Goal: Task Accomplishment & Management: Use online tool/utility

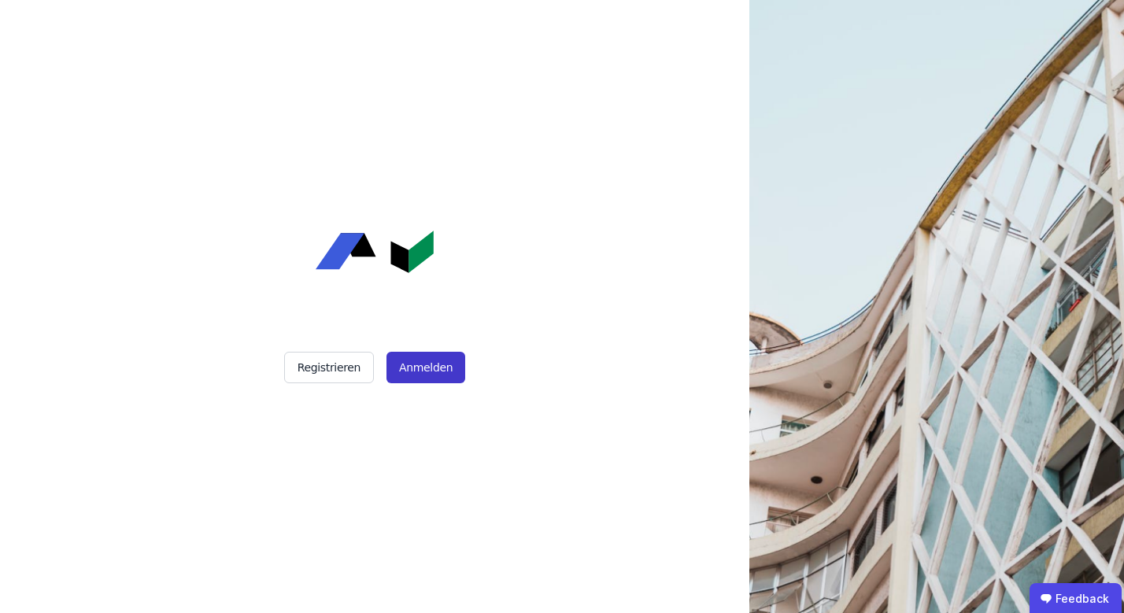
click at [421, 371] on button "Anmelden" at bounding box center [425, 367] width 79 height 31
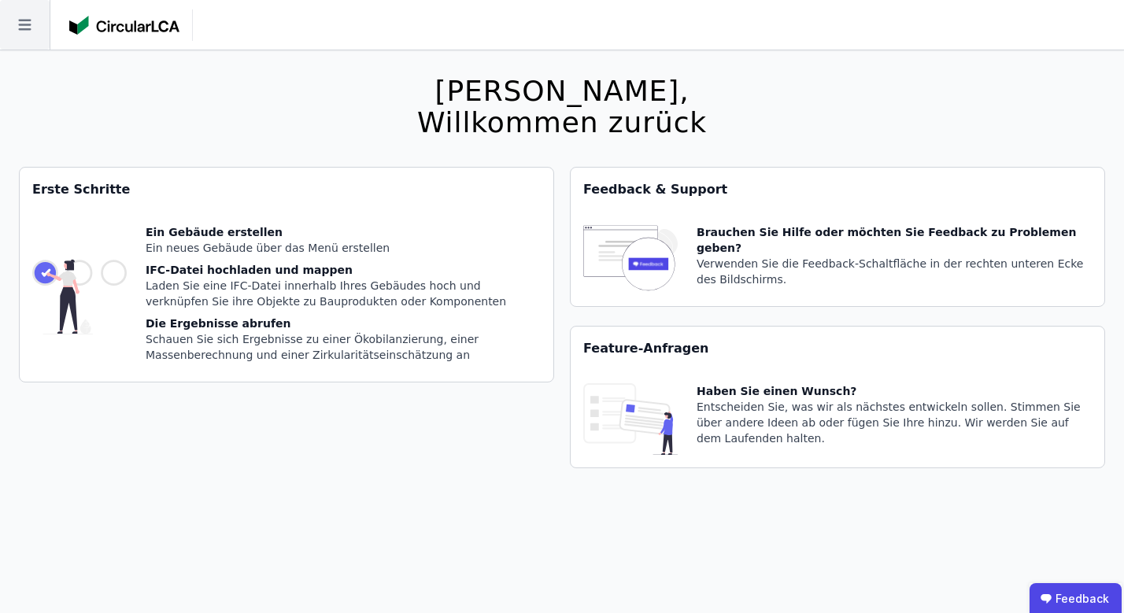
click at [30, 25] on icon at bounding box center [24, 25] width 13 height 11
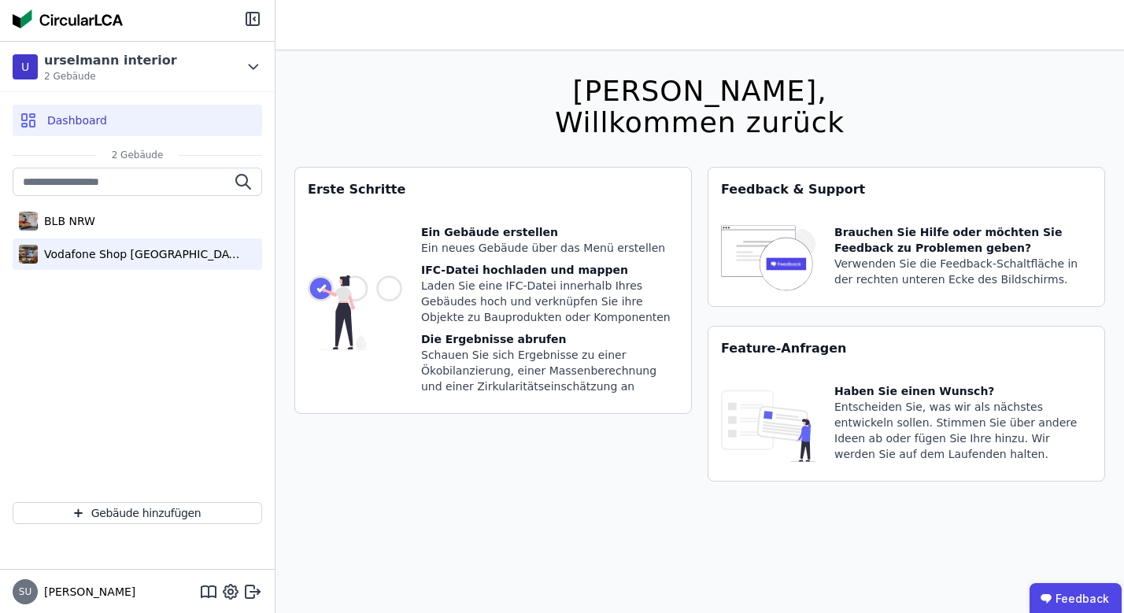
click at [113, 261] on div "Vodafone Shop Nürnberg" at bounding box center [140, 254] width 205 height 16
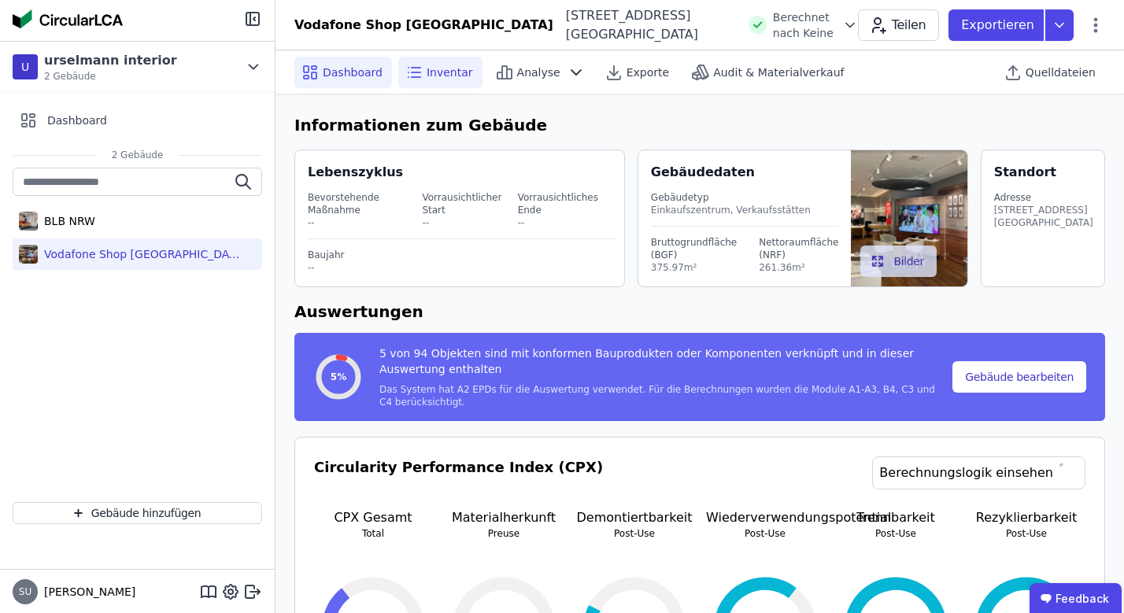
click at [449, 68] on span "Inventar" at bounding box center [449, 73] width 46 height 16
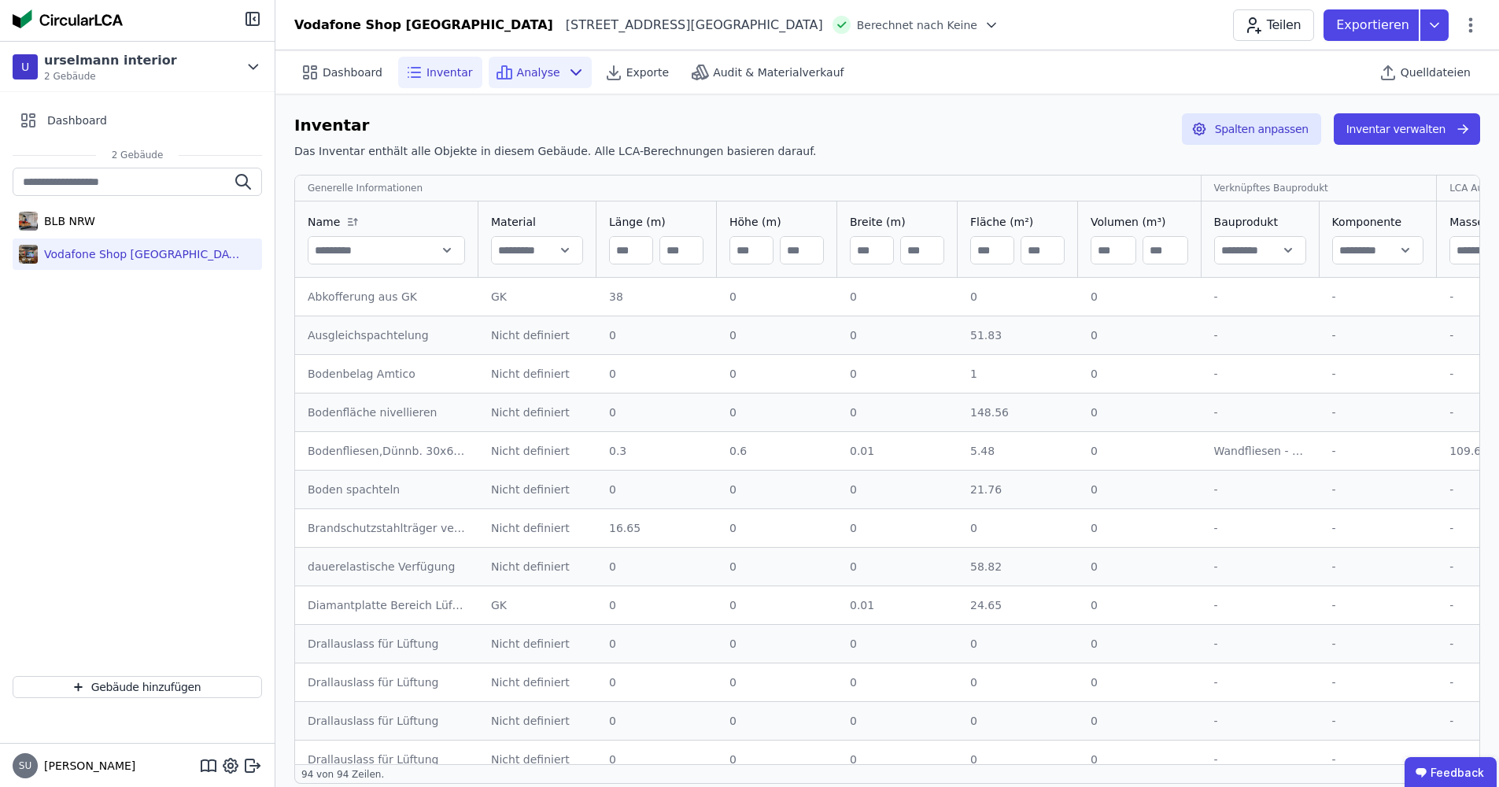
click at [517, 72] on span "Analyse" at bounding box center [538, 73] width 43 height 16
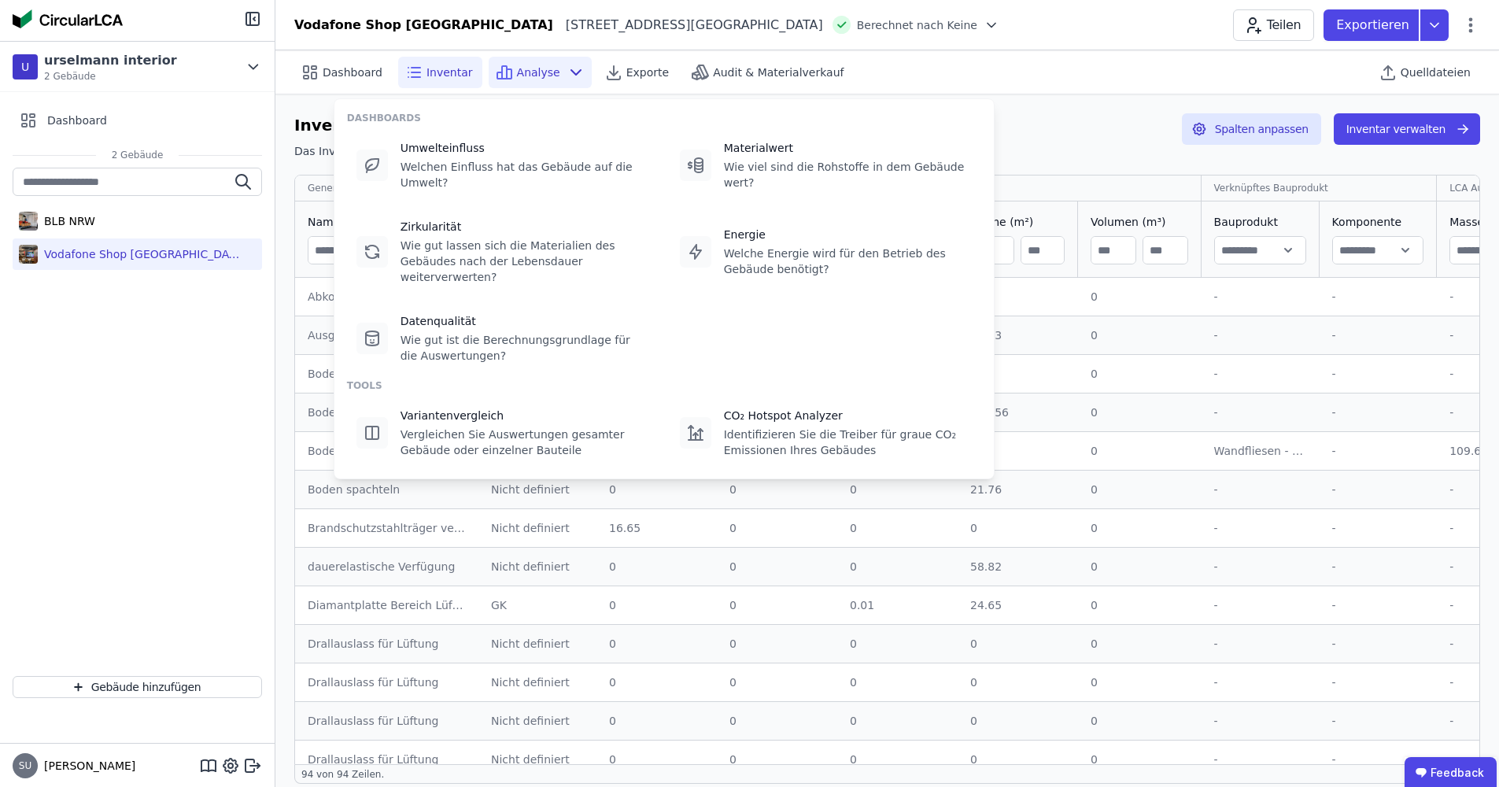
click at [428, 68] on span "Inventar" at bounding box center [449, 73] width 46 height 16
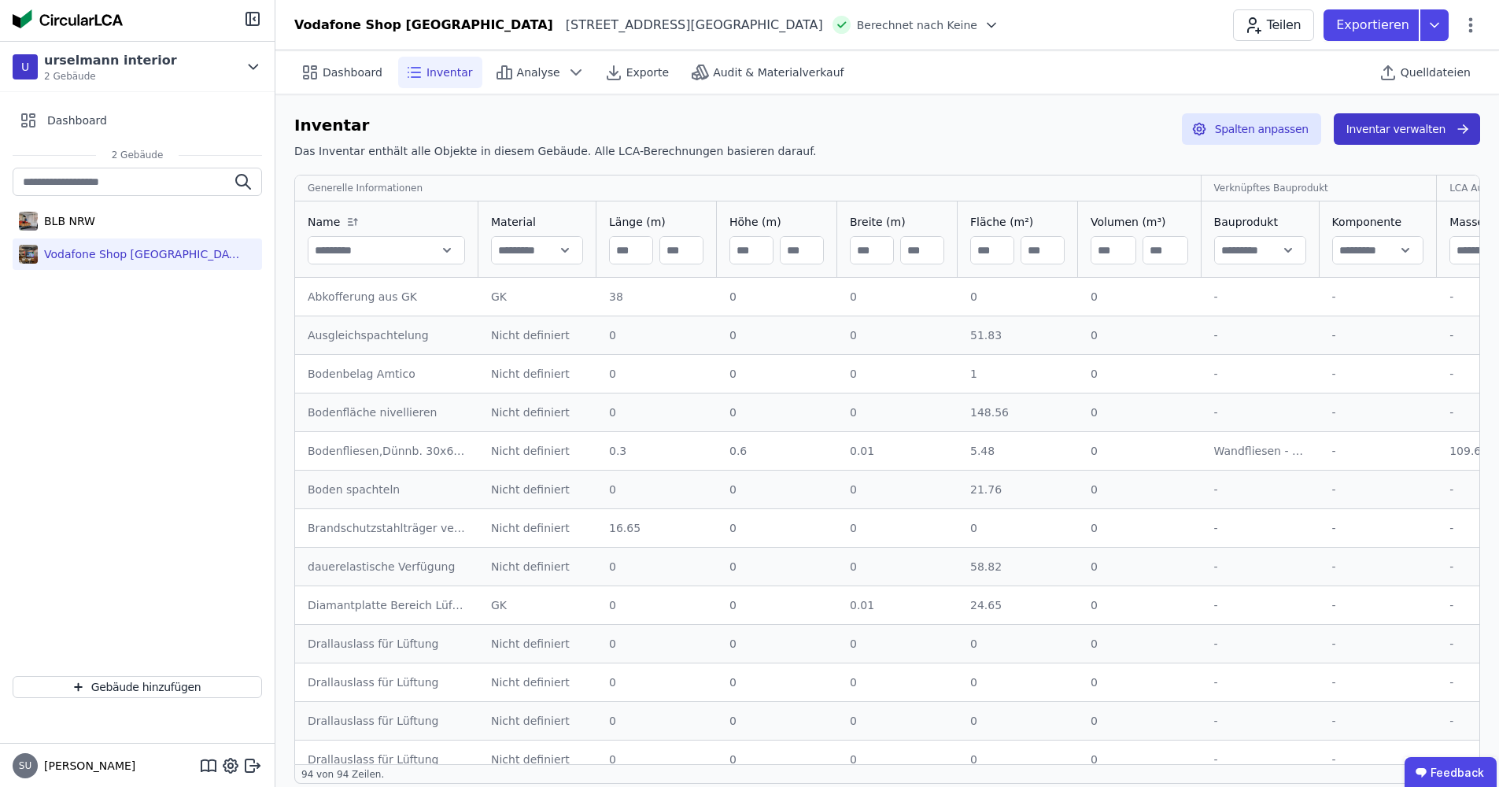
click at [1123, 126] on button "Inventar verwalten" at bounding box center [1407, 128] width 146 height 31
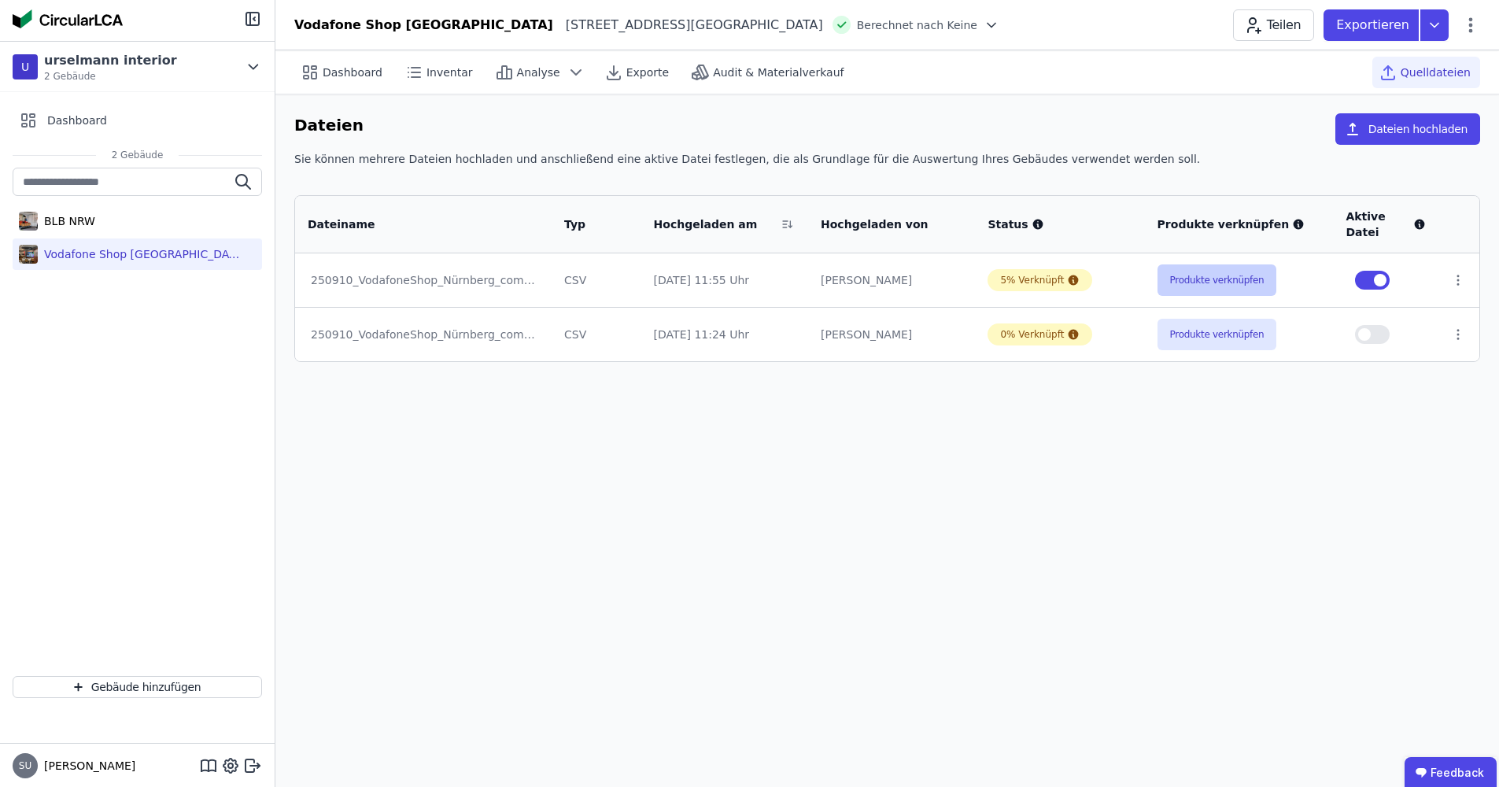
click at [1123, 283] on button "Produkte verknüpfen" at bounding box center [1217, 279] width 120 height 31
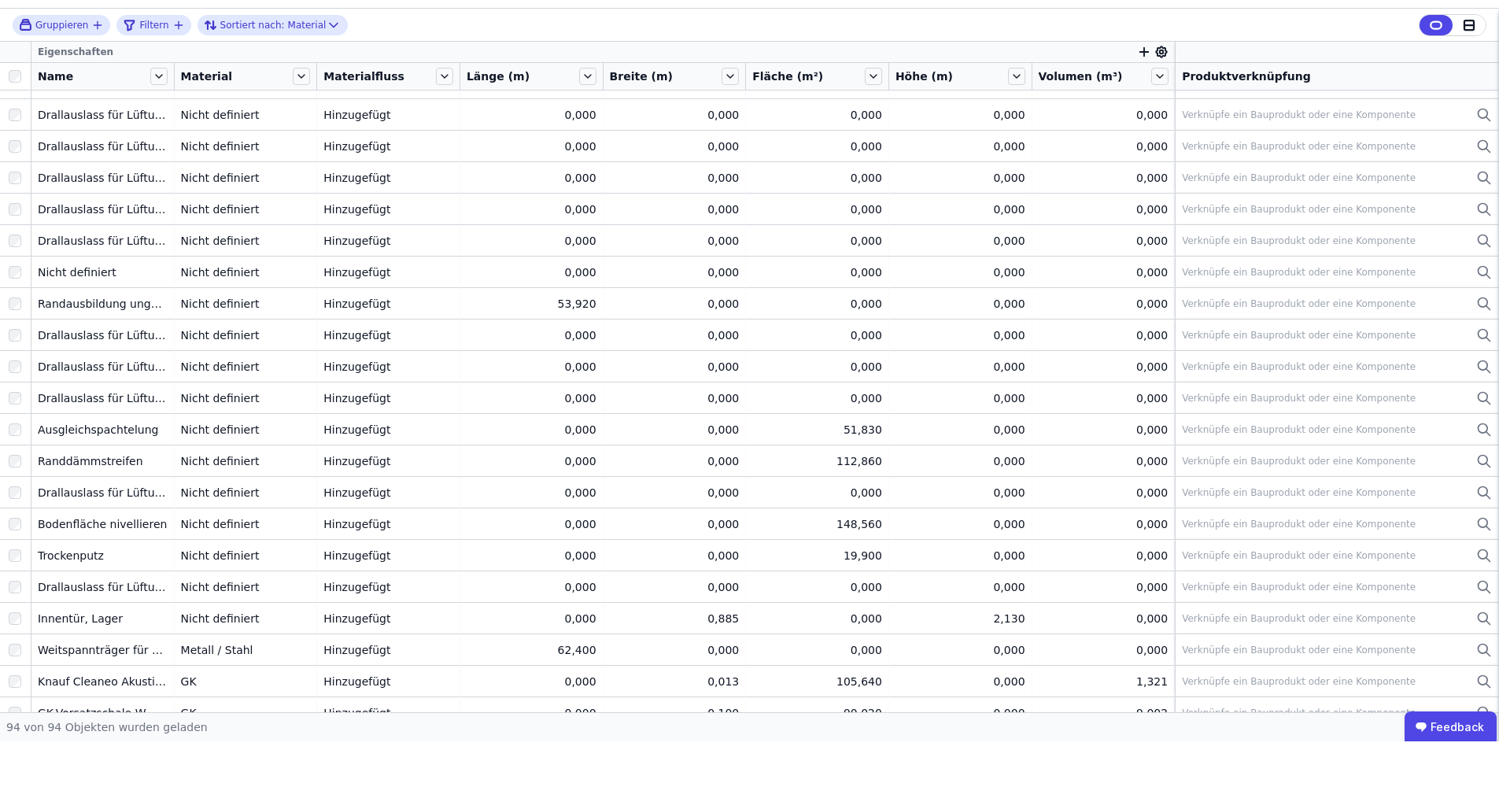
scroll to position [1172, 0]
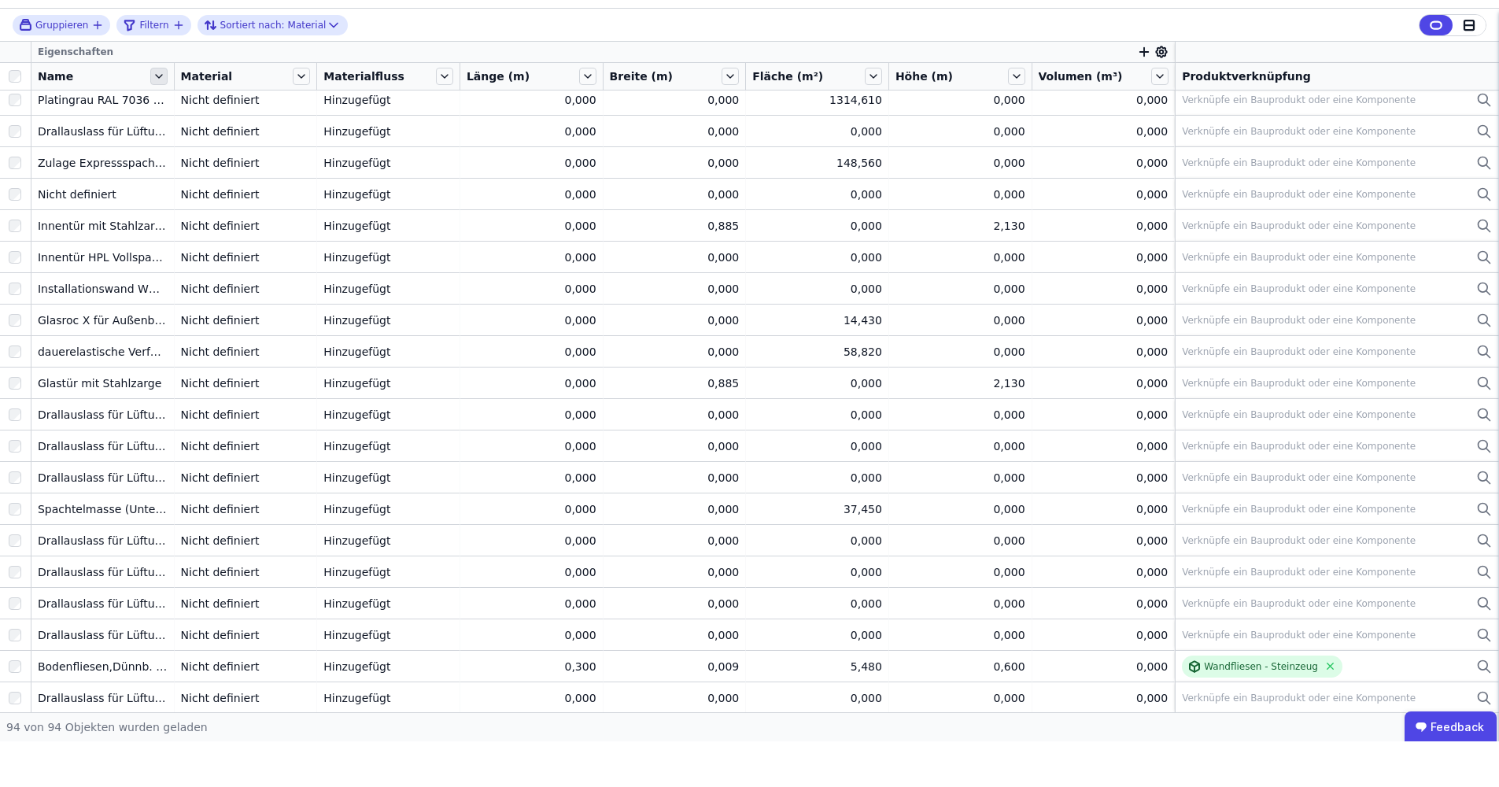
click at [159, 120] on icon at bounding box center [159, 121] width 6 height 3
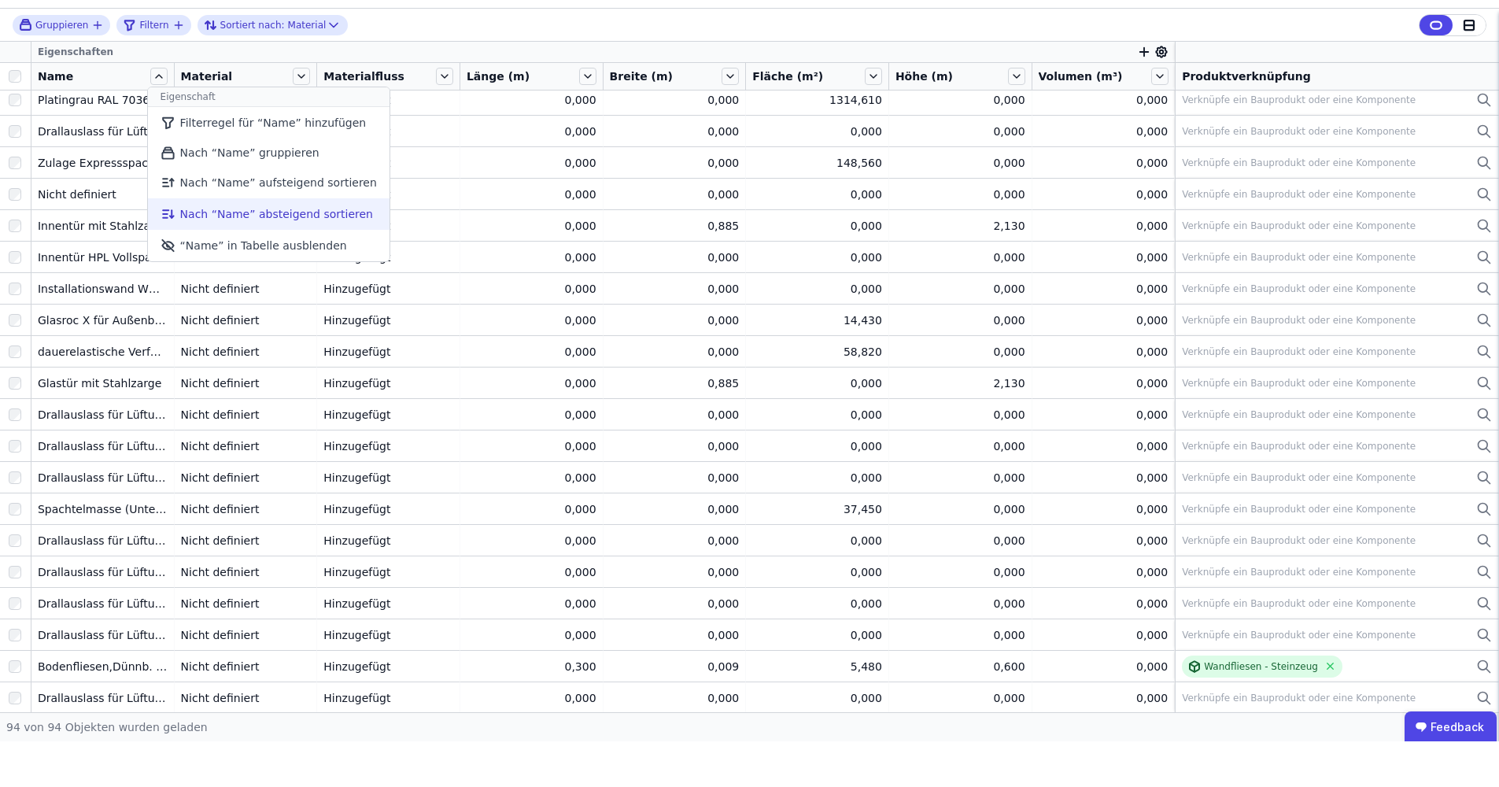
click at [202, 244] on li "Nach “Name” absteigend sortieren" at bounding box center [269, 259] width 242 height 31
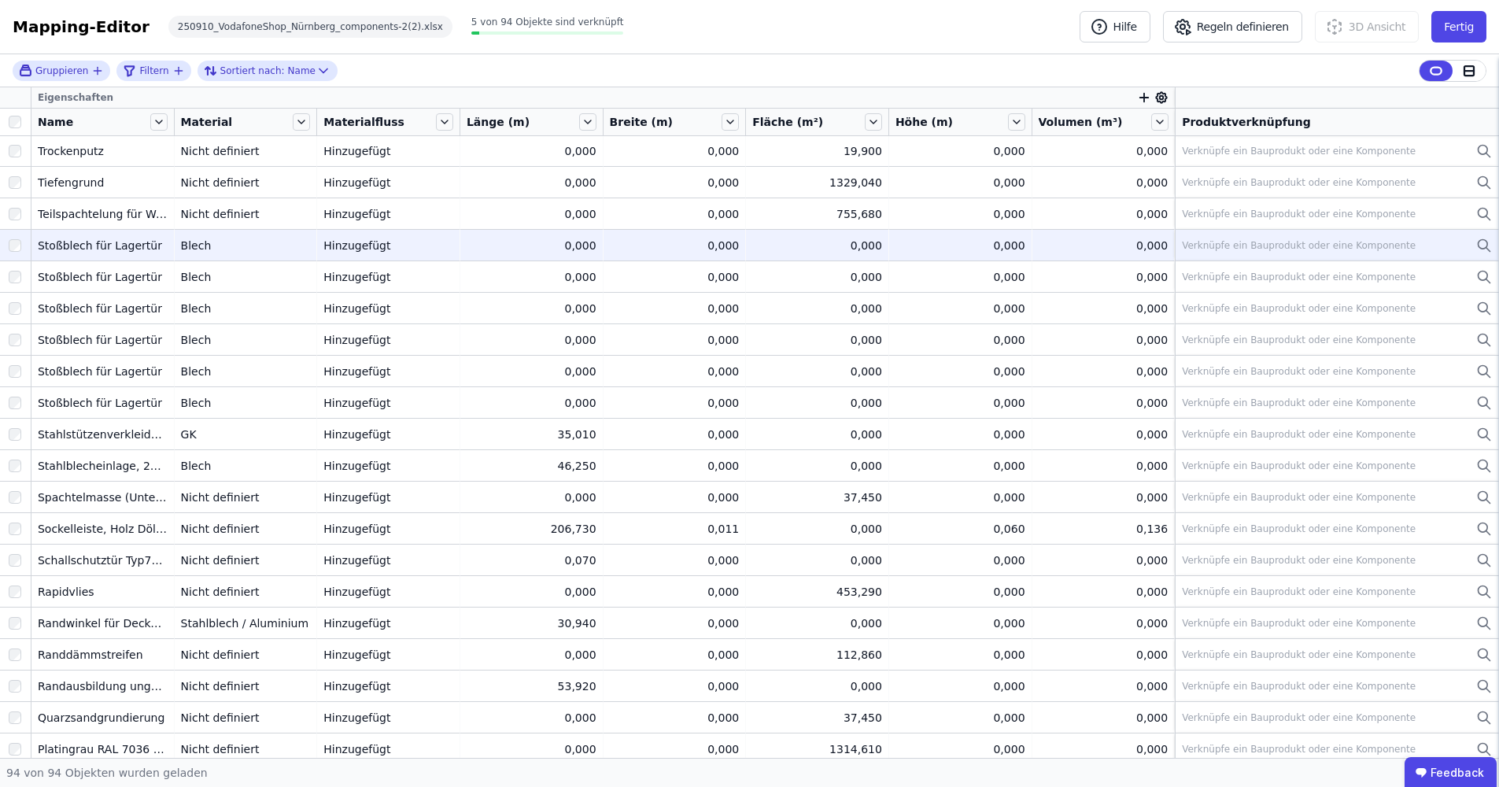
scroll to position [0, 0]
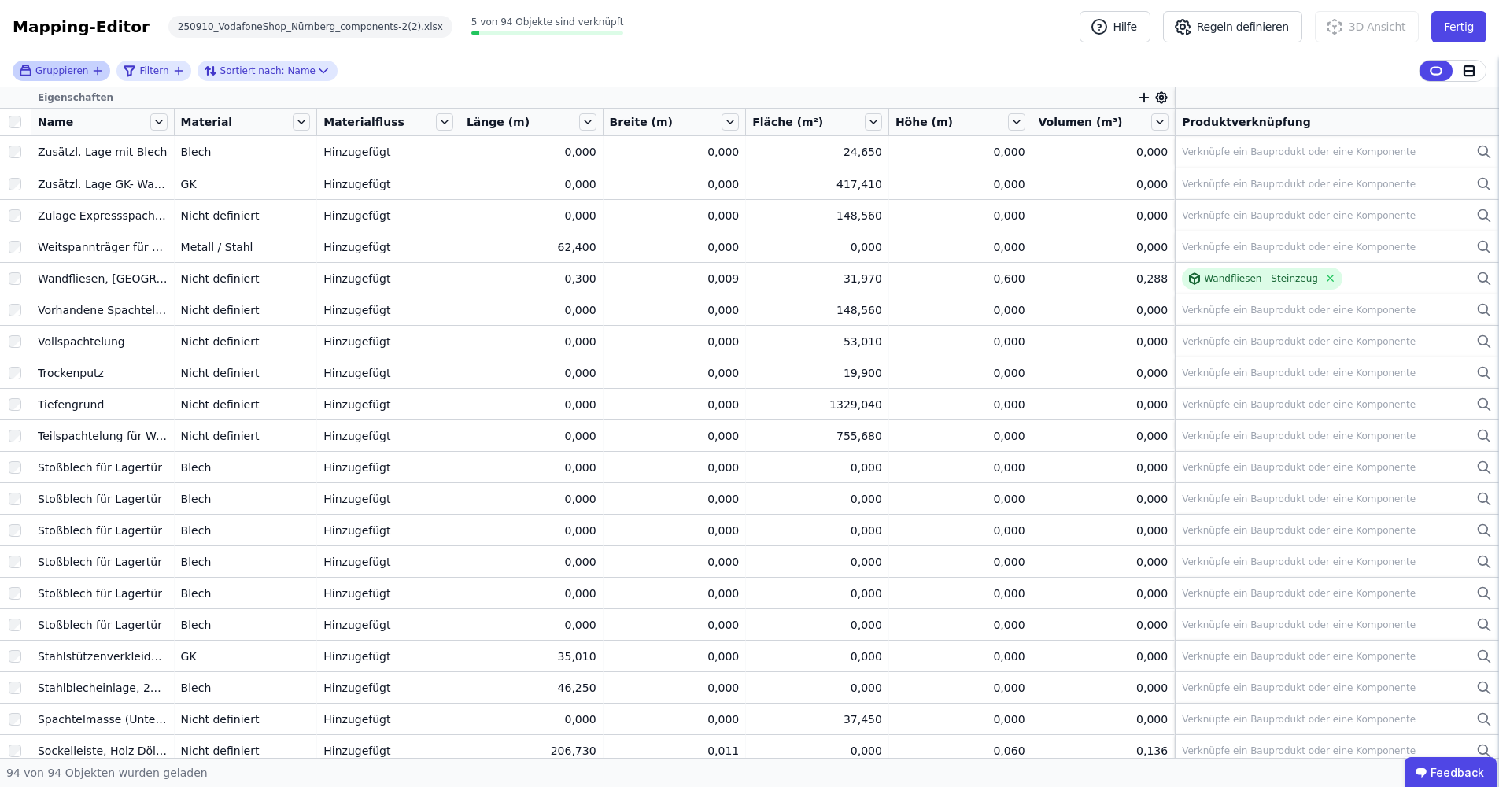
click at [82, 68] on span "Gruppieren" at bounding box center [61, 71] width 53 height 13
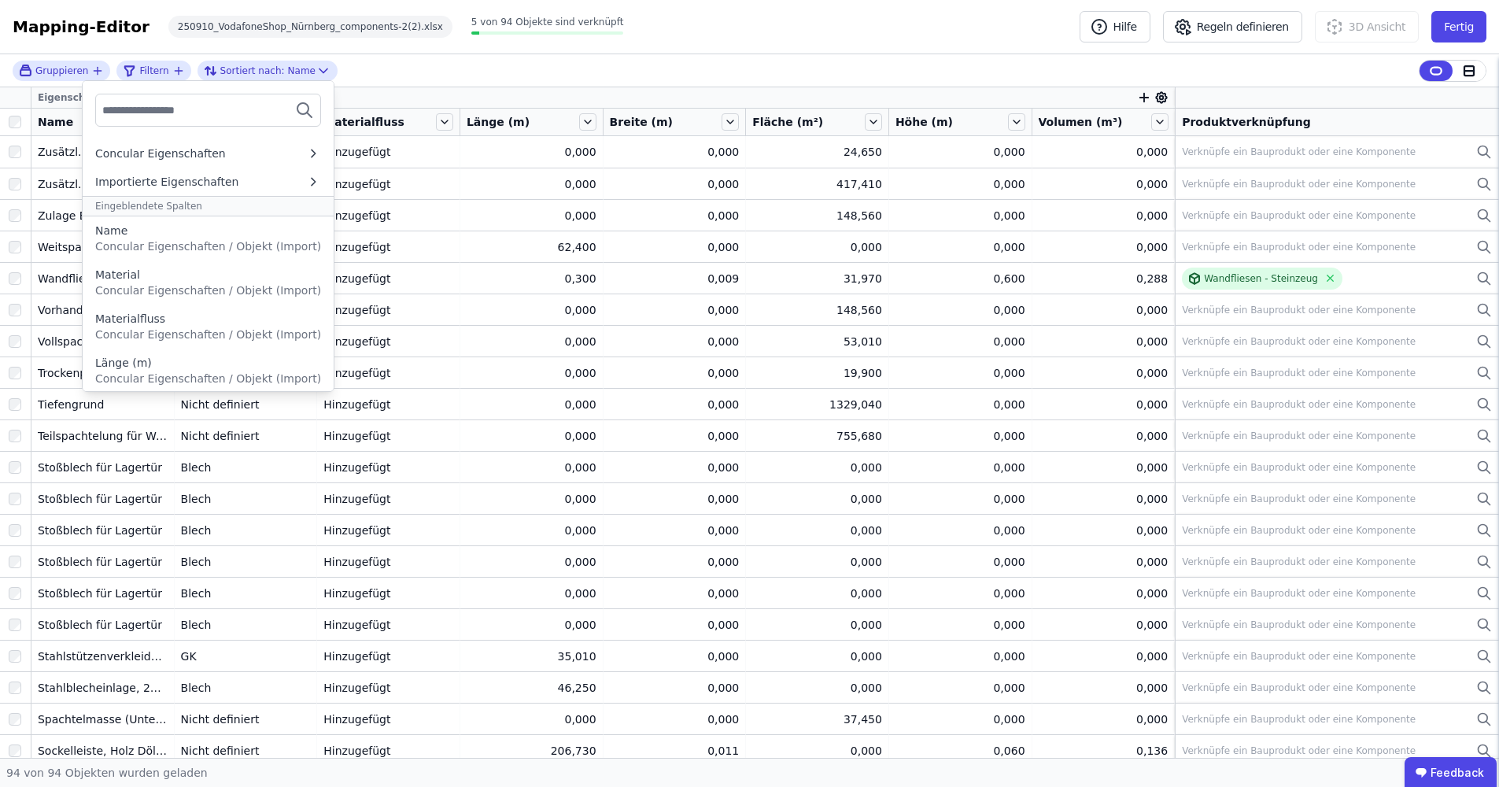
click at [409, 73] on div "Gruppieren Concular Eigenschaften Importierte Eigenschaften Eingeblendete Spalt…" at bounding box center [749, 70] width 1499 height 33
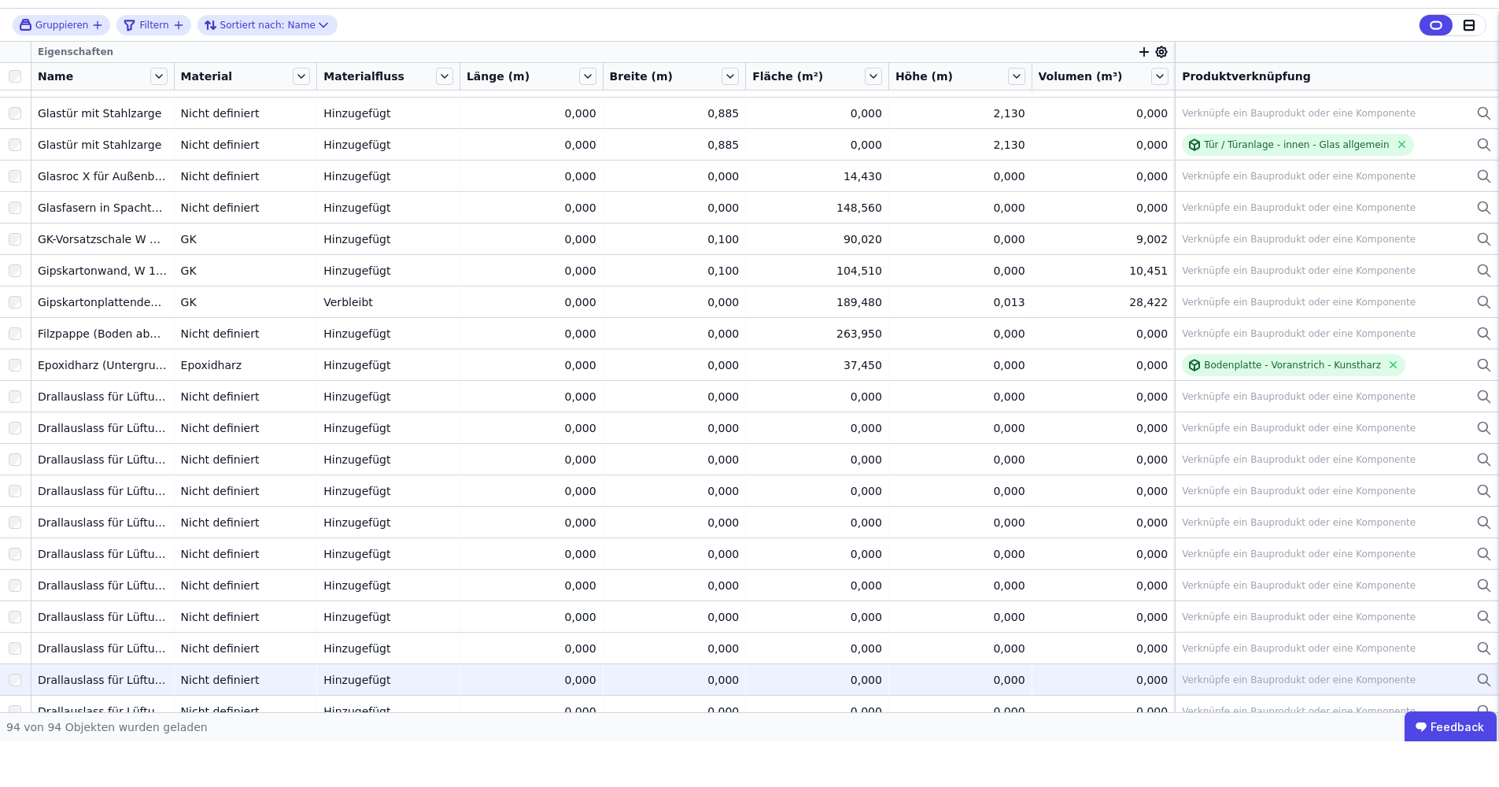
scroll to position [944, 0]
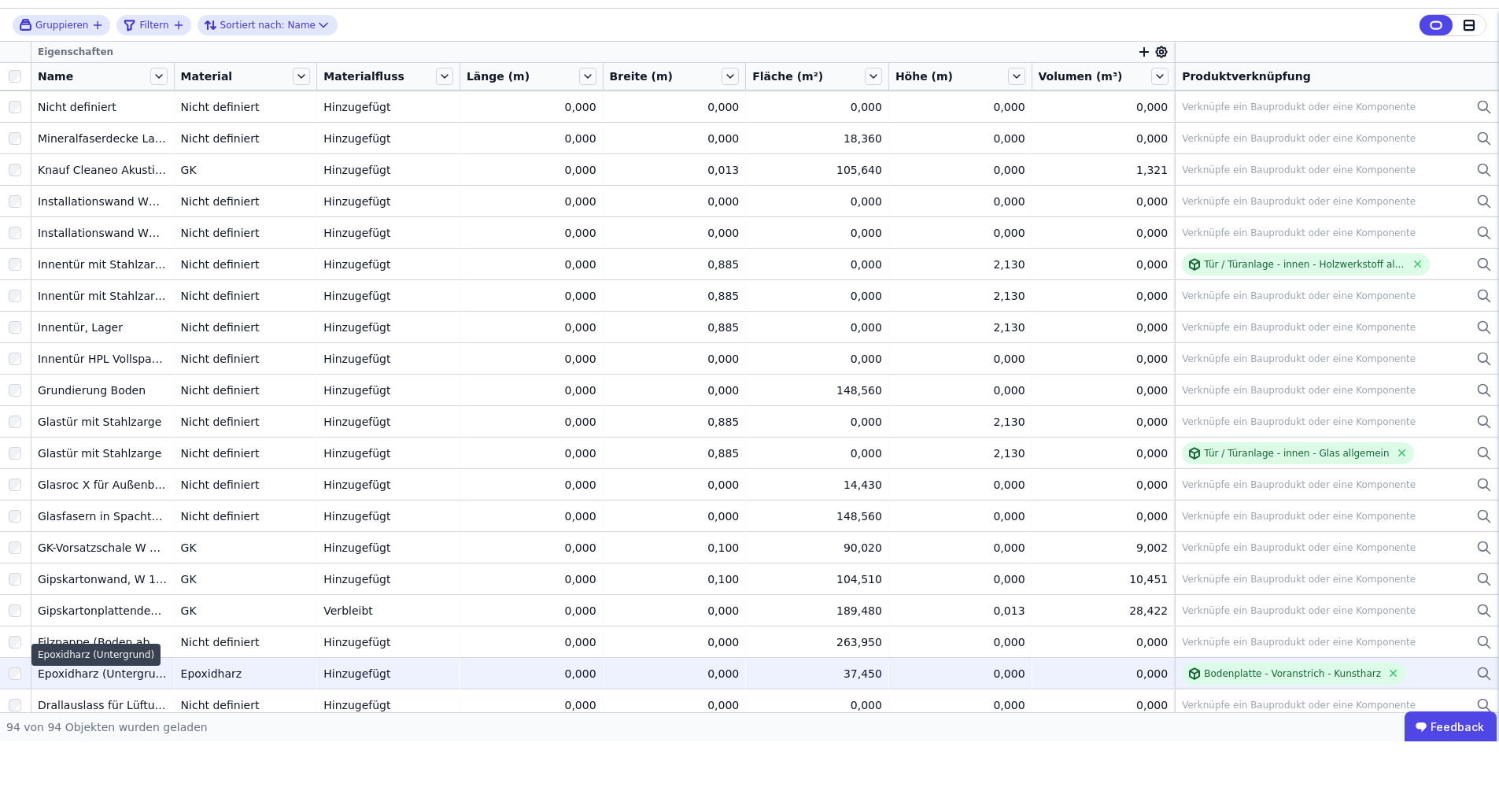
click at [85, 612] on div "Epoxidharz (Untergrund)" at bounding box center [103, 719] width 130 height 16
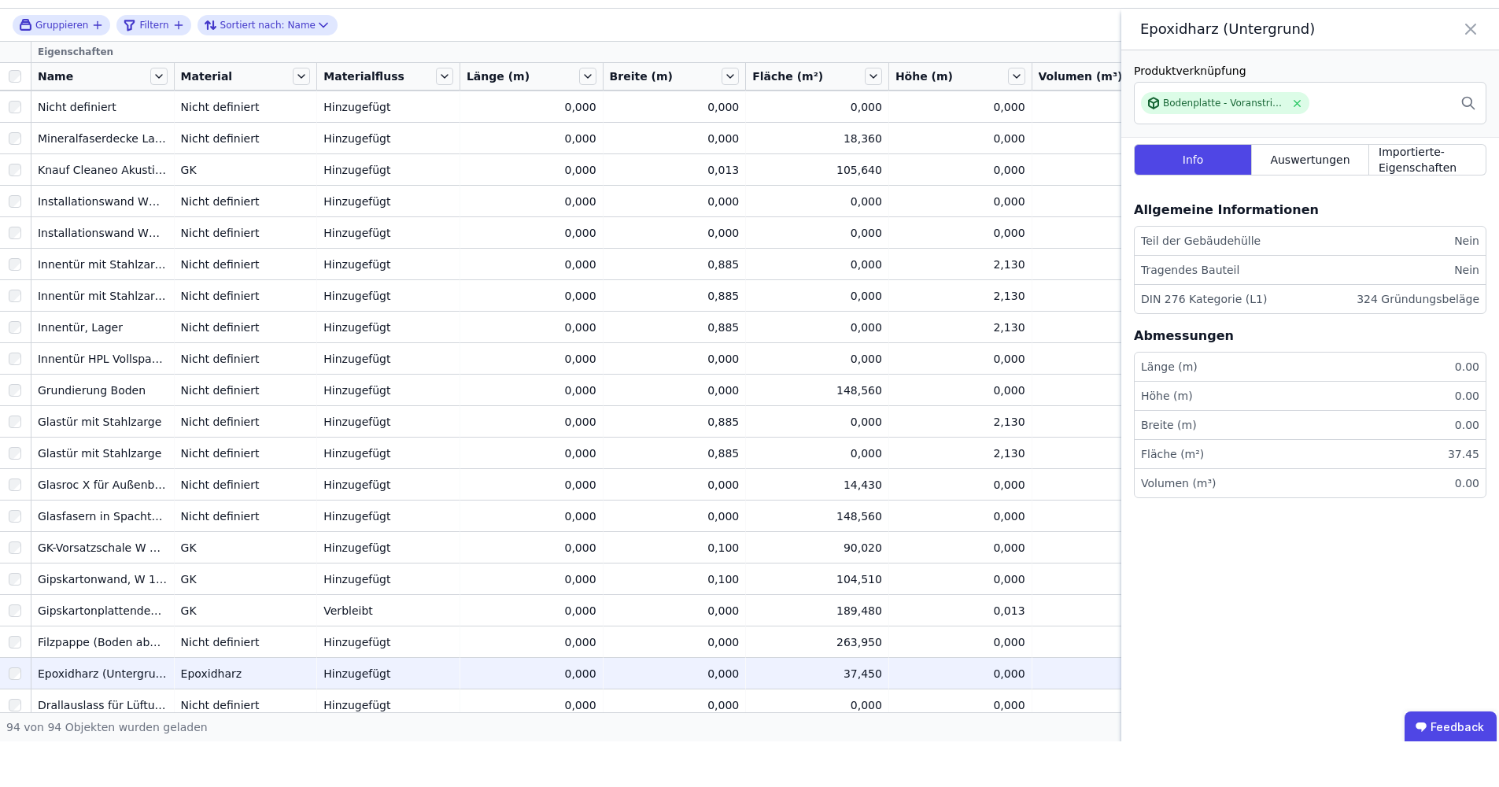
click at [1123, 70] on icon at bounding box center [1470, 74] width 9 height 9
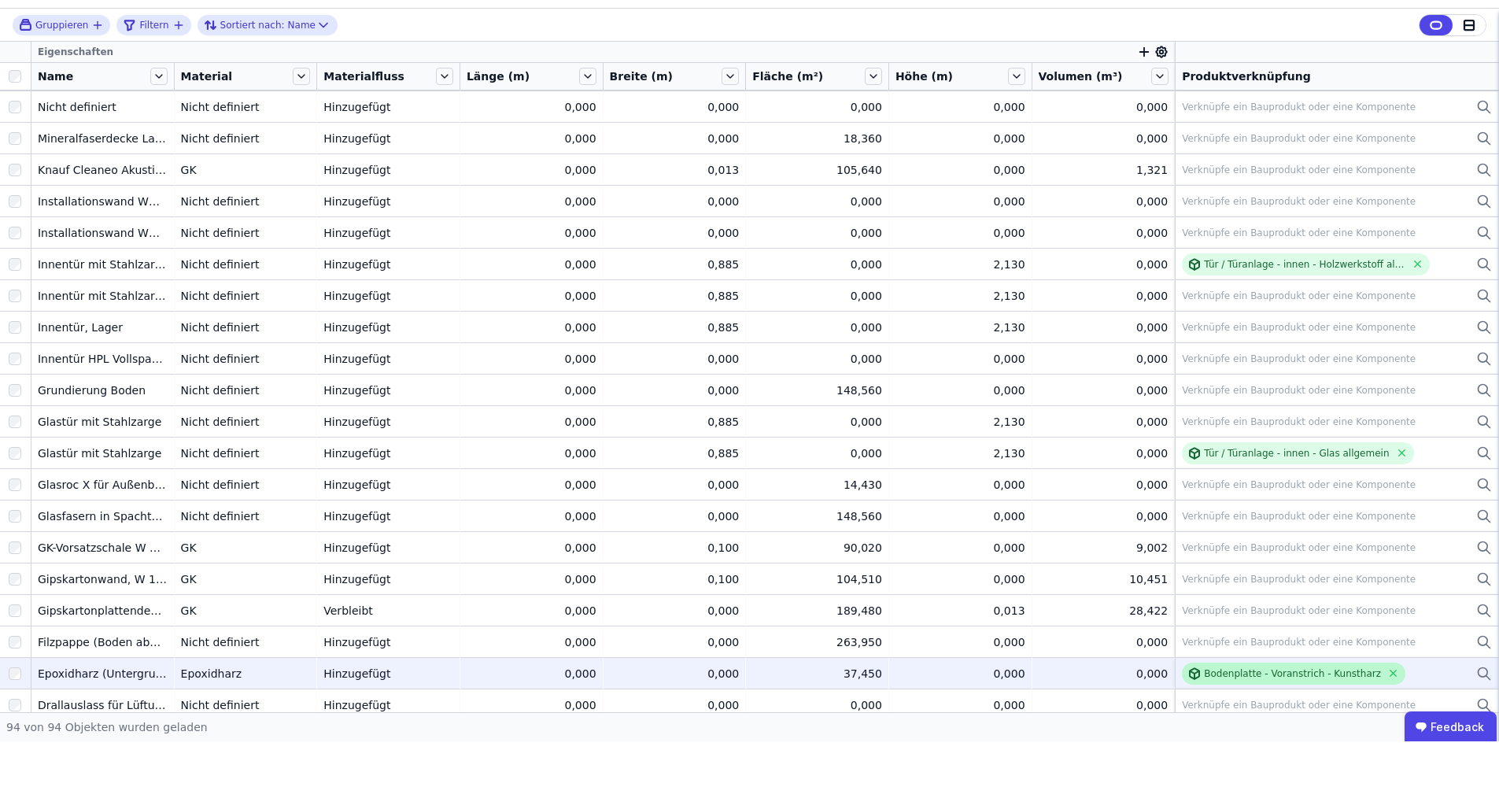
click at [1123, 612] on div "Bodenplatte - Voranstrich - Kunstharz" at bounding box center [1292, 719] width 177 height 13
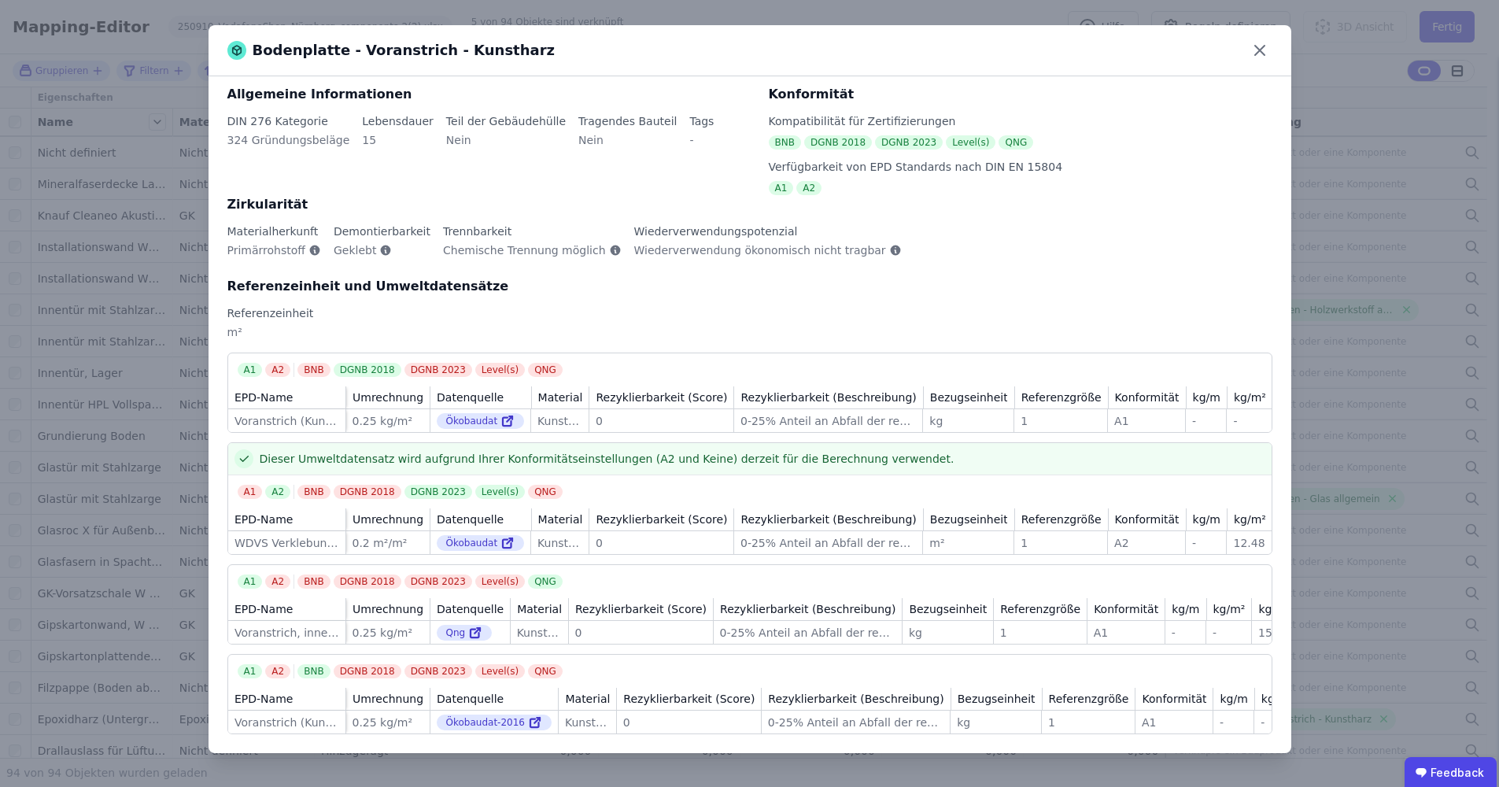
scroll to position [35, 0]
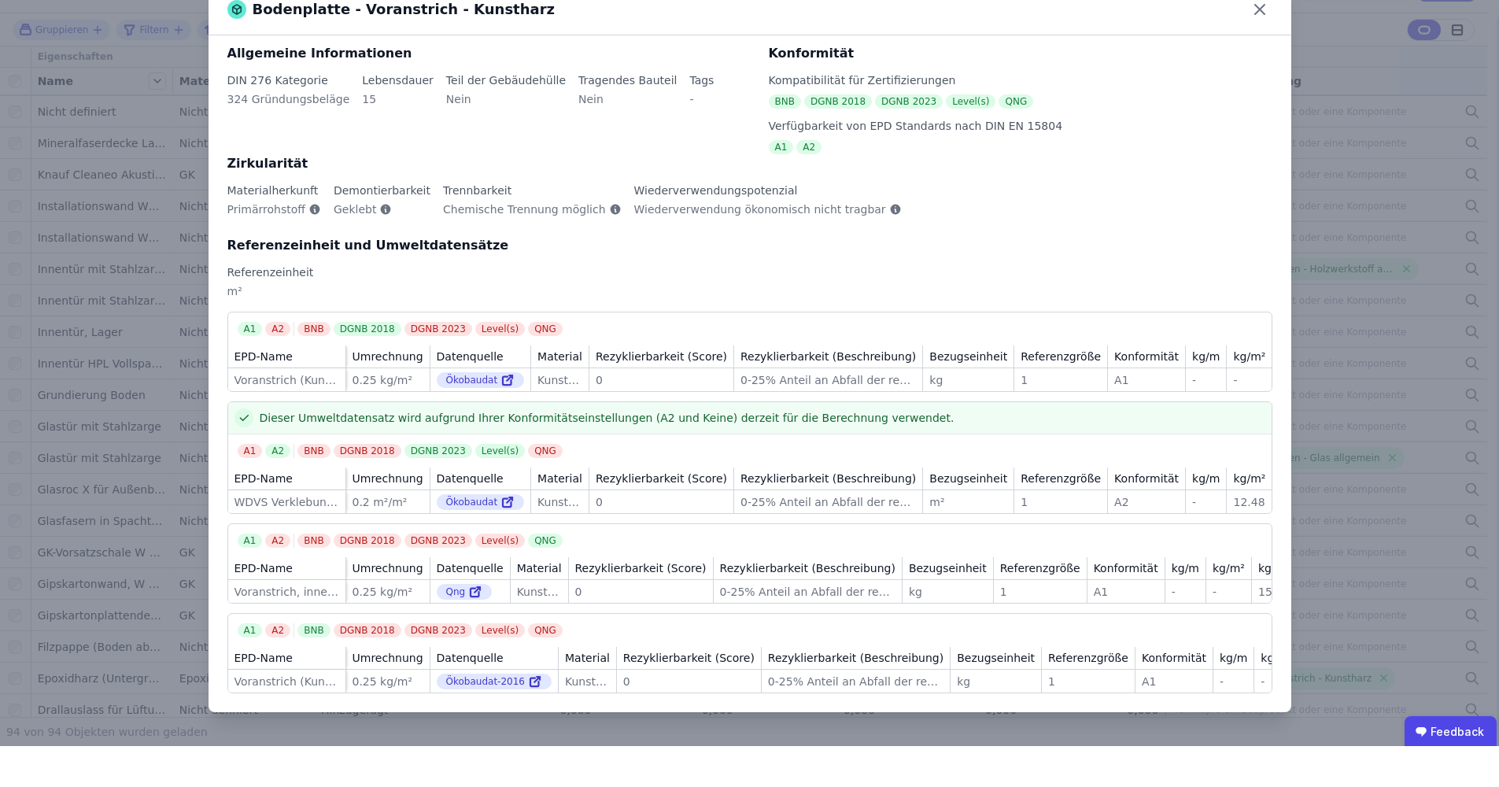
click at [169, 237] on div "Bodenplatte - Voranstrich - Kunstharz Allgemeine Informationen DIN 276 Kategori…" at bounding box center [749, 393] width 1499 height 787
click at [1123, 38] on icon at bounding box center [1259, 50] width 25 height 25
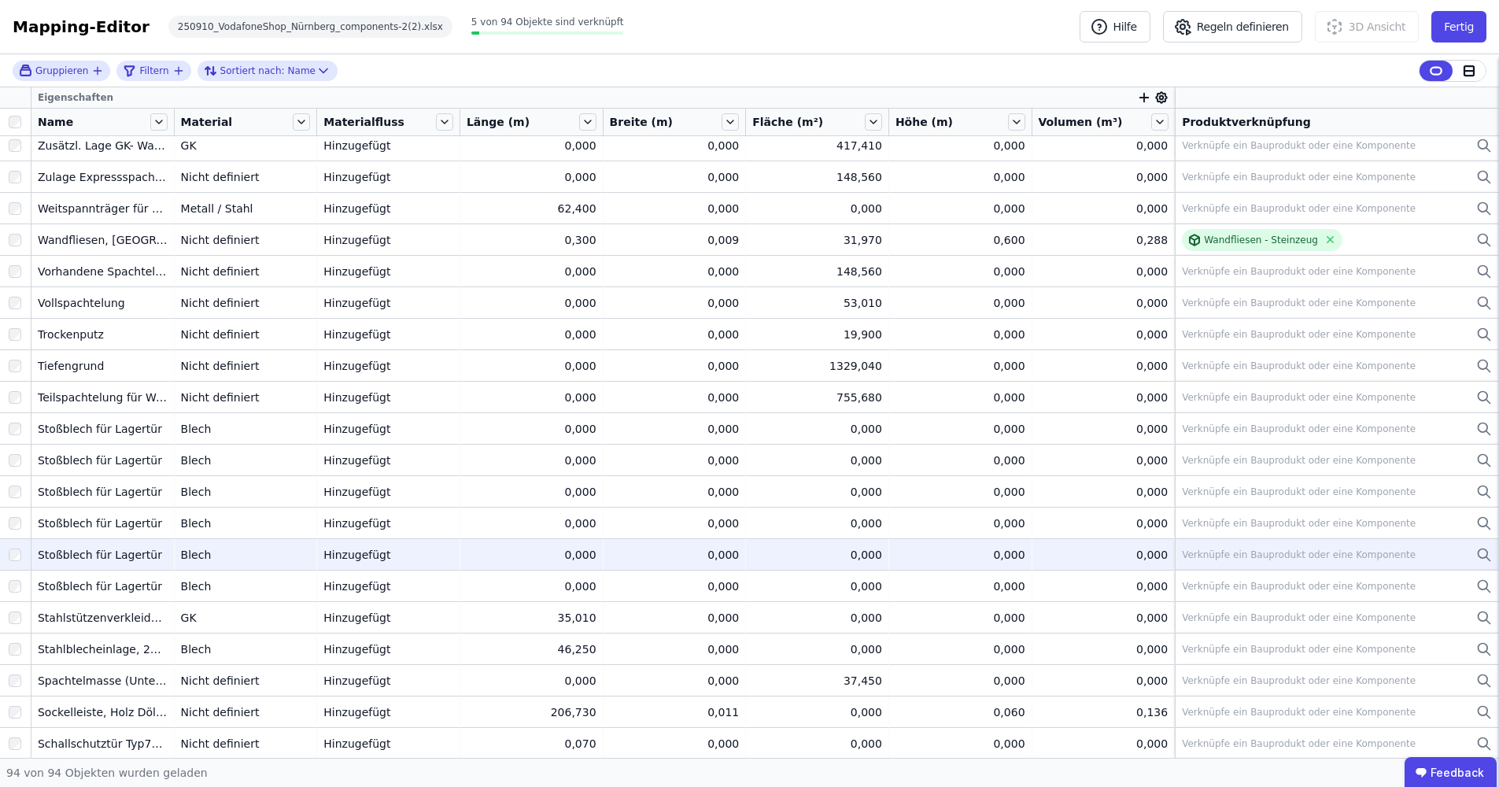
scroll to position [141, 0]
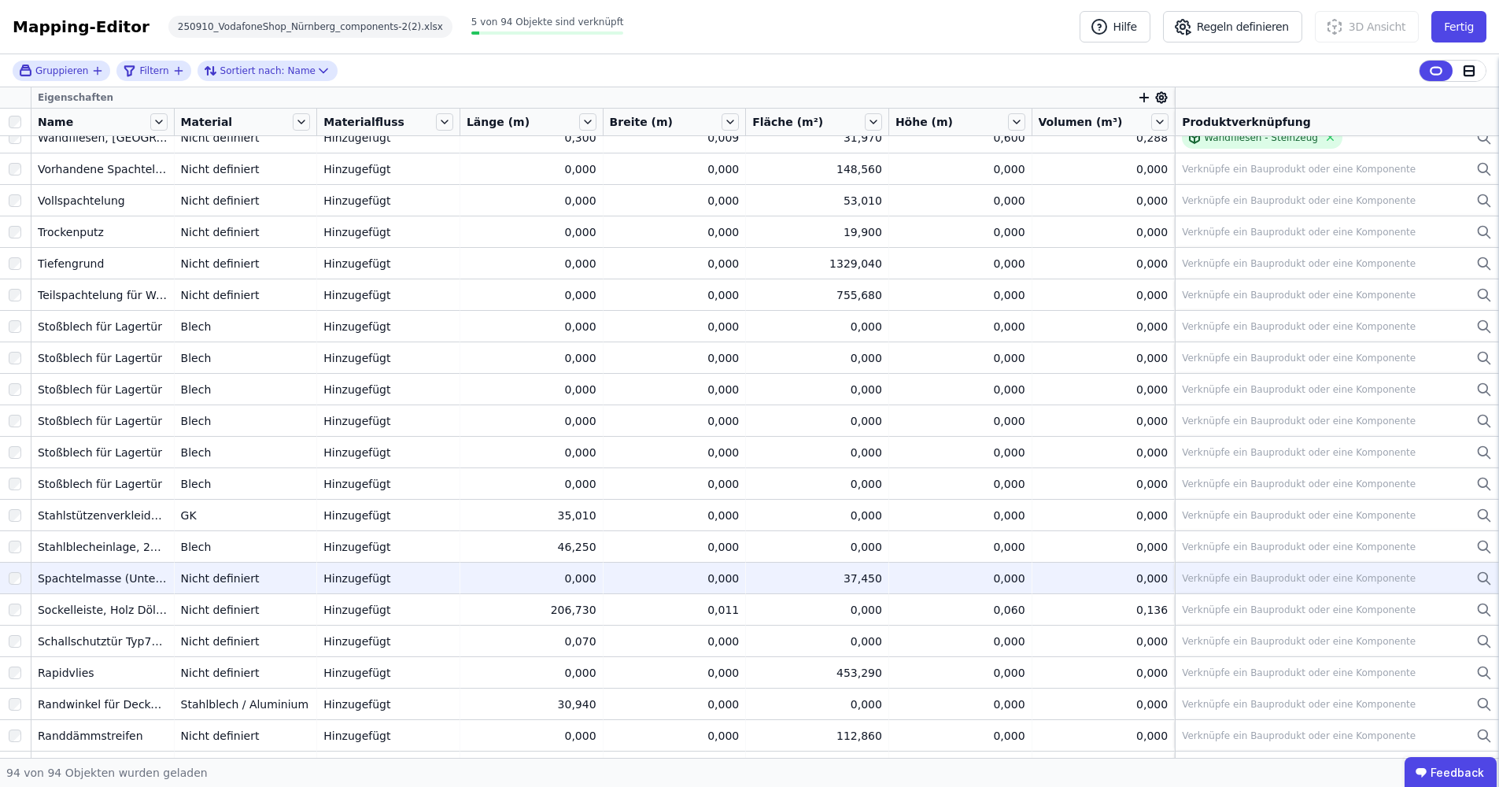
click at [1123, 574] on icon at bounding box center [1482, 576] width 9 height 9
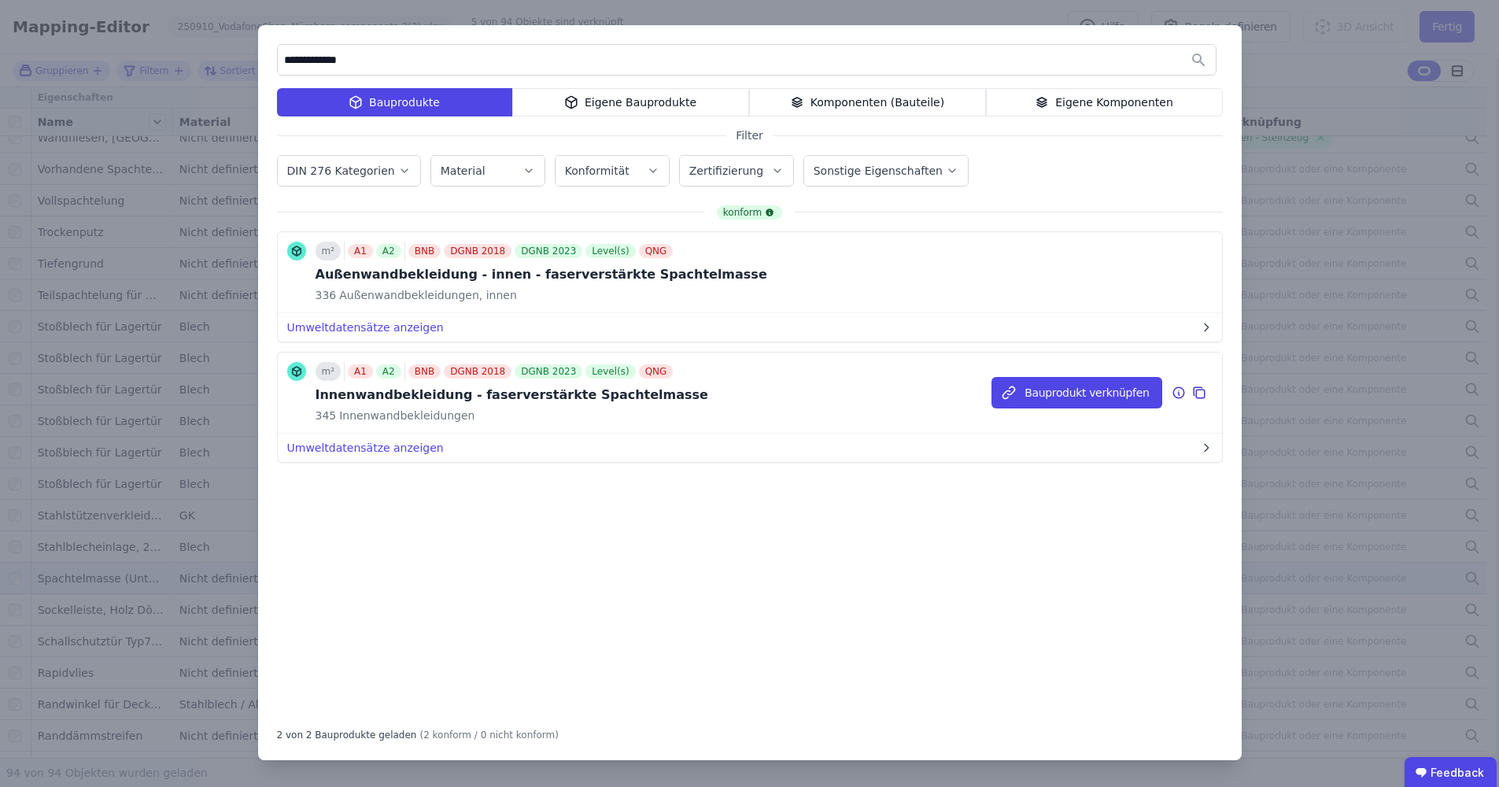
type input "**********"
click at [381, 400] on div "Innenwandbekleidung - faserverstärkte Spachtelmasse" at bounding box center [512, 395] width 393 height 19
click at [363, 442] on button "Umweltdatensätze anzeigen" at bounding box center [750, 448] width 944 height 28
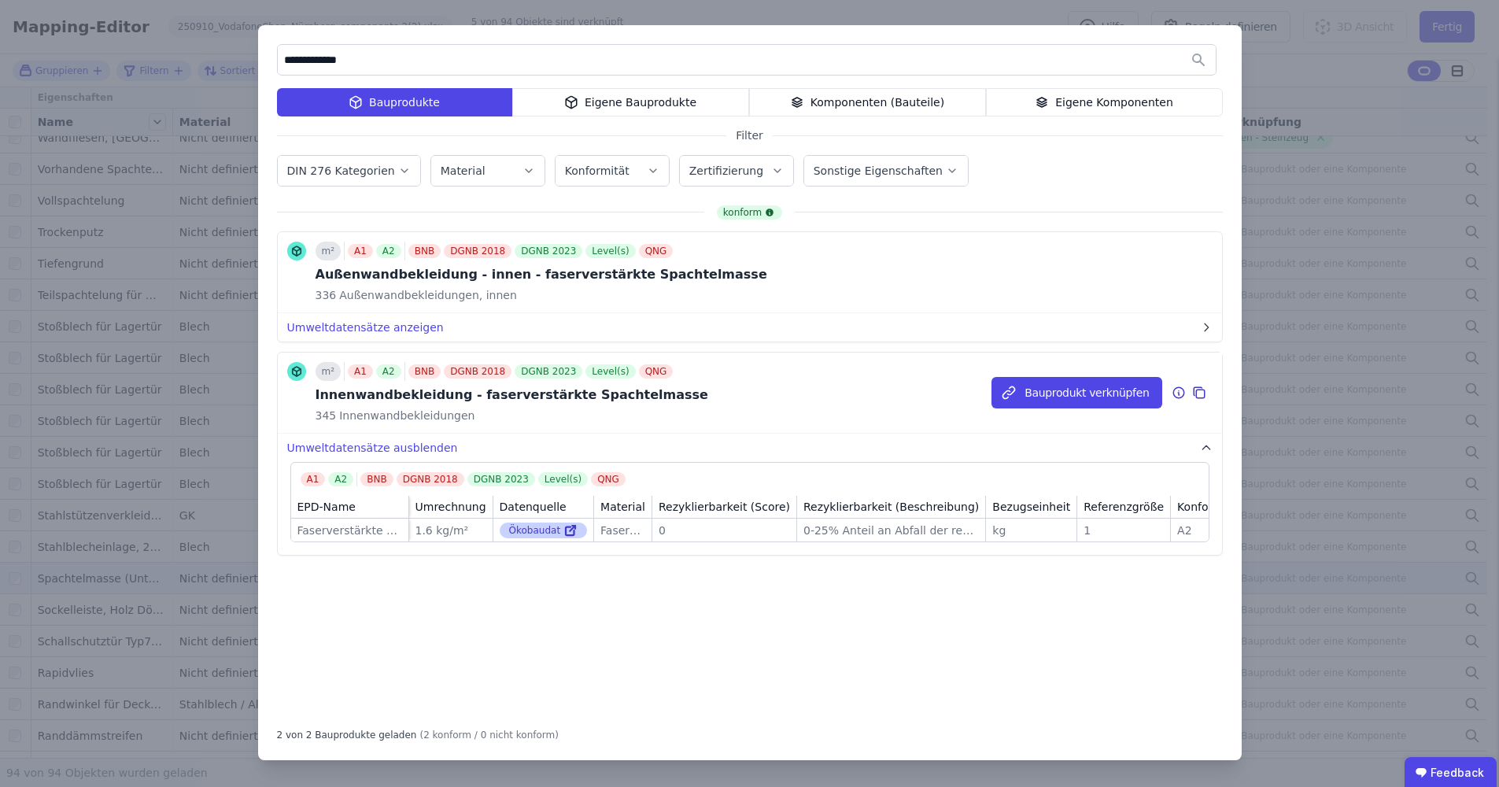
click at [570, 530] on icon at bounding box center [573, 529] width 6 height 6
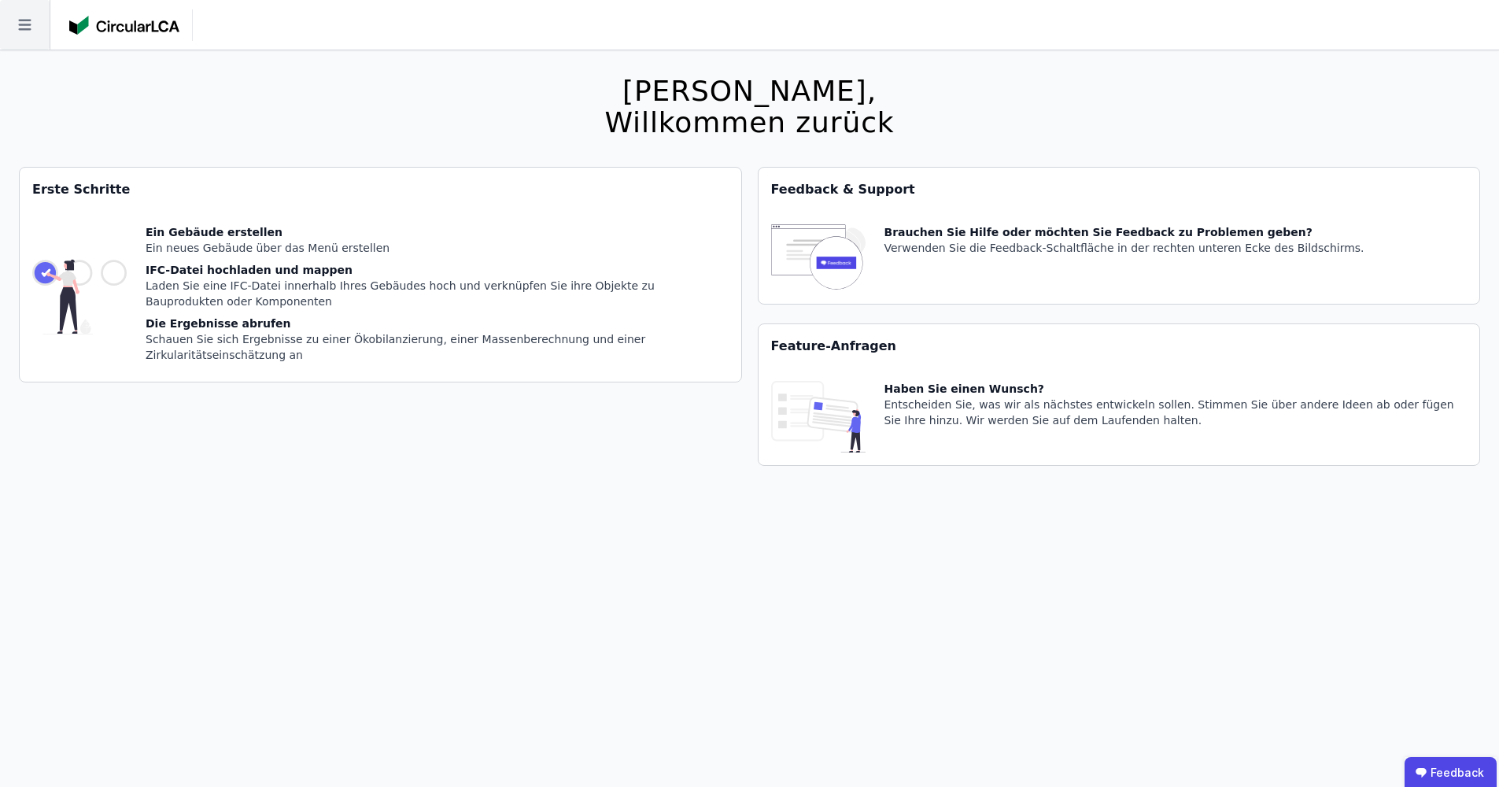
click at [31, 23] on icon at bounding box center [25, 25] width 50 height 50
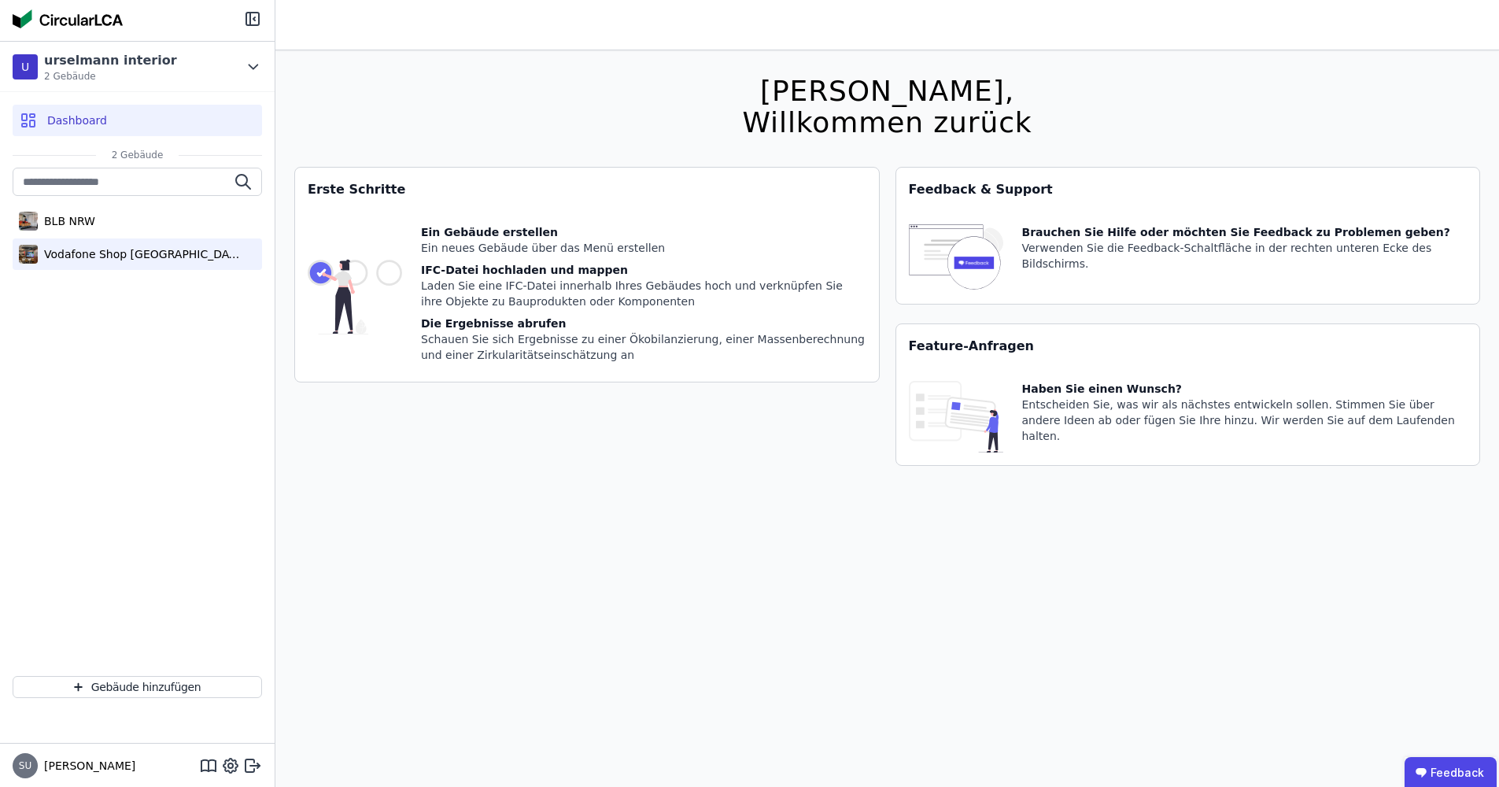
click at [121, 264] on div "Vodafone Shop [GEOGRAPHIC_DATA]" at bounding box center [137, 253] width 249 height 31
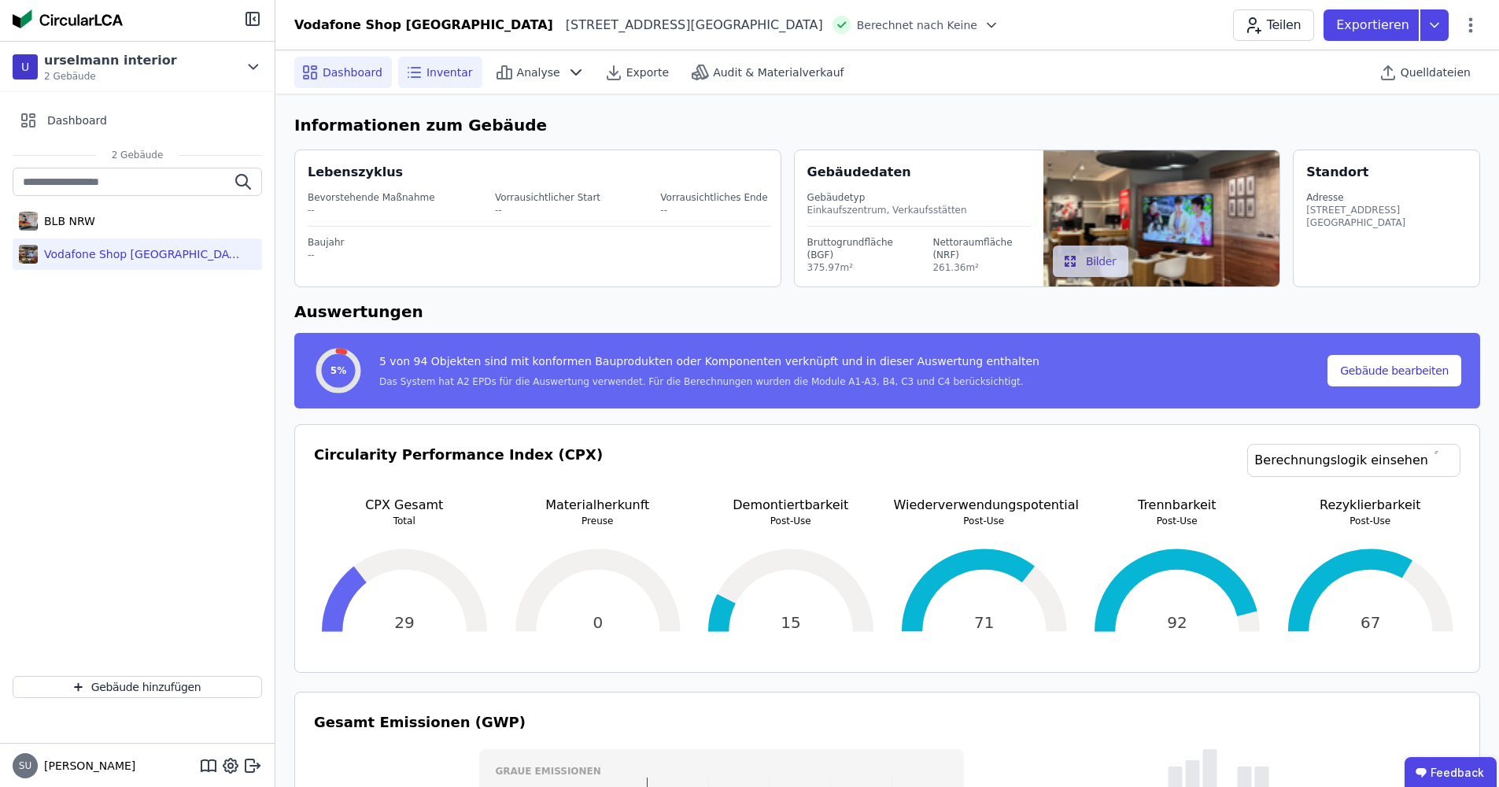
click at [439, 74] on span "Inventar" at bounding box center [449, 73] width 46 height 16
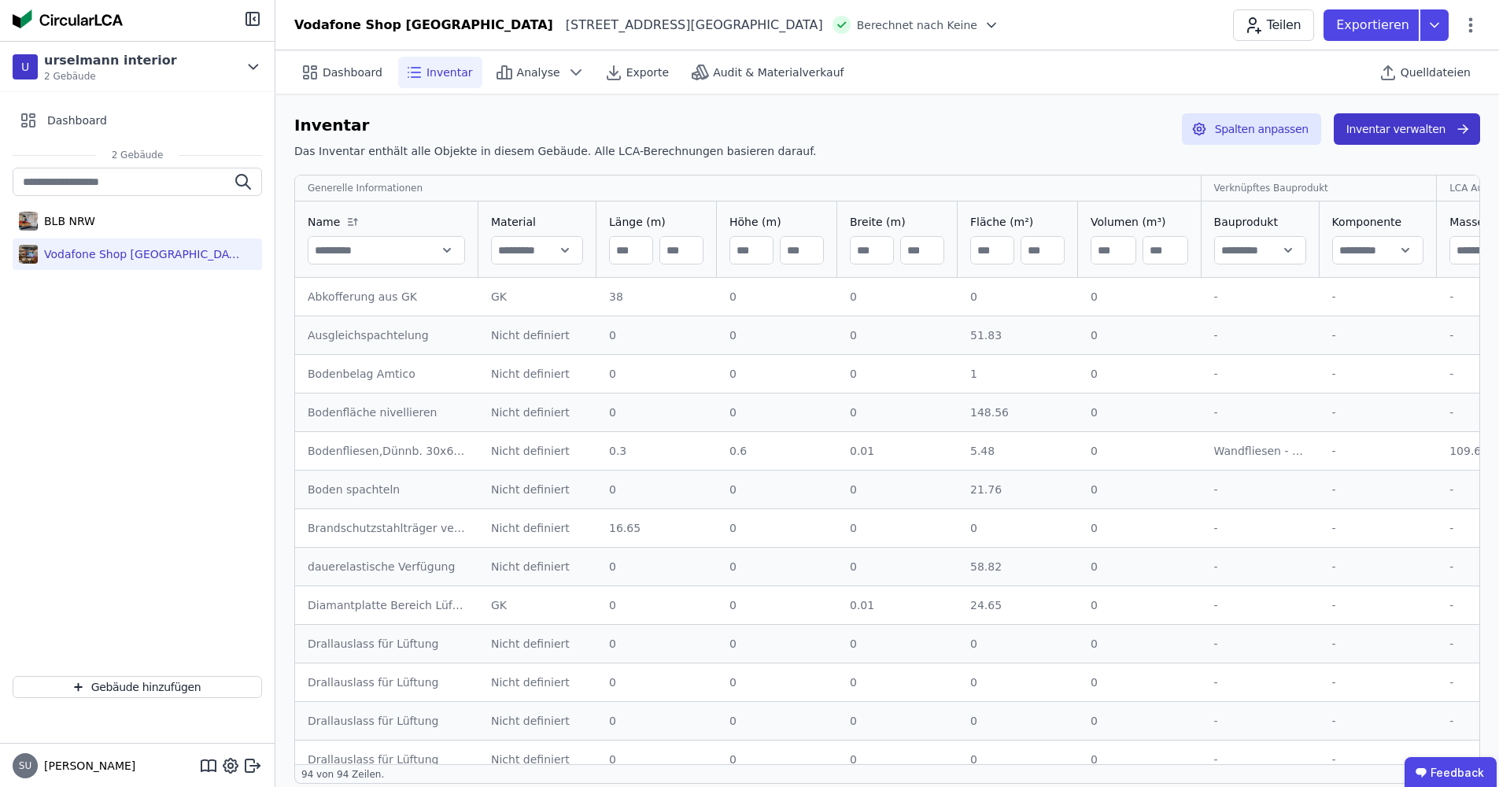
click at [1393, 131] on button "Inventar verwalten" at bounding box center [1407, 128] width 146 height 31
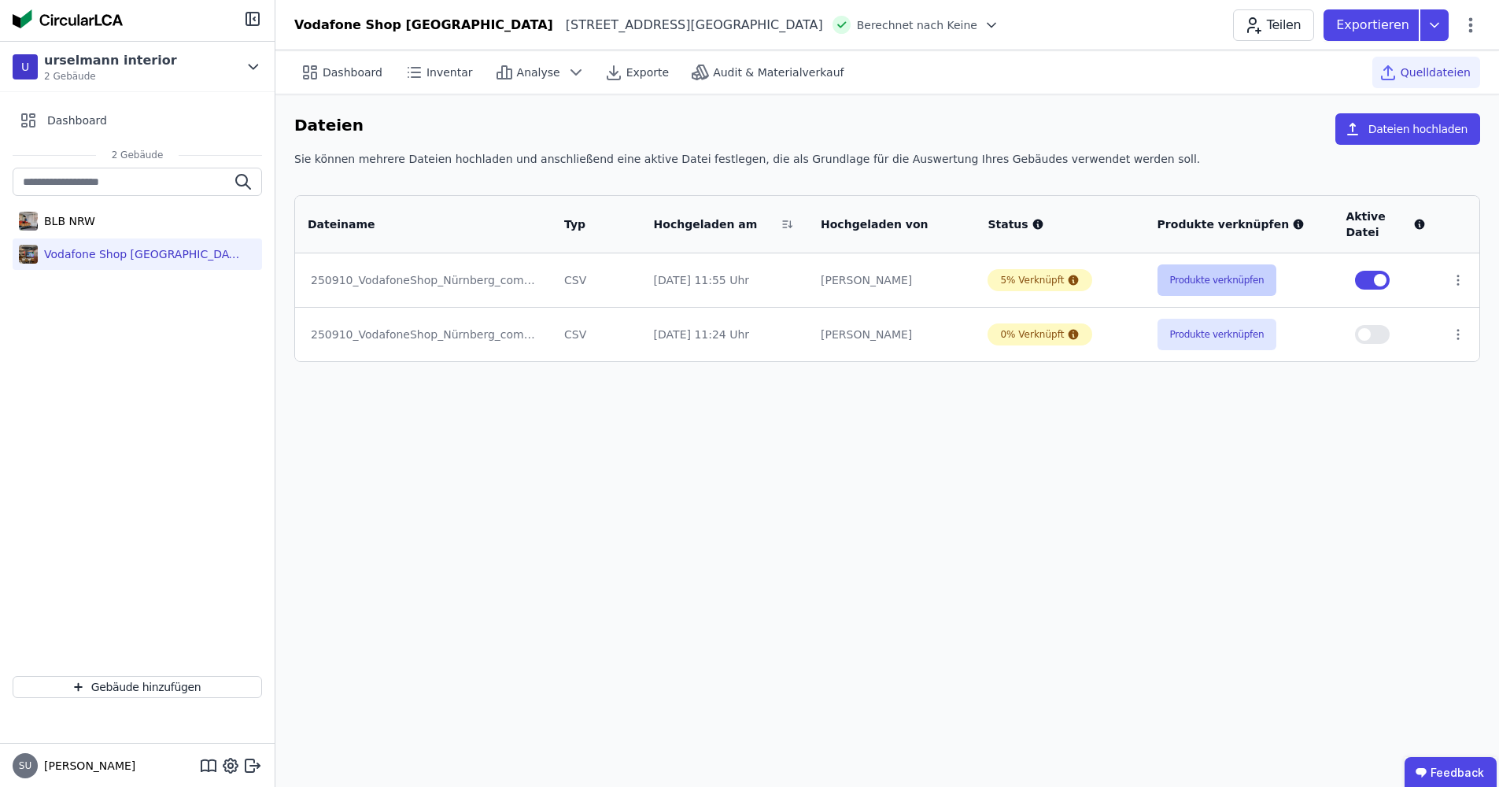
click at [1194, 281] on button "Produkte verknüpfen" at bounding box center [1217, 279] width 120 height 31
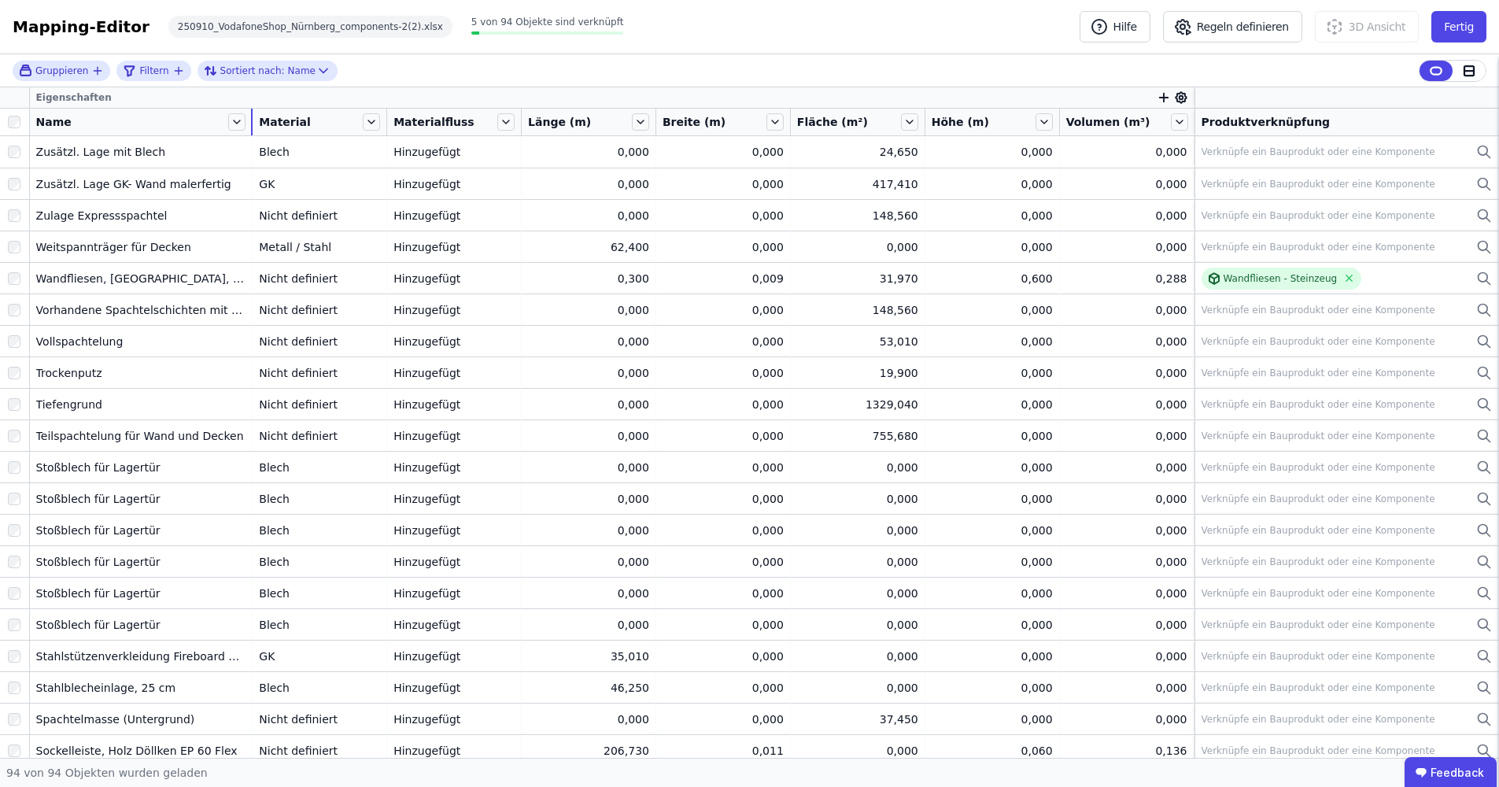
drag, startPoint x: 171, startPoint y: 126, endPoint x: 249, endPoint y: 125, distance: 77.9
click at [251, 125] on div at bounding box center [252, 122] width 2 height 27
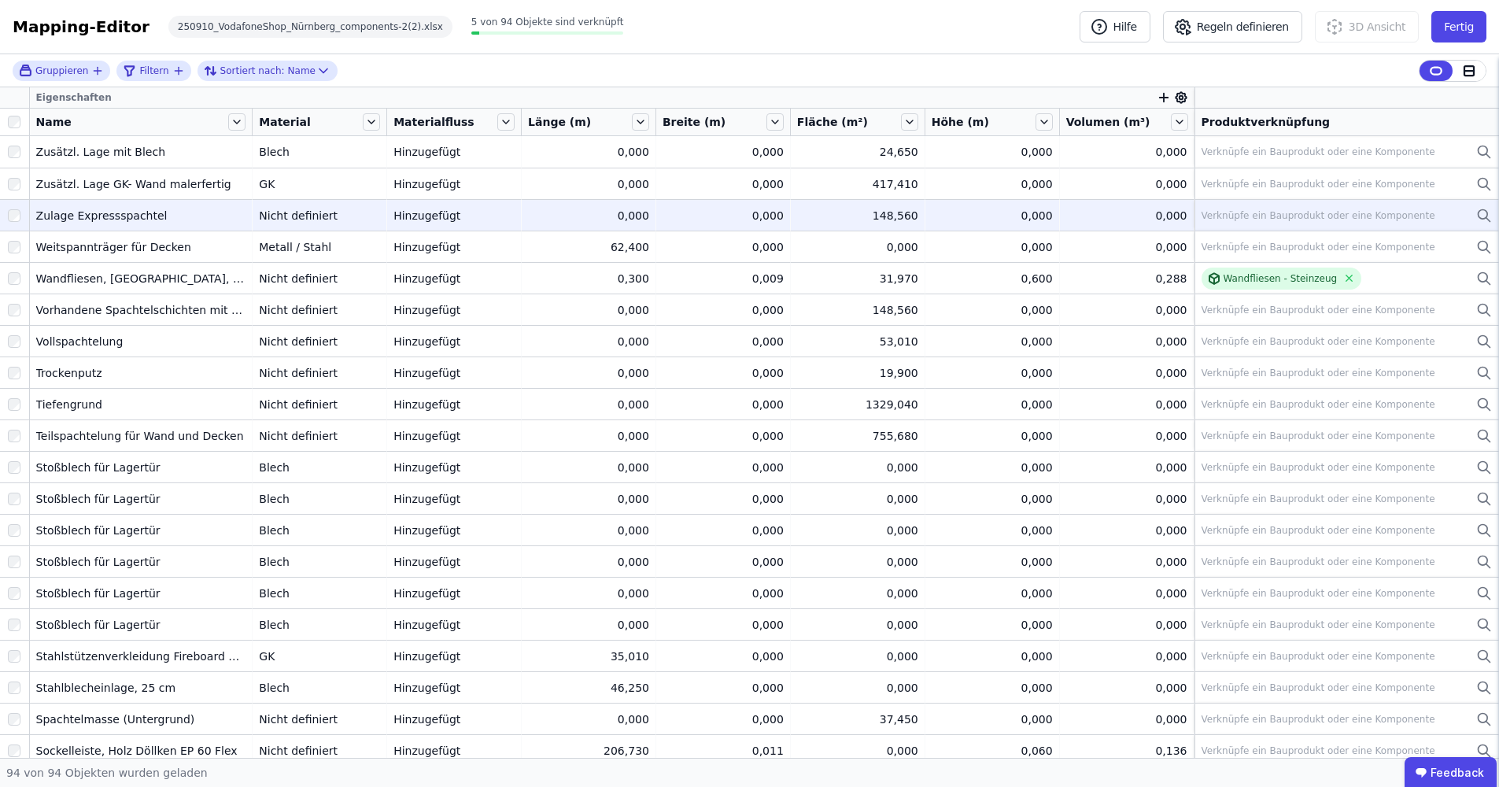
click at [190, 211] on div "Zulage Expressspachtel" at bounding box center [141, 216] width 210 height 16
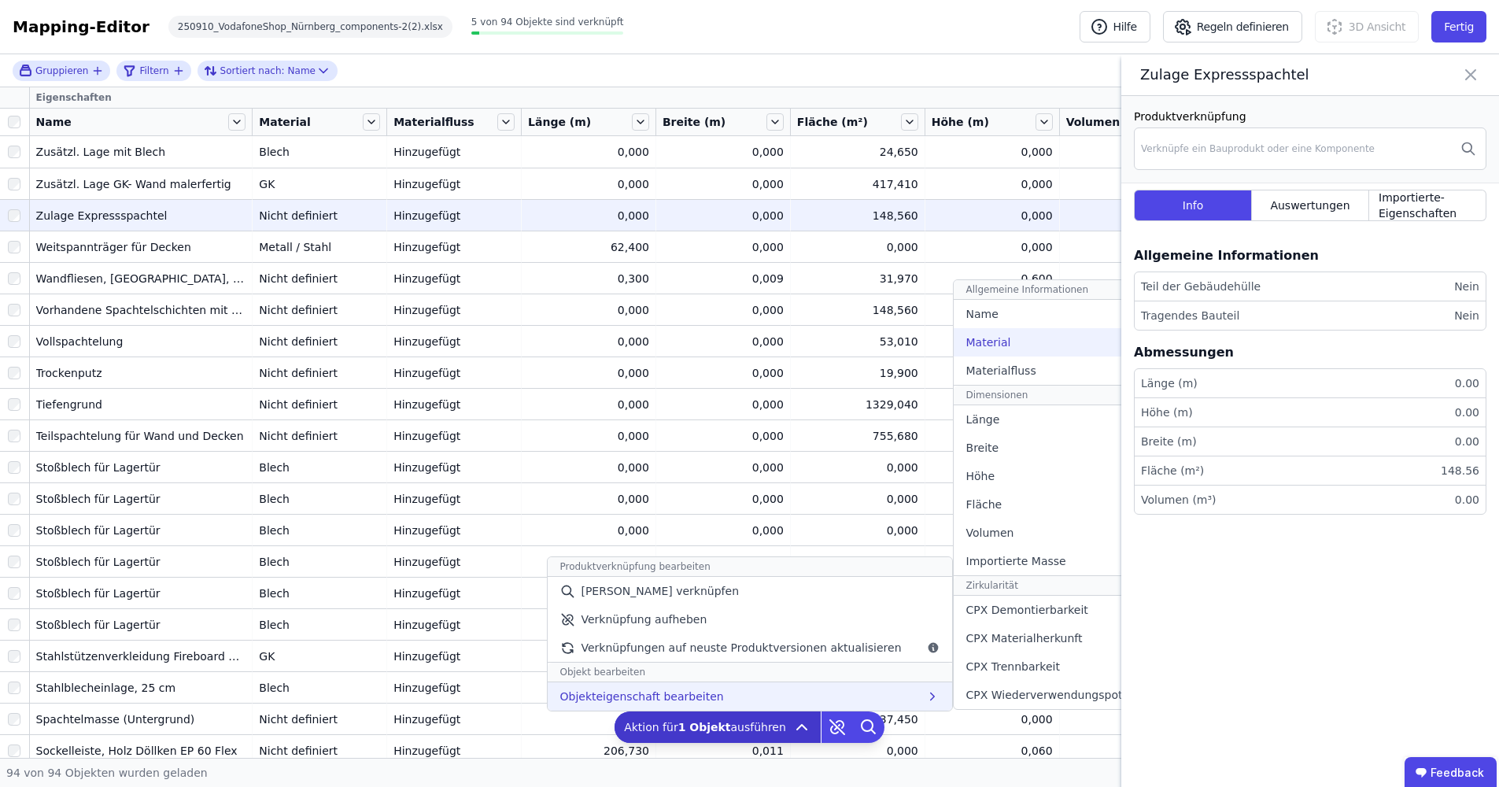
click at [1006, 342] on div "Material" at bounding box center [1071, 342] width 234 height 28
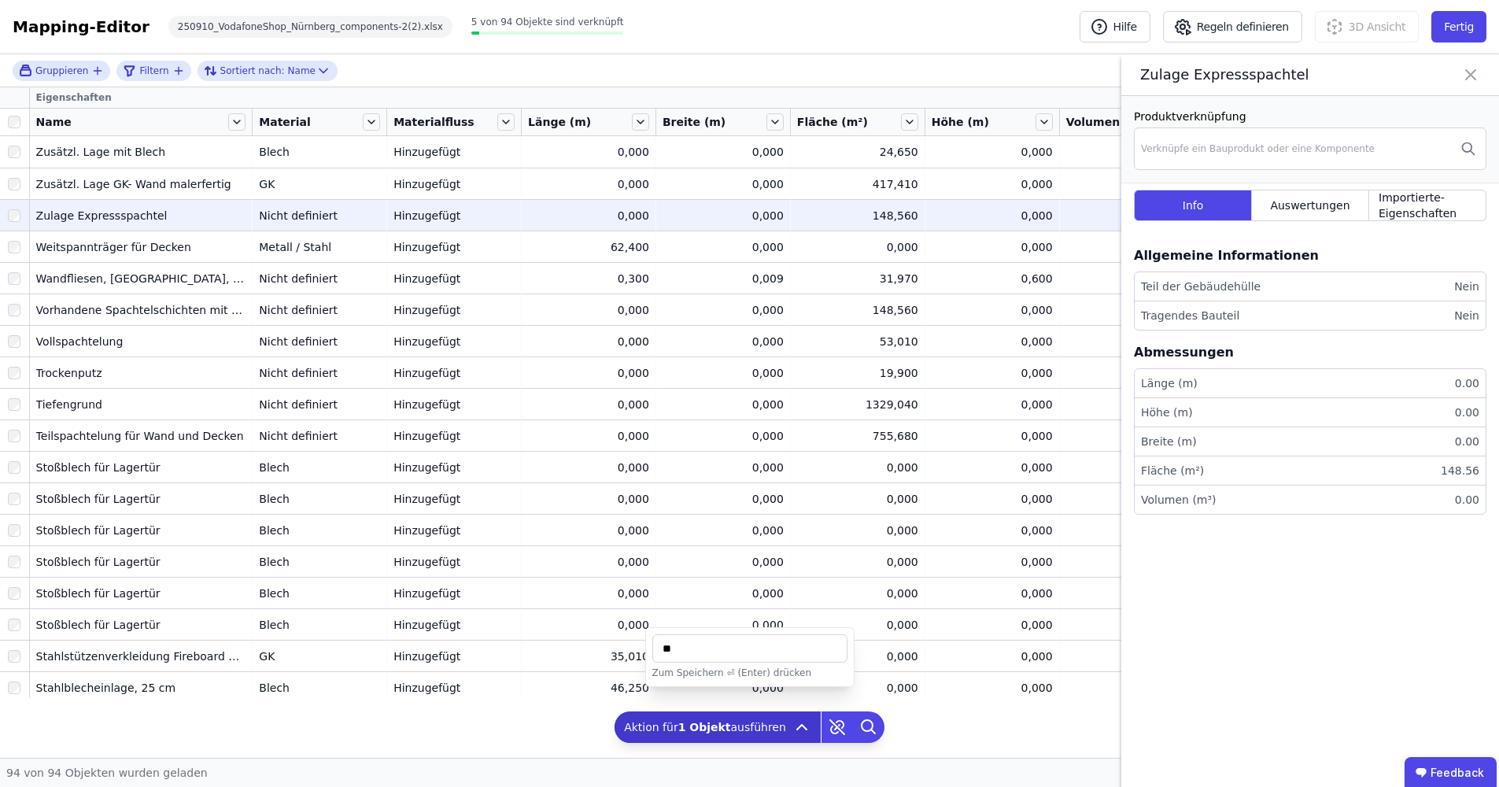
type input "*"
type input "**********"
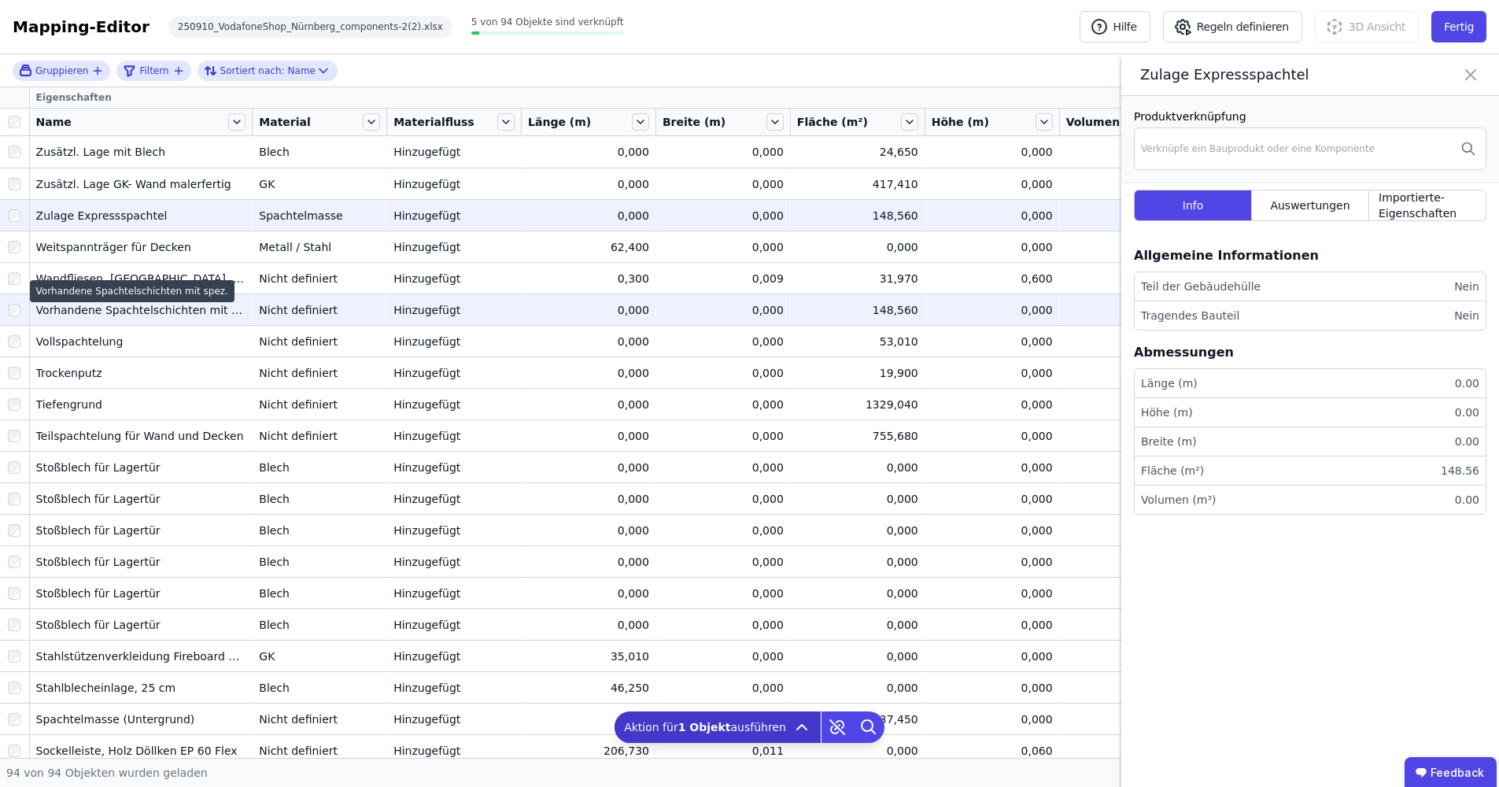
click at [205, 314] on div "Vorhandene Spachtelschichten mit spez." at bounding box center [141, 310] width 210 height 16
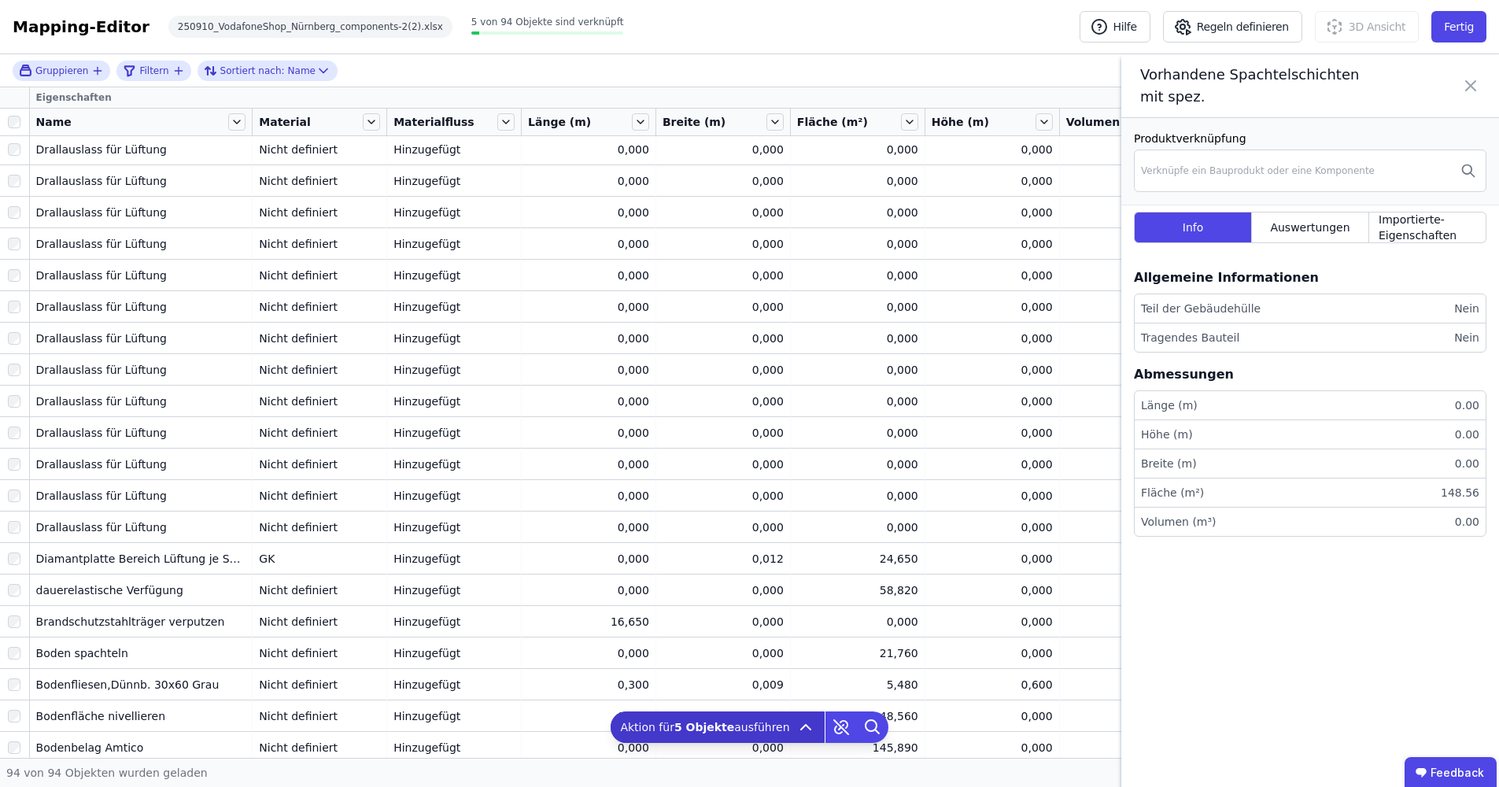
scroll to position [2338, 0]
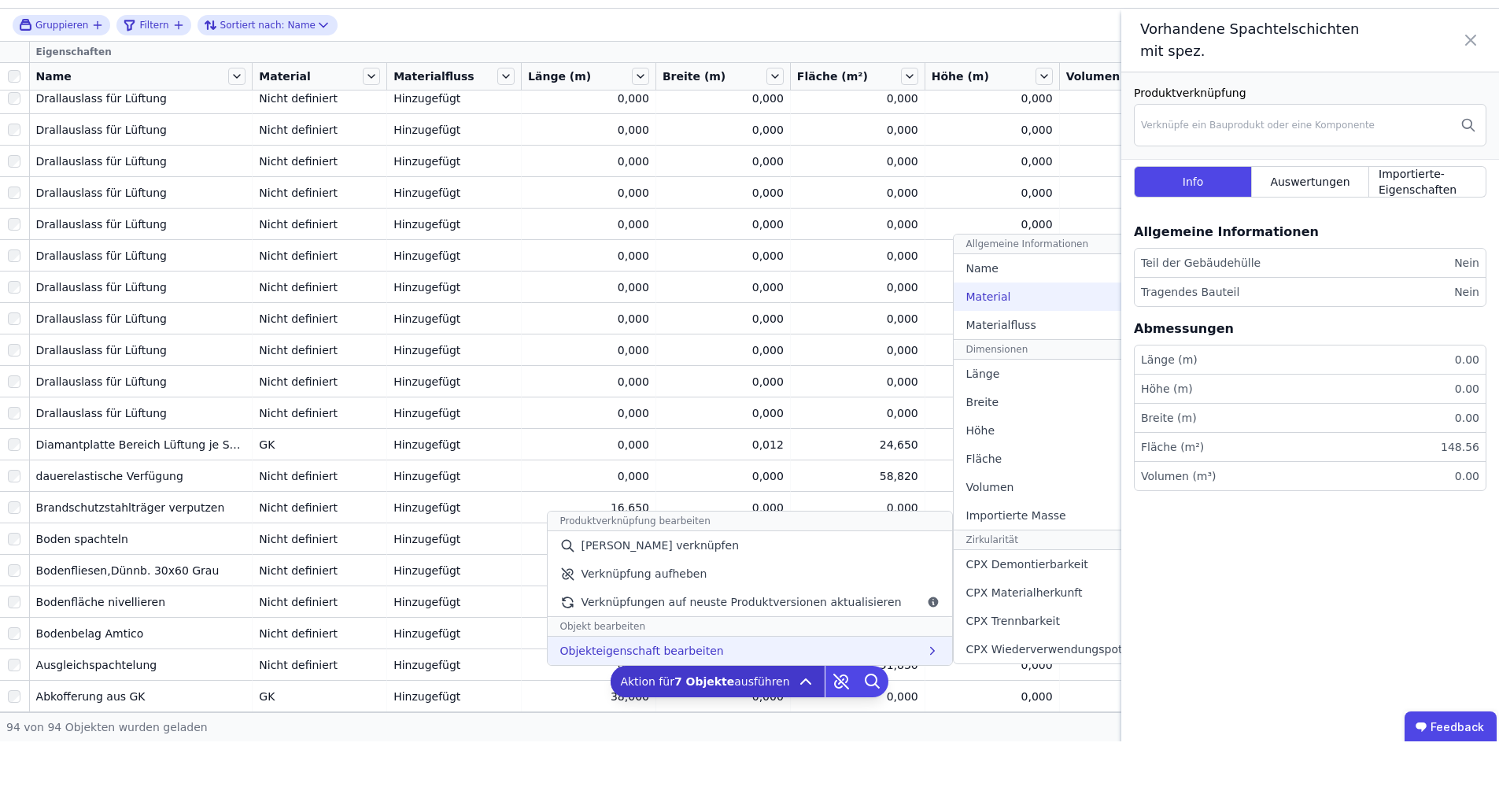
click at [1035, 328] on div "Material" at bounding box center [1071, 342] width 234 height 28
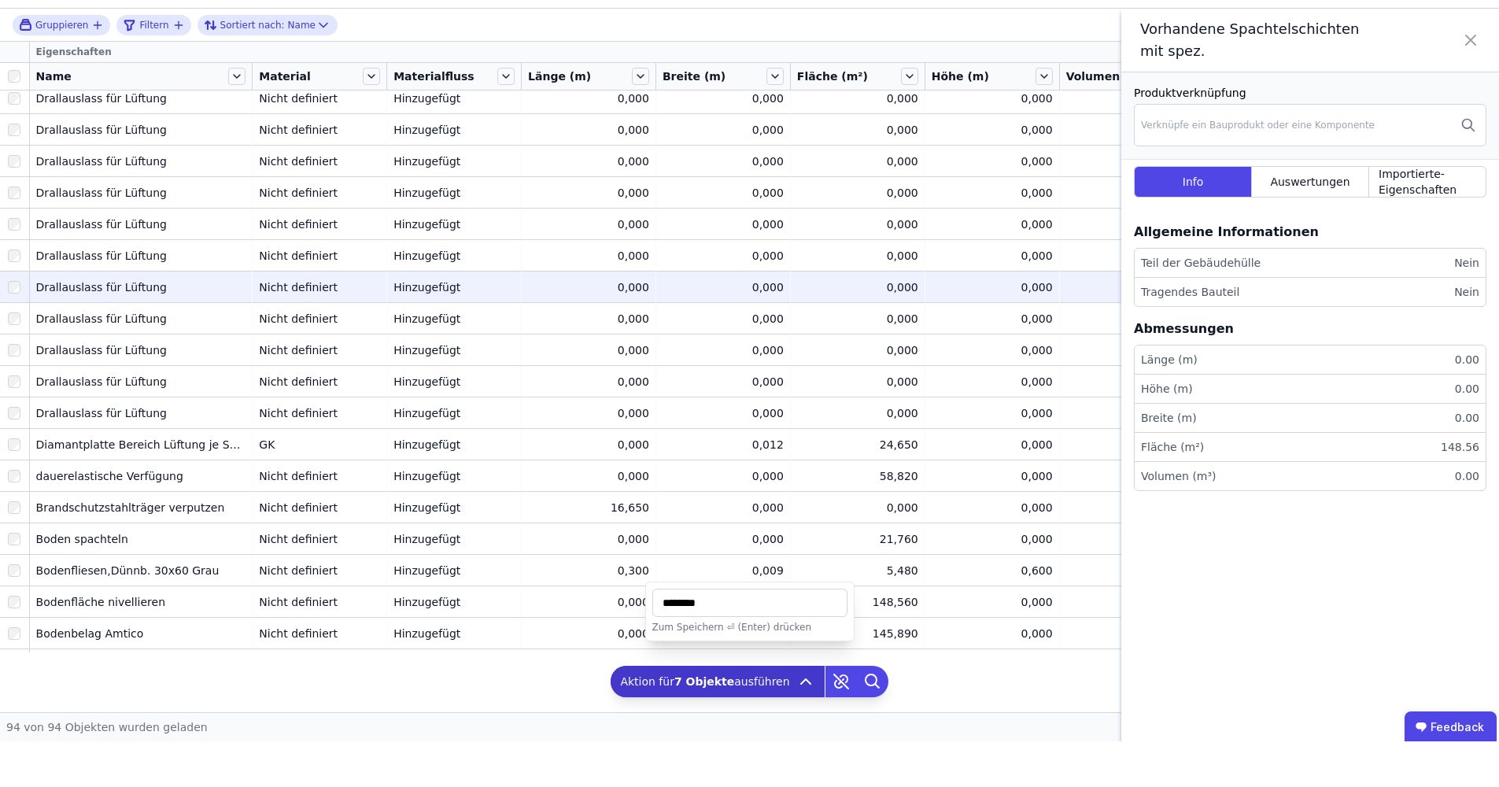
type input "********"
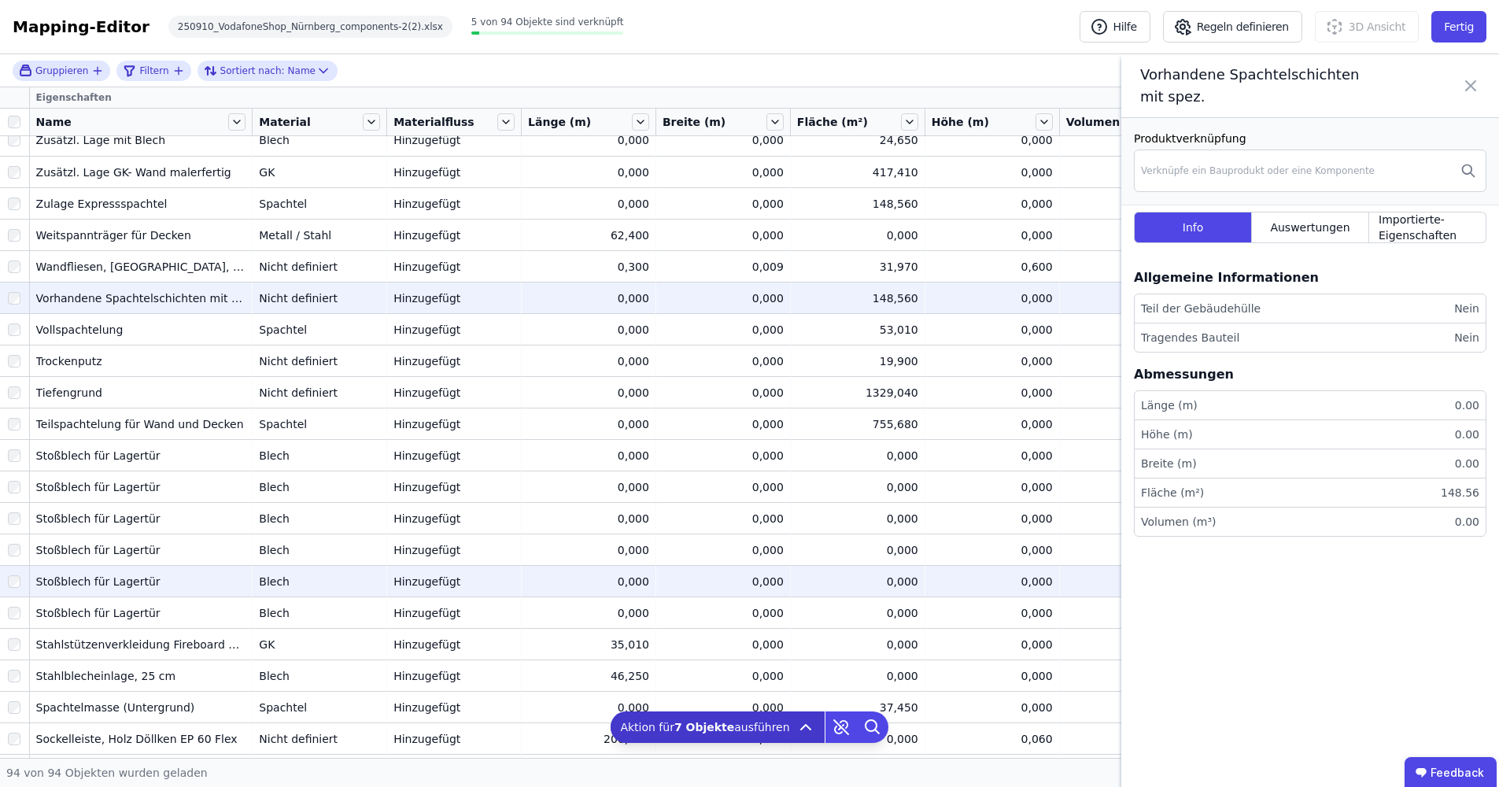
scroll to position [0, 0]
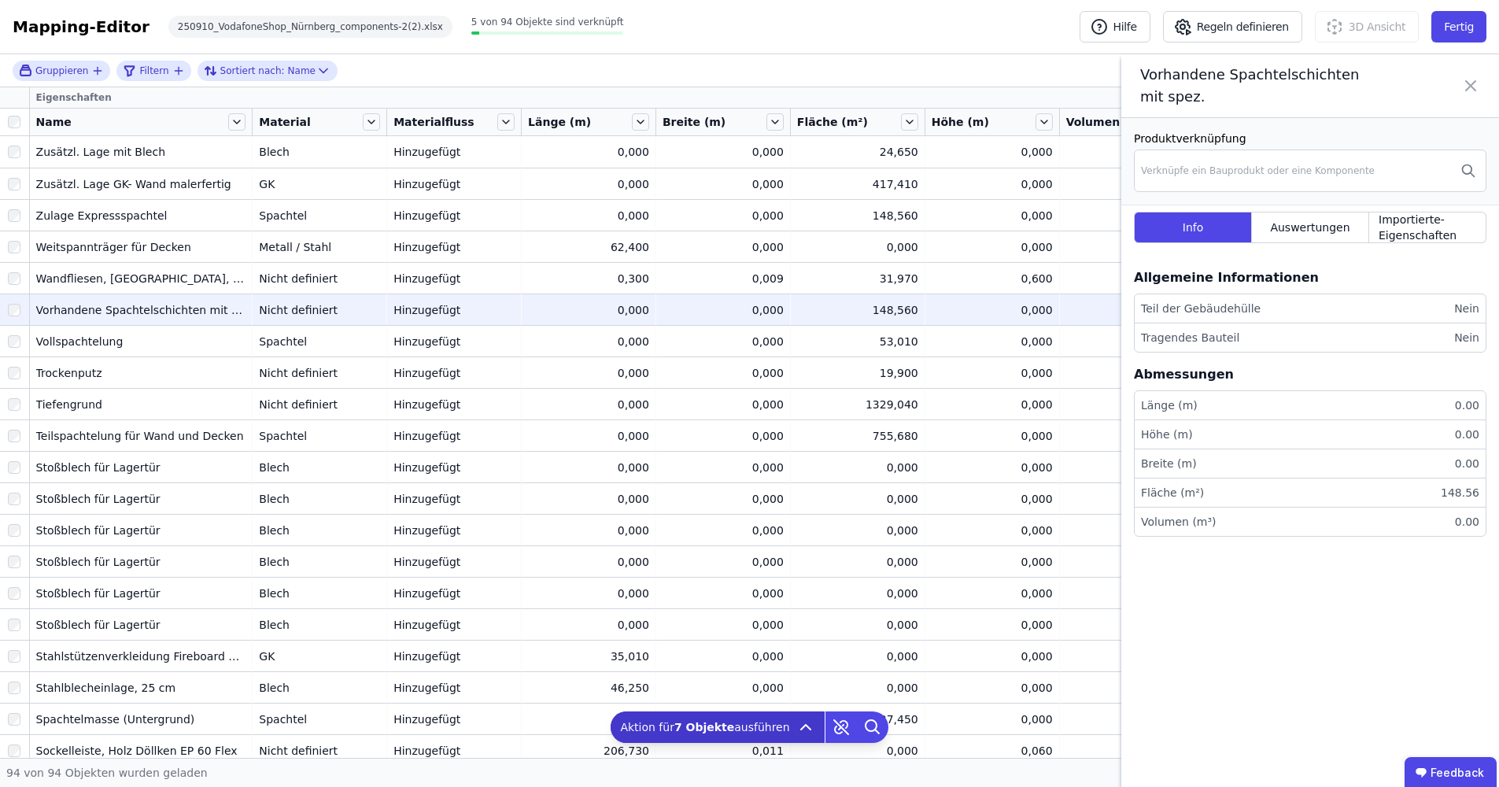
click at [1477, 86] on icon at bounding box center [1470, 86] width 19 height 44
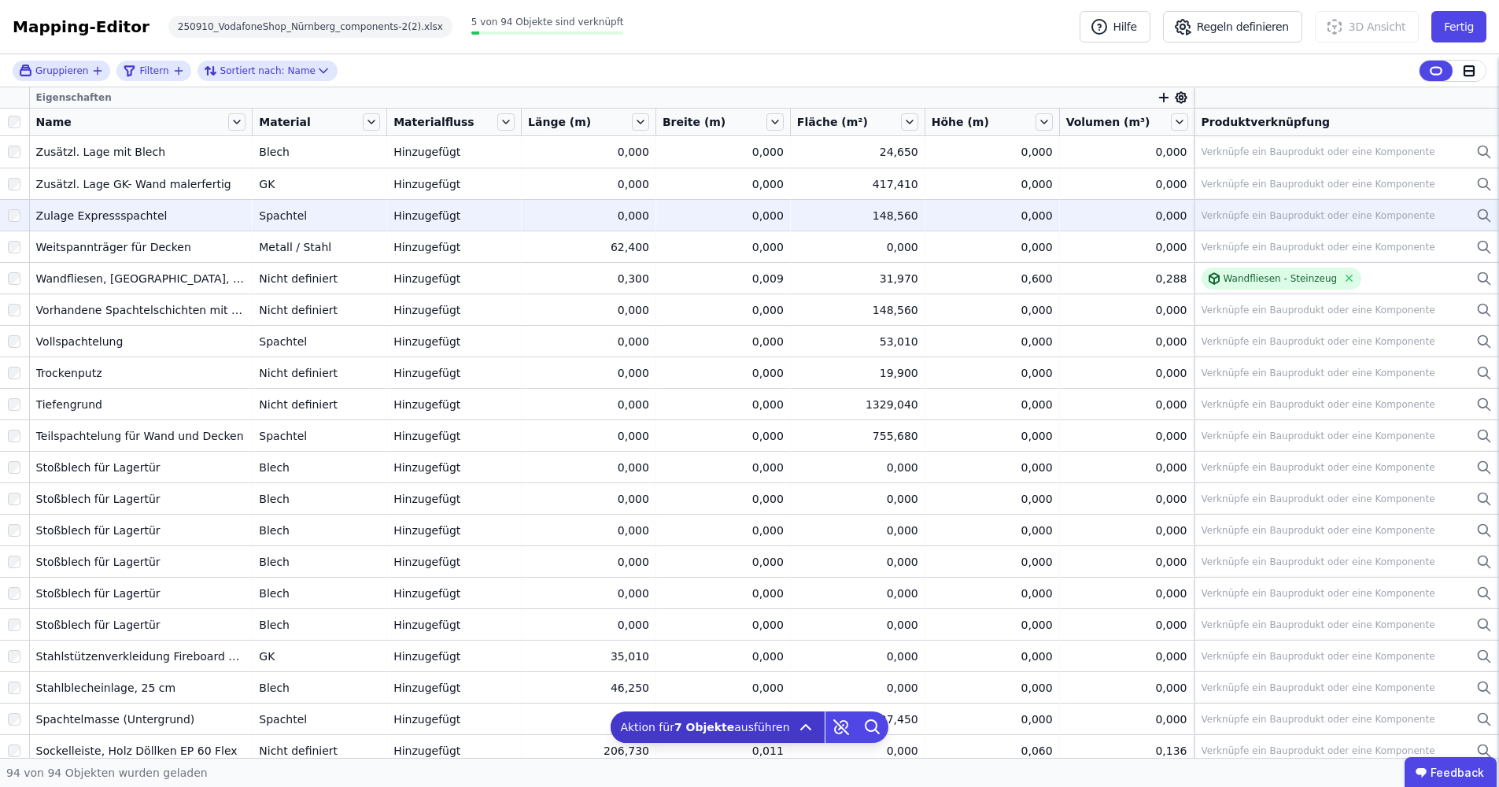
click at [1476, 212] on icon at bounding box center [1484, 215] width 16 height 19
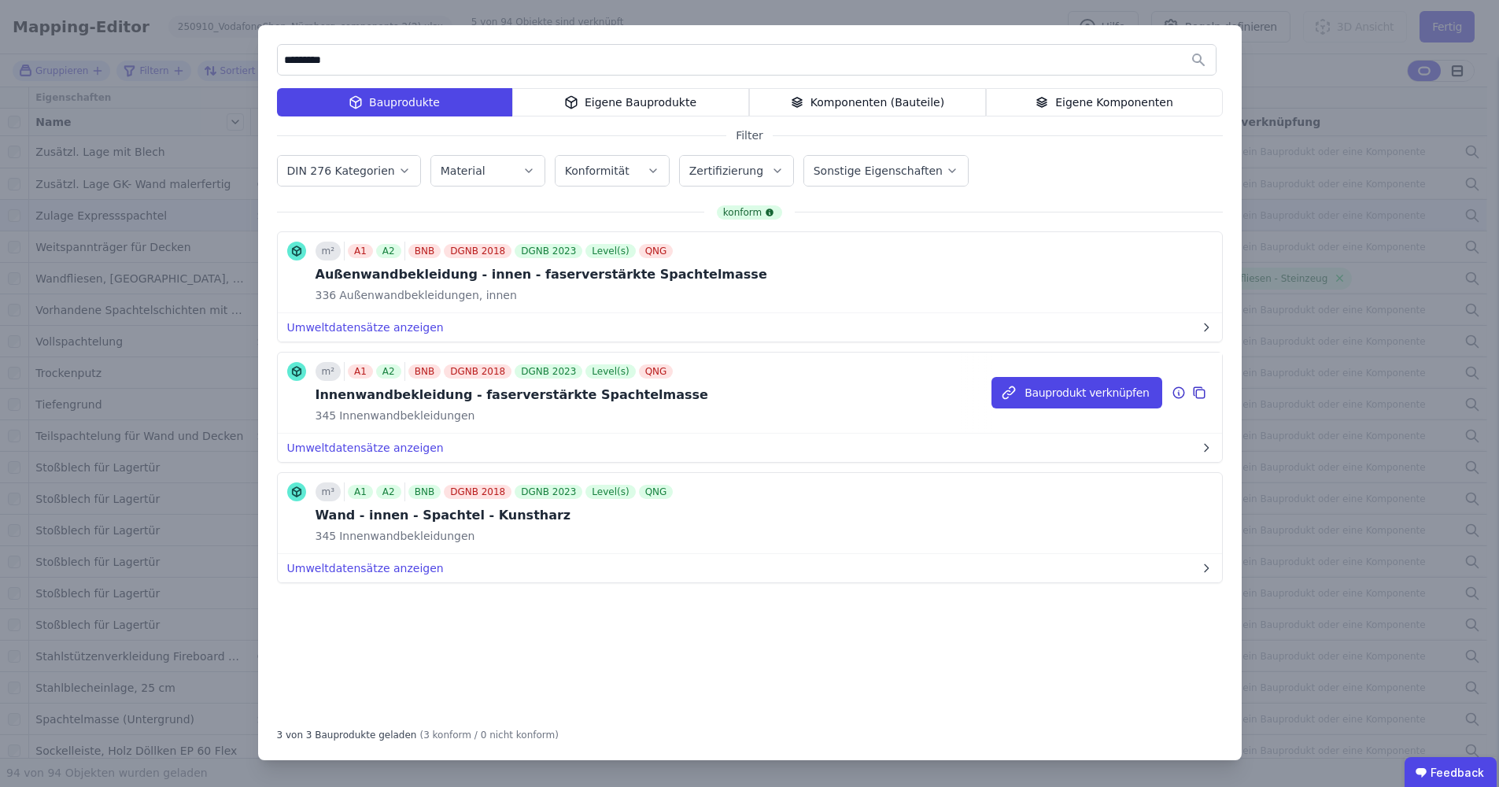
type input "********"
click at [1176, 396] on icon at bounding box center [1179, 392] width 14 height 19
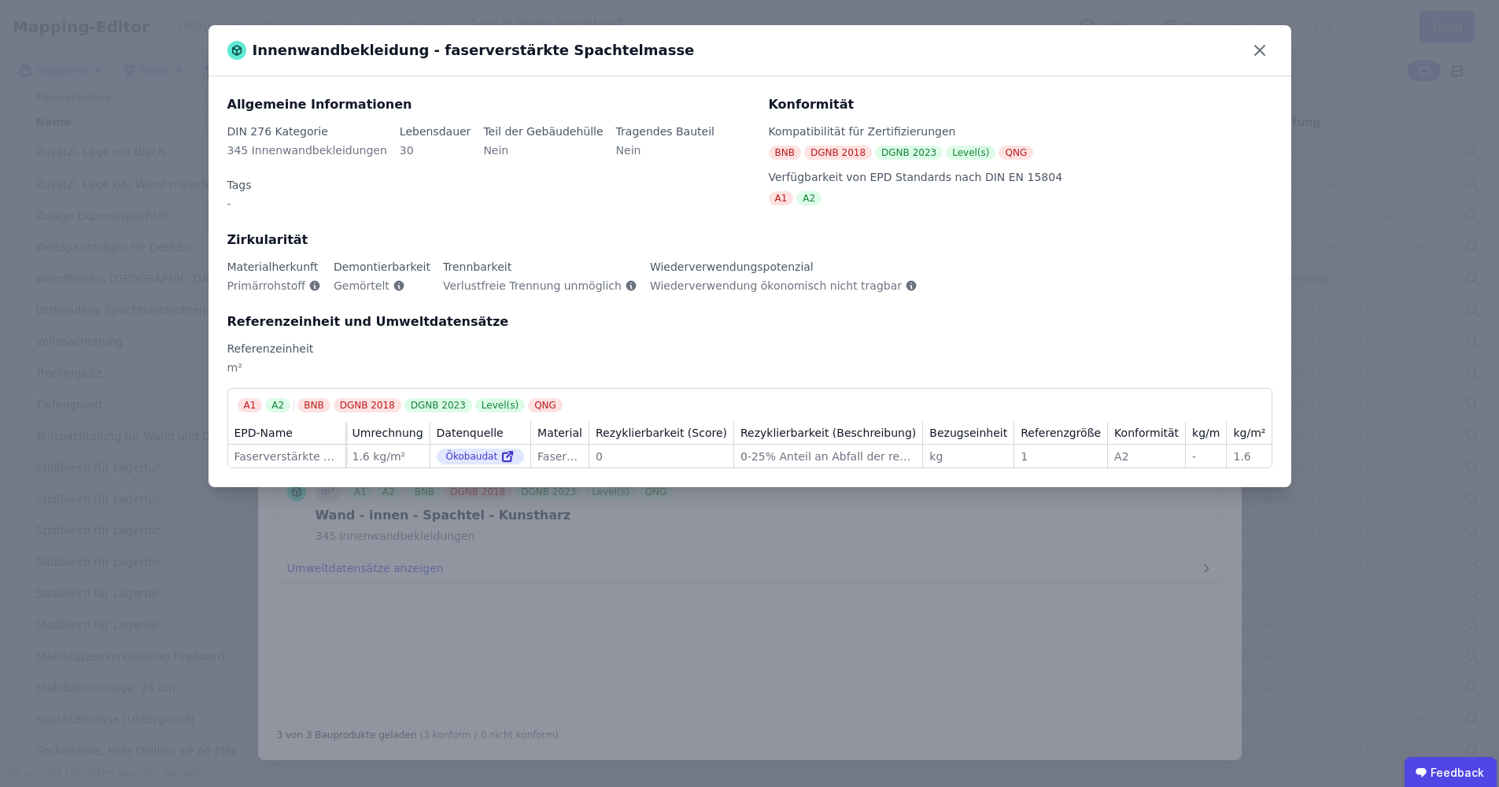
click at [564, 590] on div "Innenwandbekleidung - faserverstärkte Spachtelmasse Allgemeine Informationen DI…" at bounding box center [749, 393] width 1499 height 787
click at [1262, 54] on icon at bounding box center [1259, 50] width 9 height 9
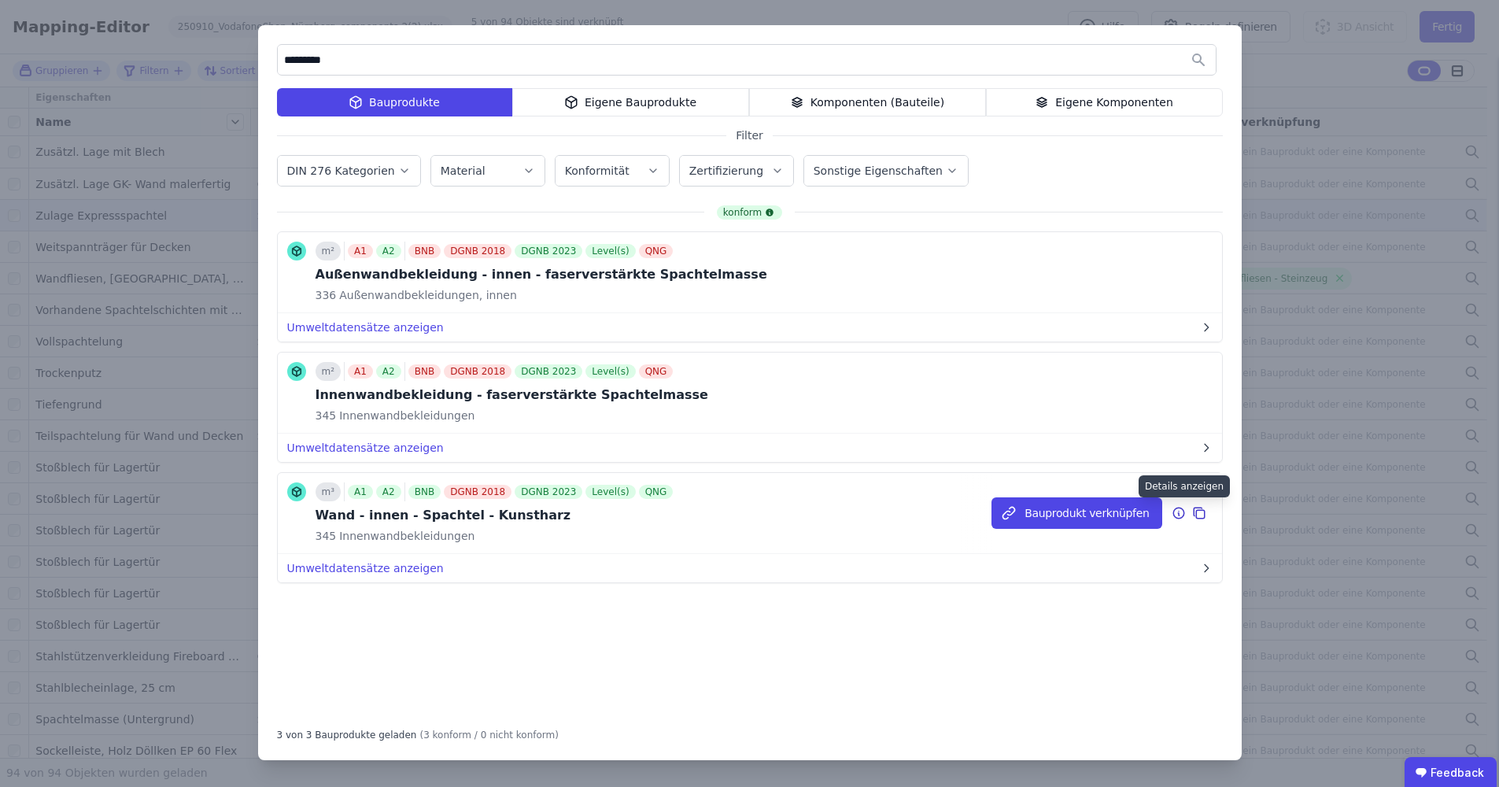
click at [1176, 516] on icon at bounding box center [1179, 513] width 14 height 19
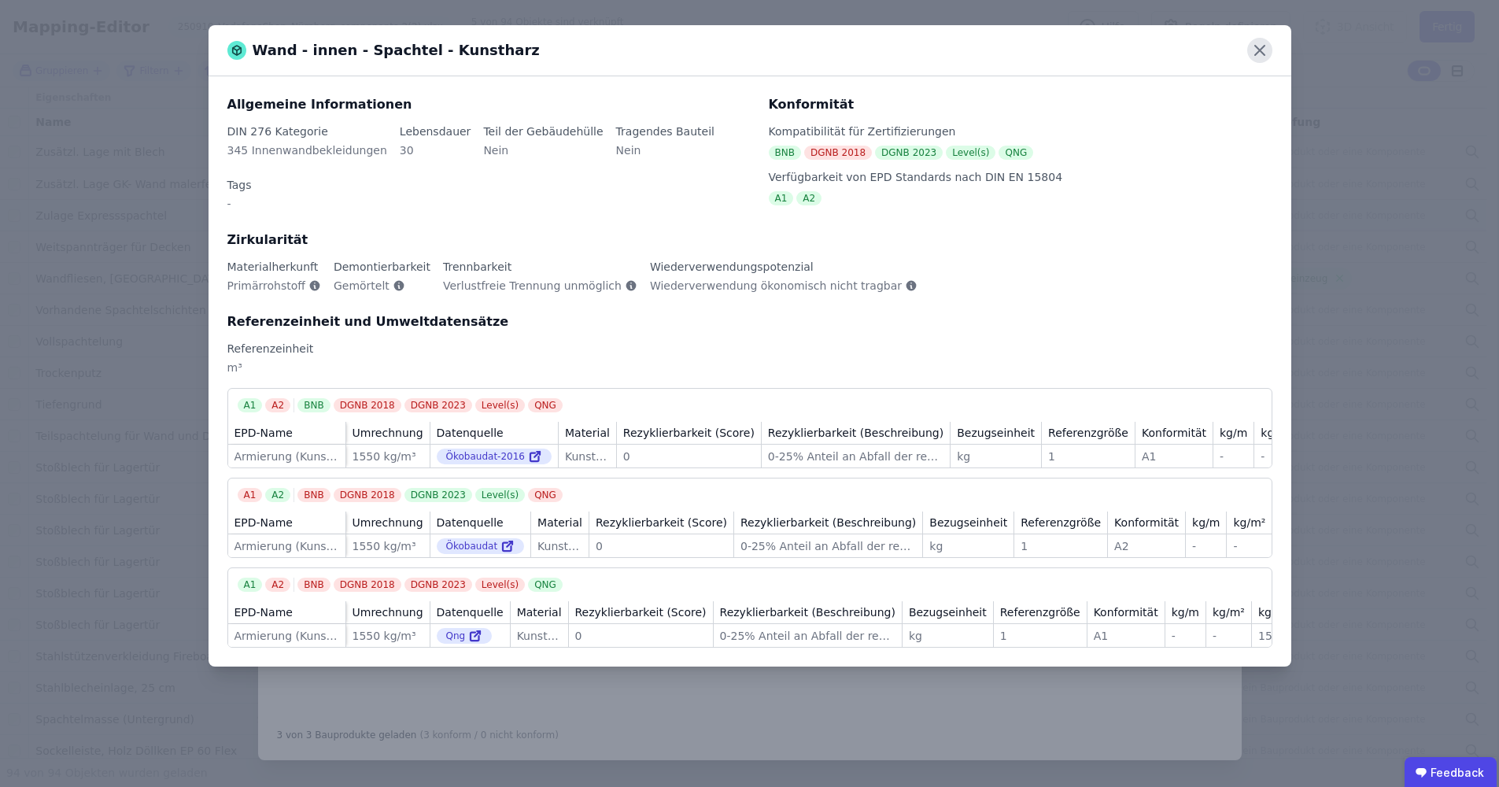
click at [1263, 48] on icon at bounding box center [1259, 50] width 25 height 25
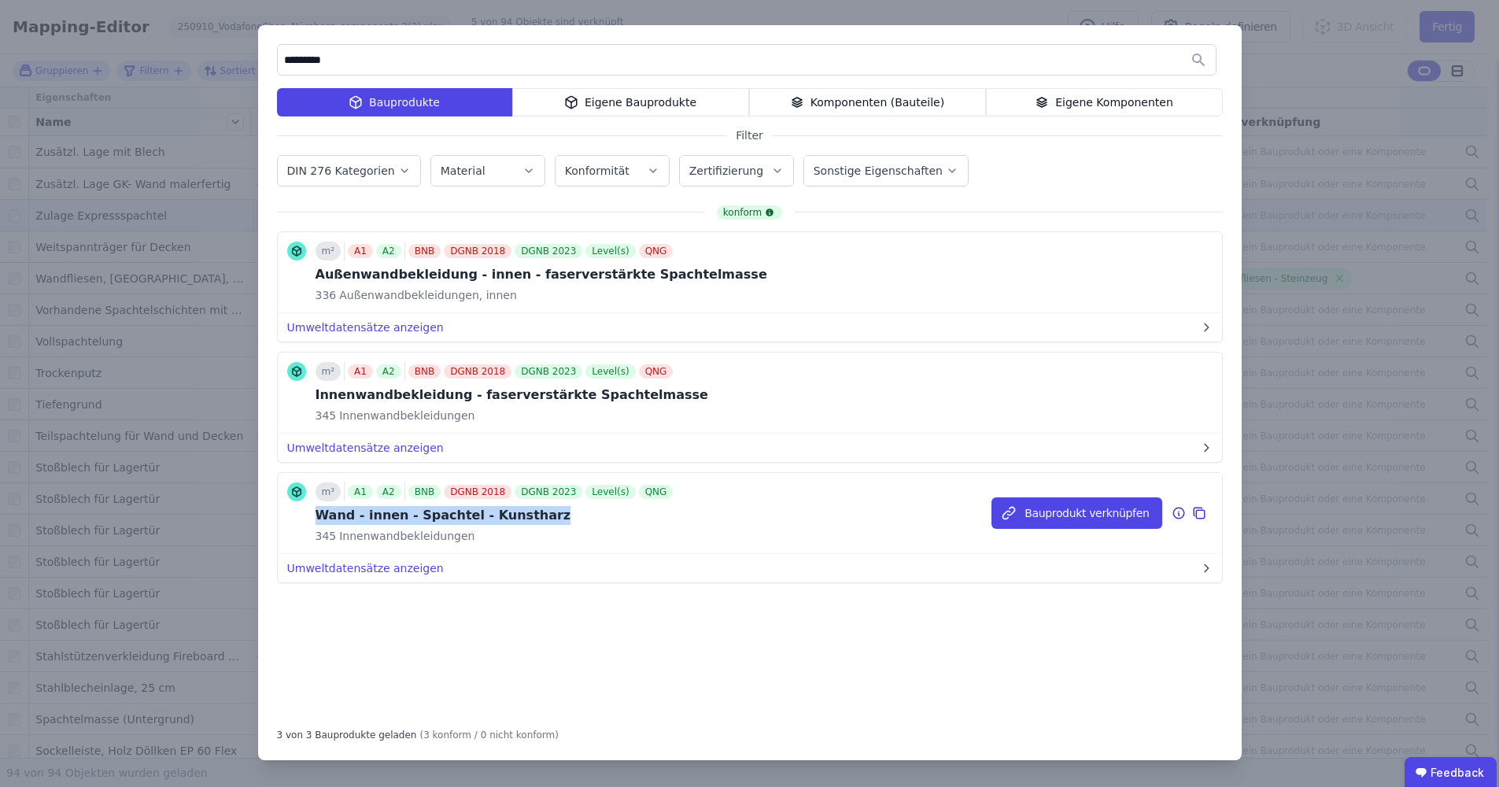
drag, startPoint x: 316, startPoint y: 513, endPoint x: 568, endPoint y: 513, distance: 251.8
click at [568, 513] on div "Wand - innen - Spachtel - Kunstharz" at bounding box center [496, 515] width 361 height 19
copy div "Wand - innen - Spachtel - Kunstharz"
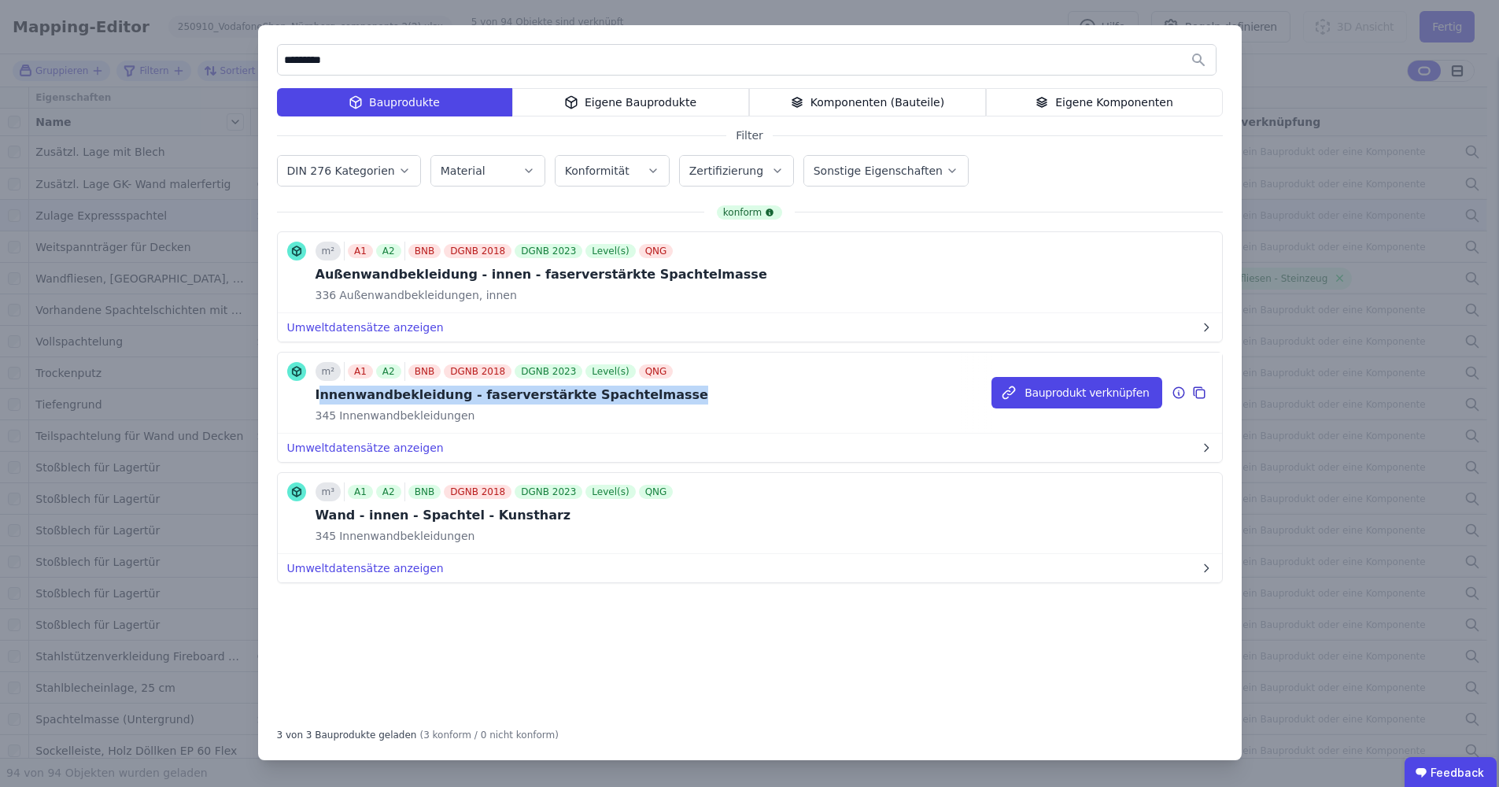
drag, startPoint x: 317, startPoint y: 396, endPoint x: 653, endPoint y: 395, distance: 336.0
click at [653, 395] on div "Innenwandbekleidung - faserverstärkte Spachtelmasse" at bounding box center [512, 395] width 393 height 19
click at [652, 395] on div "Innenwandbekleidung - faserverstärkte Spachtelmasse" at bounding box center [512, 395] width 393 height 19
drag, startPoint x: 644, startPoint y: 393, endPoint x: 305, endPoint y: 400, distance: 339.2
click at [305, 400] on div "m² A1 A2 BNB DGNB 2018 DGNB 2023 Level(s) QNG Innenwandbekleidung - faserverstä…" at bounding box center [497, 392] width 421 height 61
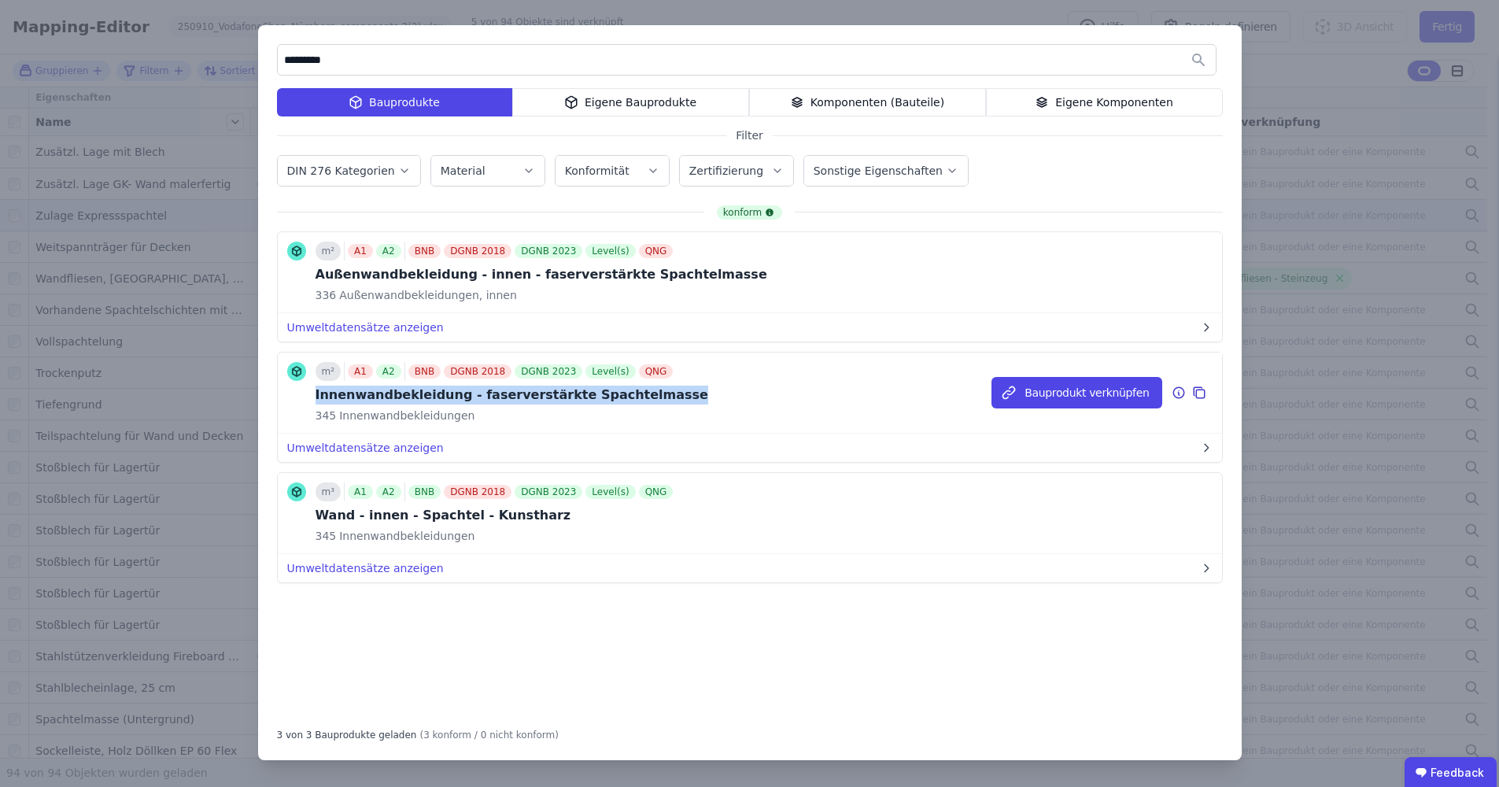
copy div "Innenwandbekleidung - faserverstärkte Spachtelmasse"
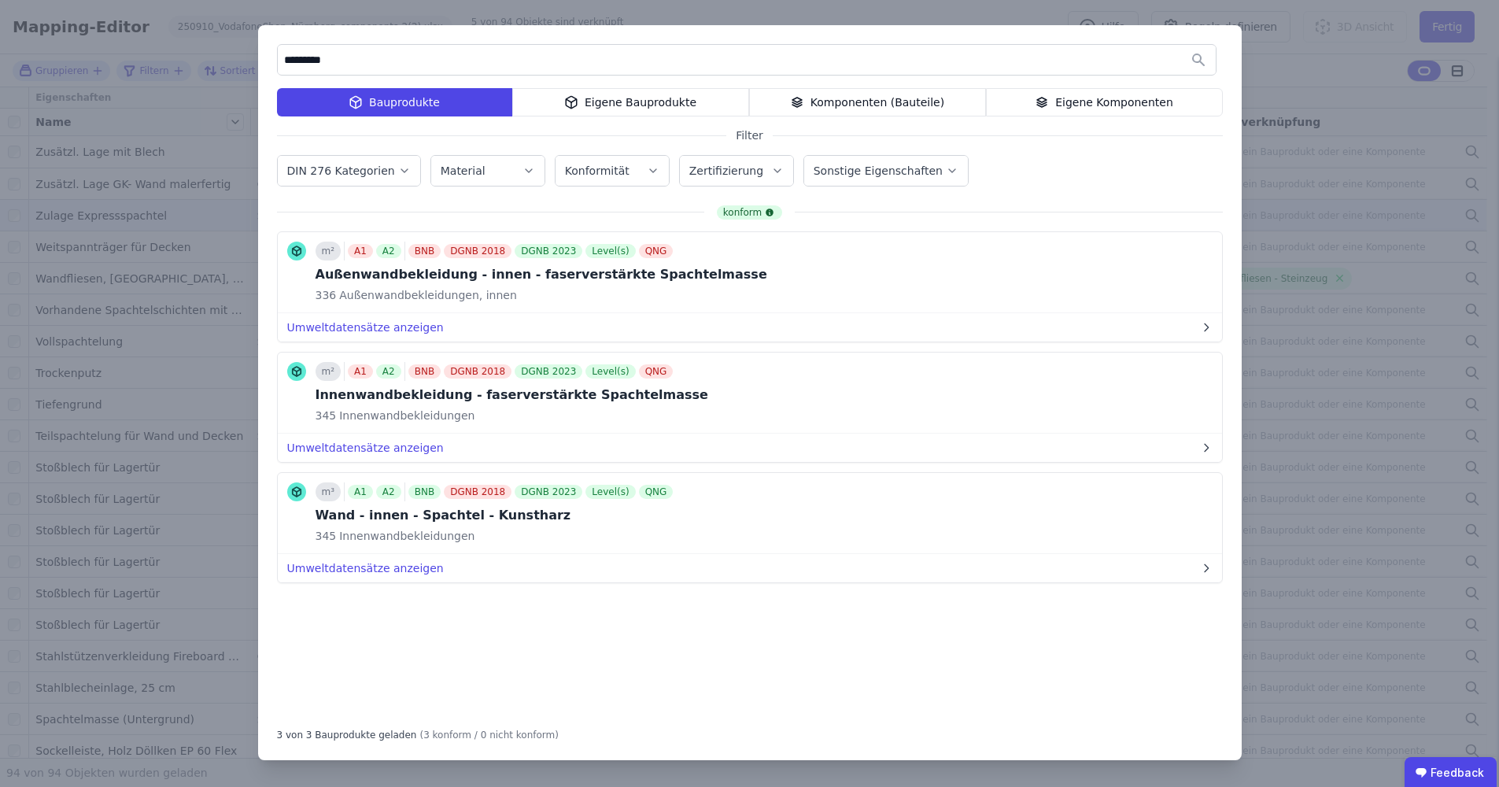
click at [1308, 149] on div "******** Bauprodukte Eigene Bauprodukte Komponenten (Bauteile) Eigene Komponent…" at bounding box center [749, 393] width 1499 height 787
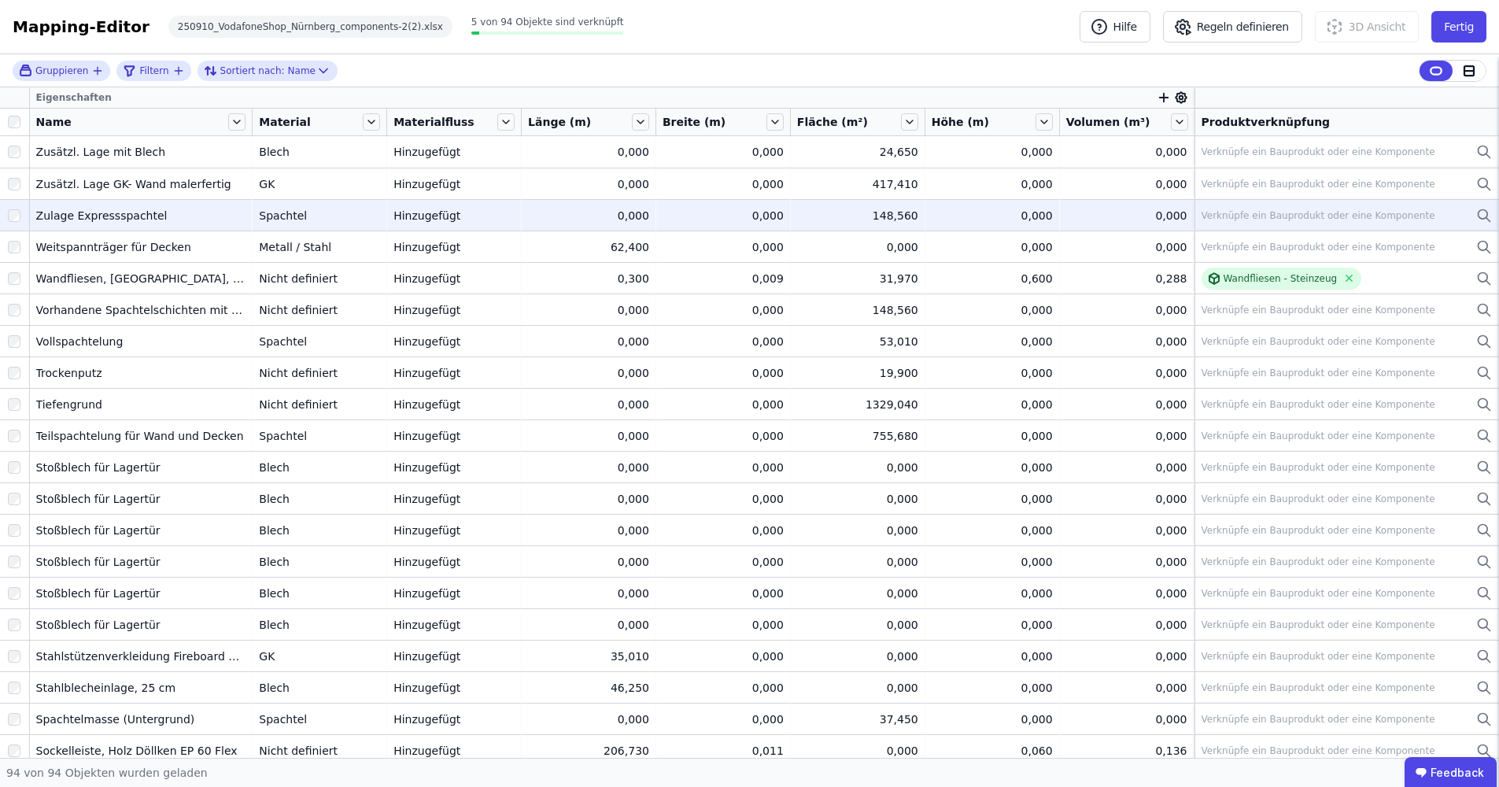
click at [1478, 216] on icon at bounding box center [1482, 213] width 9 height 9
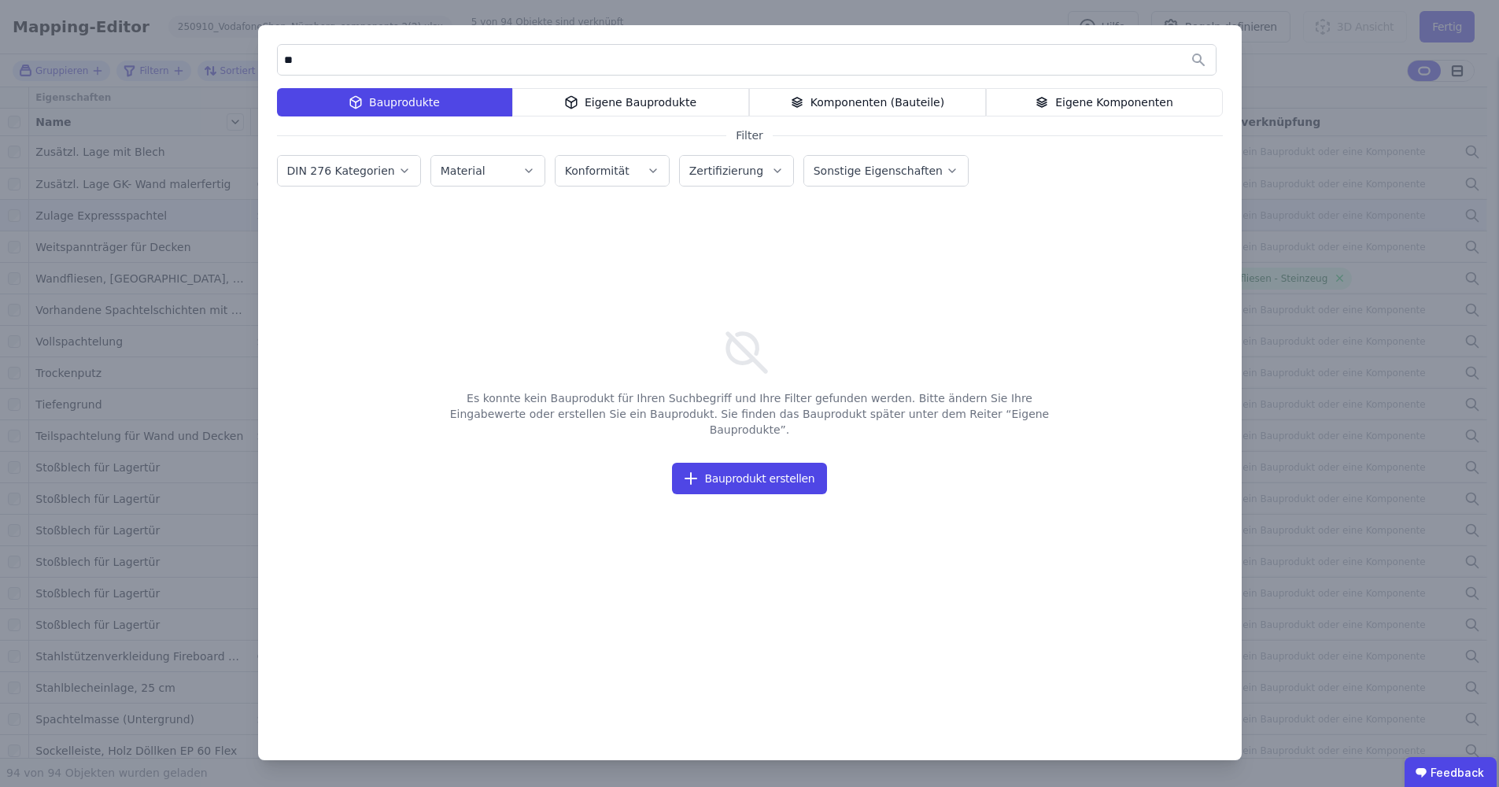
type input "*"
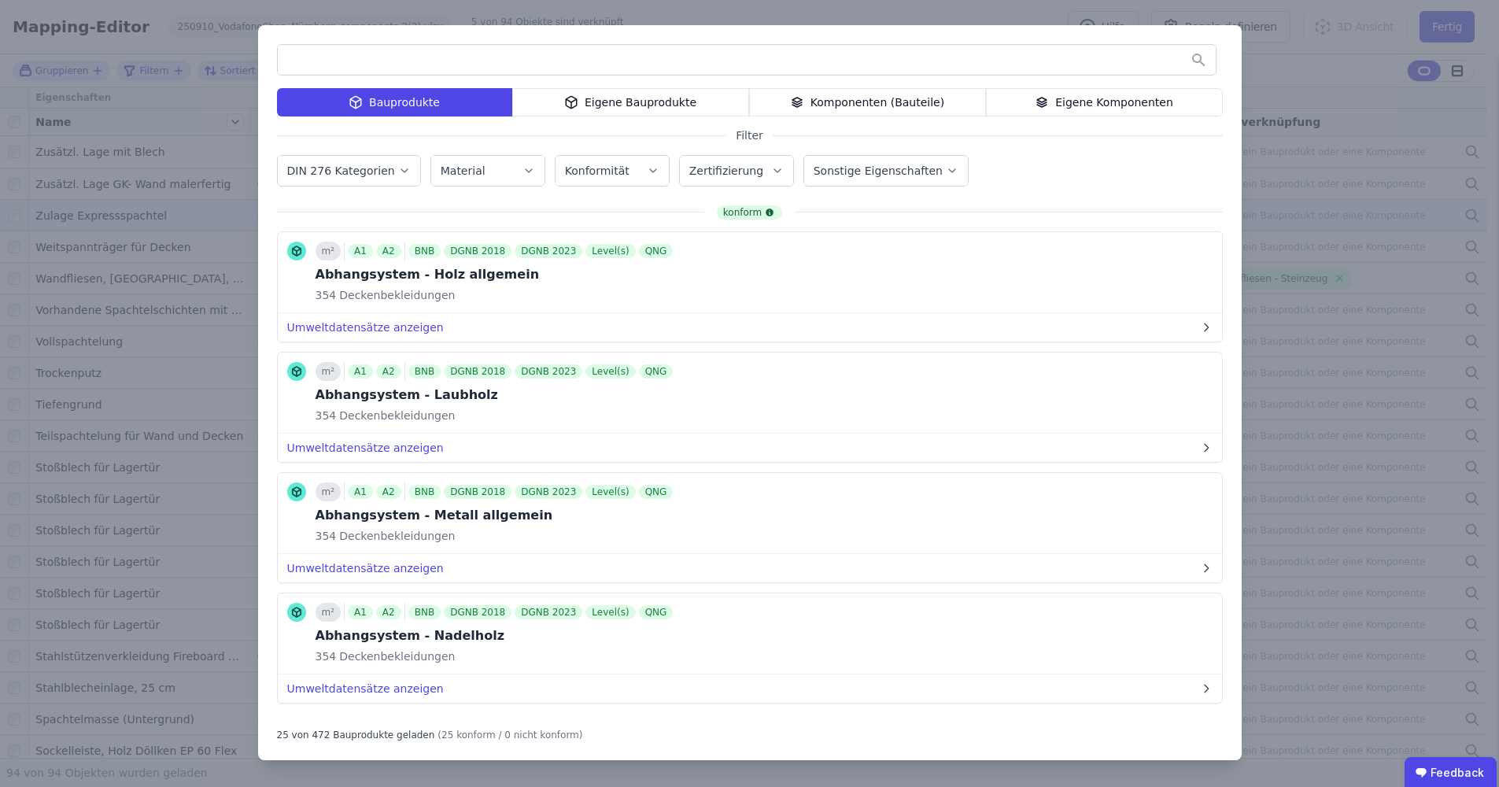
click at [1375, 126] on div "Bauprodukte Eigene Bauprodukte Komponenten (Bauteile) Eigene Komponenten Filter…" at bounding box center [749, 393] width 1499 height 787
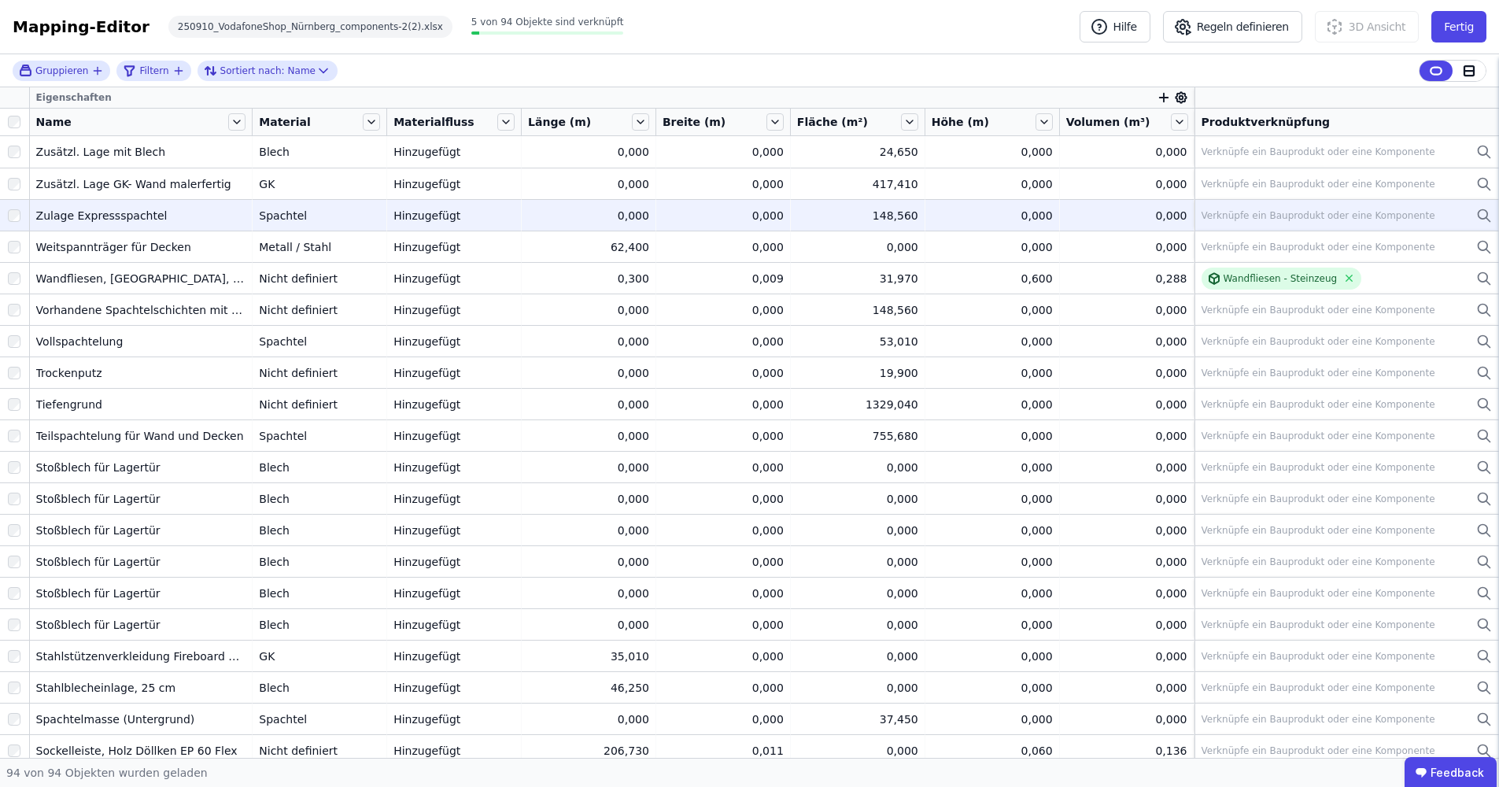
click at [302, 124] on div "Material" at bounding box center [309, 122] width 101 height 16
click at [367, 124] on icon at bounding box center [371, 121] width 17 height 17
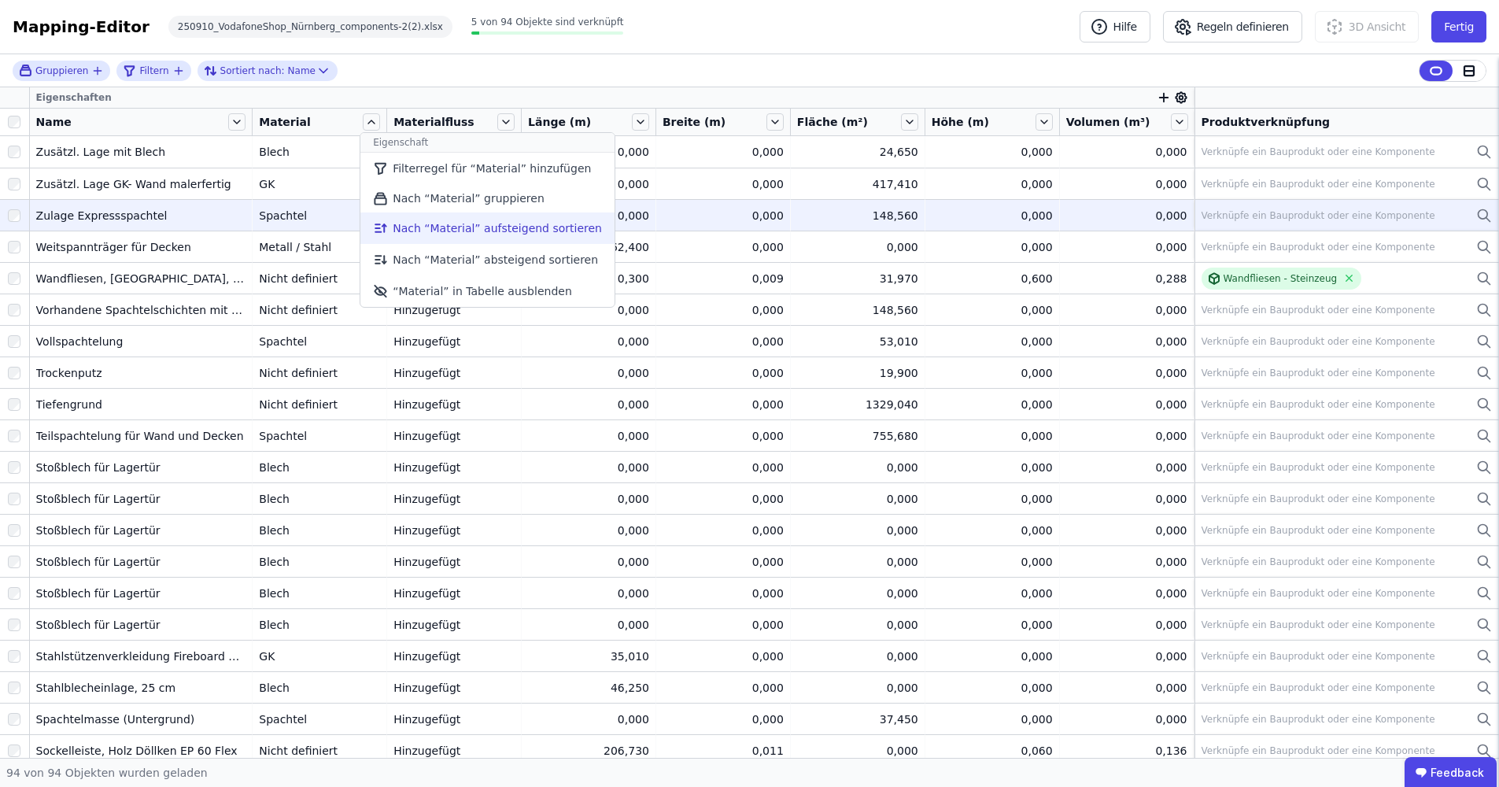
click at [417, 236] on li "Nach “Material” aufsteigend sortieren" at bounding box center [487, 227] width 254 height 31
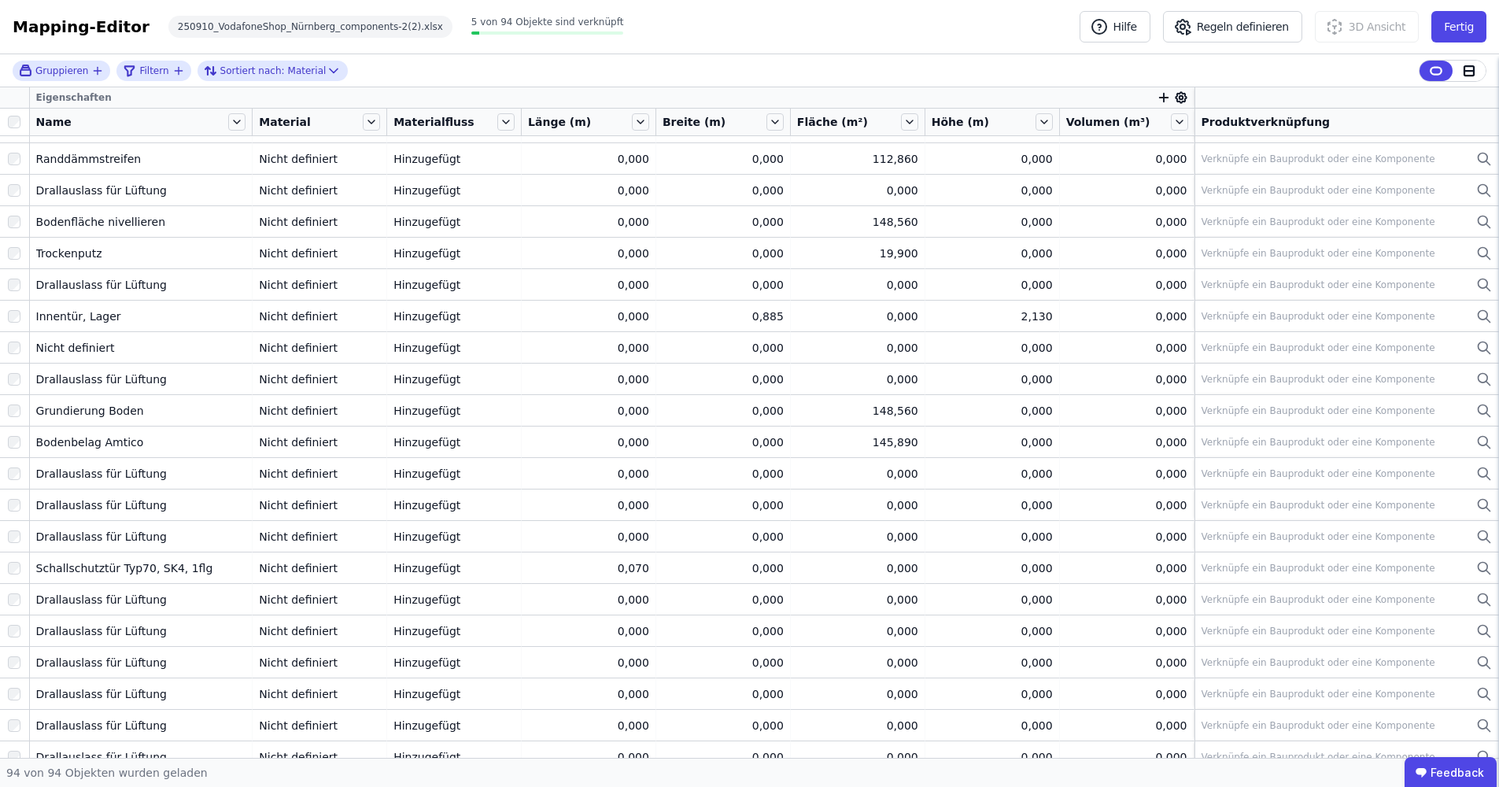
scroll to position [2338, 0]
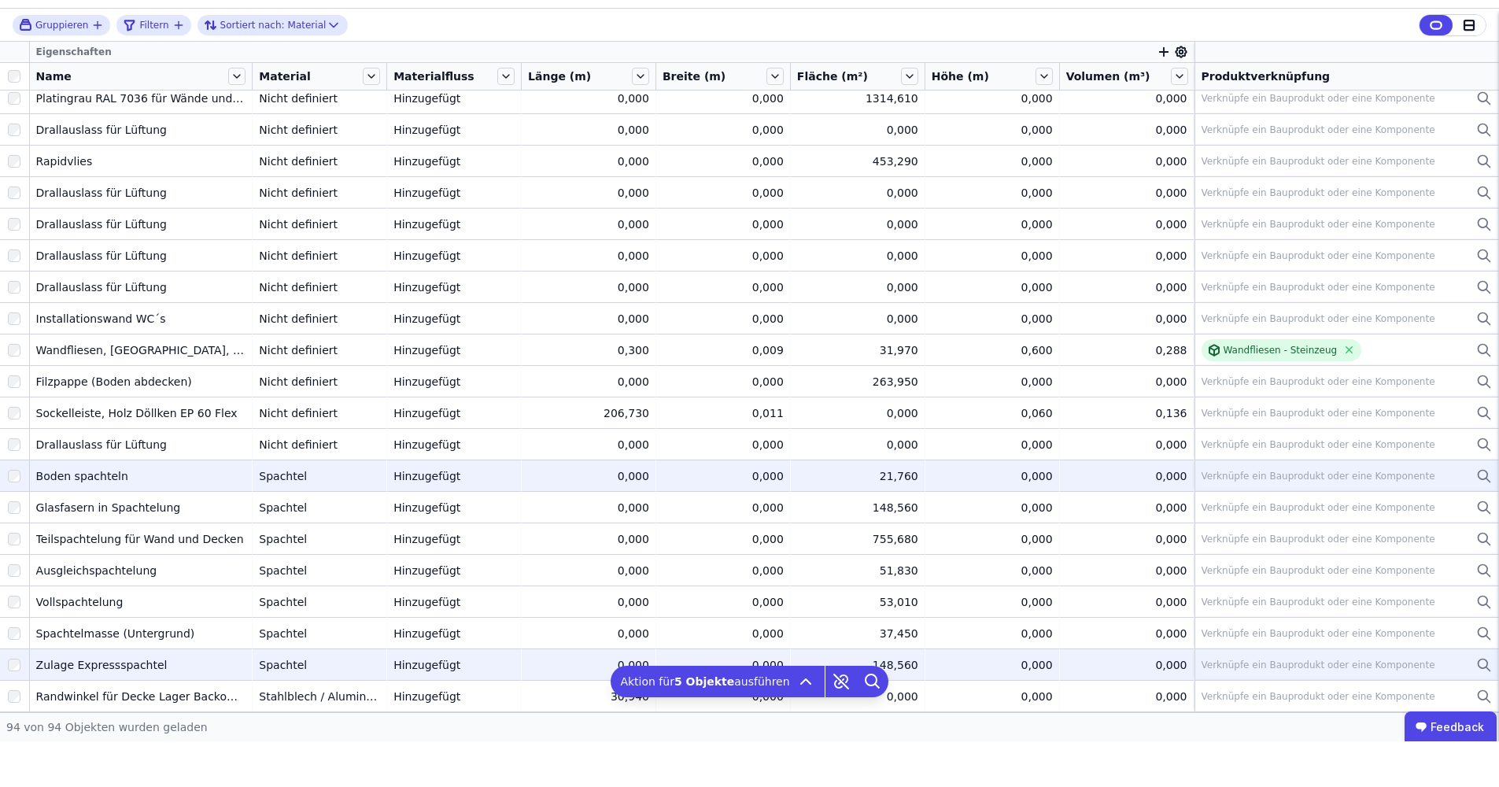
click at [1476, 512] on icon at bounding box center [1484, 521] width 16 height 19
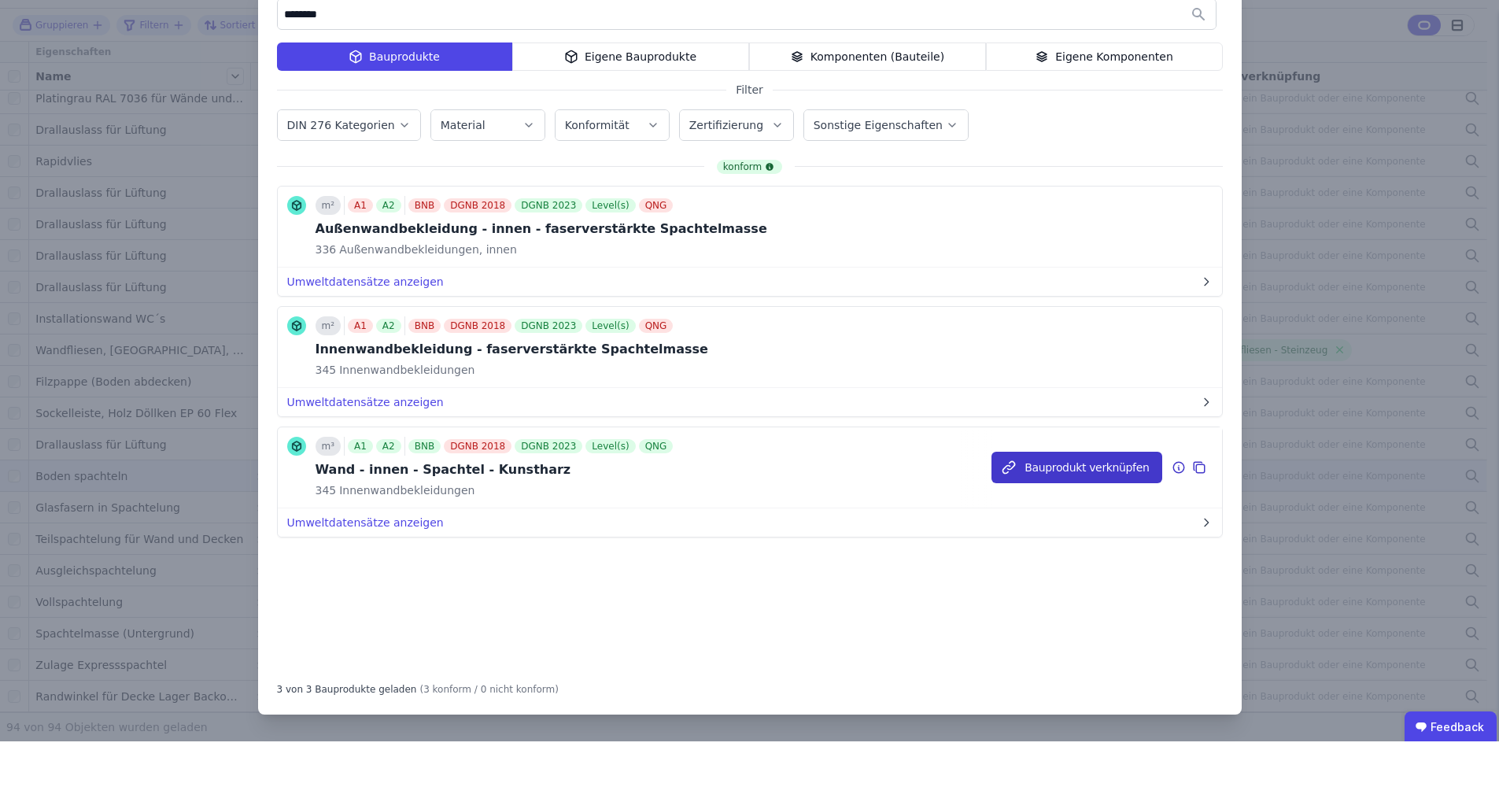
type input "********"
click at [1031, 497] on button "Bauprodukt verknüpfen" at bounding box center [1076, 512] width 170 height 31
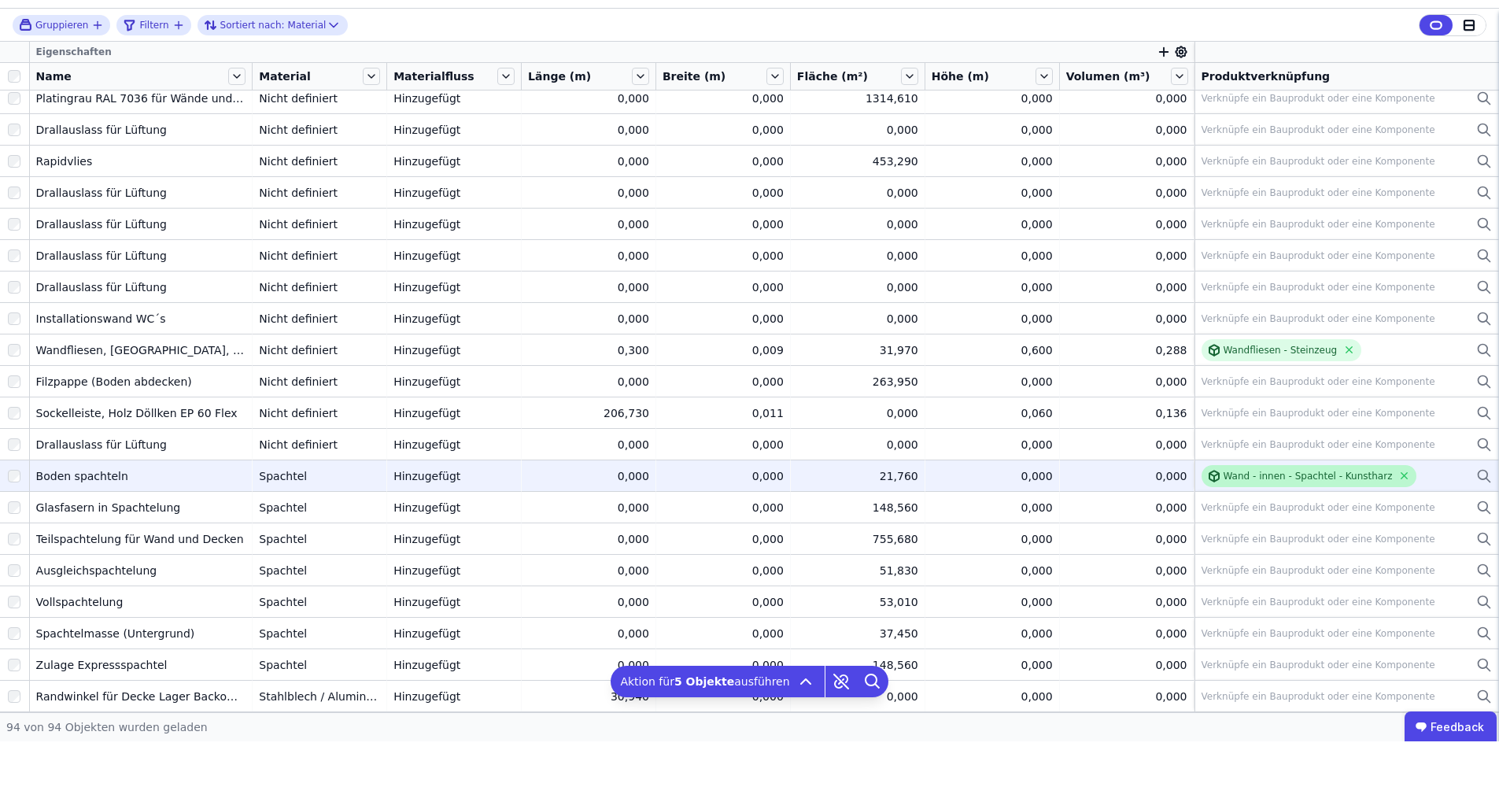
click at [1238, 515] on div "Wand - innen - Spachtel - Kunstharz" at bounding box center [1307, 521] width 169 height 13
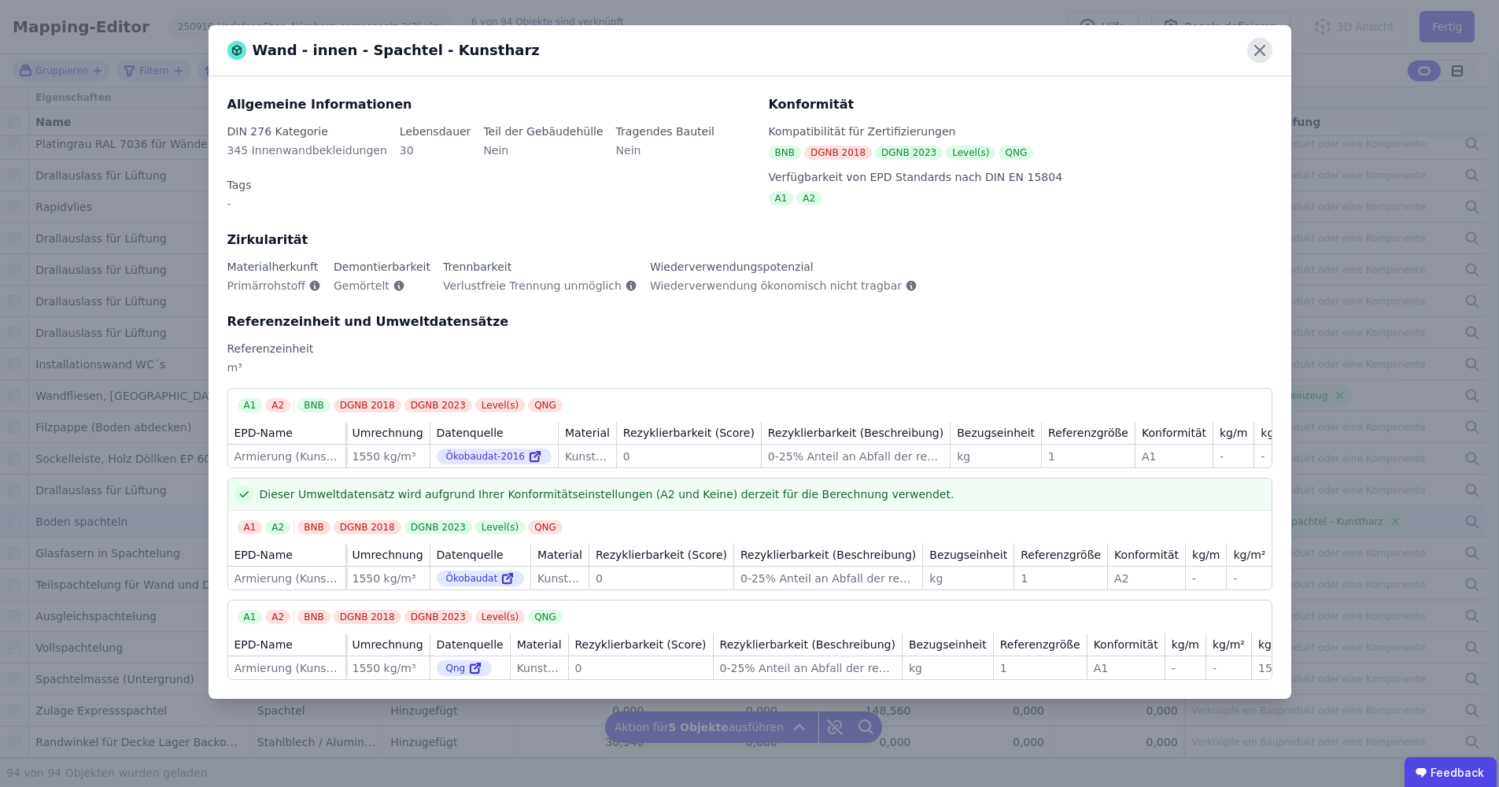
click at [1264, 49] on icon at bounding box center [1259, 50] width 25 height 25
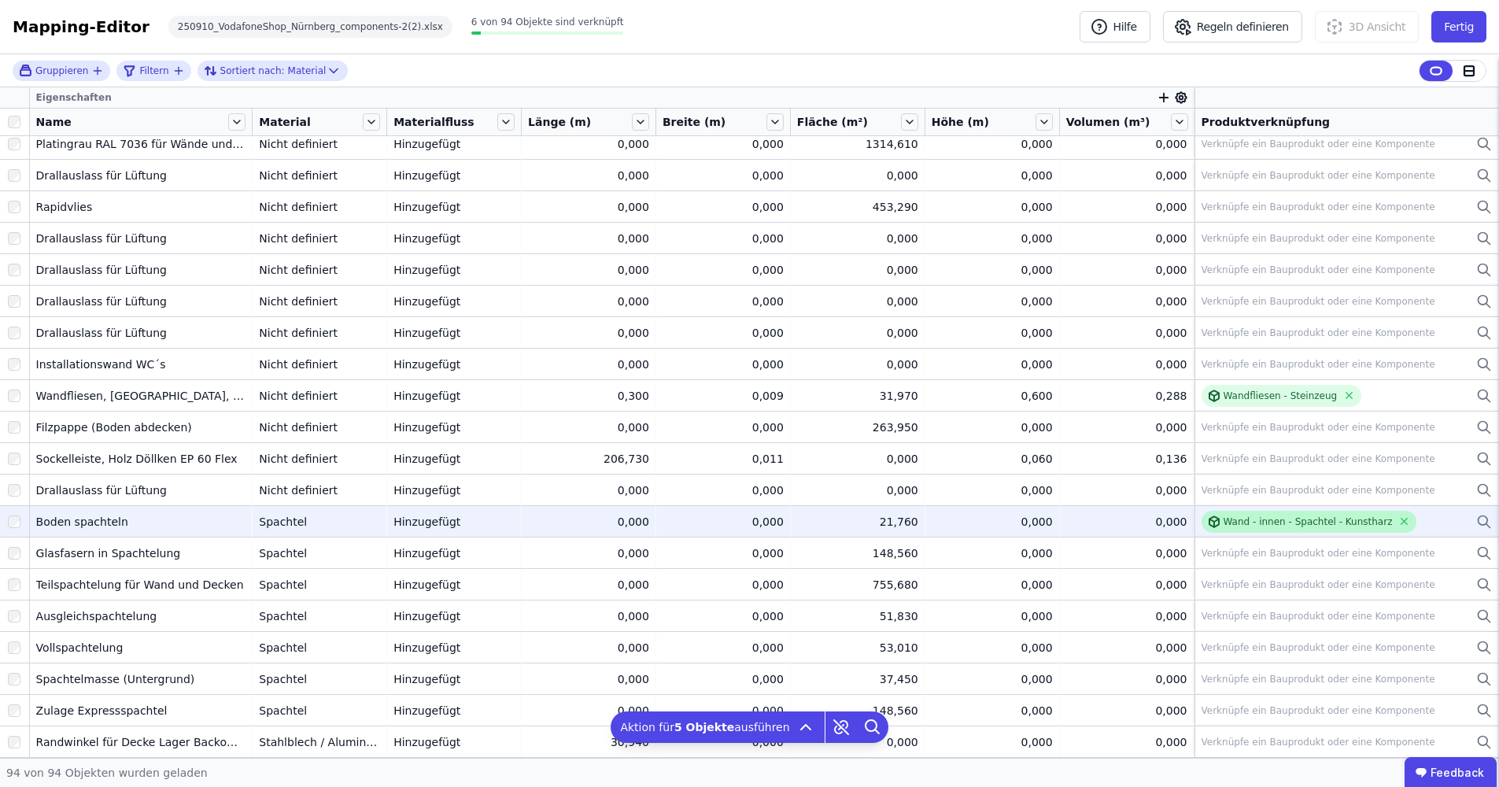
scroll to position [0, 0]
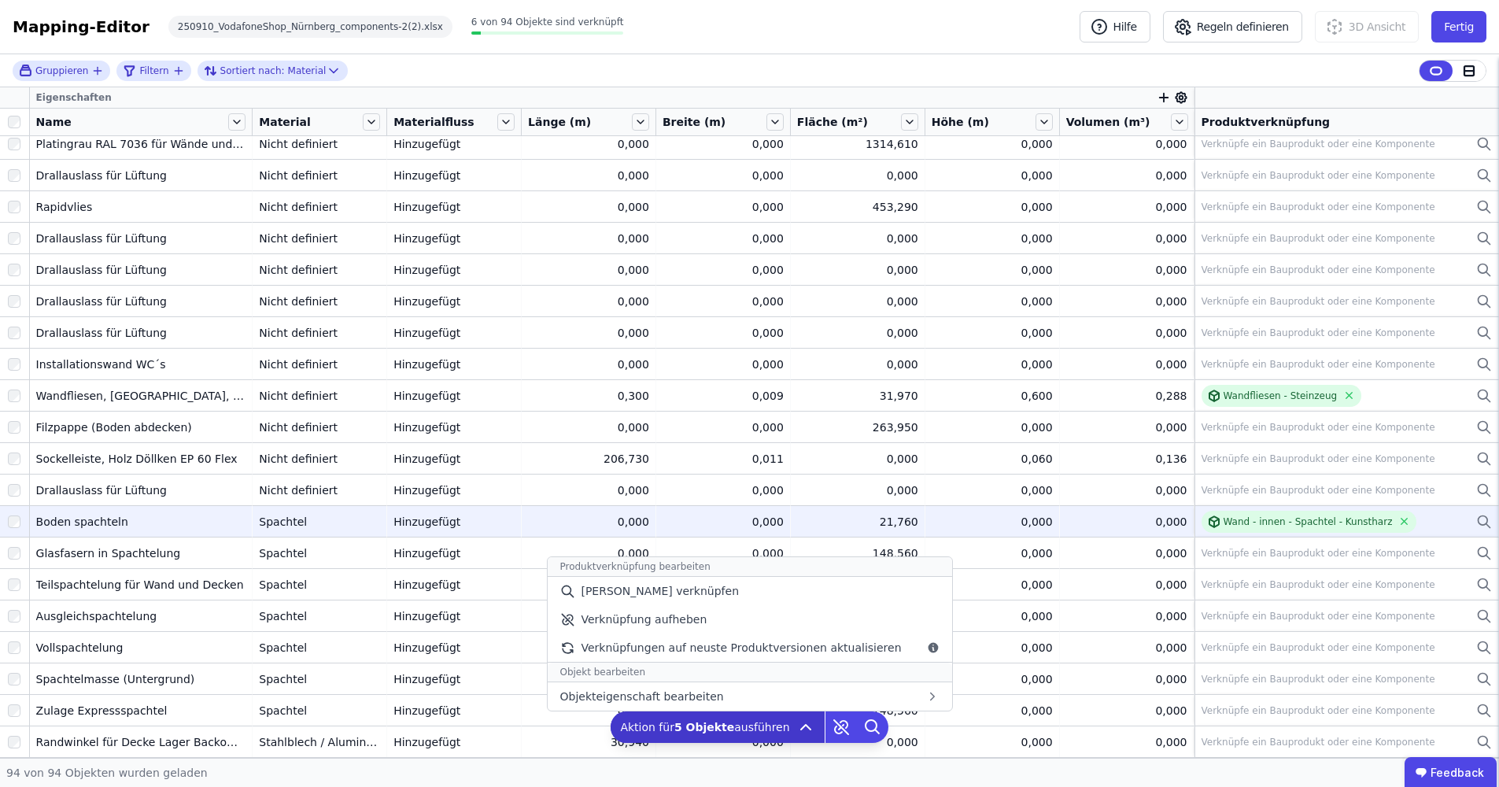
click at [801, 724] on icon at bounding box center [805, 727] width 19 height 19
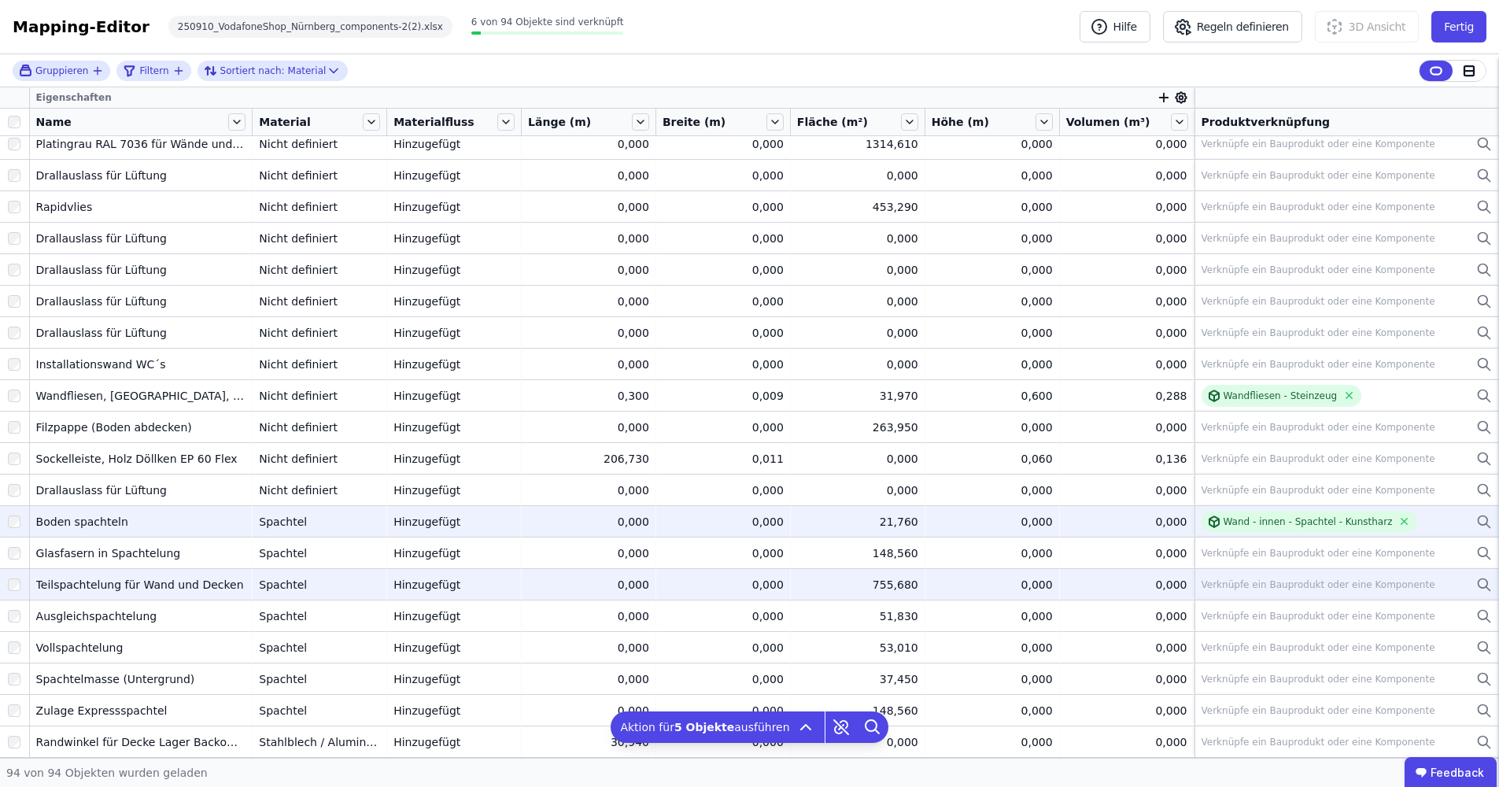
click at [157, 588] on div "Teilspachtelung für Wand und Decken" at bounding box center [141, 585] width 210 height 16
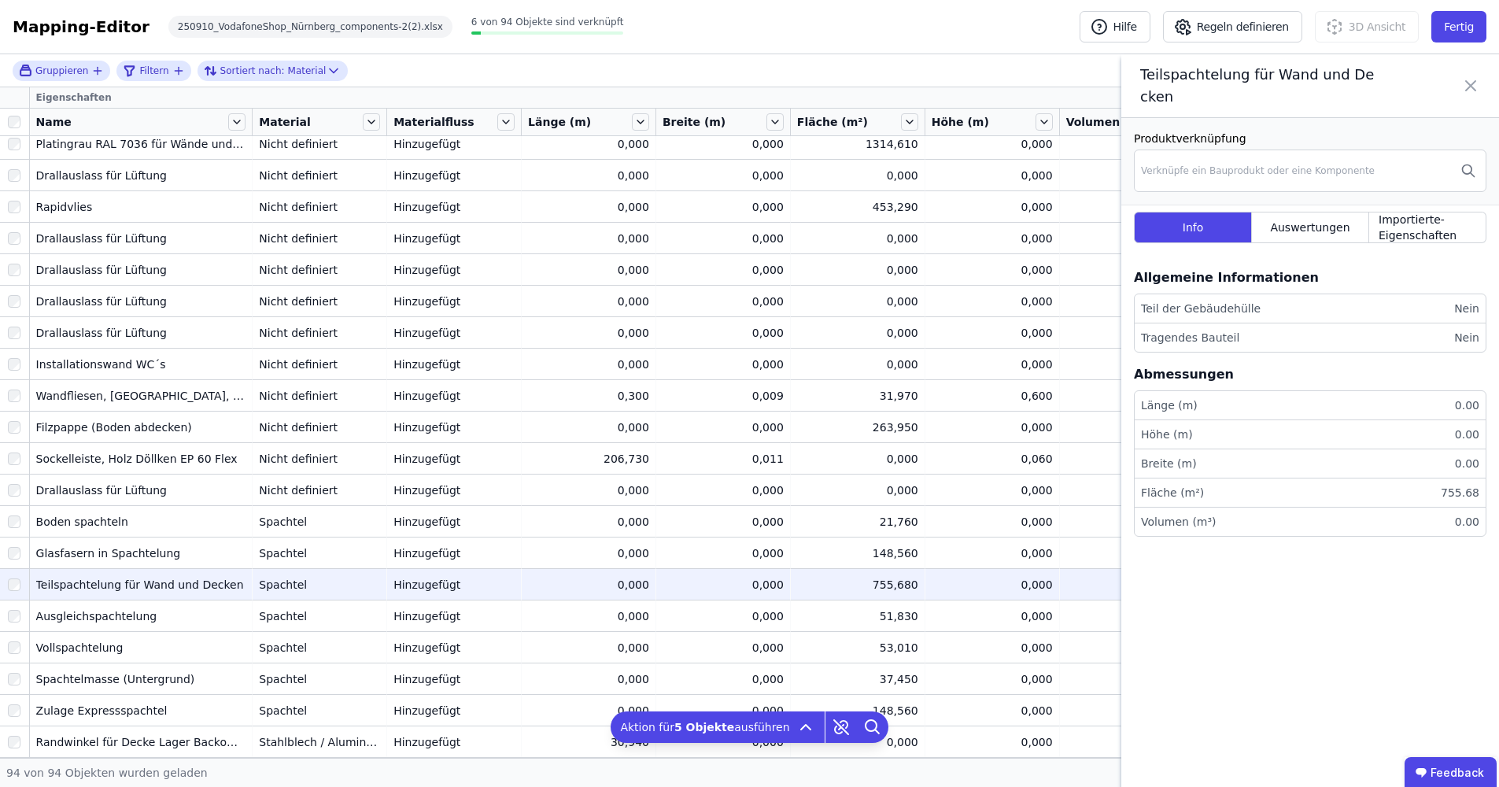
click at [1463, 81] on icon at bounding box center [1470, 86] width 19 height 44
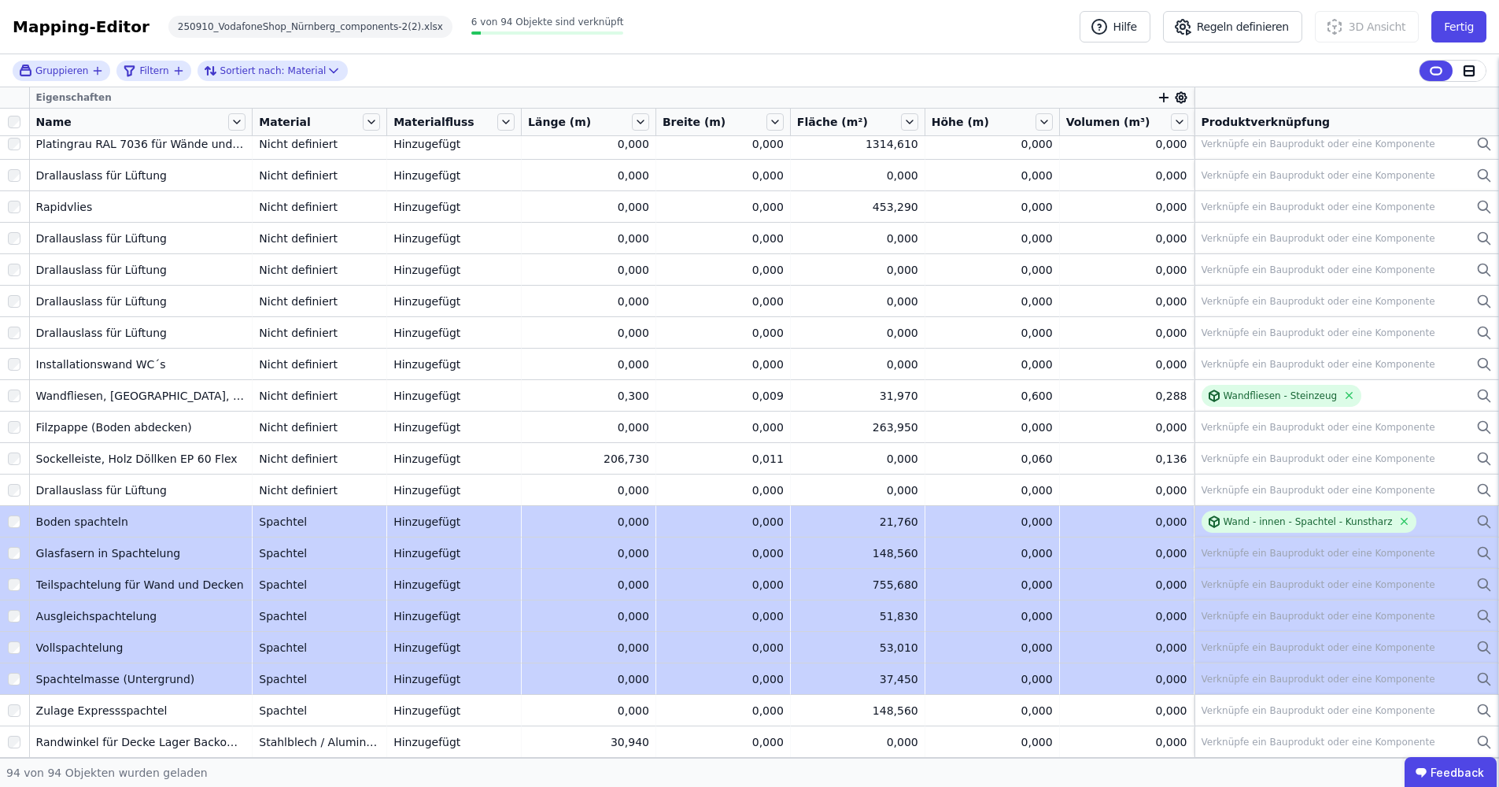
drag, startPoint x: 1352, startPoint y: 522, endPoint x: 1319, endPoint y: 673, distance: 153.9
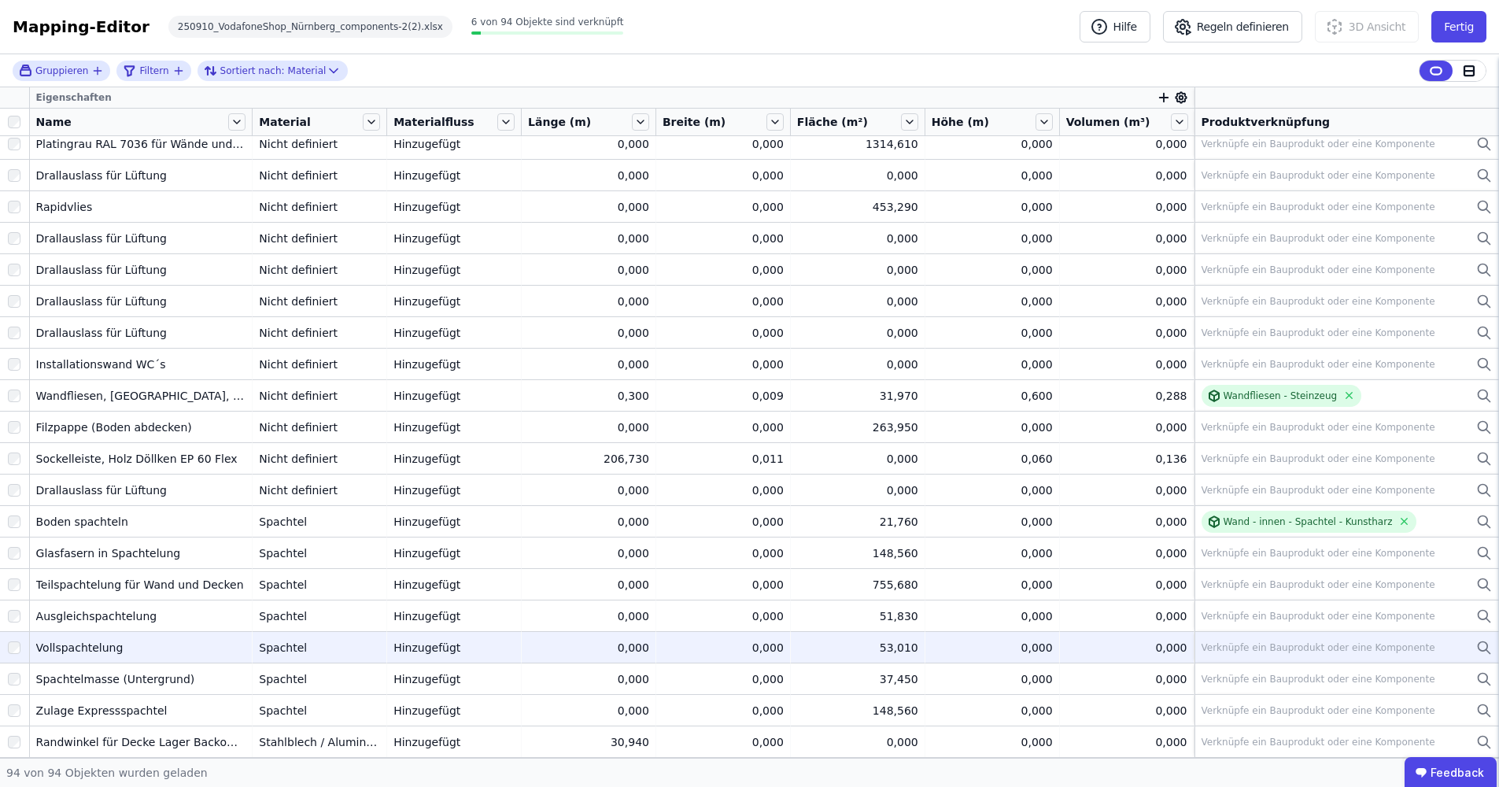
click at [977, 646] on div "0,000" at bounding box center [992, 648] width 121 height 16
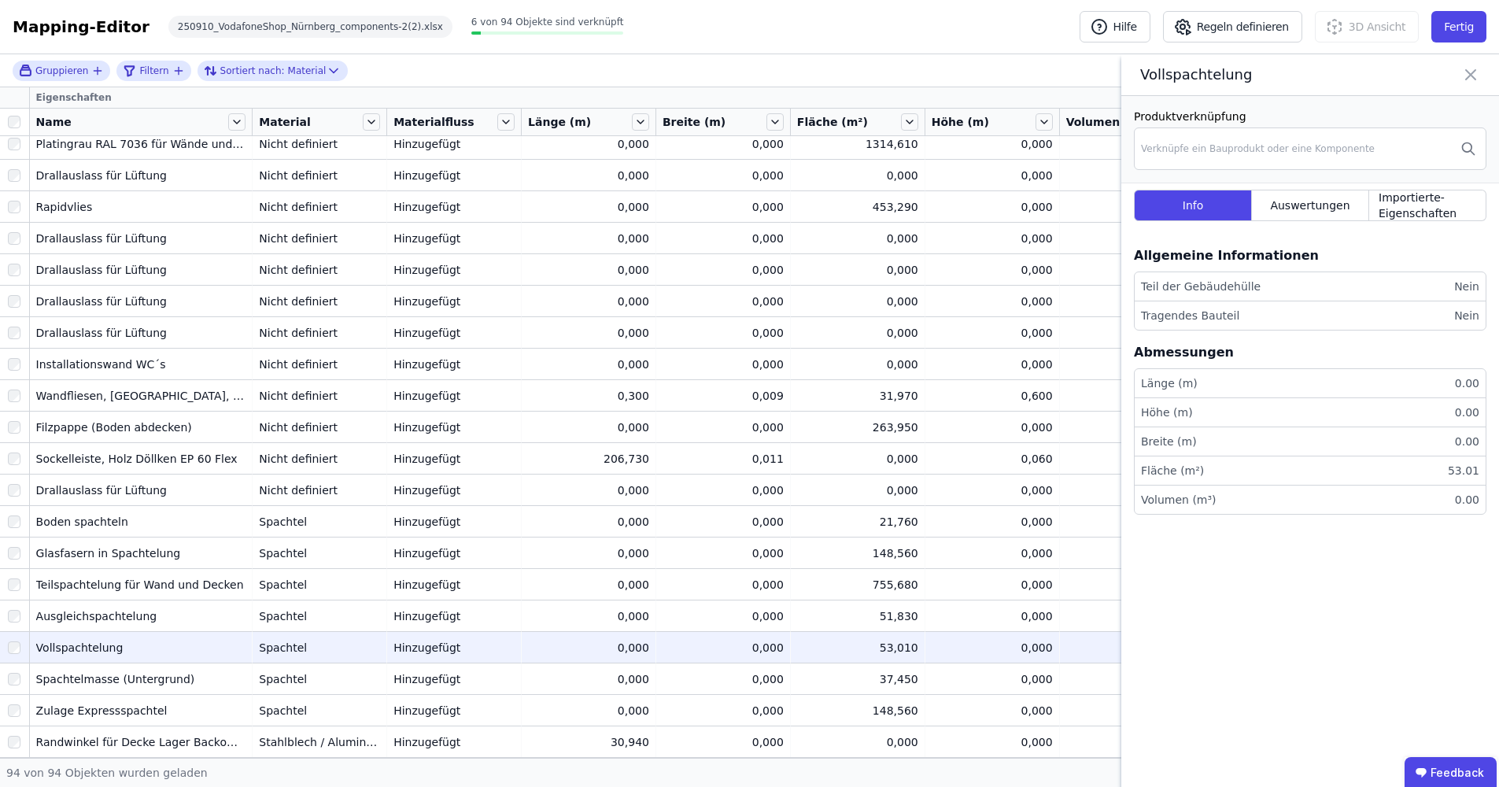
click at [1464, 86] on icon at bounding box center [1470, 75] width 19 height 22
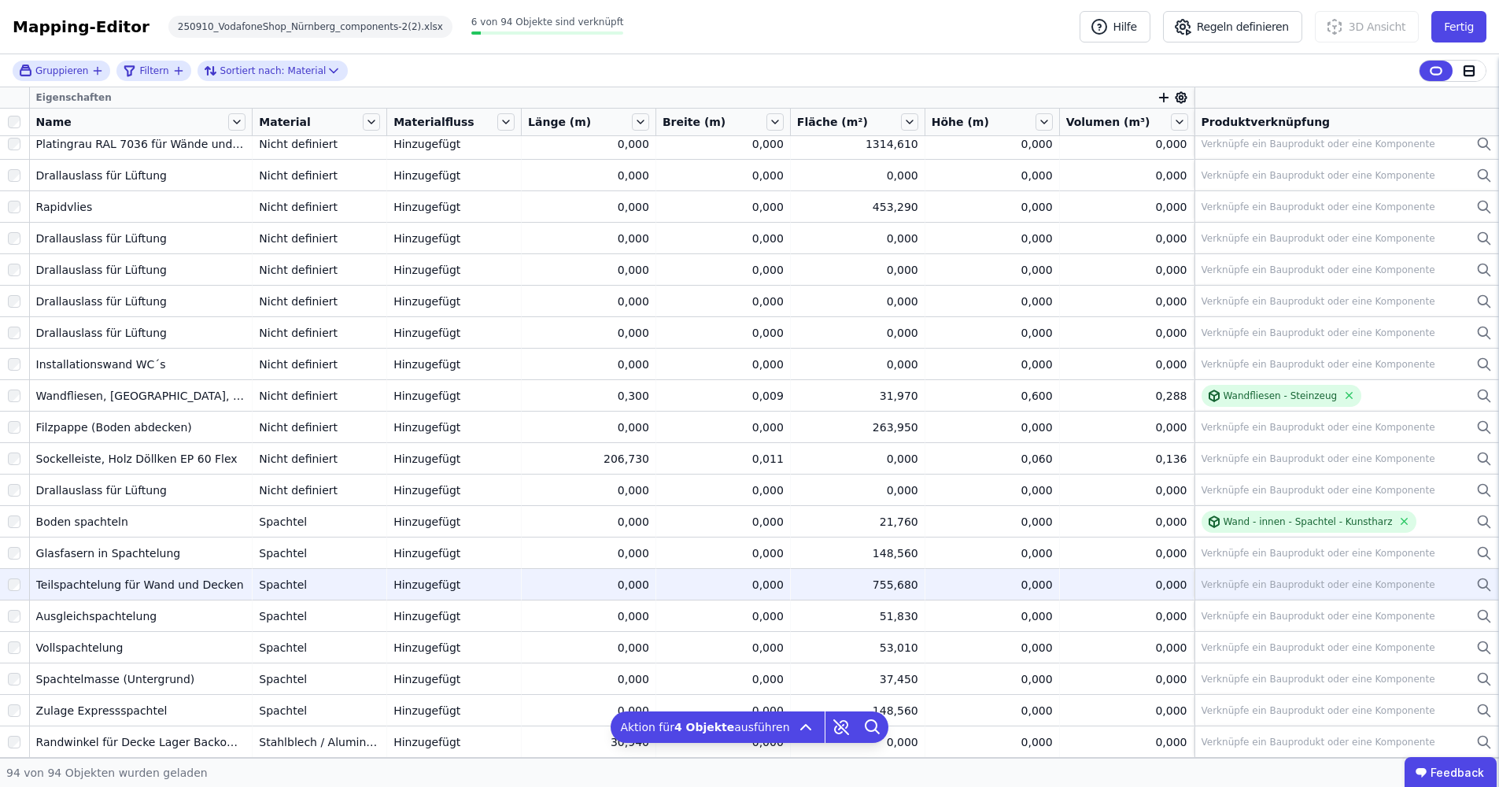
click at [1459, 584] on div "Verknüpfe ein Bauprodukt oder eine Komponente" at bounding box center [1346, 584] width 290 height 19
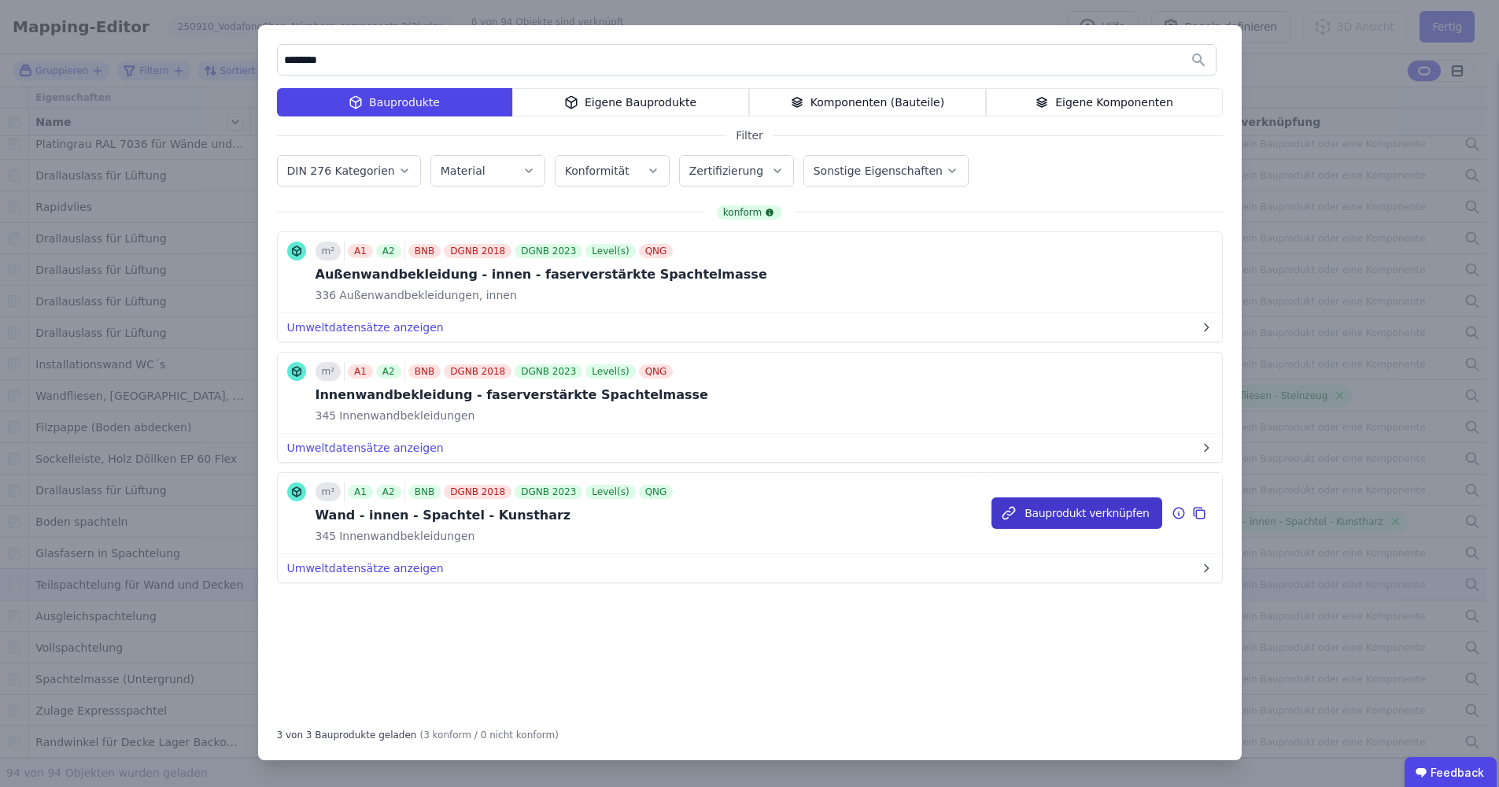
type input "********"
click at [1034, 511] on button "Bauprodukt verknüpfen" at bounding box center [1076, 512] width 170 height 31
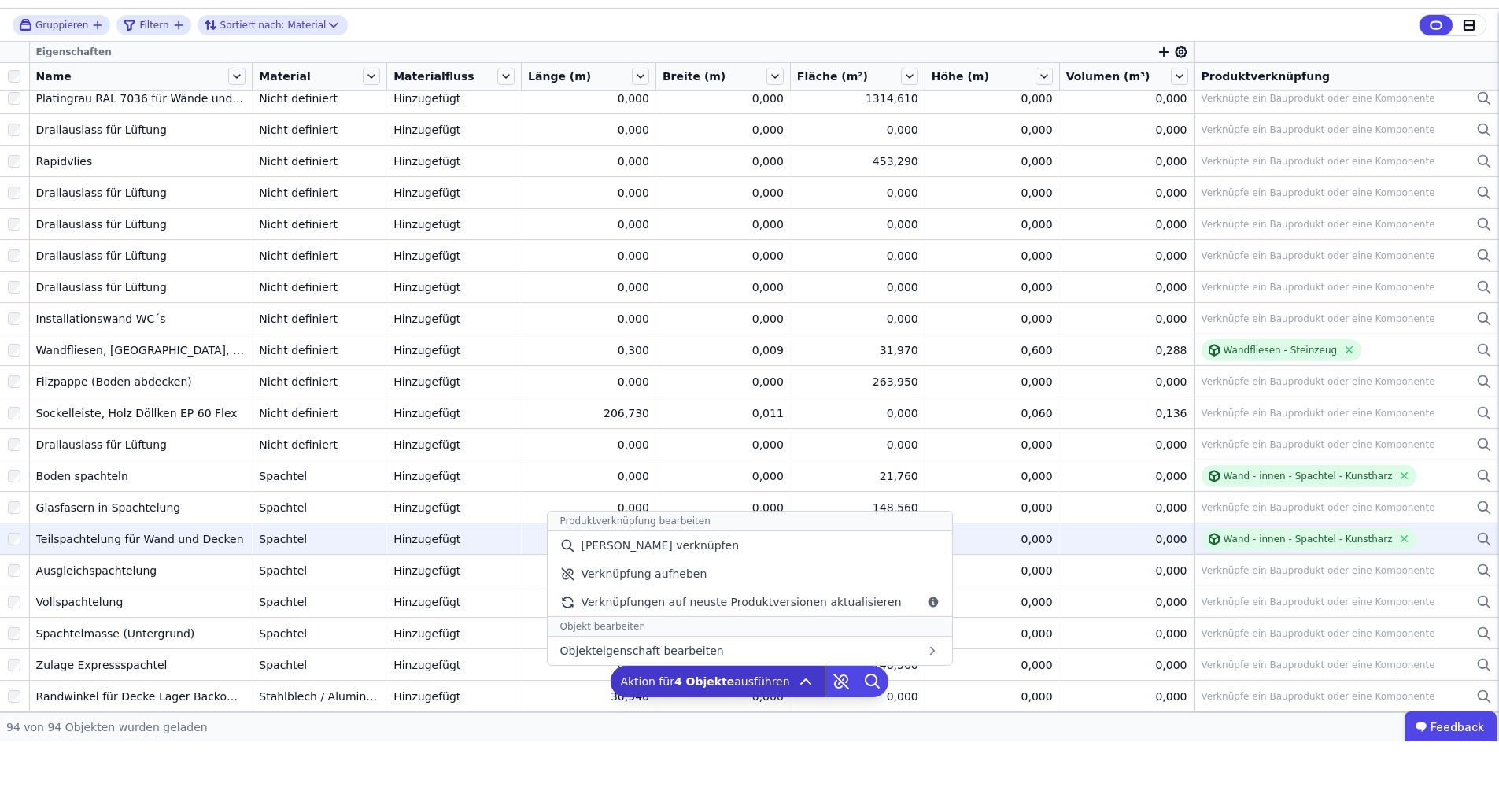
click at [805, 718] on icon at bounding box center [805, 727] width 19 height 19
click at [808, 577] on div "Manuell verknüpfen" at bounding box center [749, 591] width 404 height 28
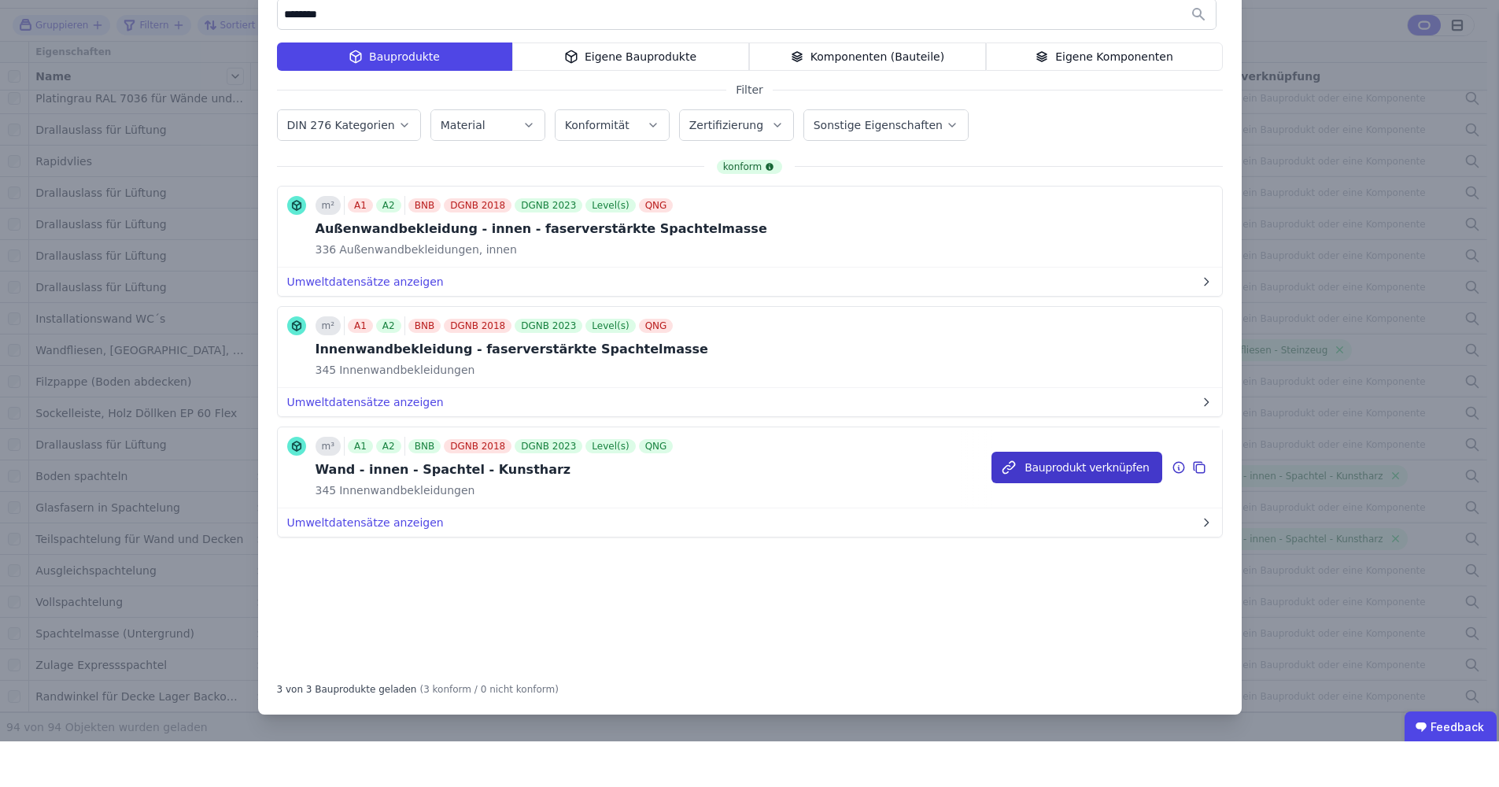
type input "********"
click at [1113, 497] on button "Bauprodukt verknüpfen" at bounding box center [1076, 512] width 170 height 31
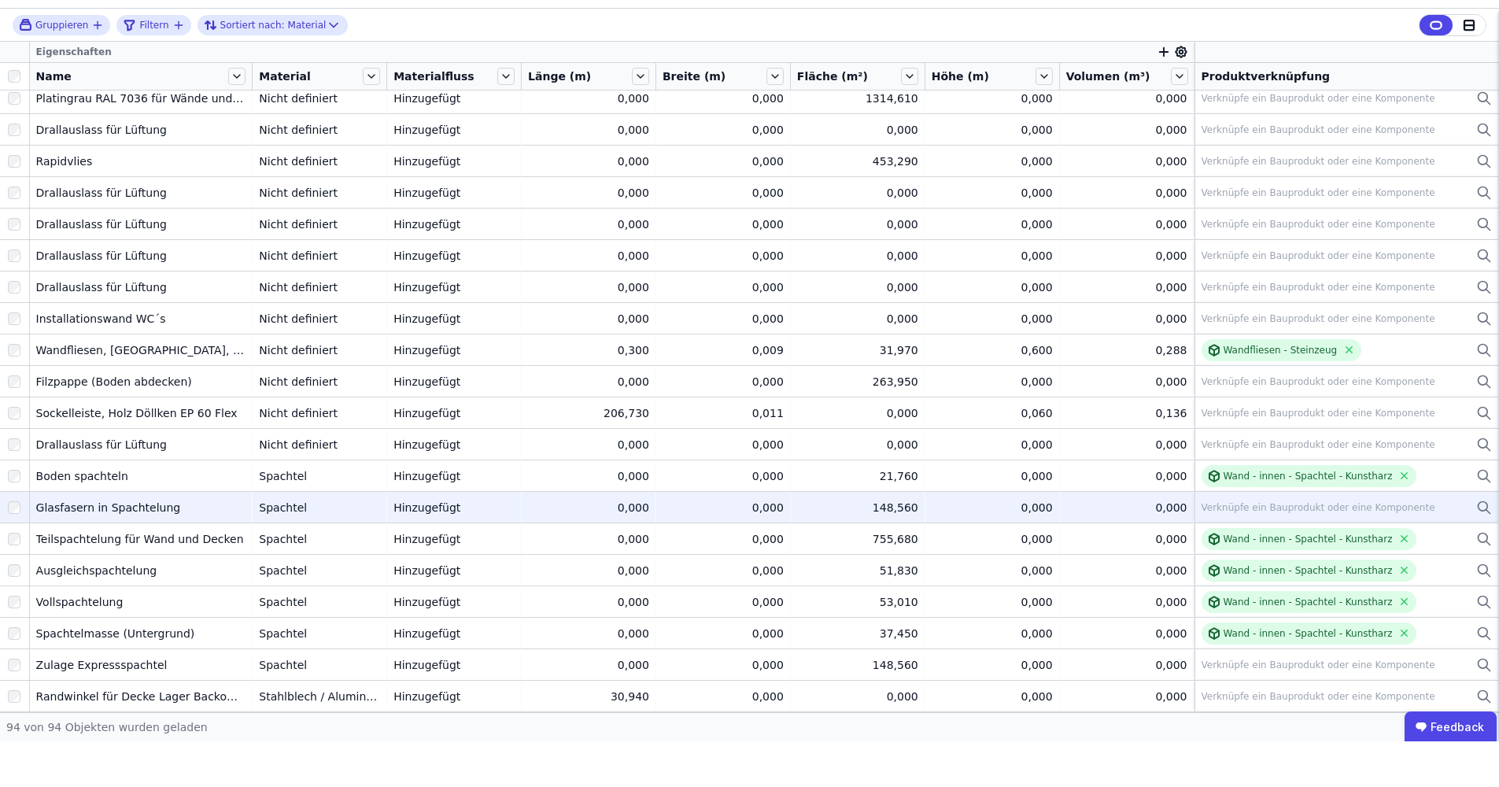
click at [1476, 544] on icon at bounding box center [1484, 553] width 16 height 19
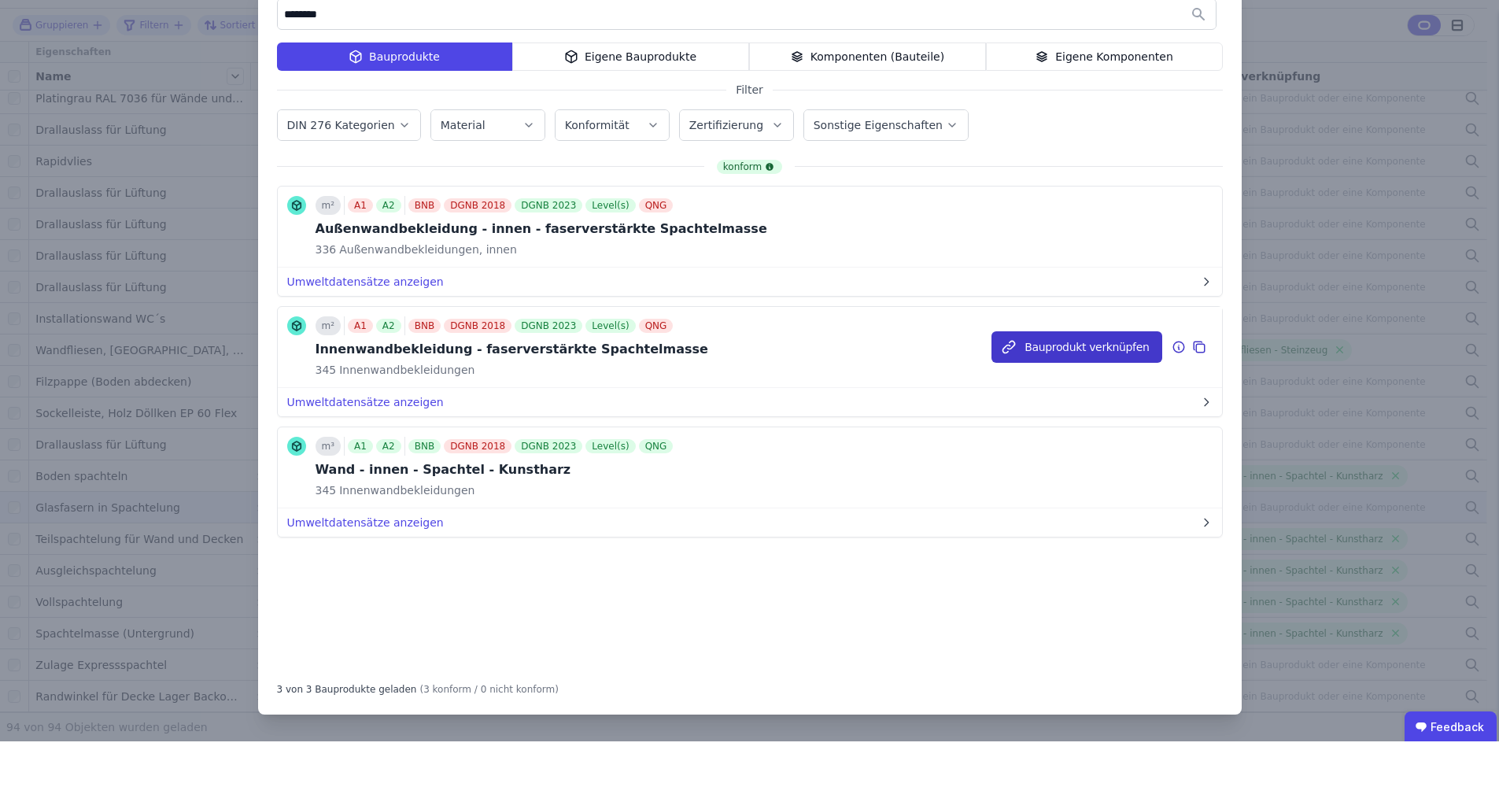
type input "********"
click at [1068, 377] on button "Bauprodukt verknüpfen" at bounding box center [1076, 392] width 170 height 31
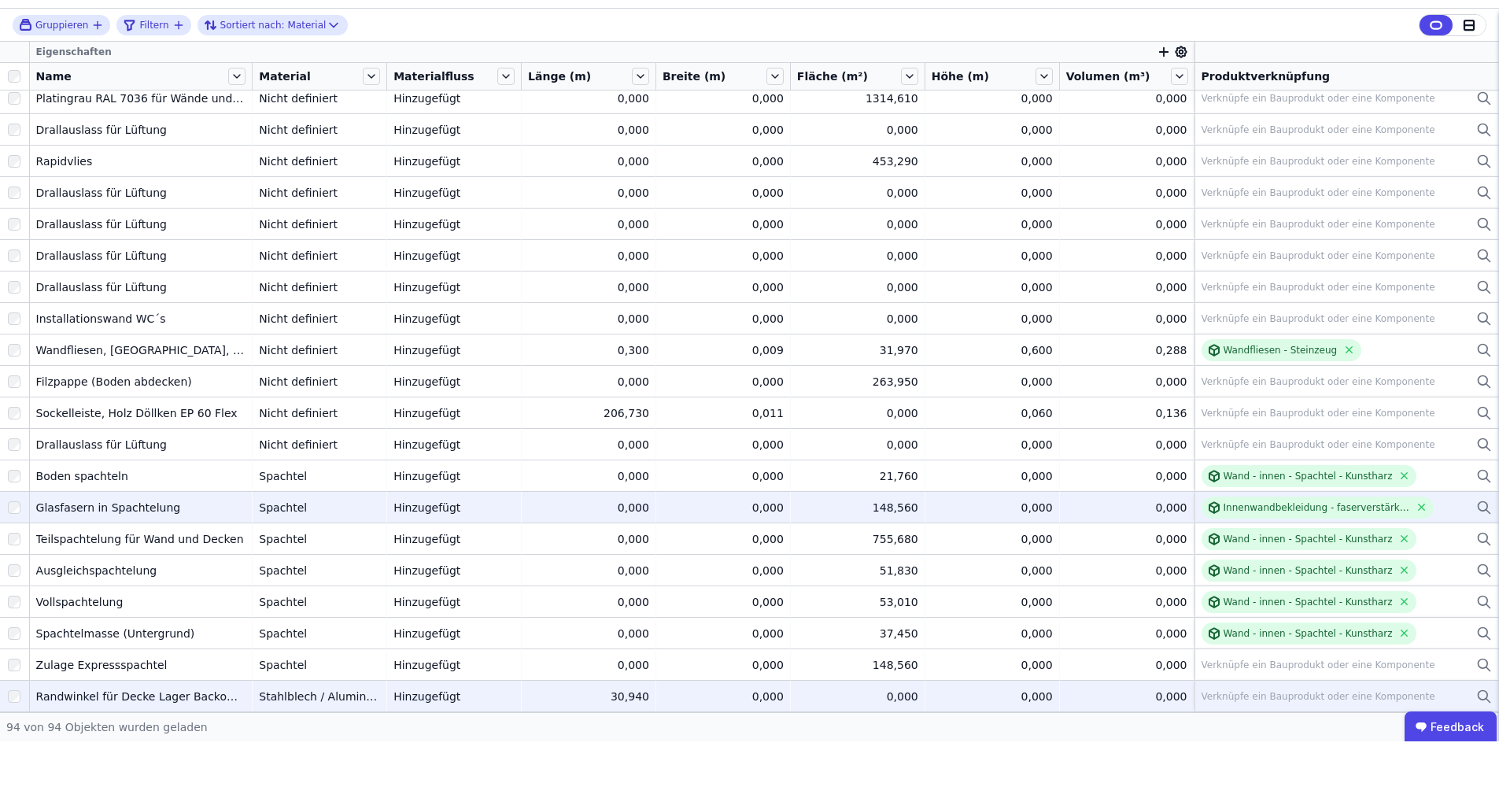
click at [156, 734] on div "Randwinkel für Decke Lager Backoffice" at bounding box center [141, 742] width 210 height 16
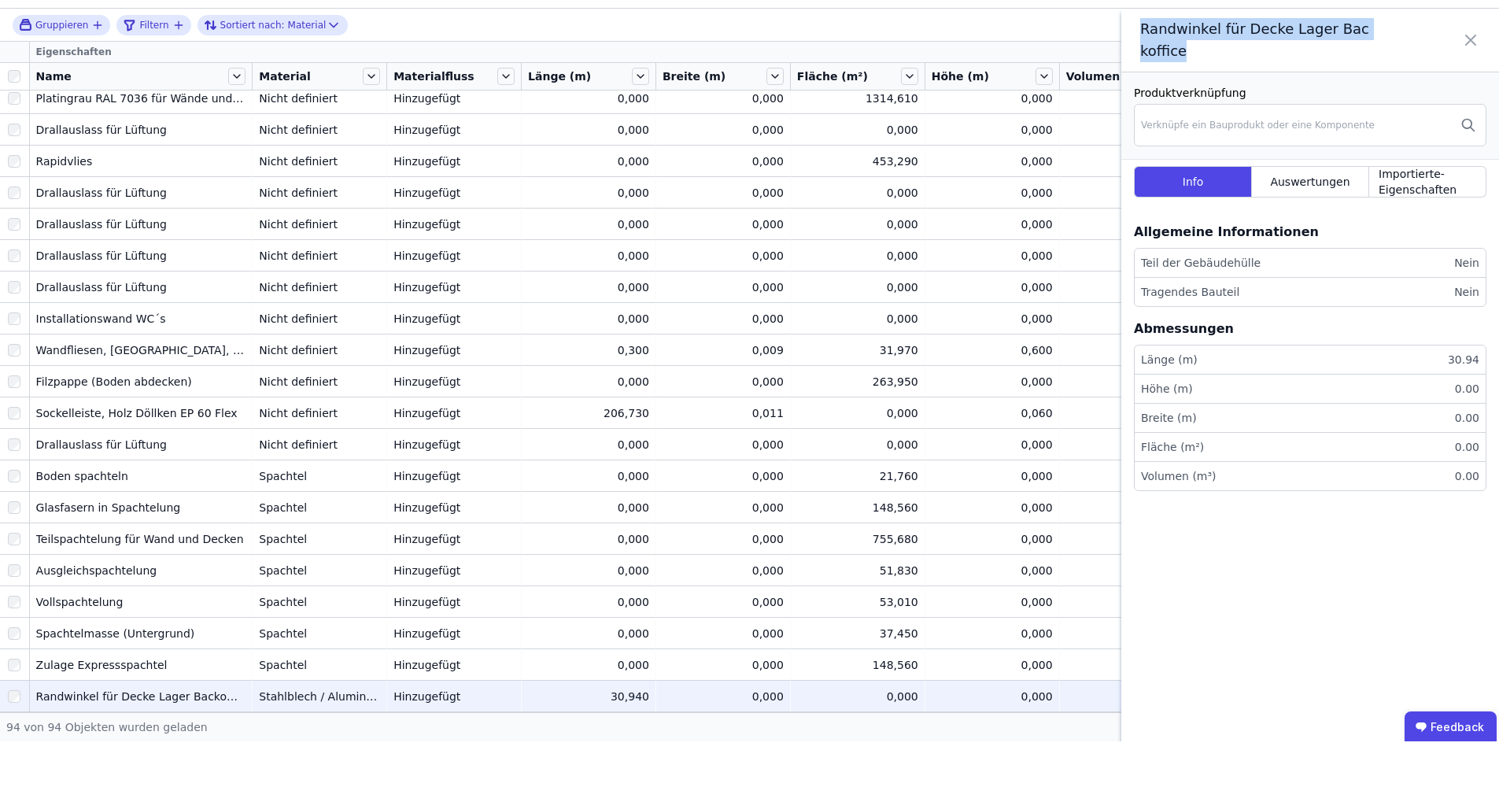
drag, startPoint x: 1144, startPoint y: 30, endPoint x: 1161, endPoint y: 54, distance: 28.8
click at [1161, 64] on span "Randwinkel für Decke Lager Backoffice" at bounding box center [1258, 86] width 236 height 44
copy span "Randwinkel für Decke Lager Backoffice"
click at [757, 734] on div "0,000" at bounding box center [722, 742] width 121 height 16
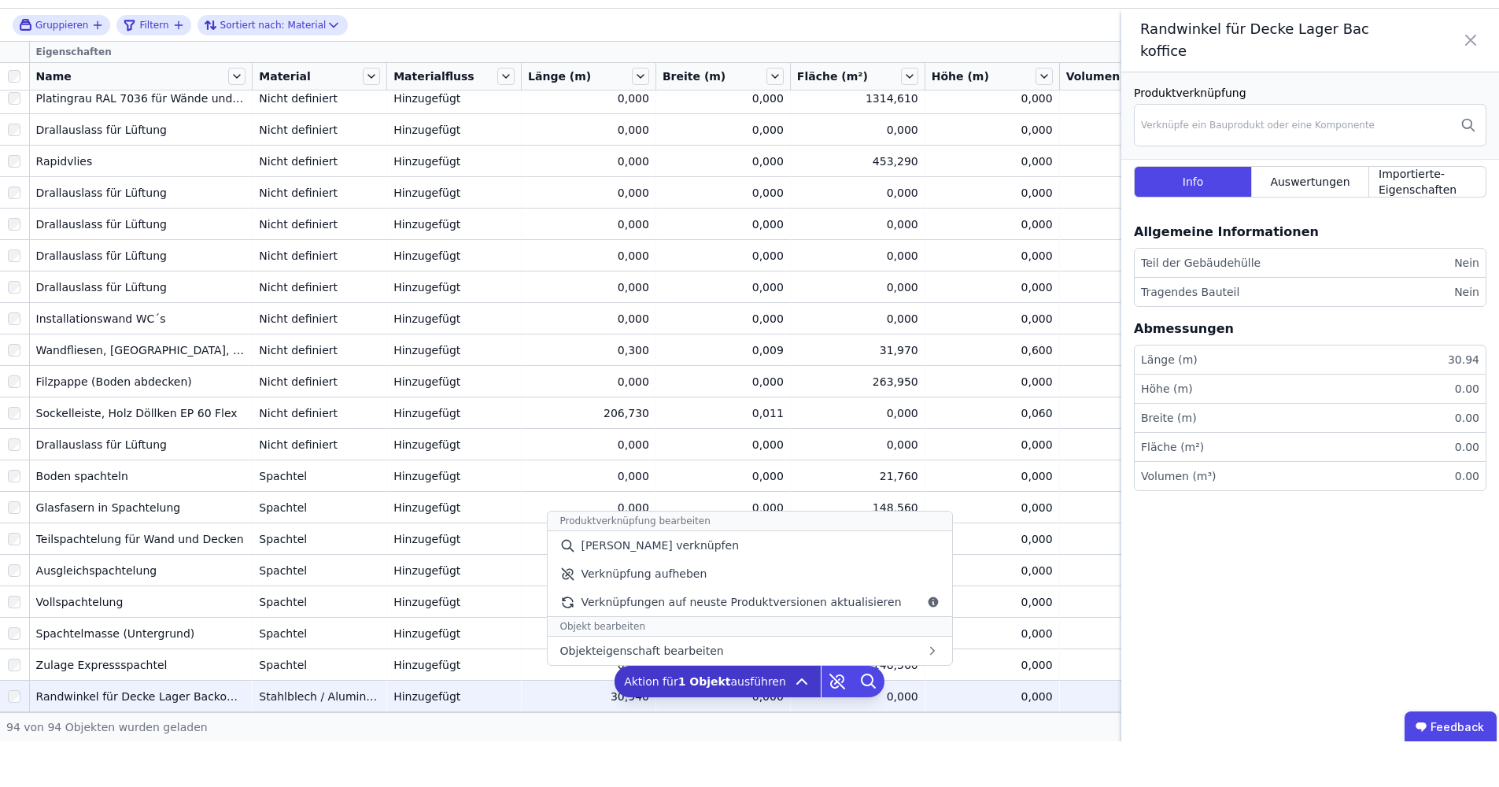
click at [801, 725] on icon at bounding box center [801, 727] width 9 height 5
click at [796, 718] on icon at bounding box center [801, 727] width 19 height 19
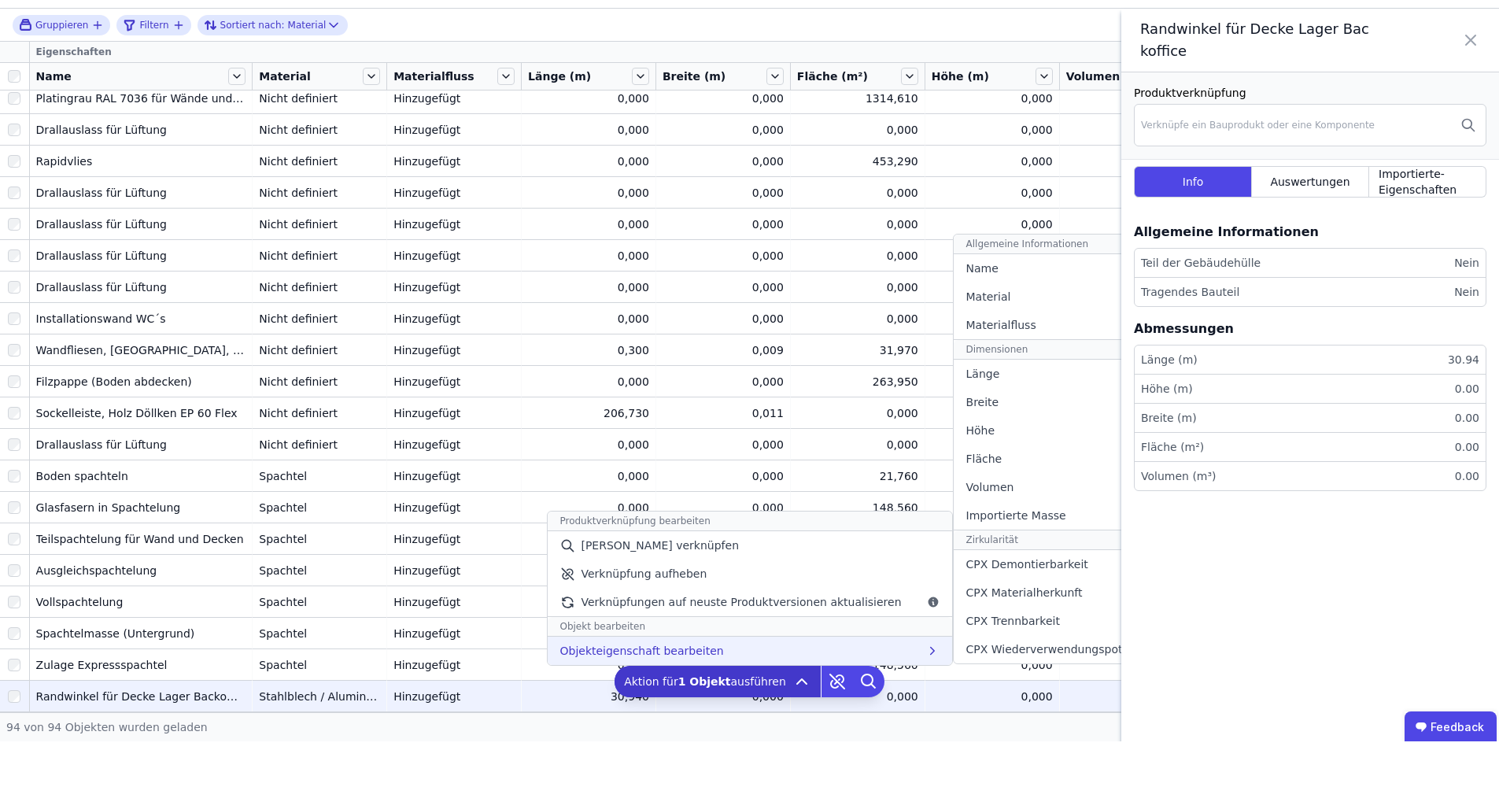
click at [808, 682] on div "Objekteigenschaft bearbeiten Allgemeine Informationen Name Material Materialflu…" at bounding box center [749, 696] width 404 height 28
click at [1014, 434] on div "Breite" at bounding box center [1071, 448] width 234 height 28
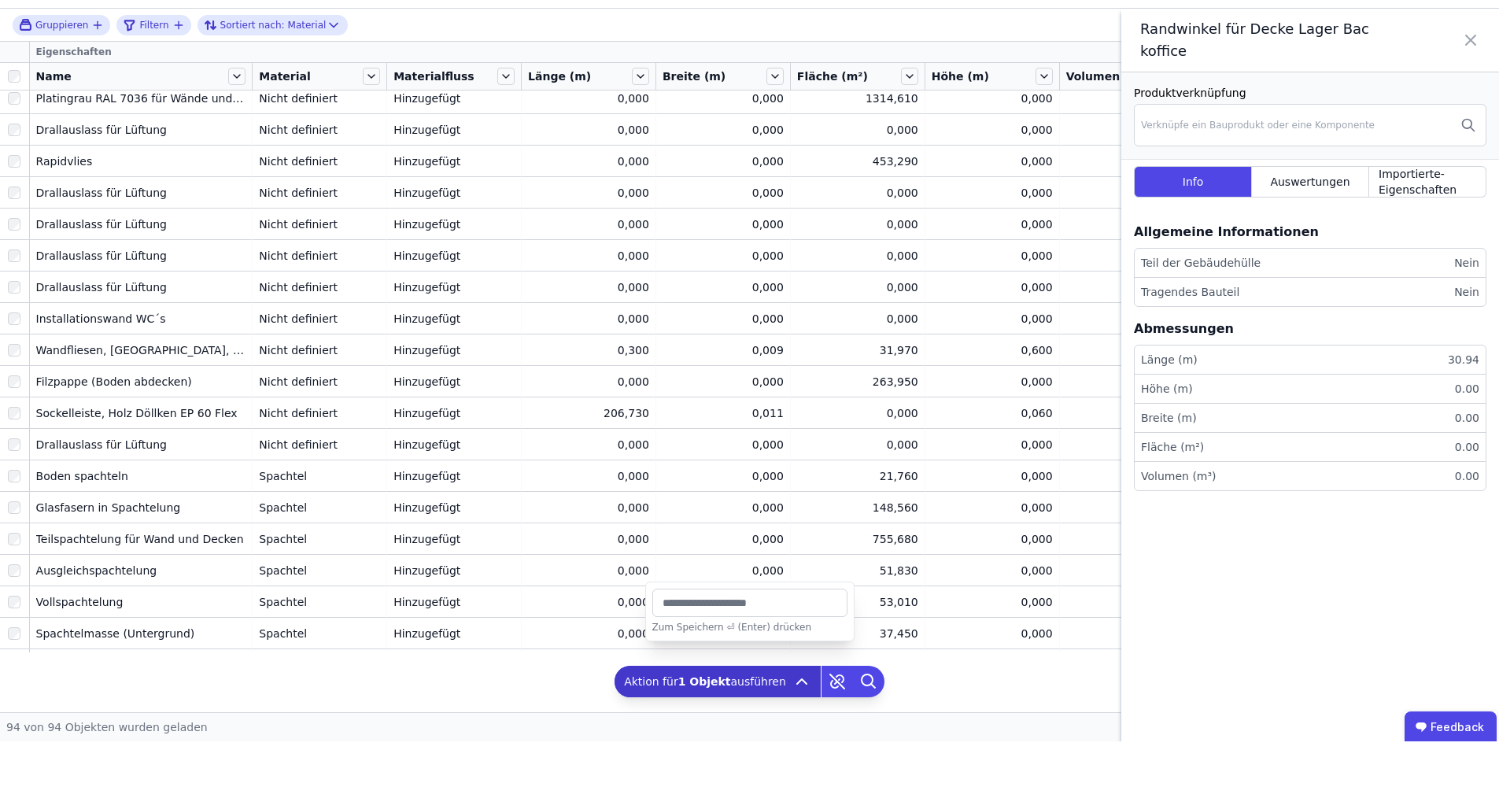
type input "*****"
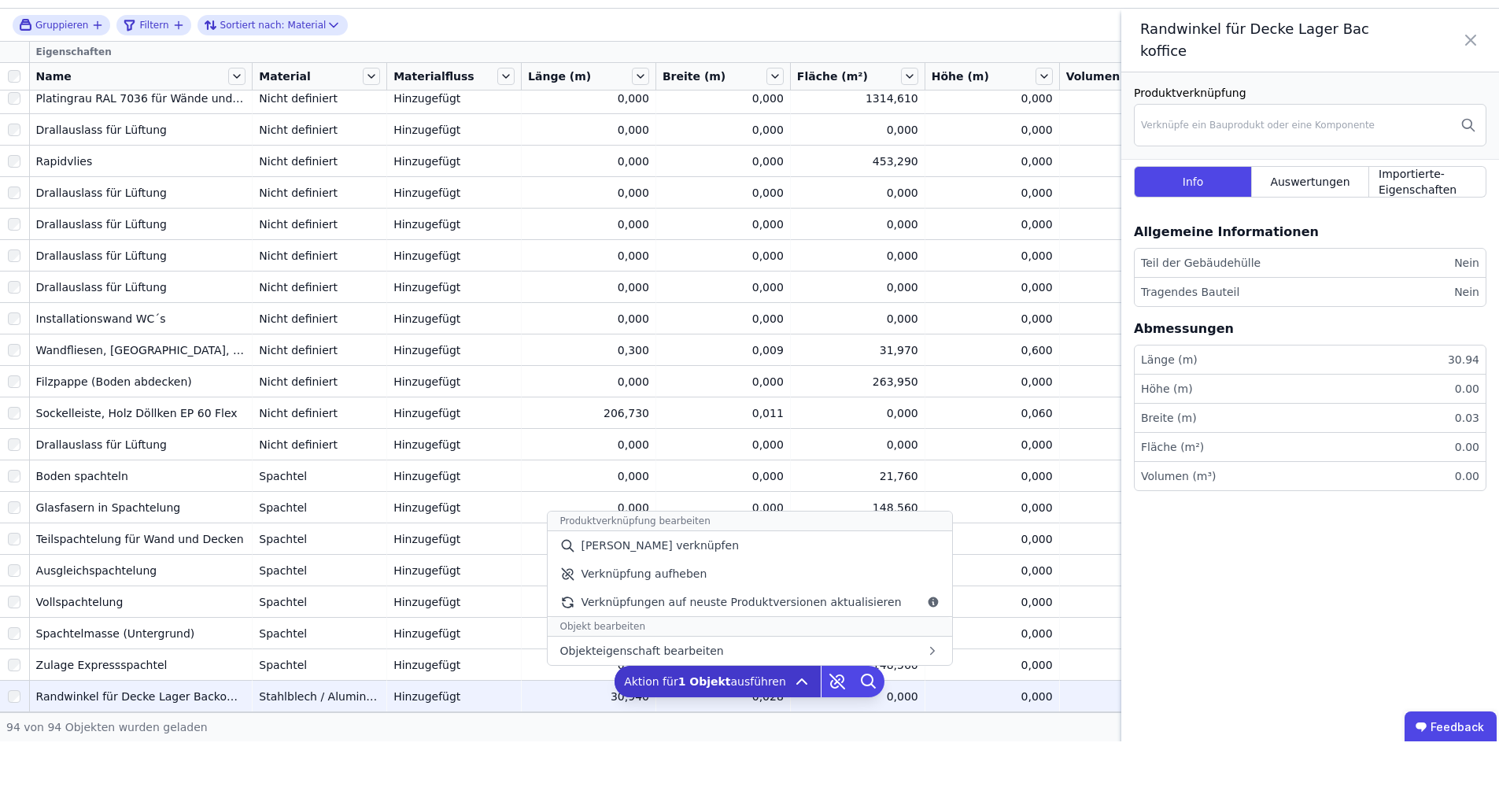
click at [801, 718] on icon at bounding box center [801, 727] width 19 height 19
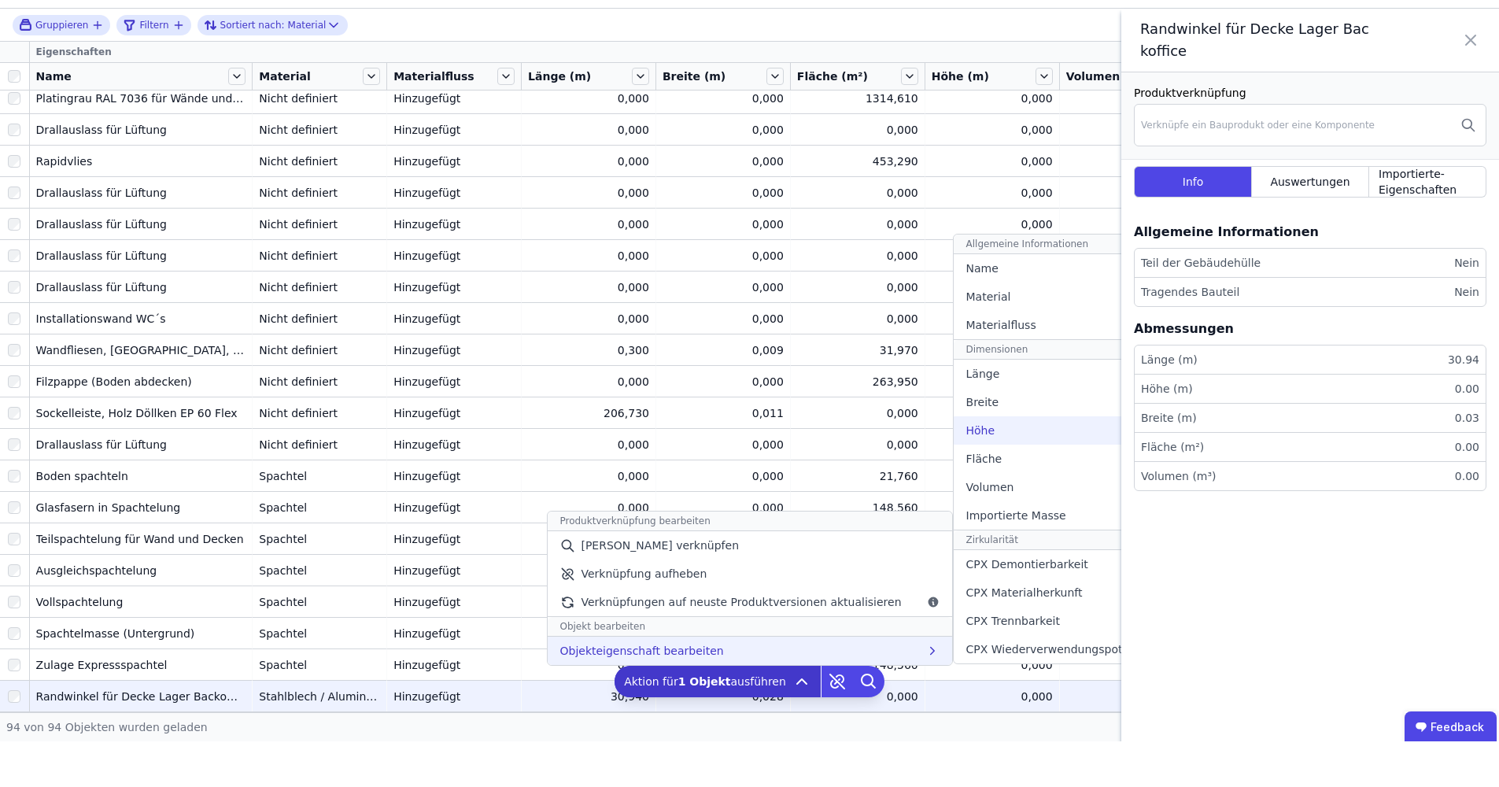
click at [1017, 462] on div "Höhe" at bounding box center [1071, 476] width 234 height 28
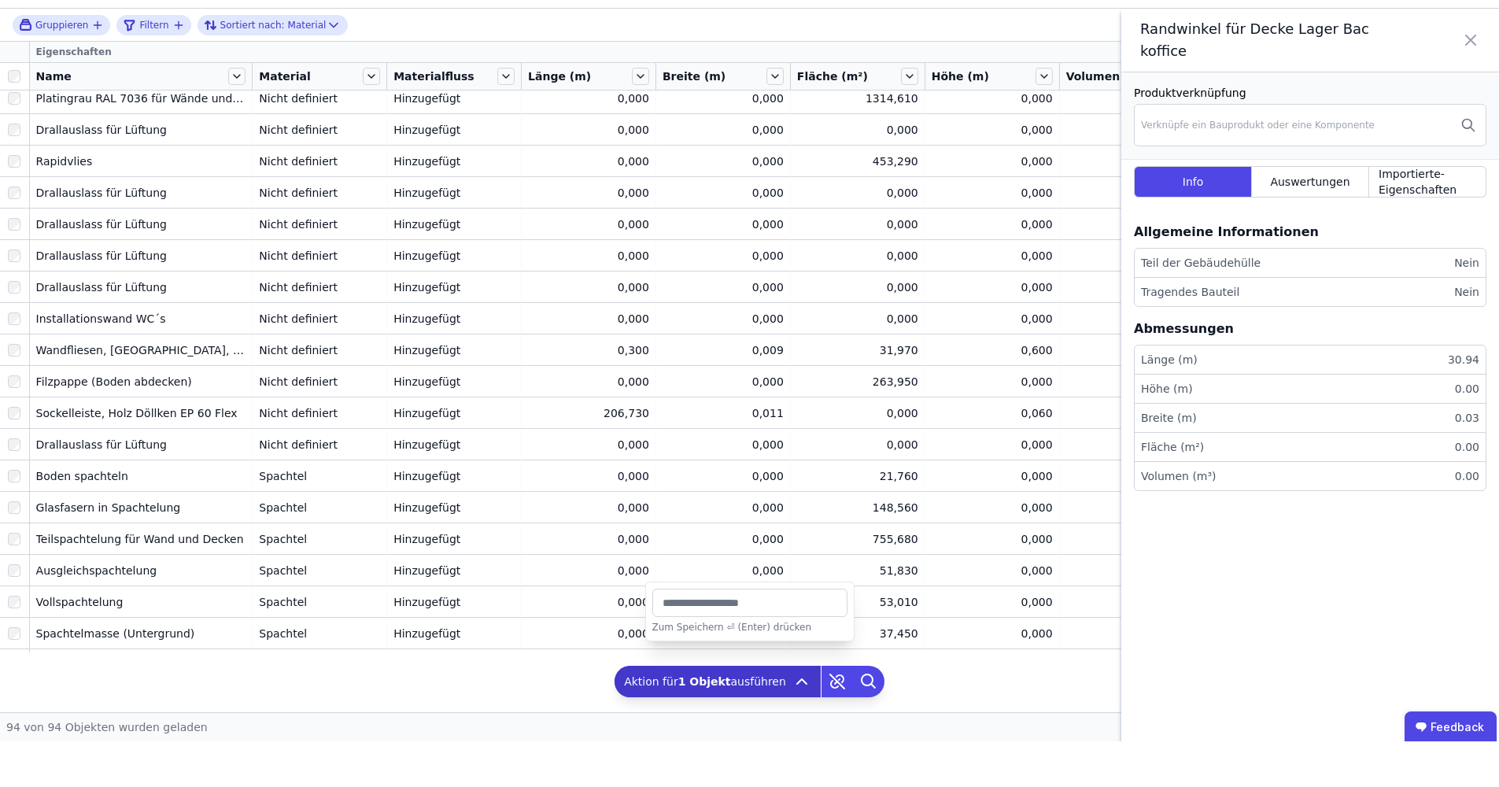
type input "*****"
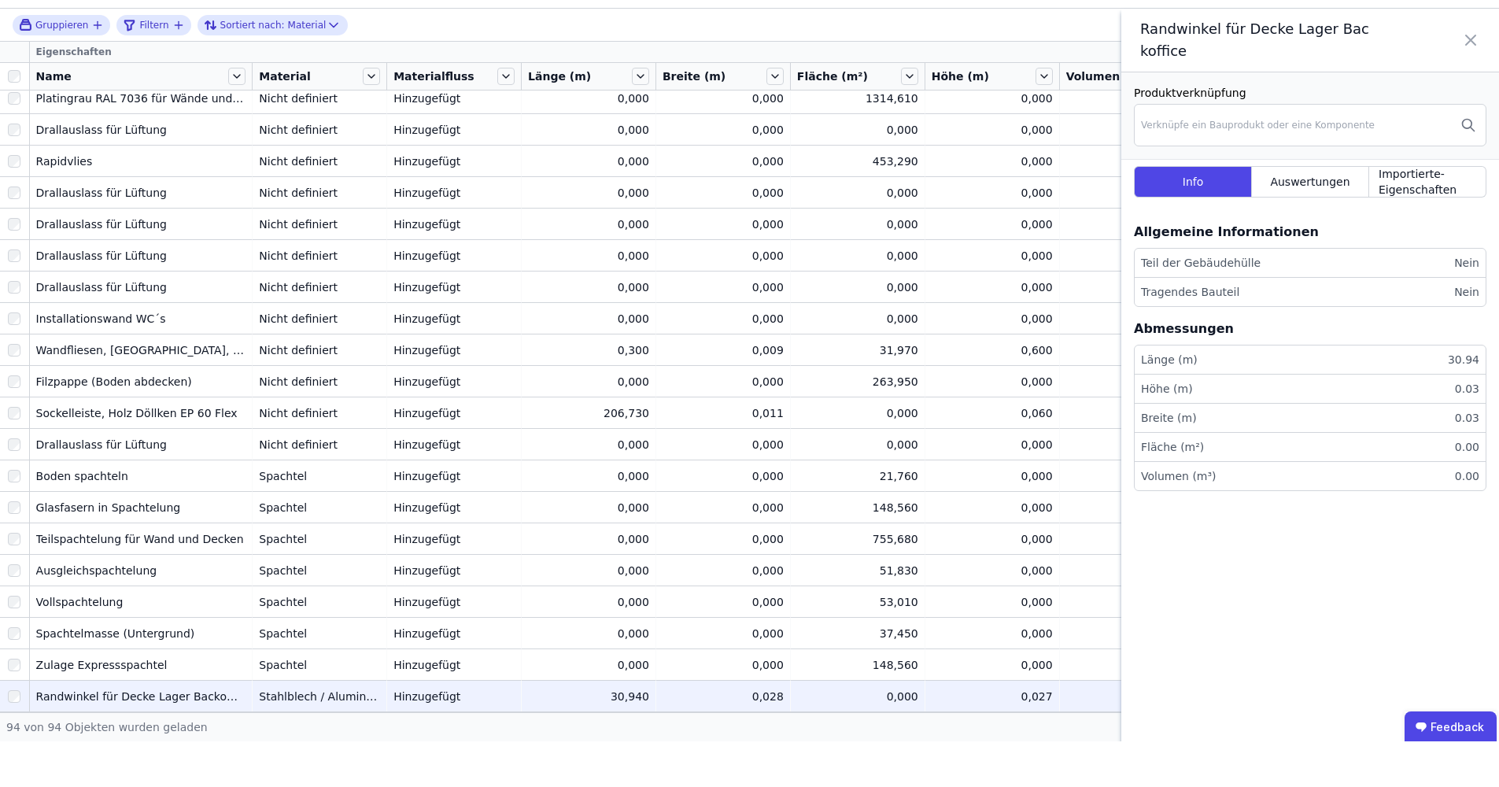
click at [891, 725] on td "0,000 0,000" at bounding box center [858, 740] width 135 height 31
click at [7, 728] on div at bounding box center [14, 742] width 29 height 28
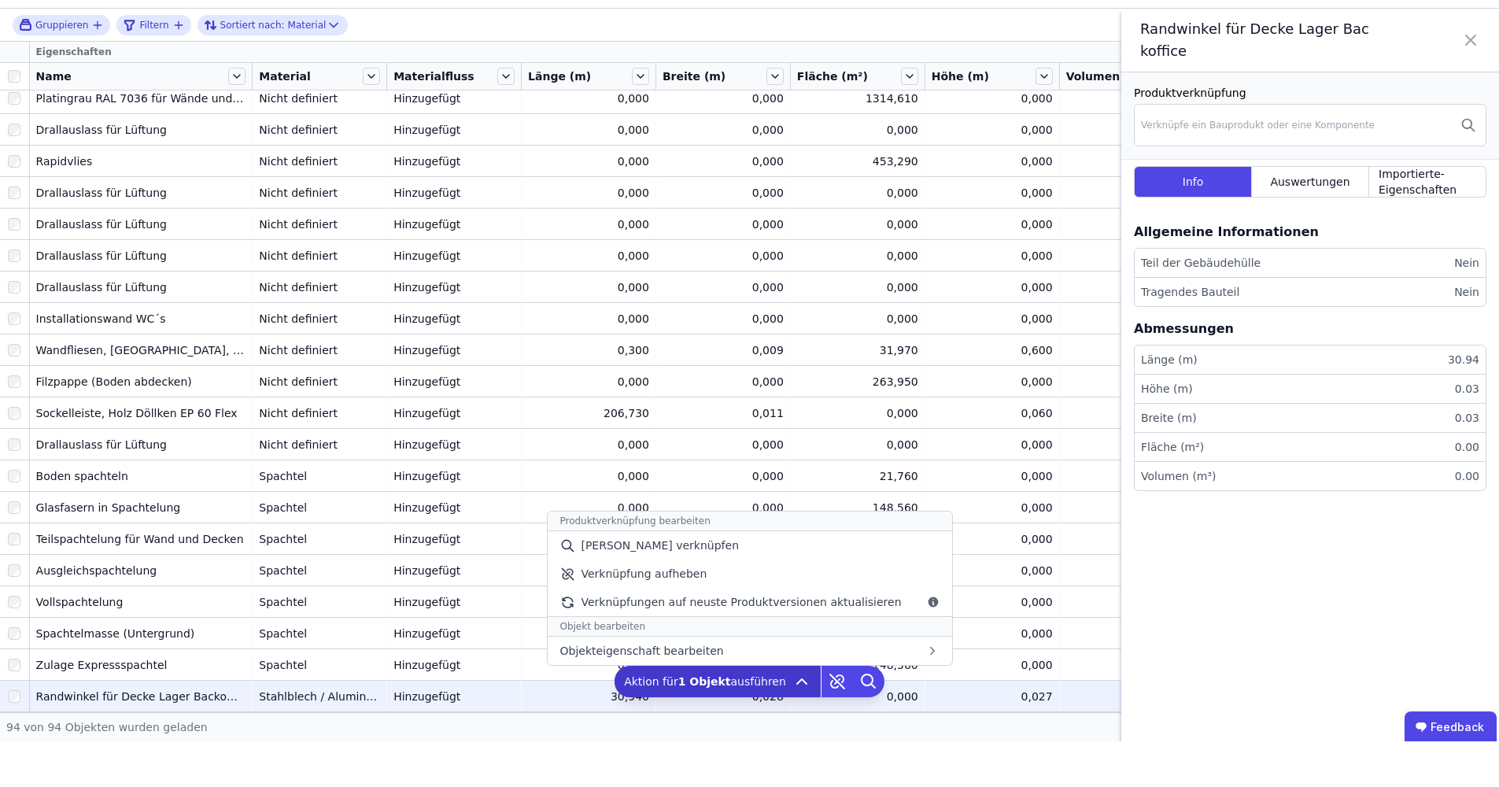
click at [800, 718] on icon at bounding box center [801, 727] width 19 height 19
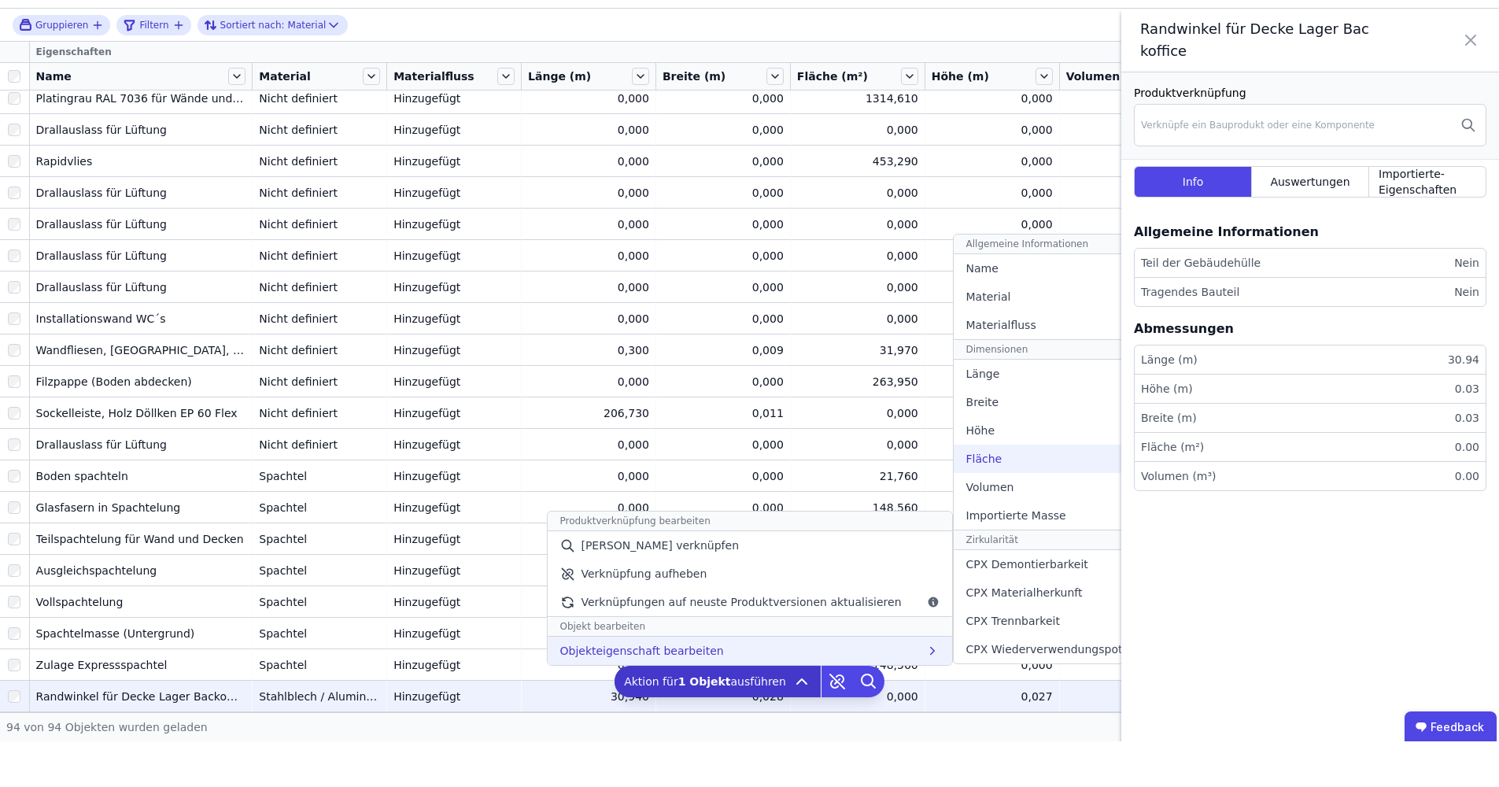
click at [991, 490] on div "Fläche" at bounding box center [1071, 504] width 234 height 28
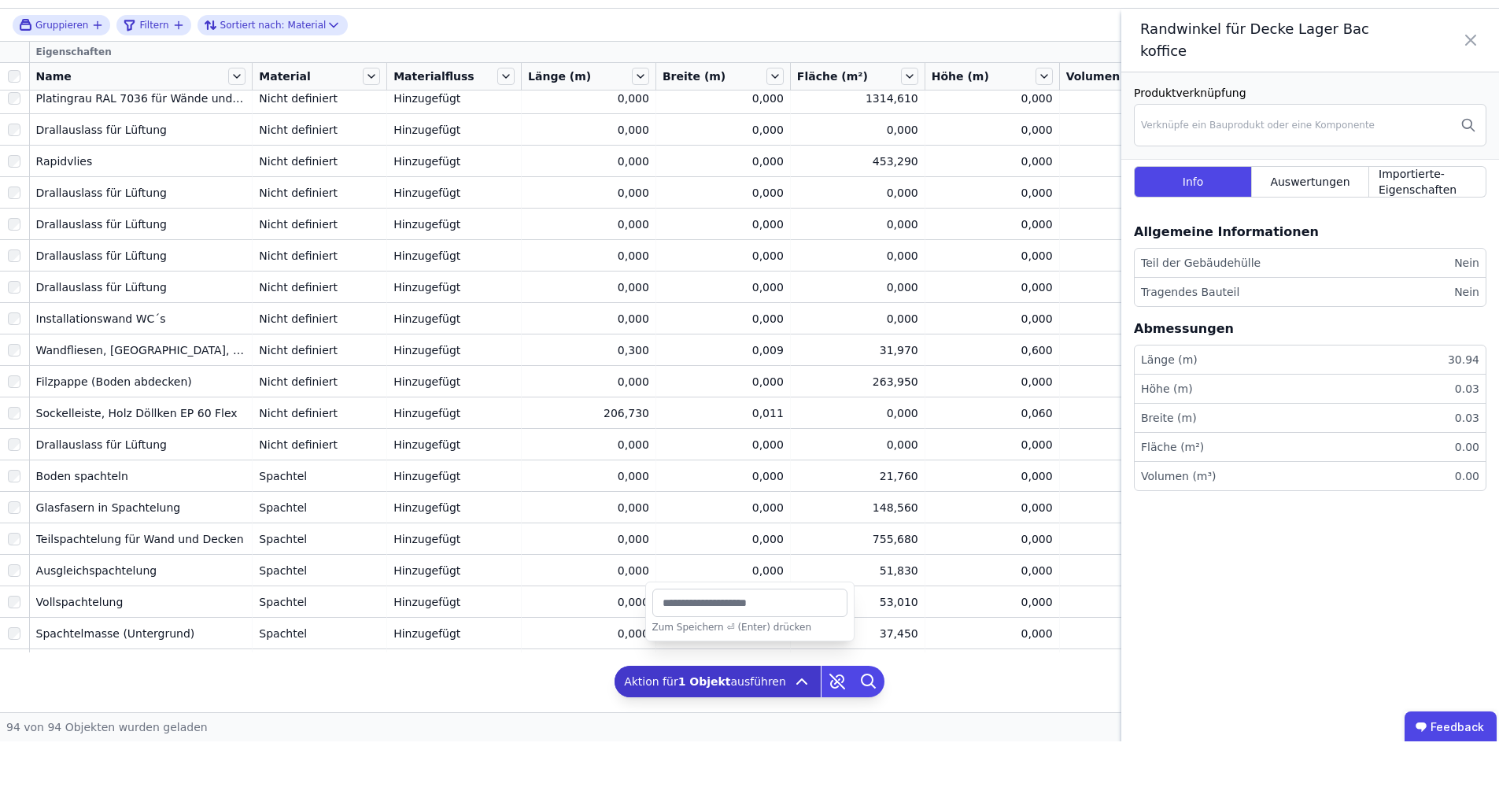
type input "*"
type input "******"
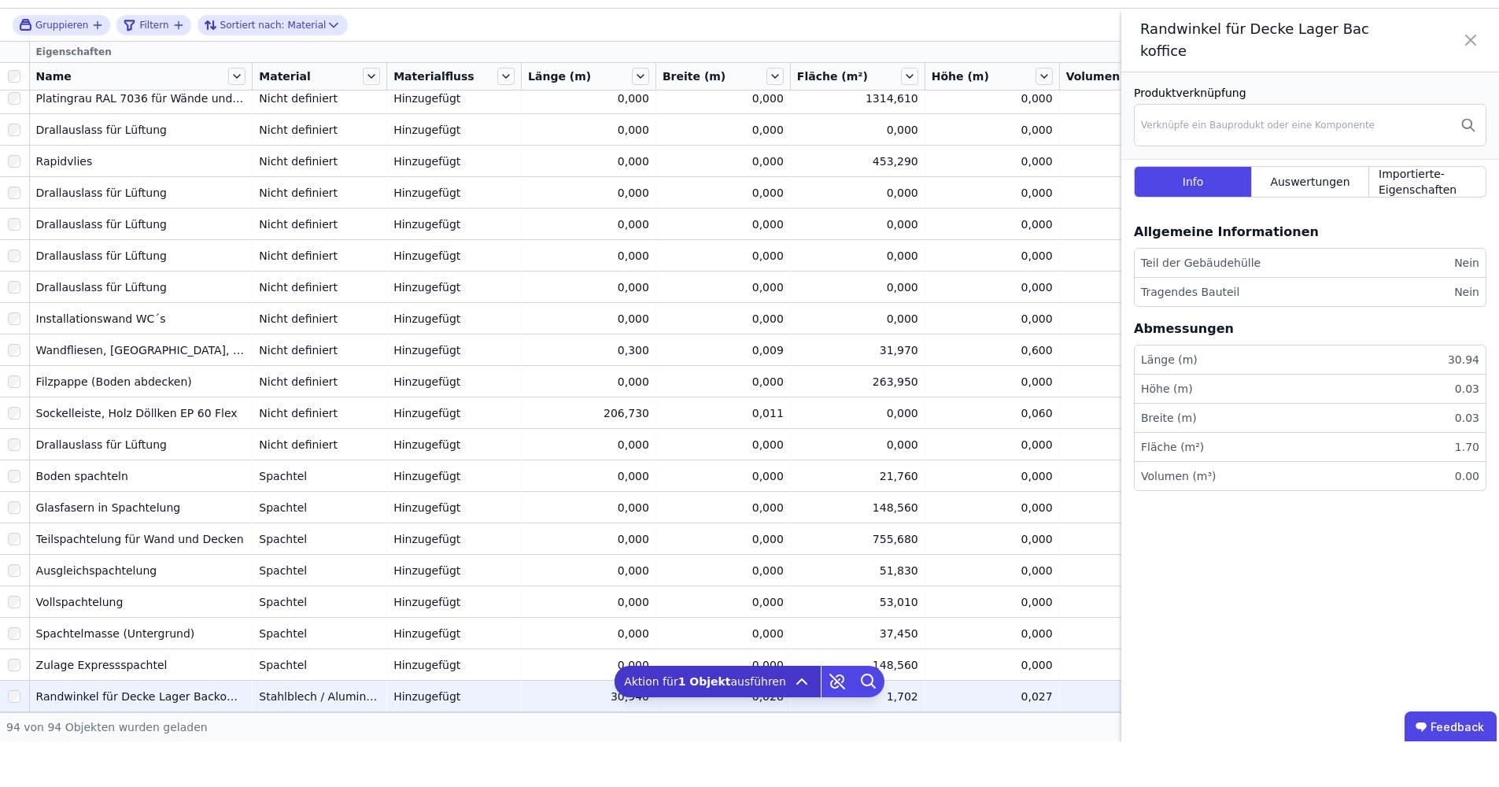
click at [1478, 64] on icon at bounding box center [1470, 86] width 19 height 44
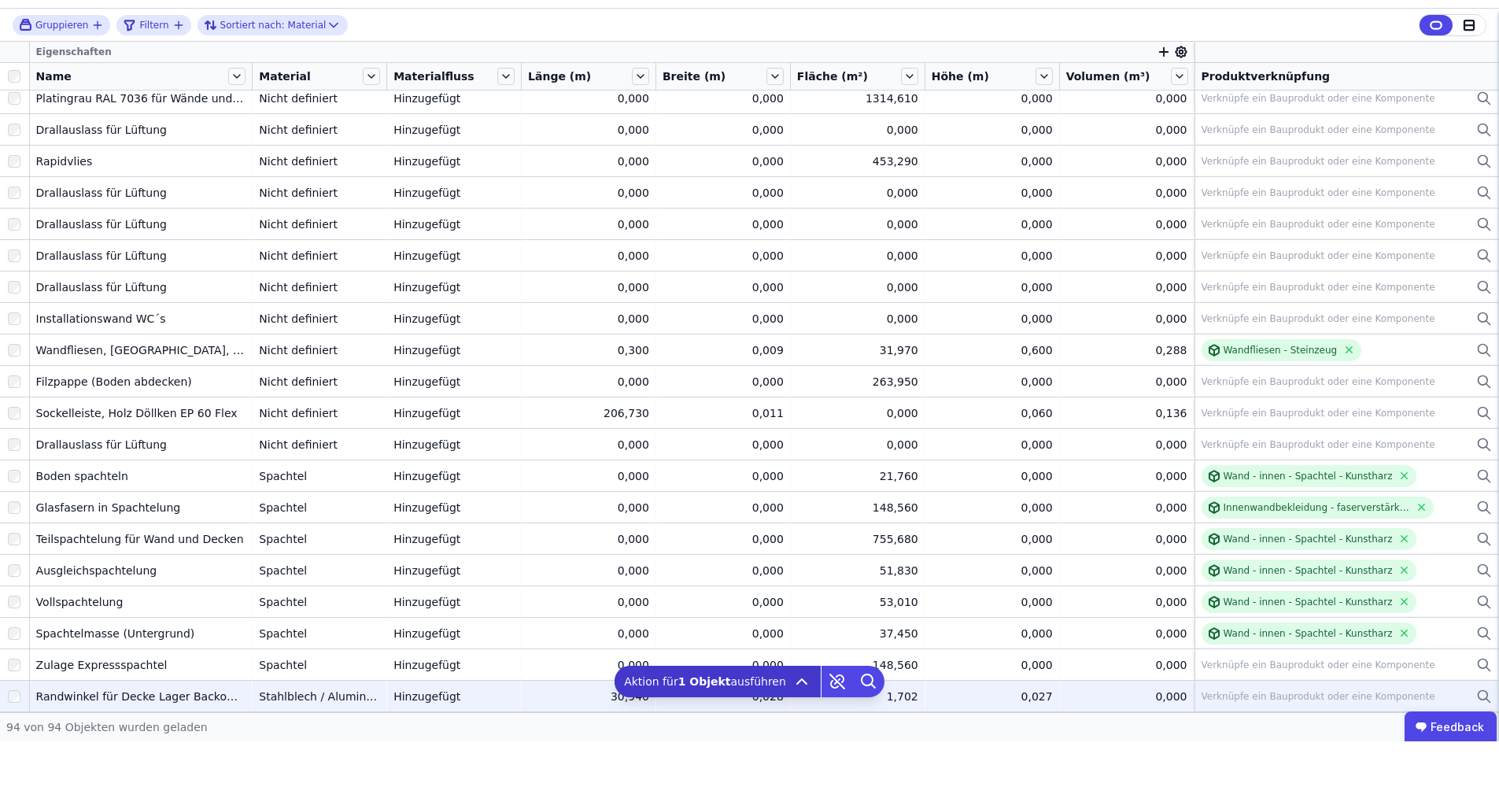
click at [1486, 744] on icon at bounding box center [1488, 746] width 4 height 4
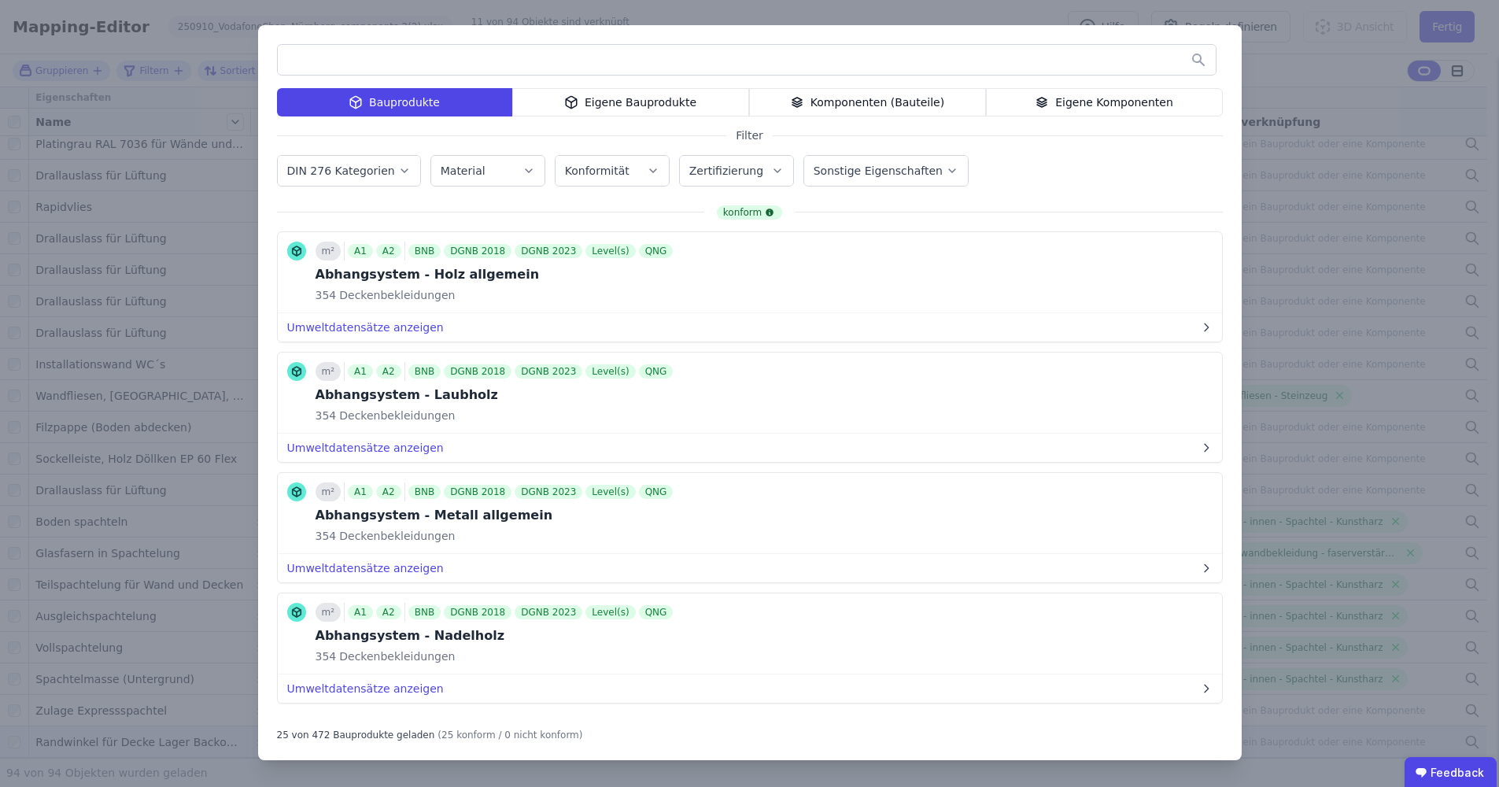
click at [593, 66] on input "text" at bounding box center [747, 60] width 938 height 28
click at [338, 573] on button "Umweltdatensätze anzeigen" at bounding box center [750, 568] width 944 height 28
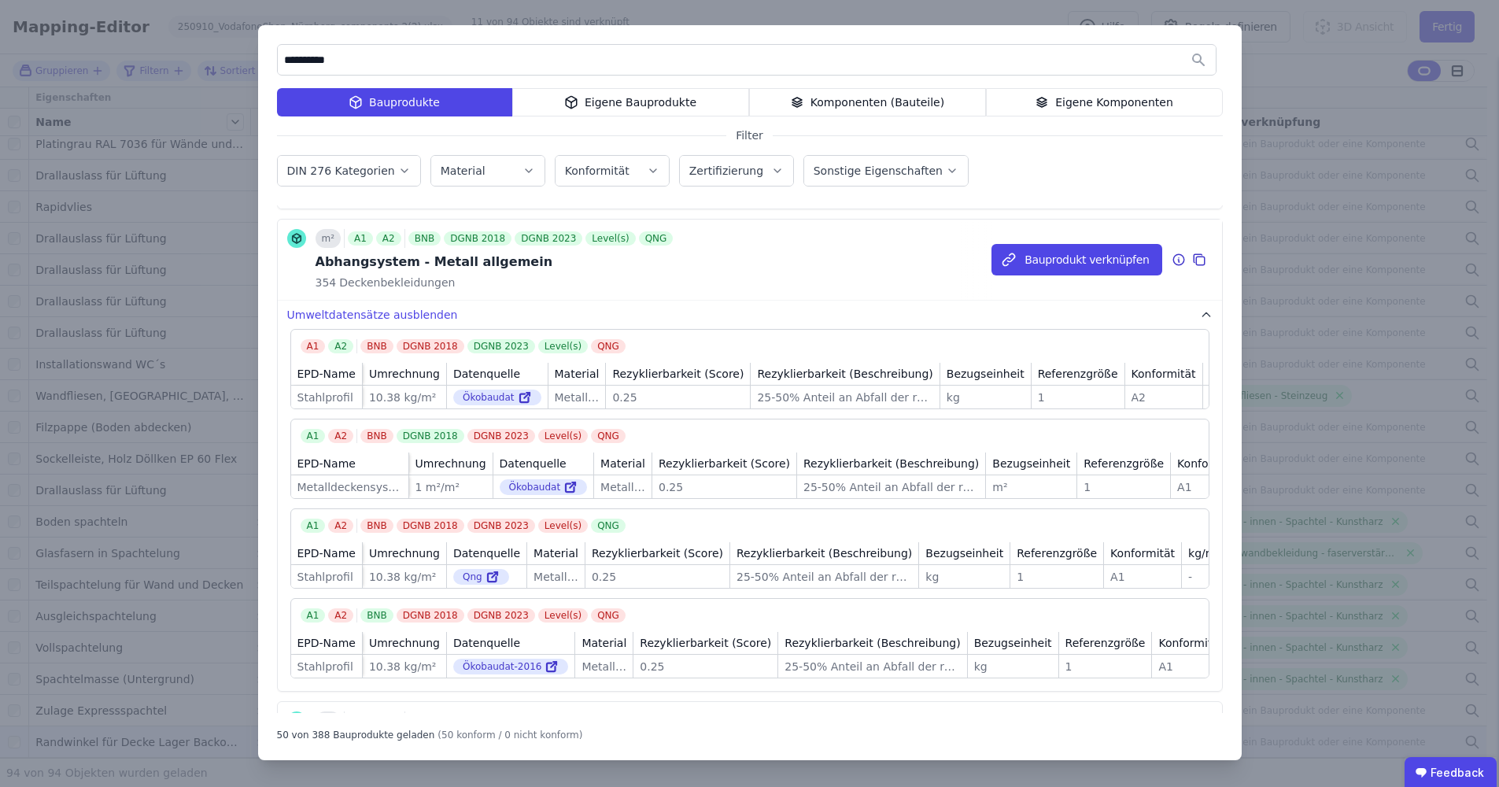
scroll to position [294, 0]
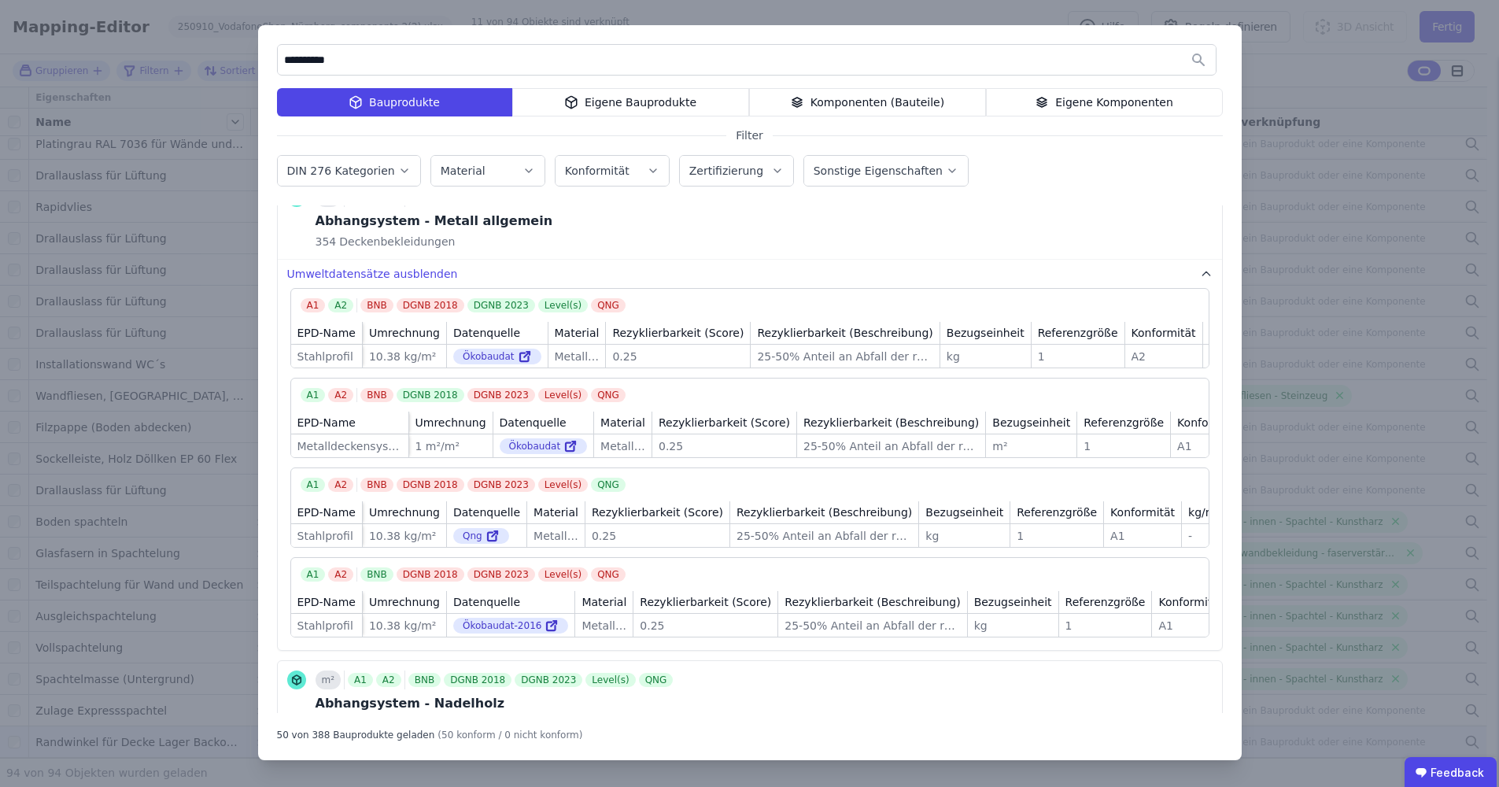
click at [1068, 55] on input "**********" at bounding box center [747, 60] width 938 height 28
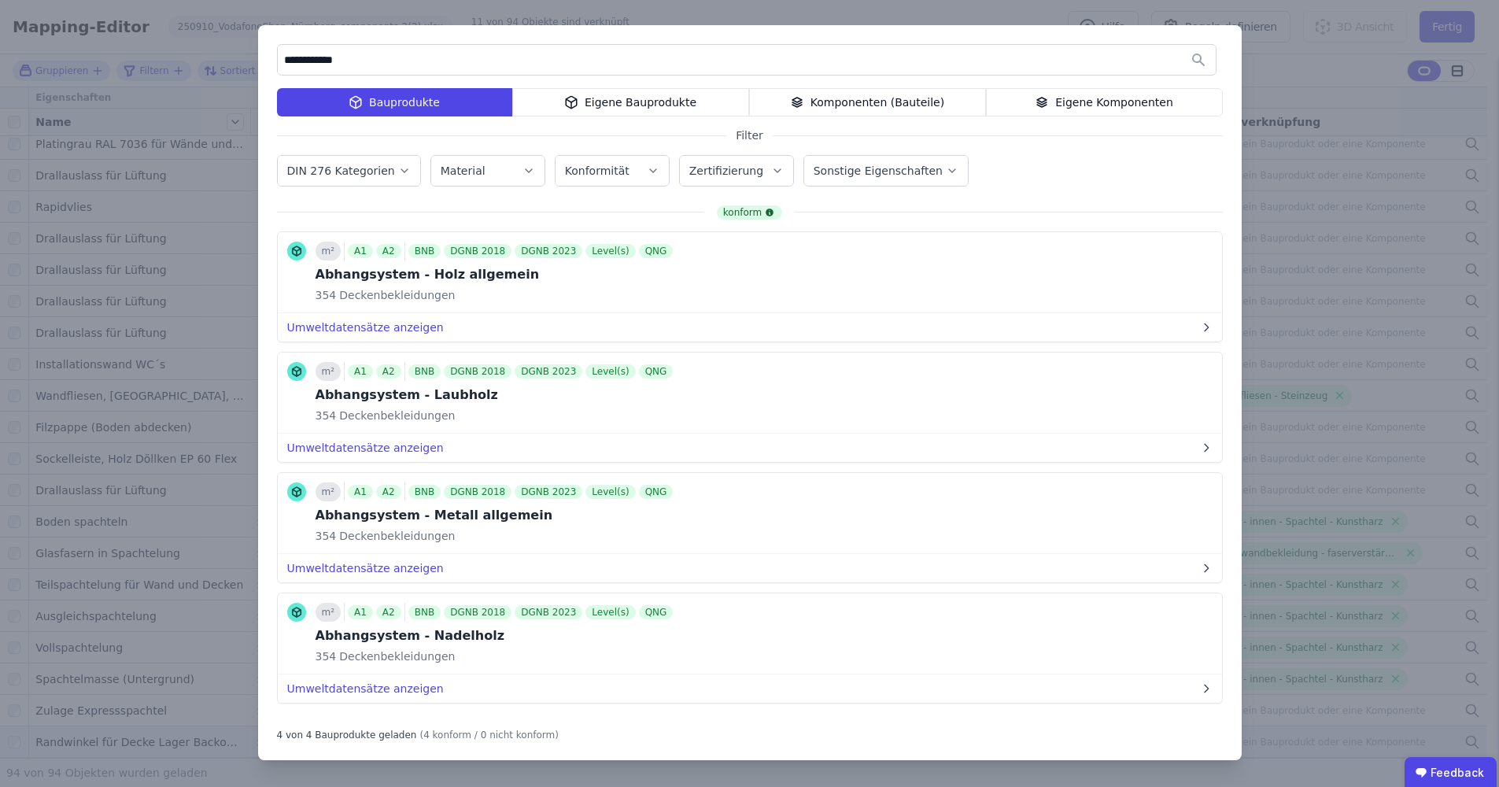
click at [866, 108] on div "Komponenten (Bauteile)" at bounding box center [867, 102] width 237 height 28
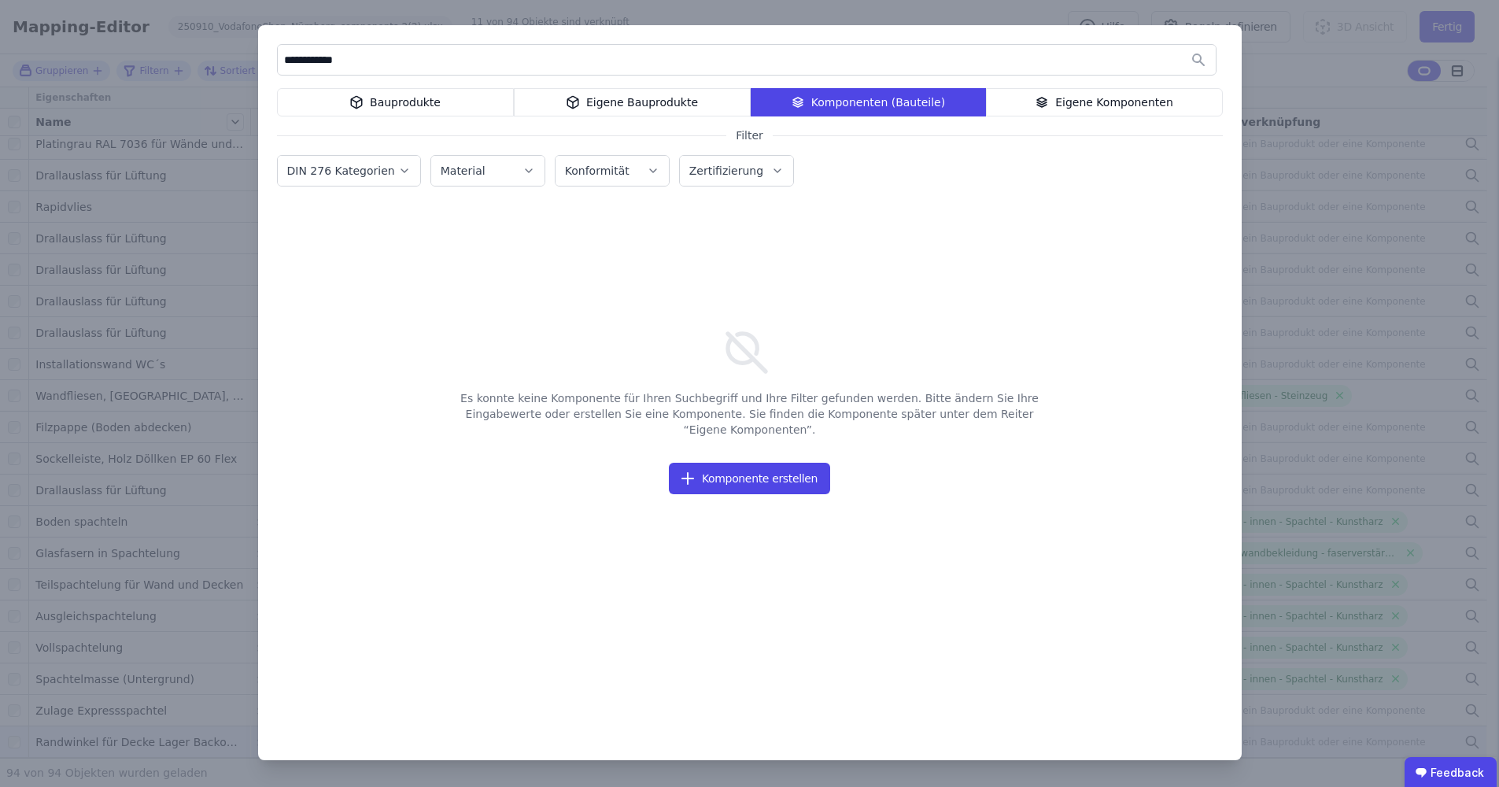
click at [441, 57] on input "**********" at bounding box center [747, 60] width 938 height 28
type input "******"
click at [1271, 103] on div "****** Bauprodukte Eigene Bauprodukte Komponenten (Bauteile) Eigene Komponenten…" at bounding box center [749, 393] width 1499 height 787
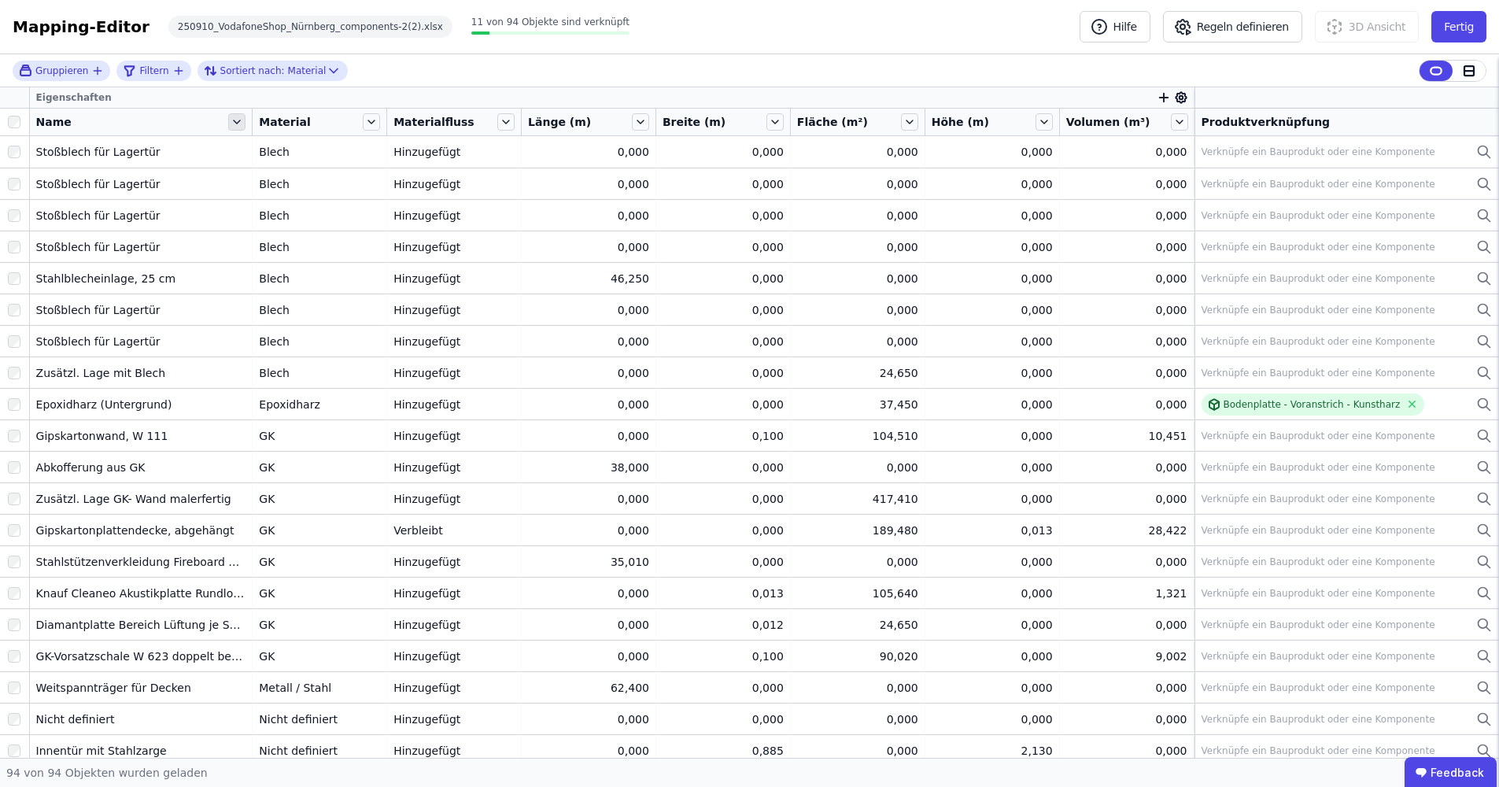
click at [240, 119] on icon at bounding box center [236, 121] width 17 height 17
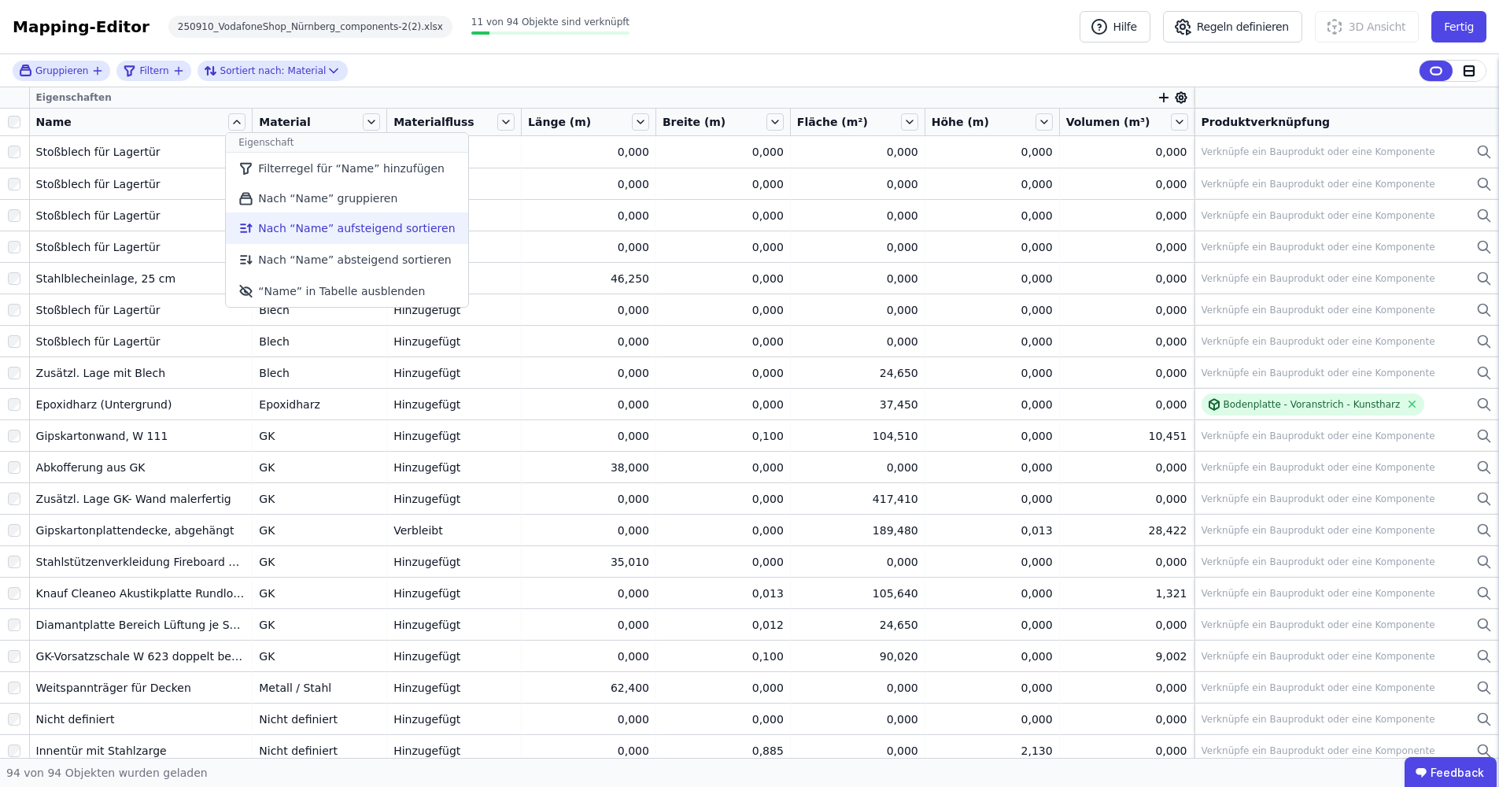
click at [259, 226] on li "Nach “Name” aufsteigend sortieren" at bounding box center [347, 227] width 242 height 31
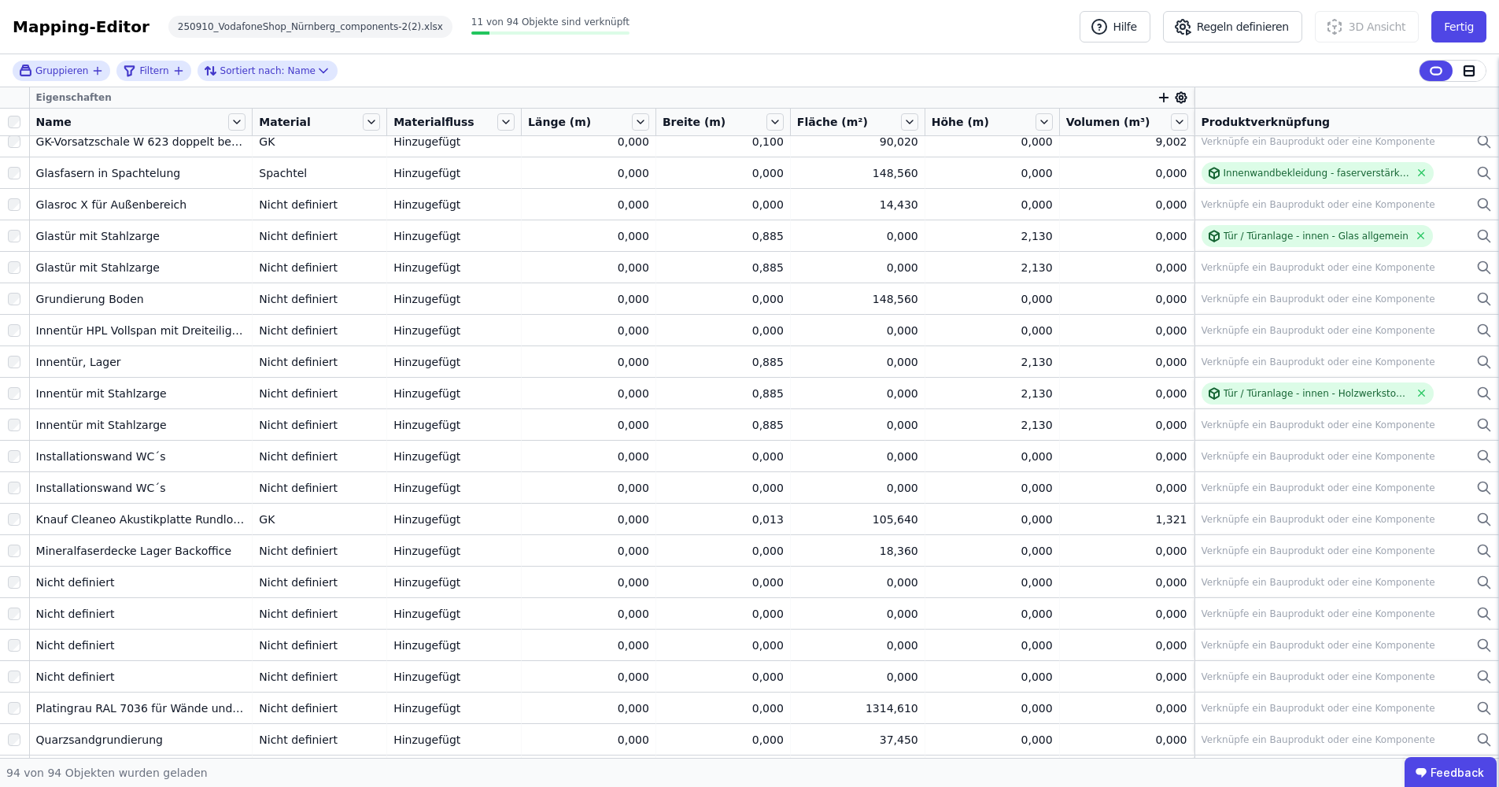
scroll to position [1610, 0]
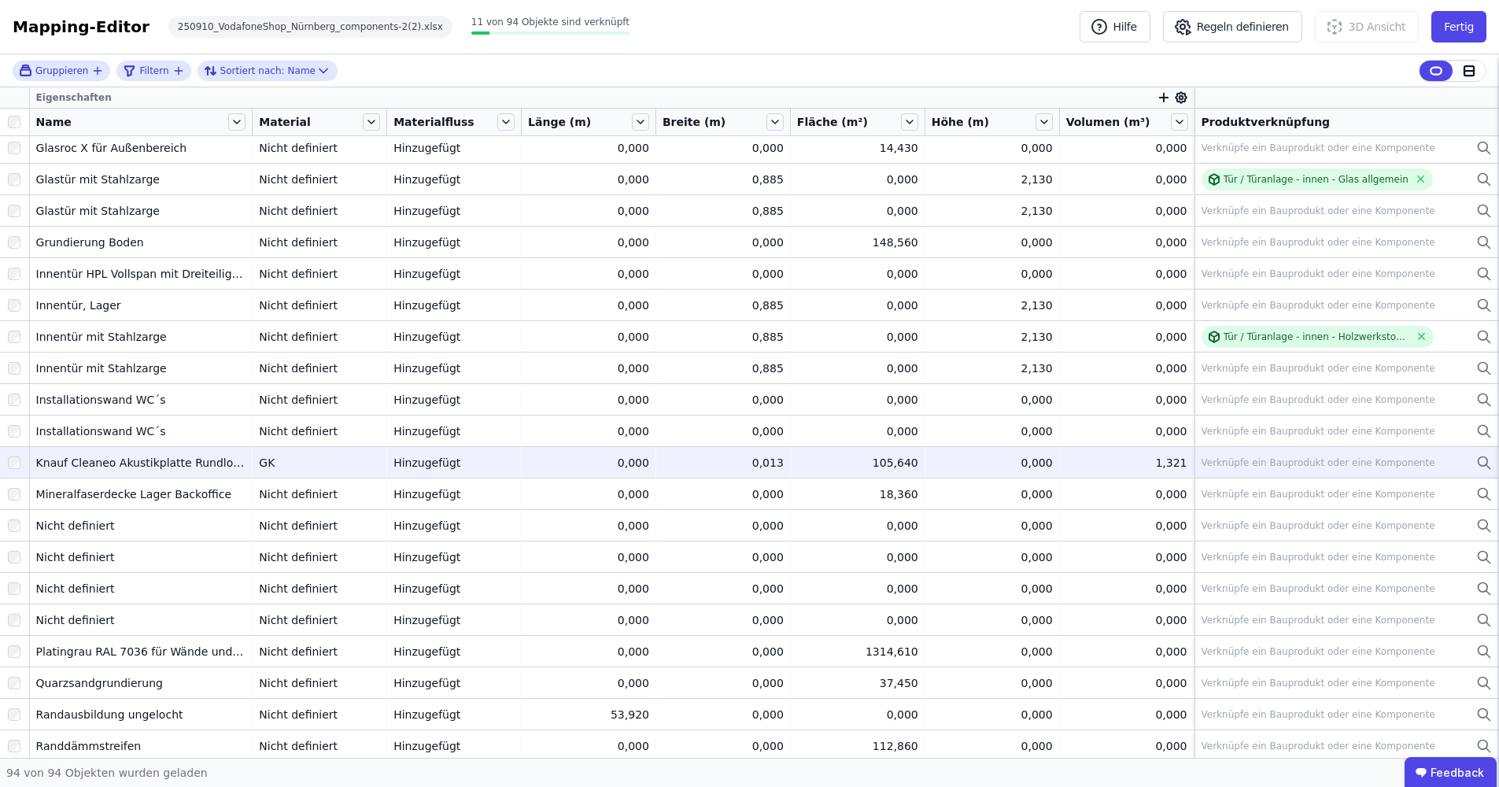
click at [1486, 467] on icon at bounding box center [1488, 466] width 4 height 4
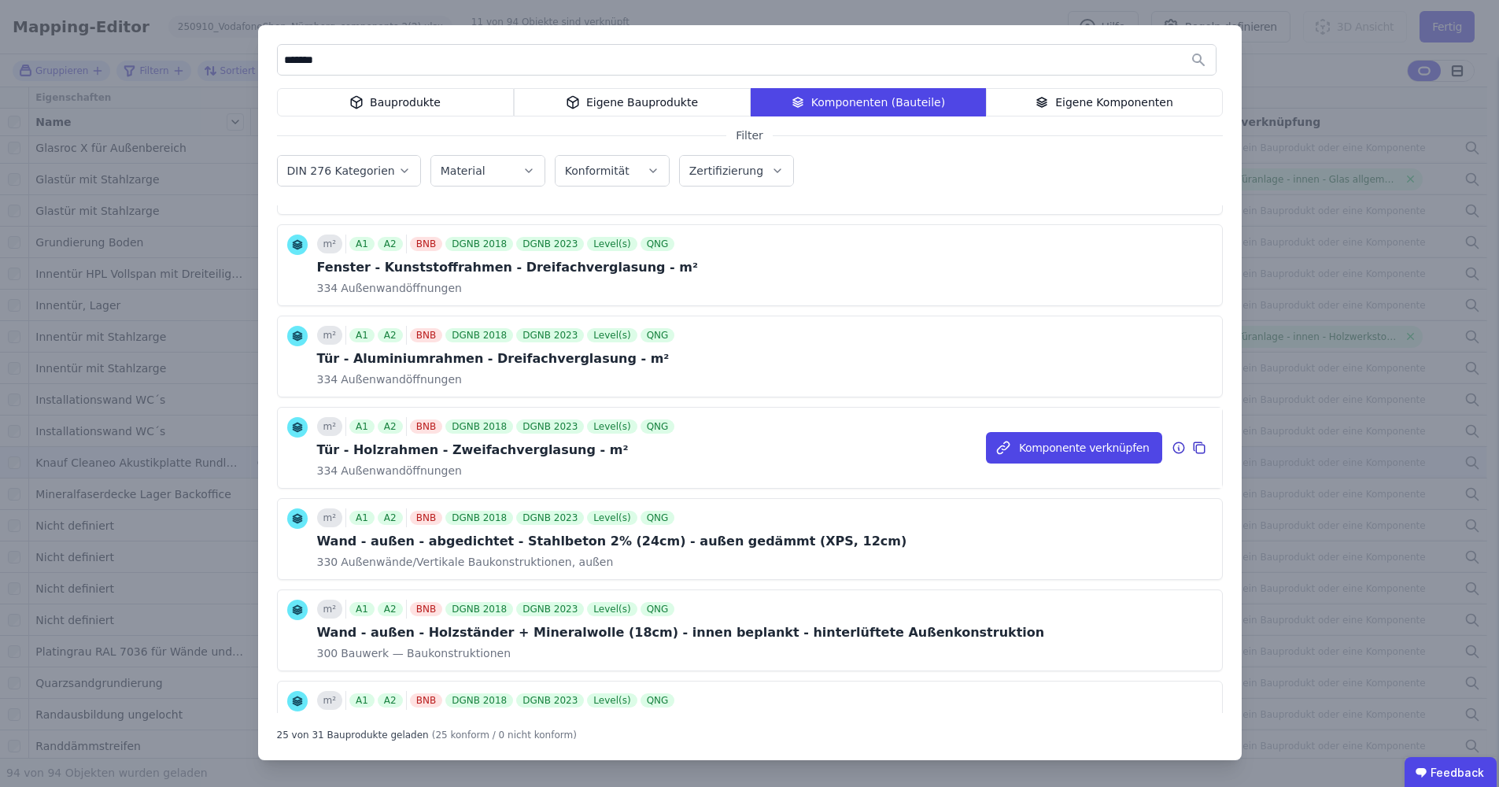
scroll to position [1796, 0]
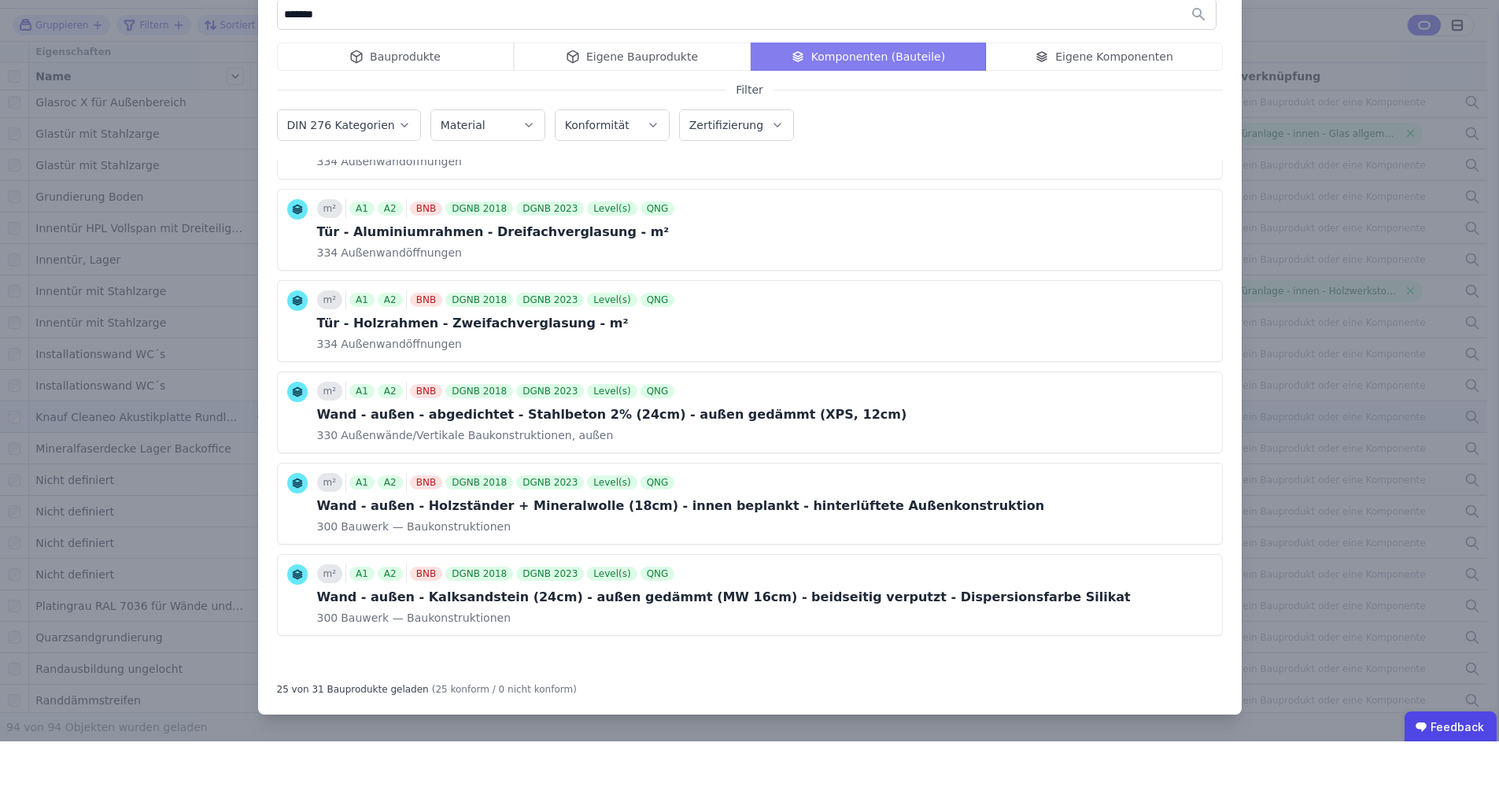
click at [437, 41] on div "******* Bauprodukte Eigene Bauprodukte Komponenten (Bauteile) Eigene Komponente…" at bounding box center [749, 392] width 983 height 735
click at [428, 88] on div "Bauprodukte Eigene Bauprodukte Komponenten (Bauteile) Eigene Komponenten" at bounding box center [750, 102] width 946 height 28
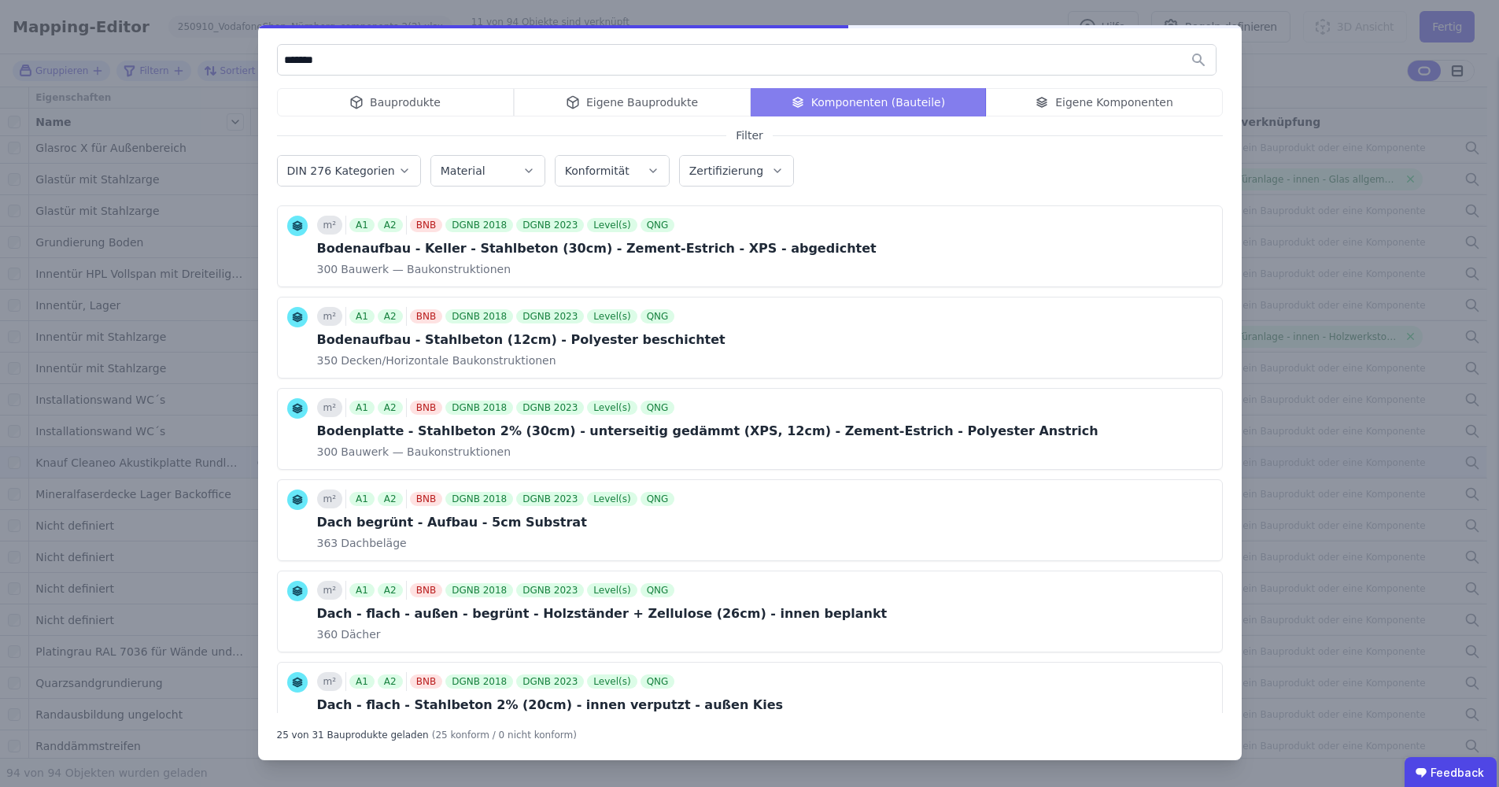
scroll to position [0, 0]
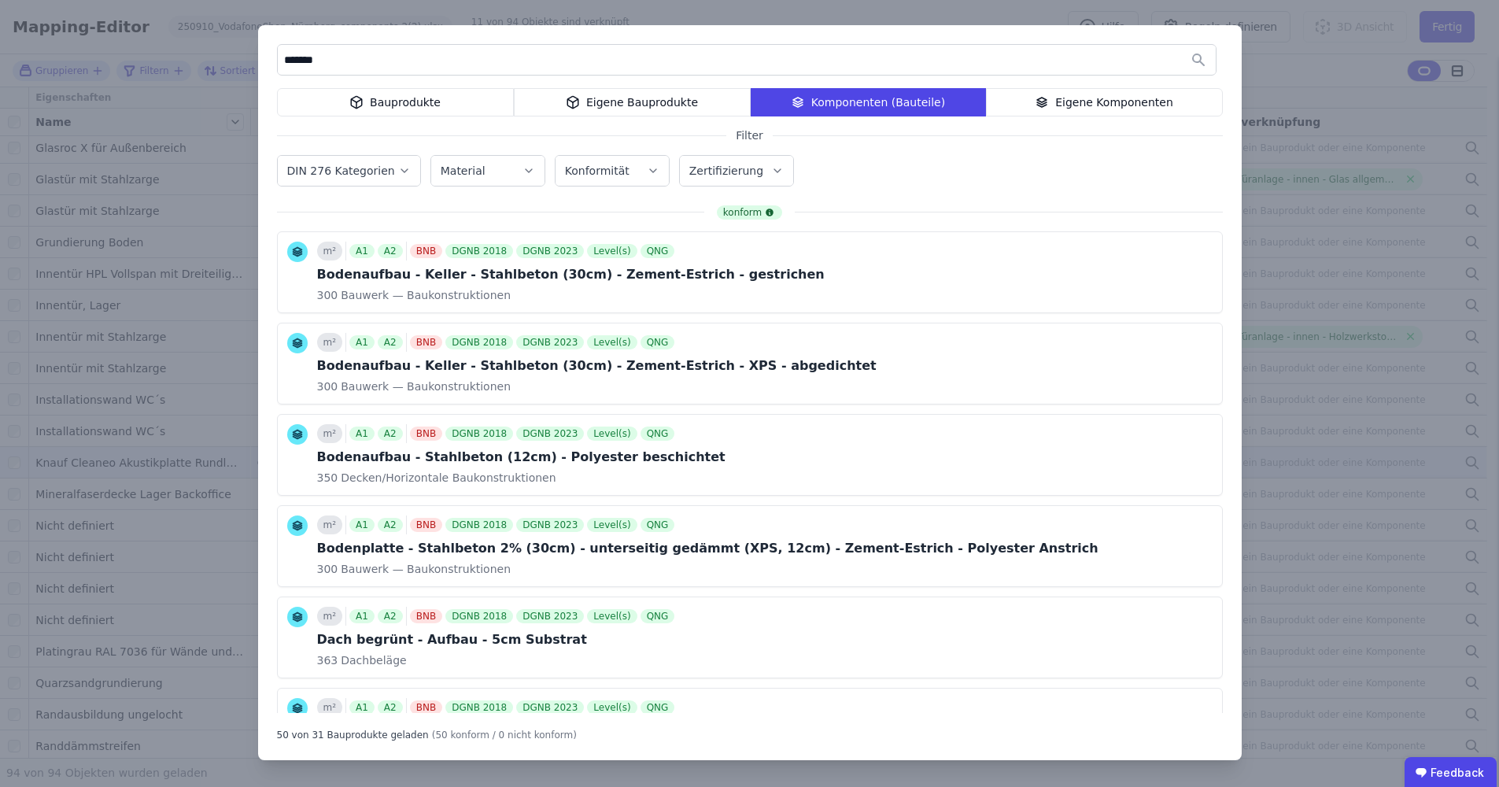
click at [403, 101] on div "Bauprodukte" at bounding box center [395, 102] width 237 height 28
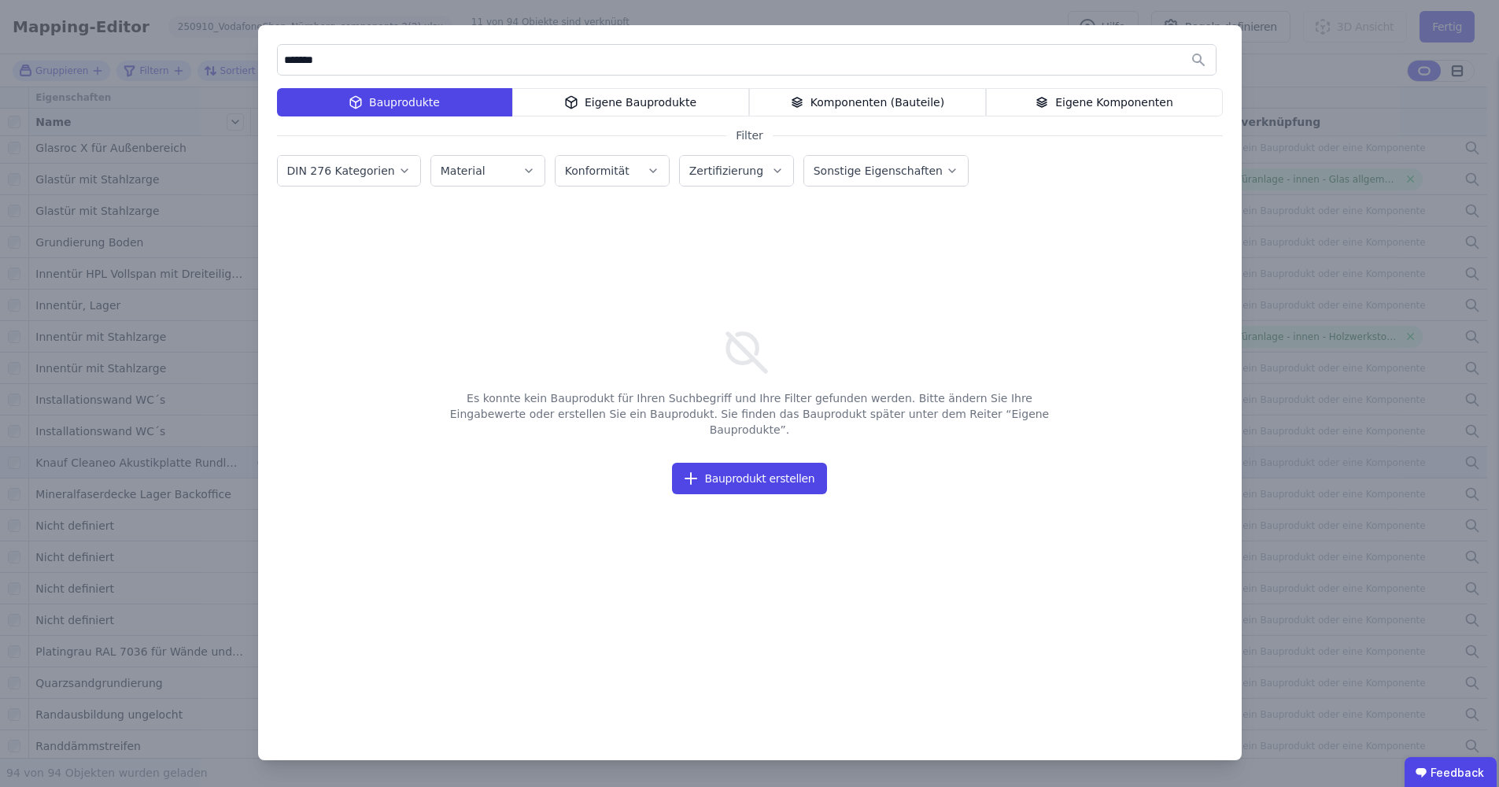
click at [419, 59] on input "*******" at bounding box center [747, 60] width 938 height 28
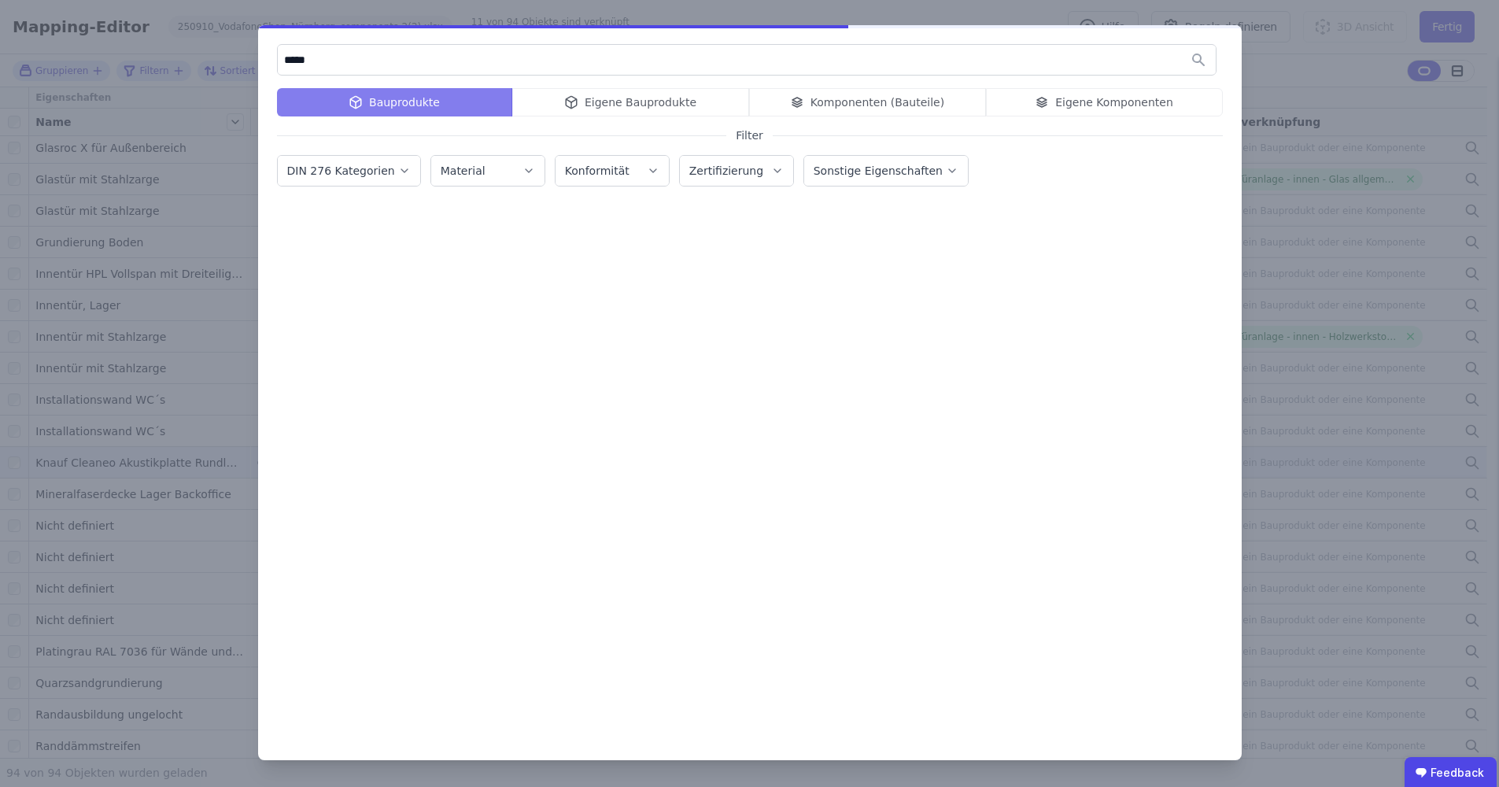
type input "*****"
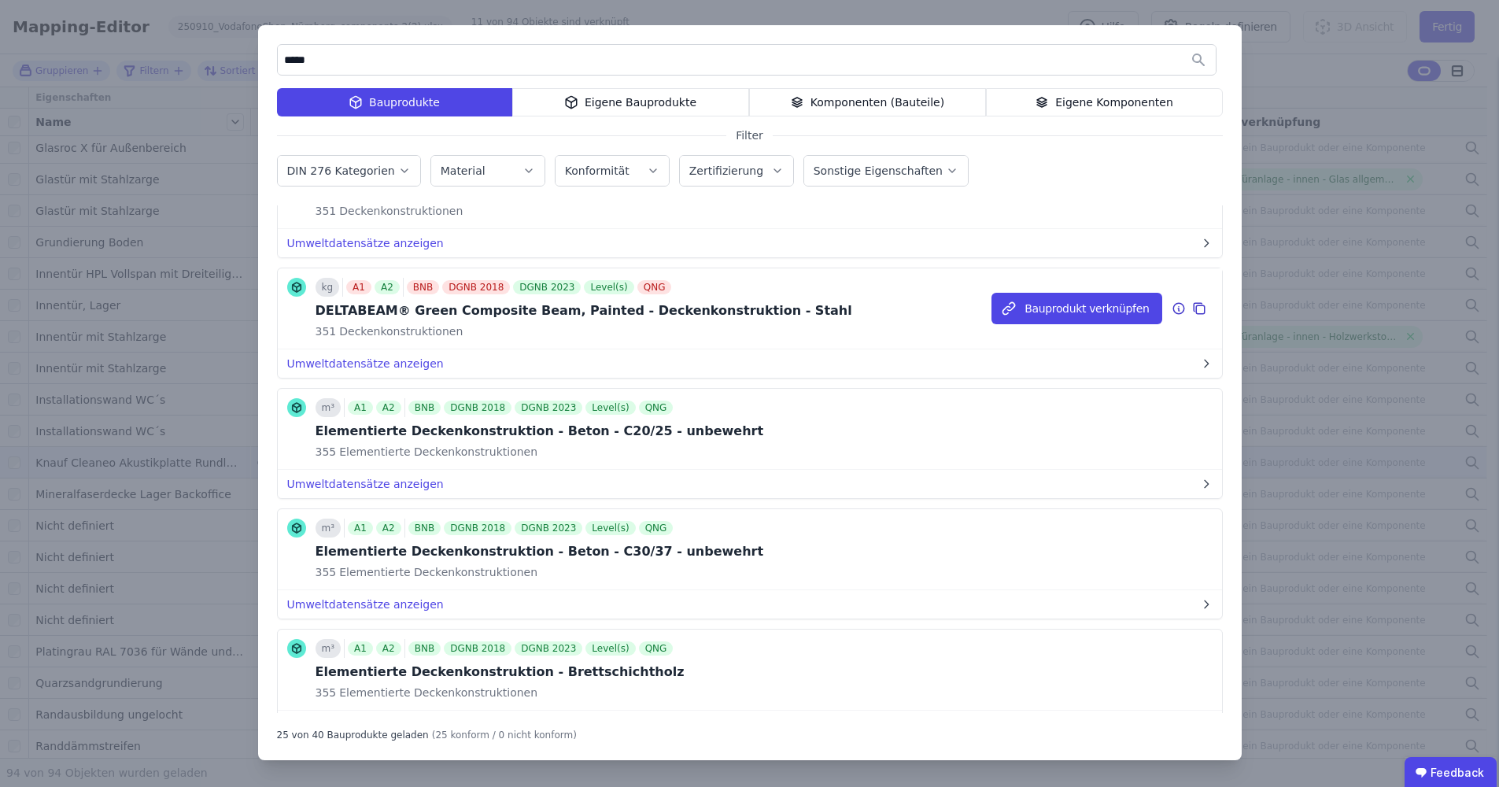
scroll to position [2540, 0]
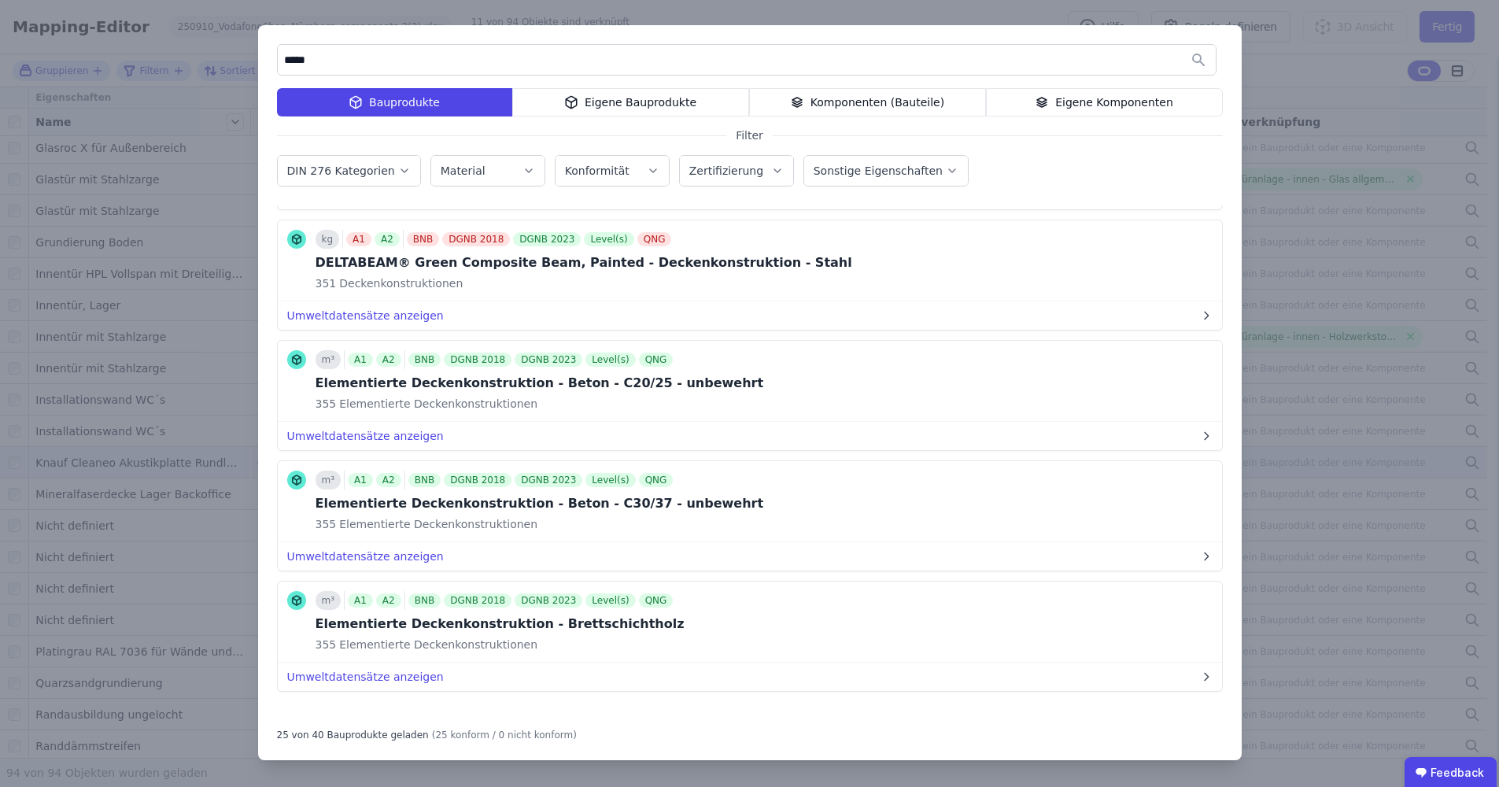
click at [640, 107] on div "Eigene Bauprodukte" at bounding box center [630, 102] width 237 height 28
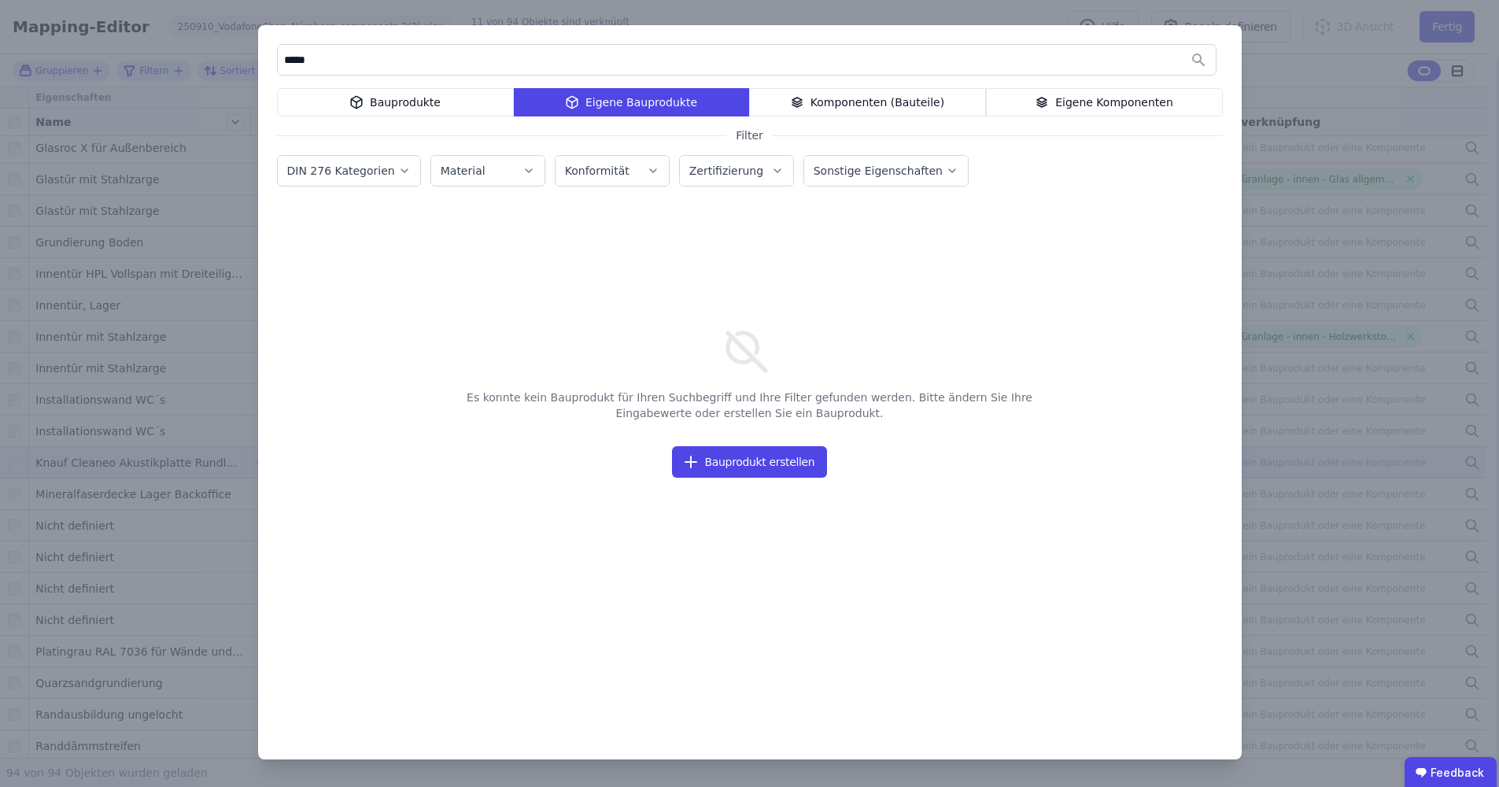
click at [1041, 98] on icon at bounding box center [1042, 102] width 14 height 19
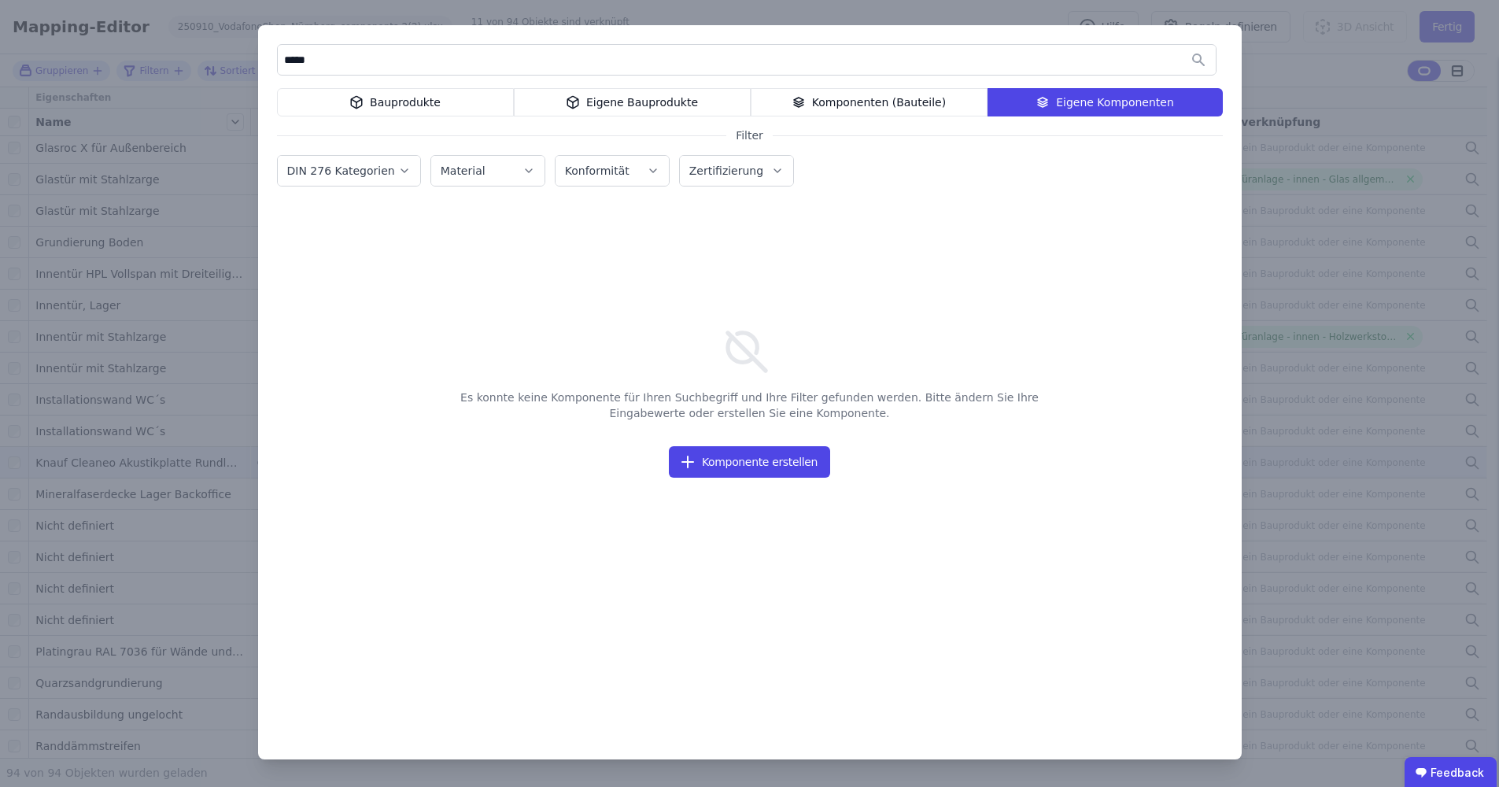
click at [899, 101] on div "Komponenten (Bauteile)" at bounding box center [869, 102] width 237 height 28
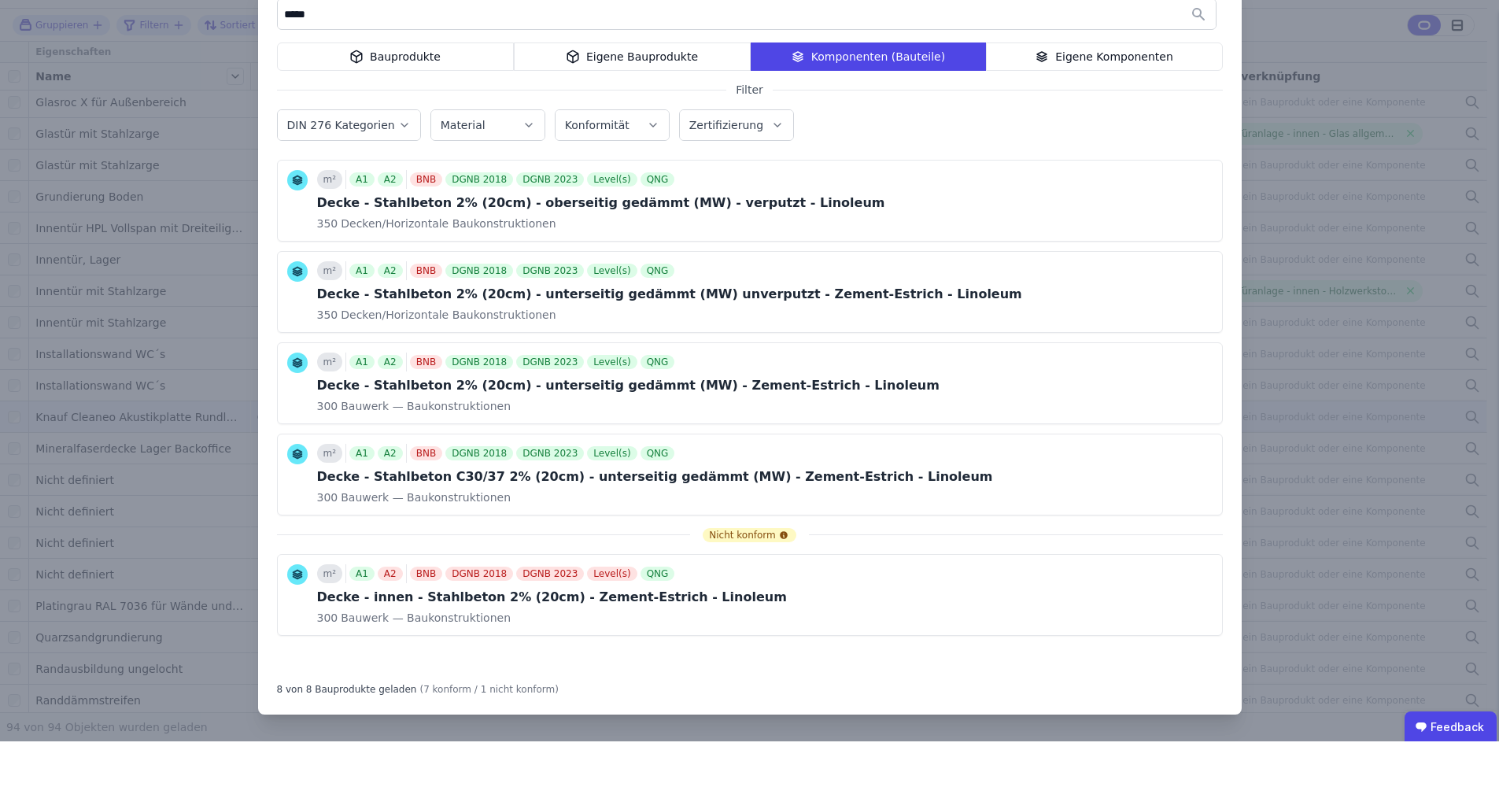
scroll to position [0, 0]
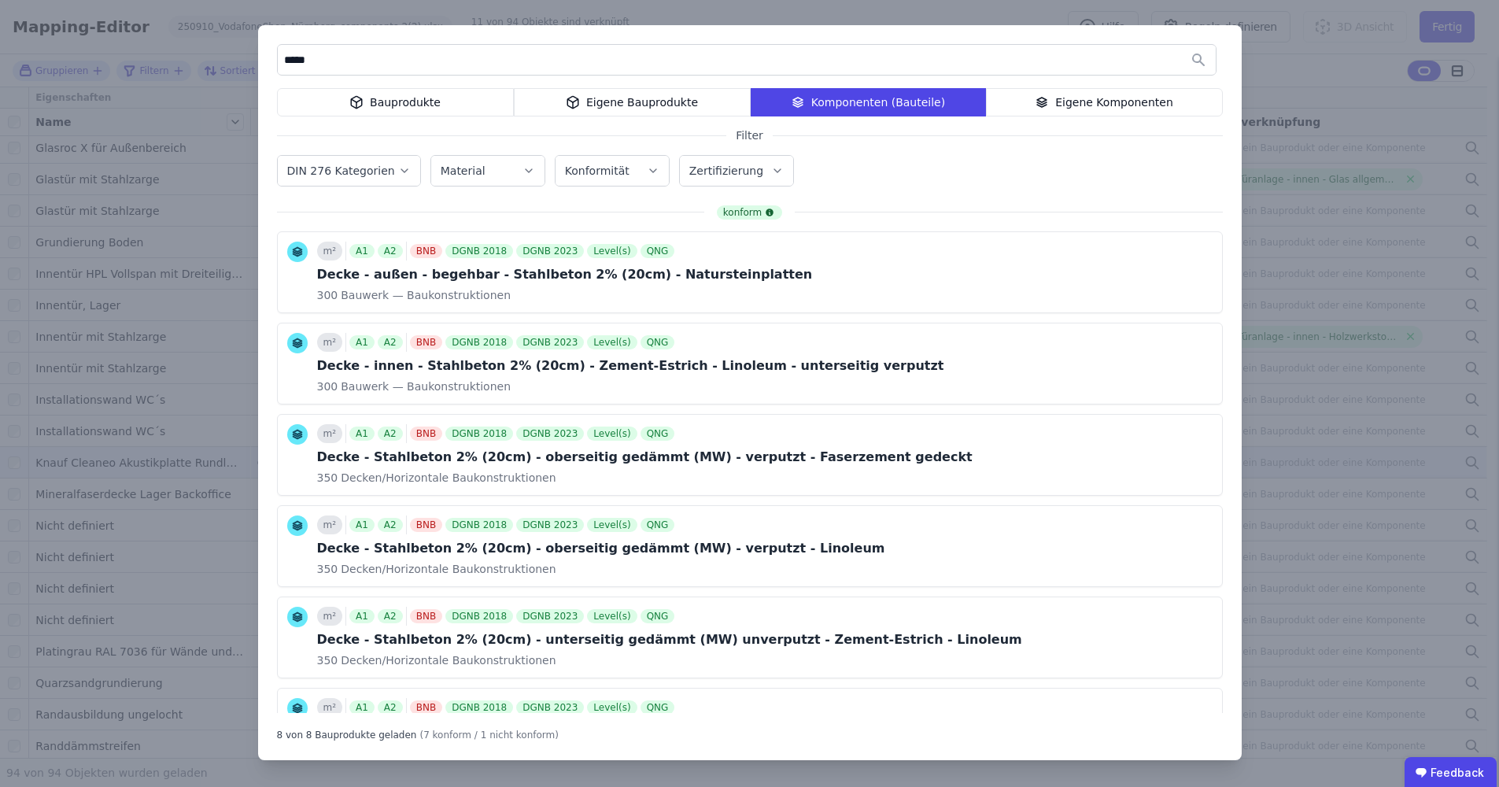
click at [423, 117] on div "***** Bauprodukte Eigene Bauprodukte Komponenten (Bauteile) Eigene Komponenten …" at bounding box center [749, 392] width 983 height 735
click at [429, 110] on div "Bauprodukte" at bounding box center [395, 102] width 237 height 28
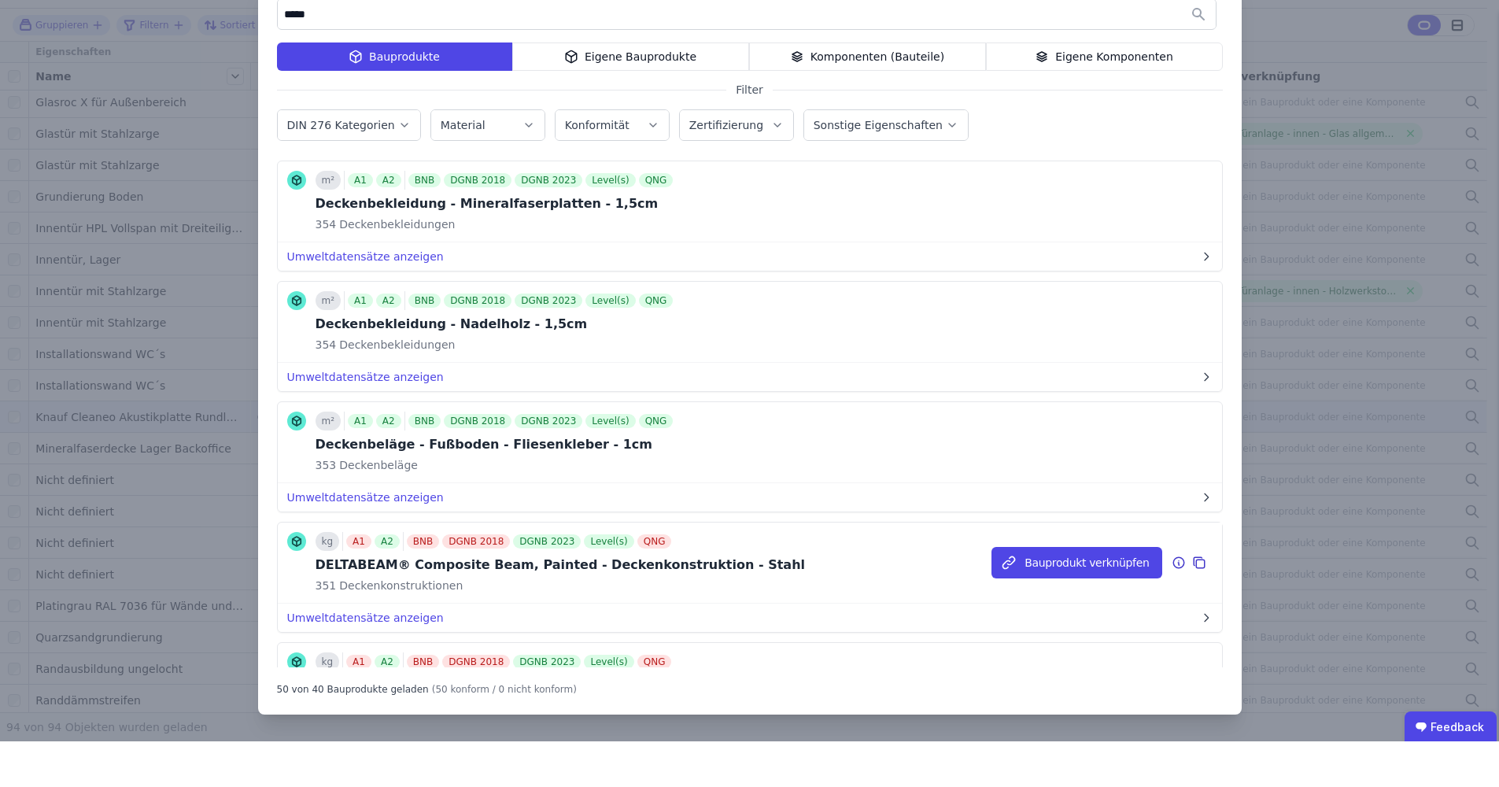
scroll to position [5075, 0]
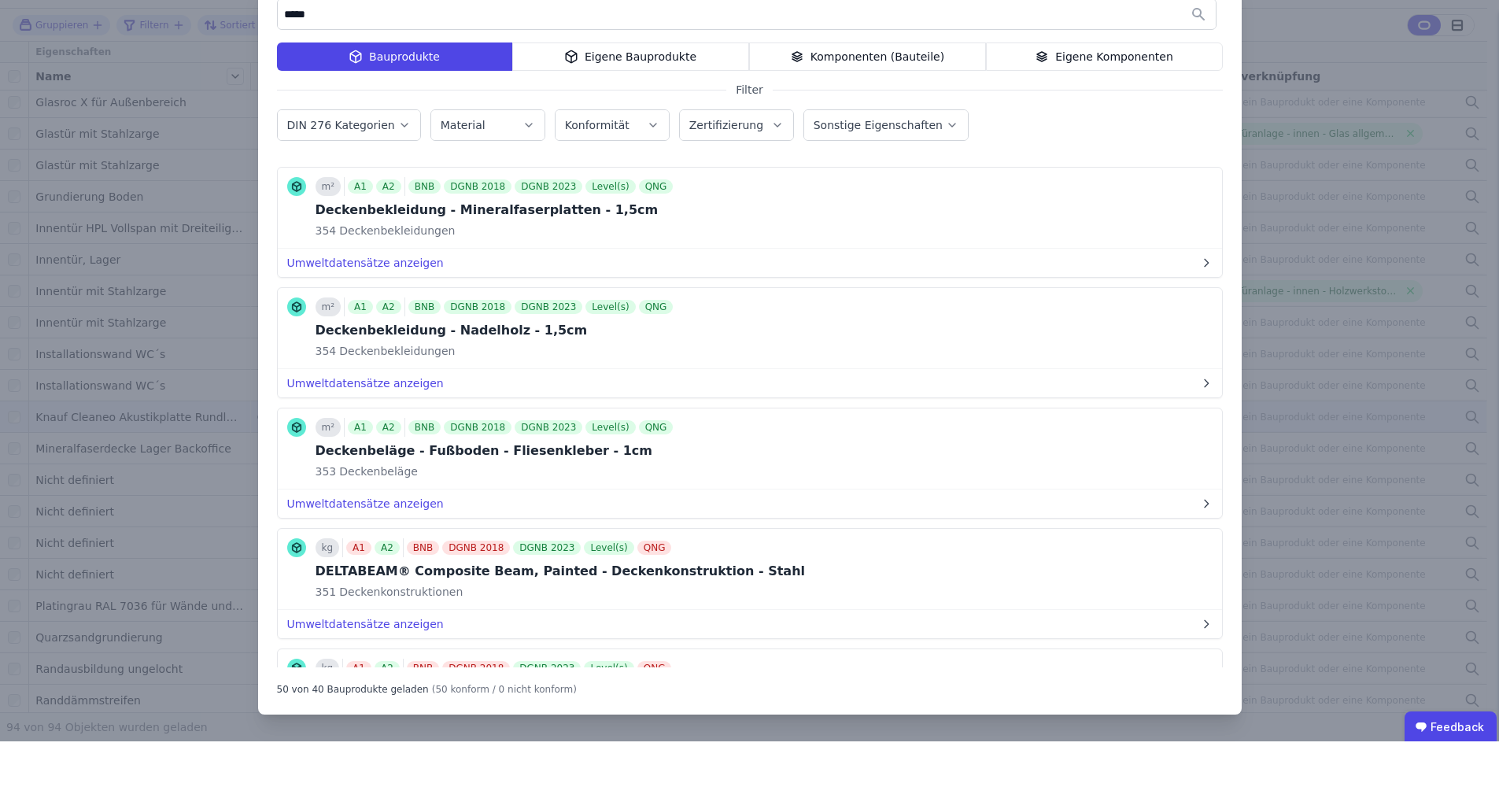
click at [1369, 189] on div "***** Bauprodukte Eigene Bauprodukte Komponenten (Bauteile) Eigene Komponenten …" at bounding box center [749, 393] width 1499 height 787
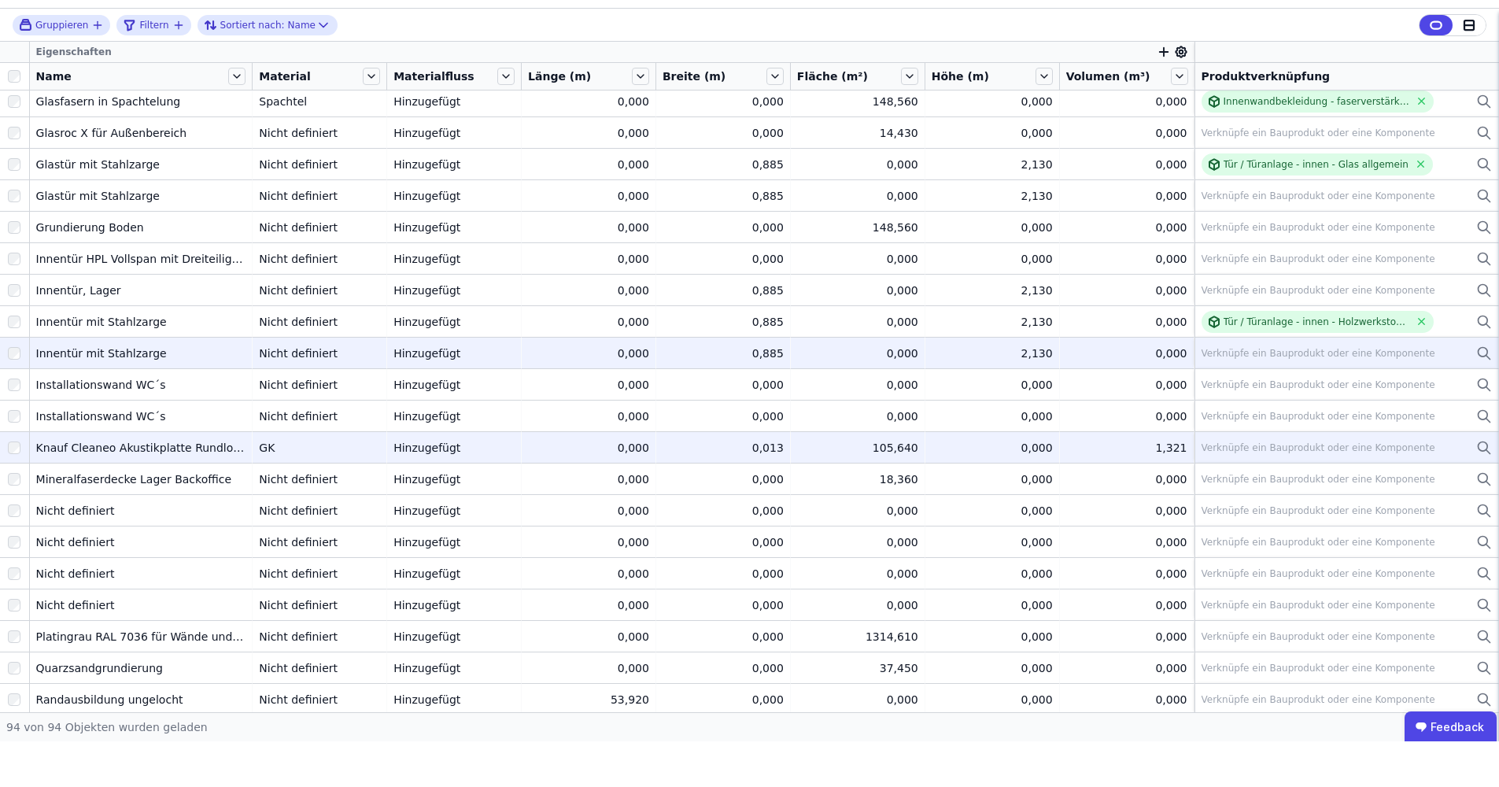
scroll to position [1606, 0]
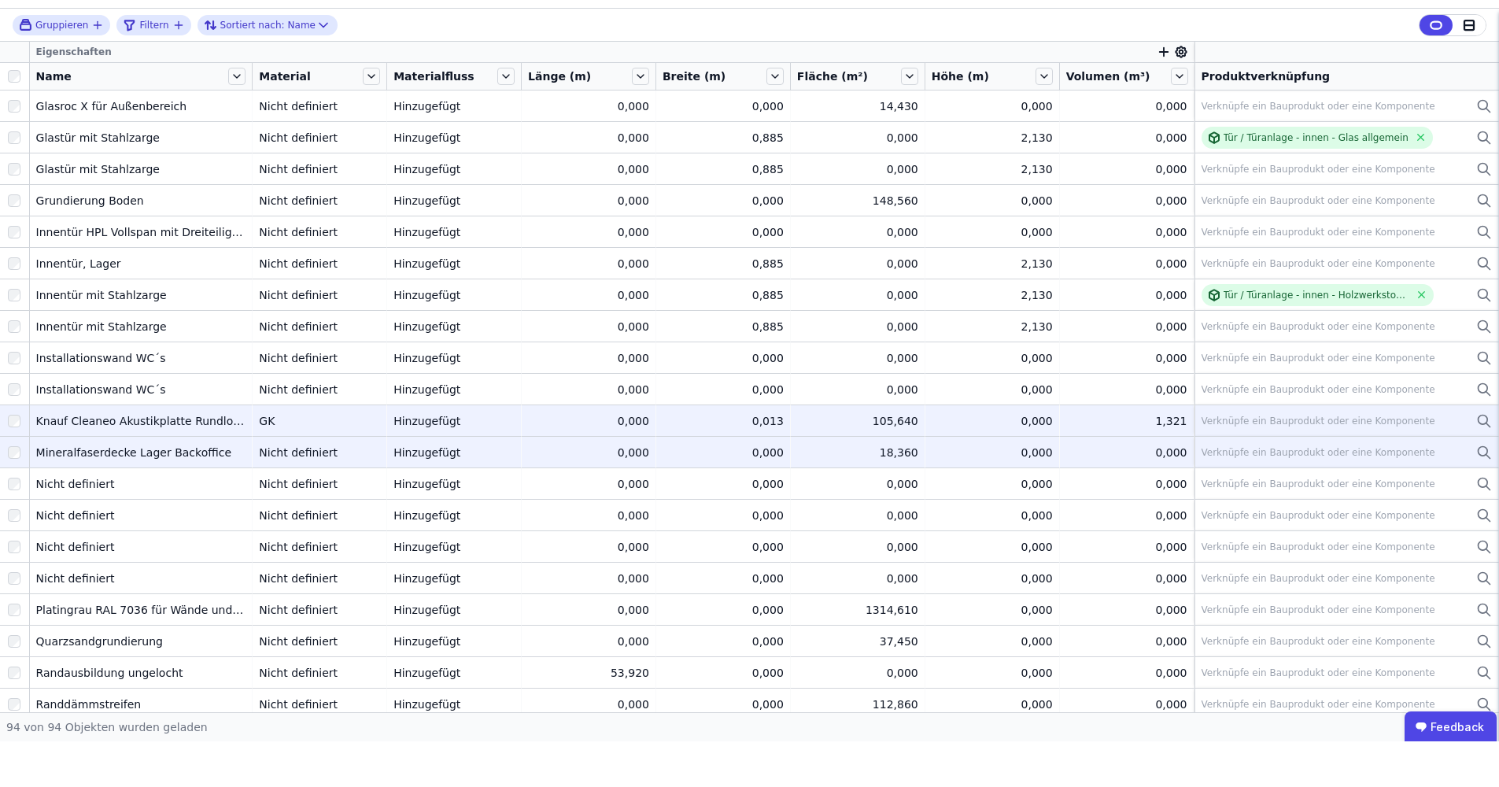
click at [1476, 489] on icon at bounding box center [1484, 498] width 16 height 19
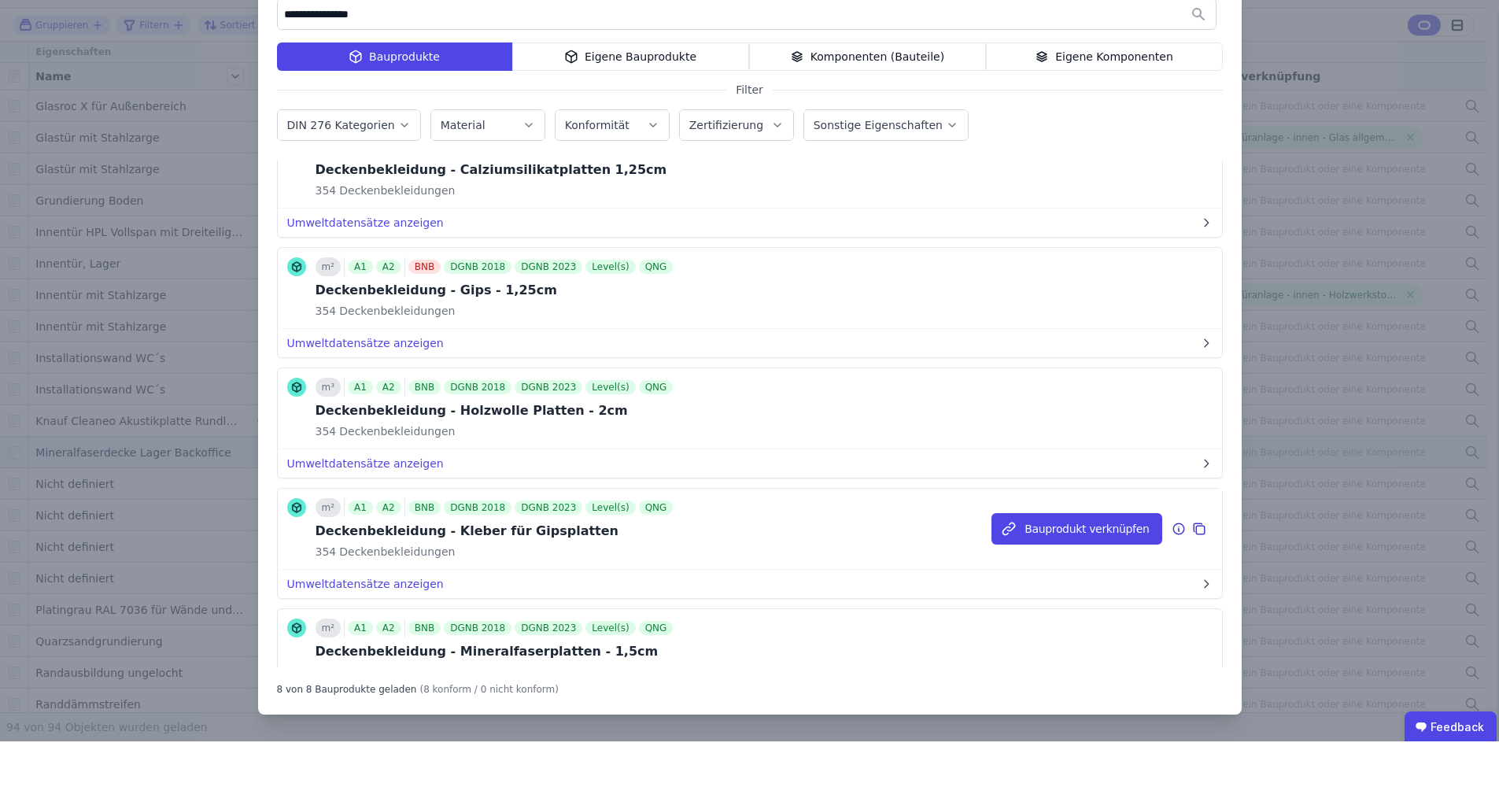
scroll to position [426, 0]
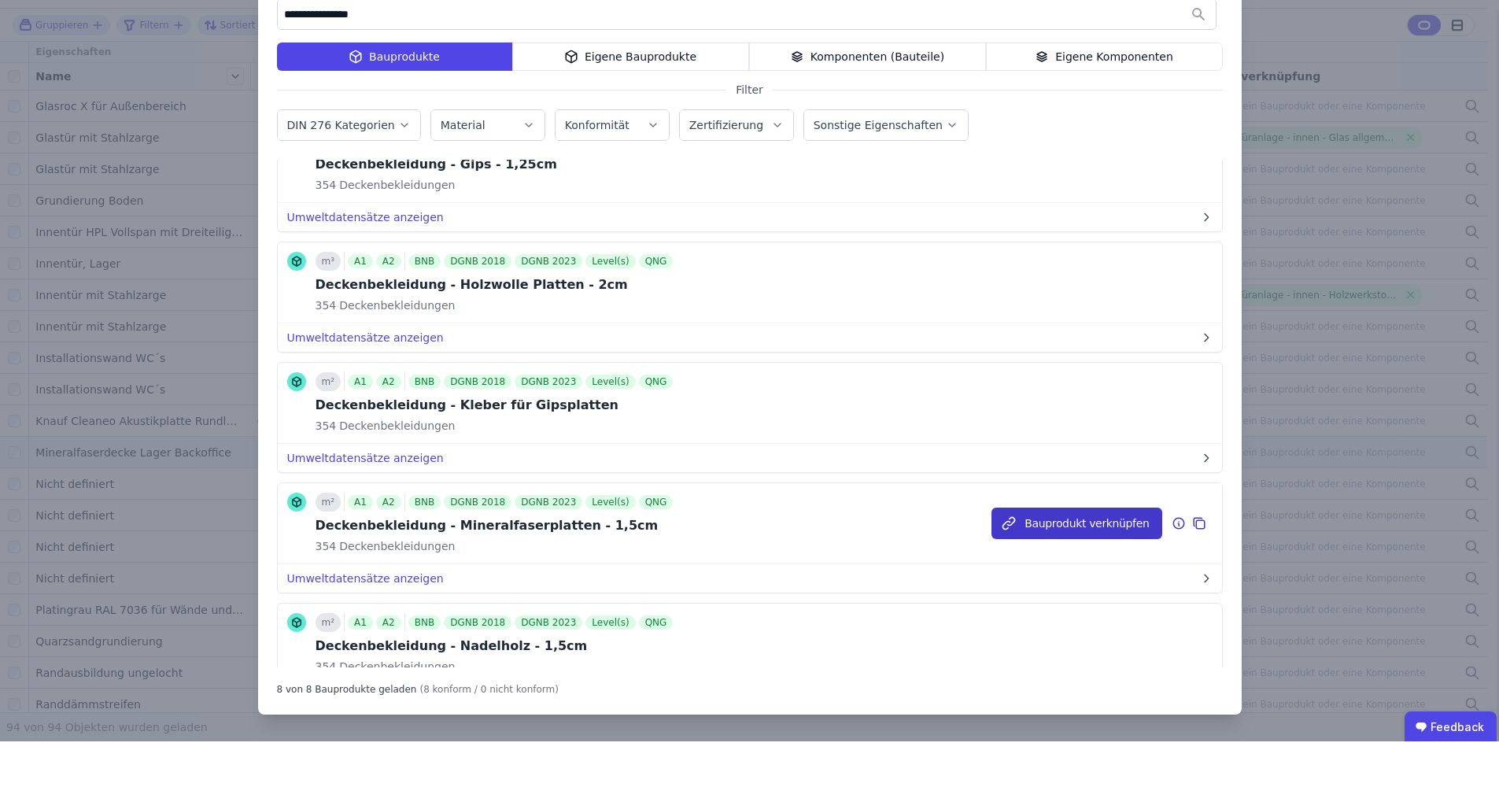
type input "**********"
click at [1034, 553] on button "Bauprodukt verknüpfen" at bounding box center [1076, 568] width 170 height 31
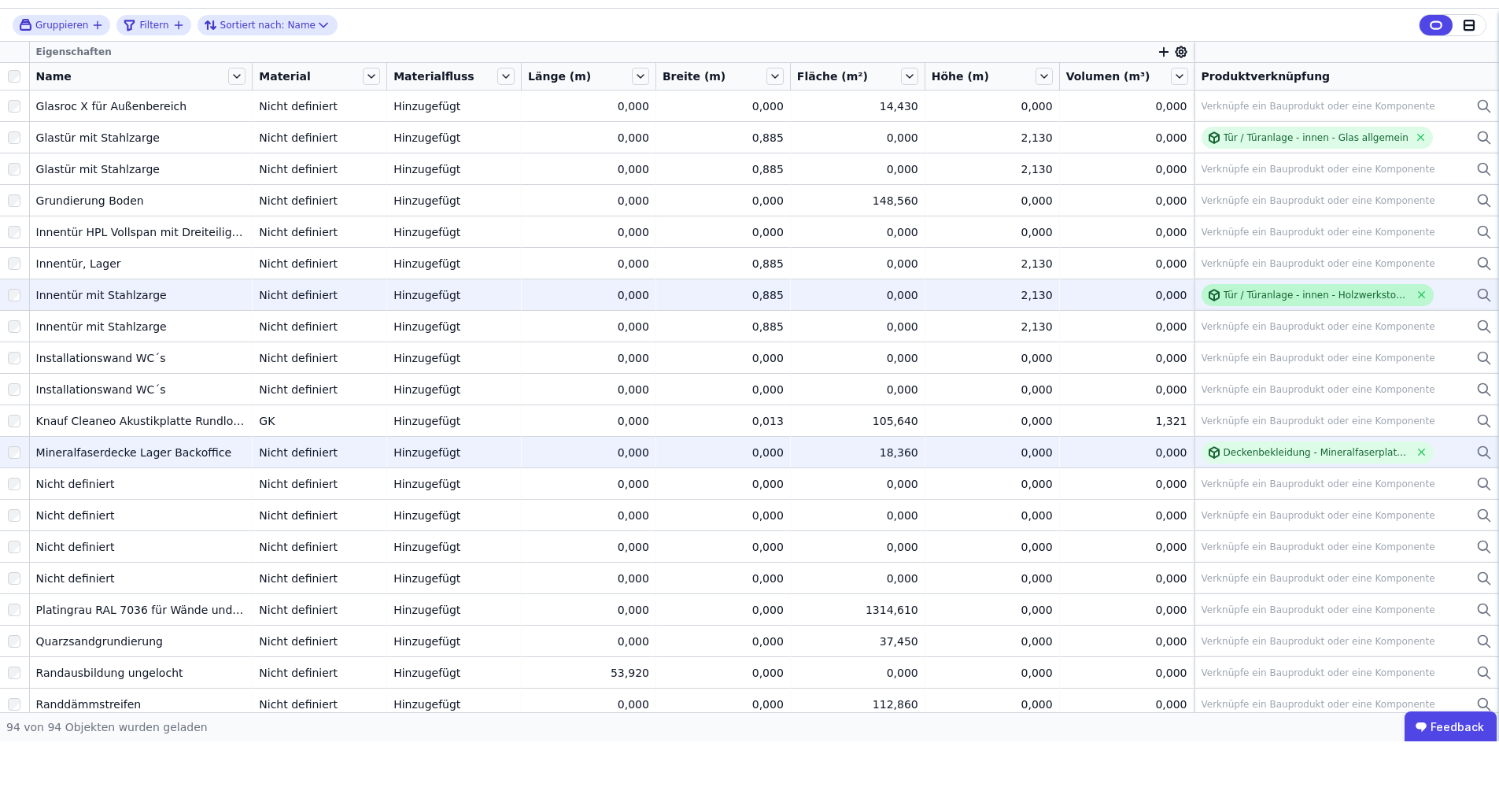
click at [1279, 334] on div "Tür / Türanlage - innen - Holzwerkstoff allgemein" at bounding box center [1316, 340] width 186 height 13
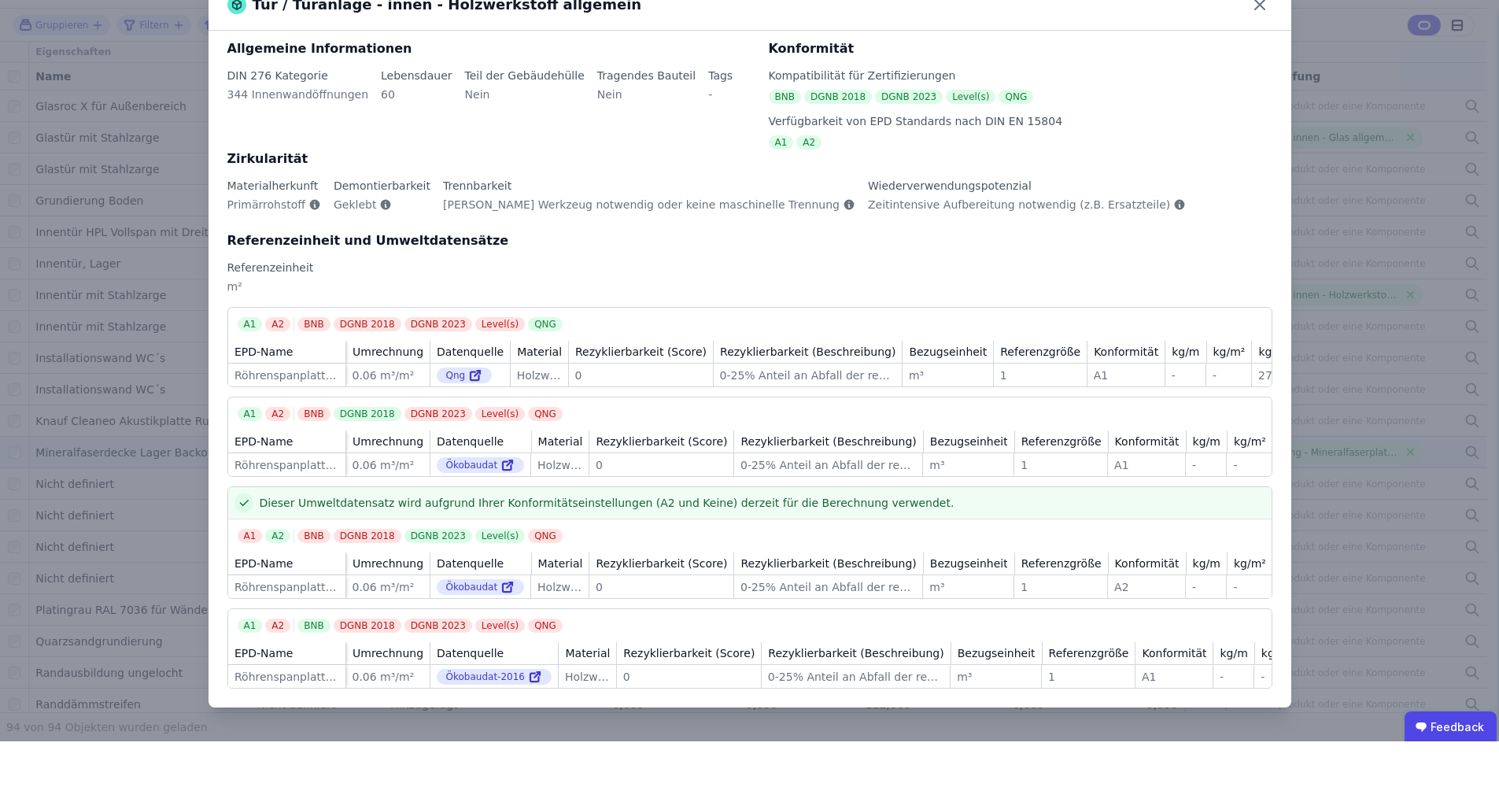
scroll to position [0, 0]
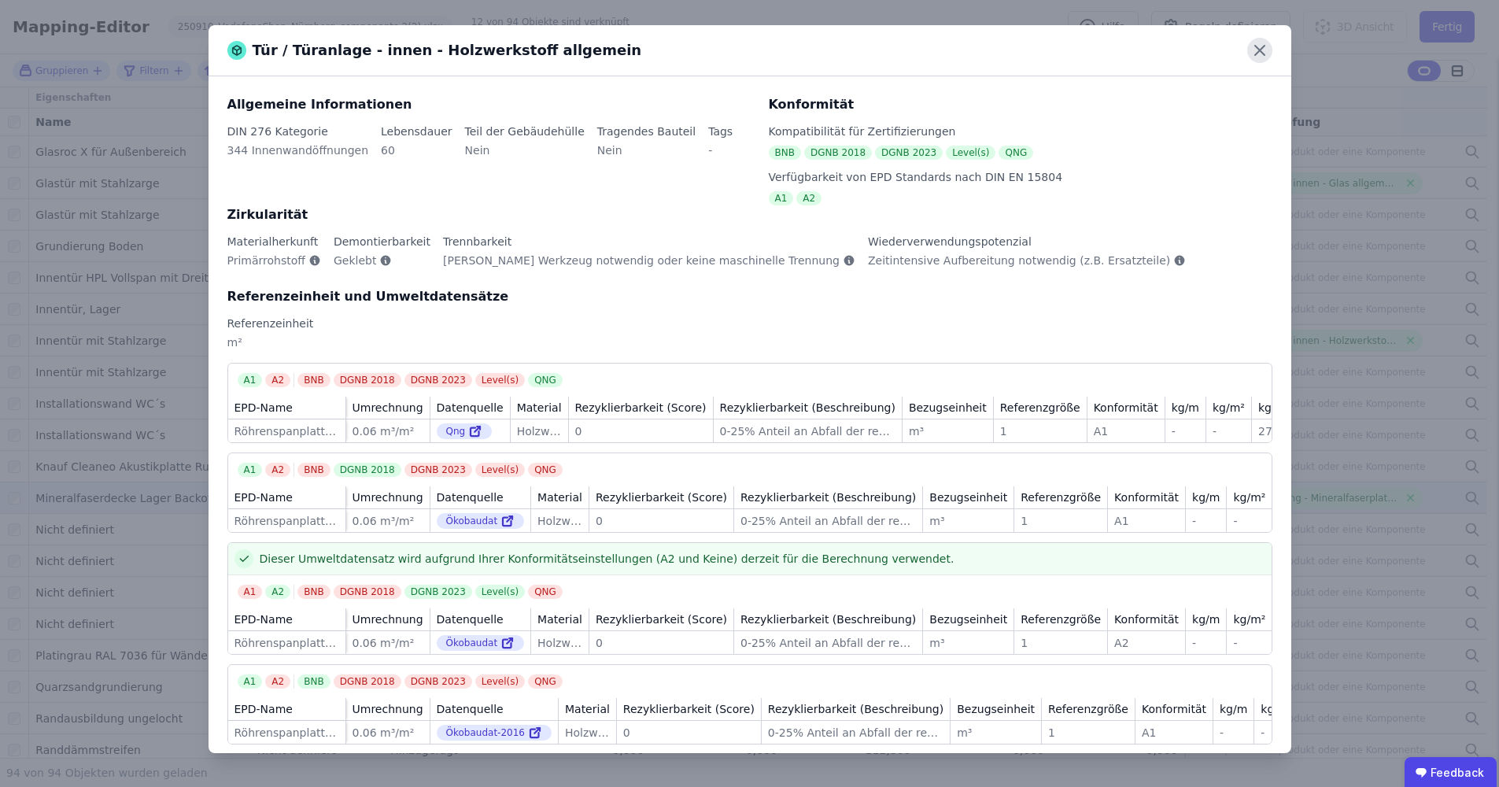
click at [1260, 54] on icon at bounding box center [1259, 50] width 25 height 25
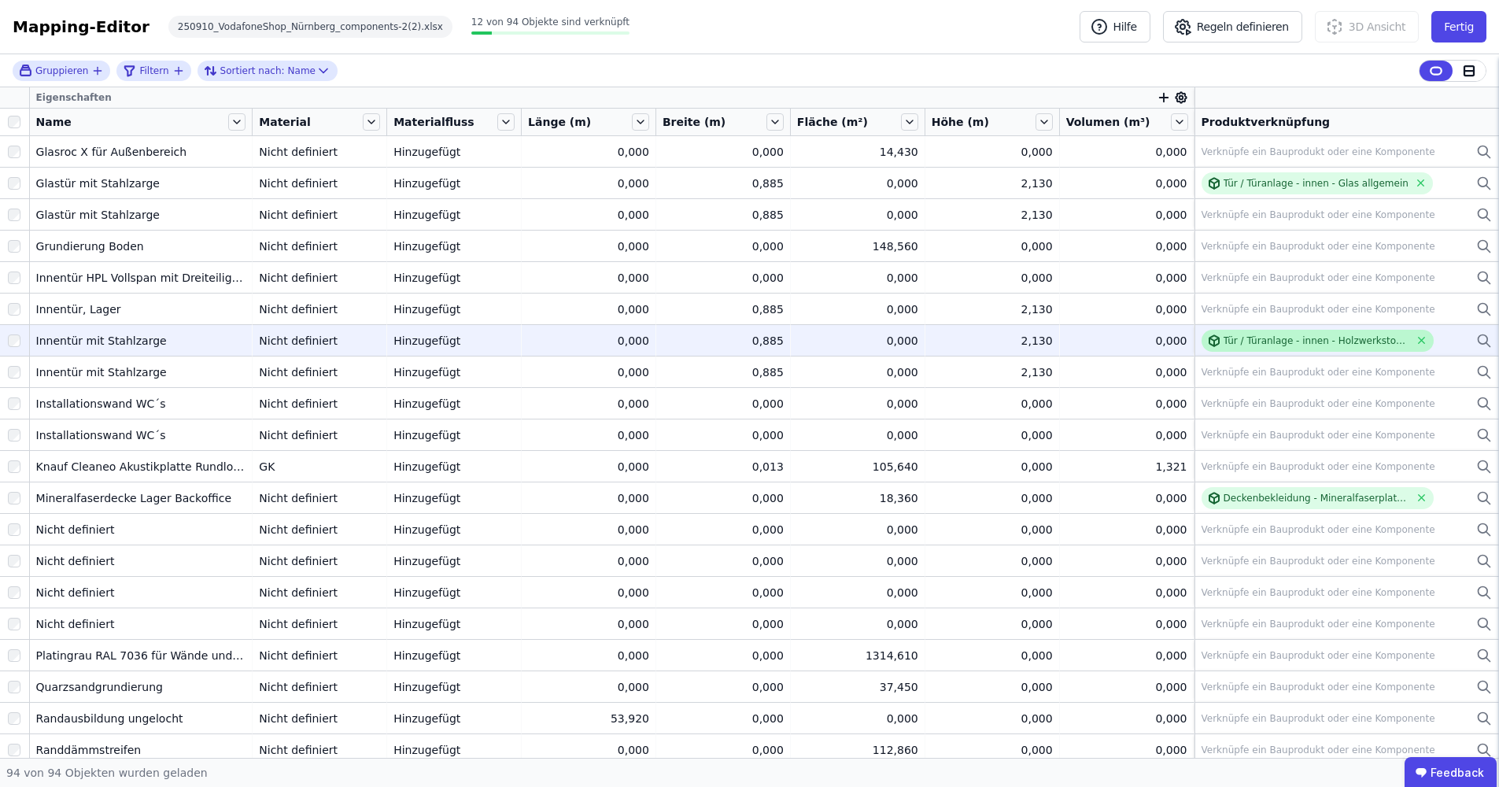
click at [1223, 342] on div "Tür / Türanlage - innen - Holzwerkstoff allgemein" at bounding box center [1316, 340] width 186 height 13
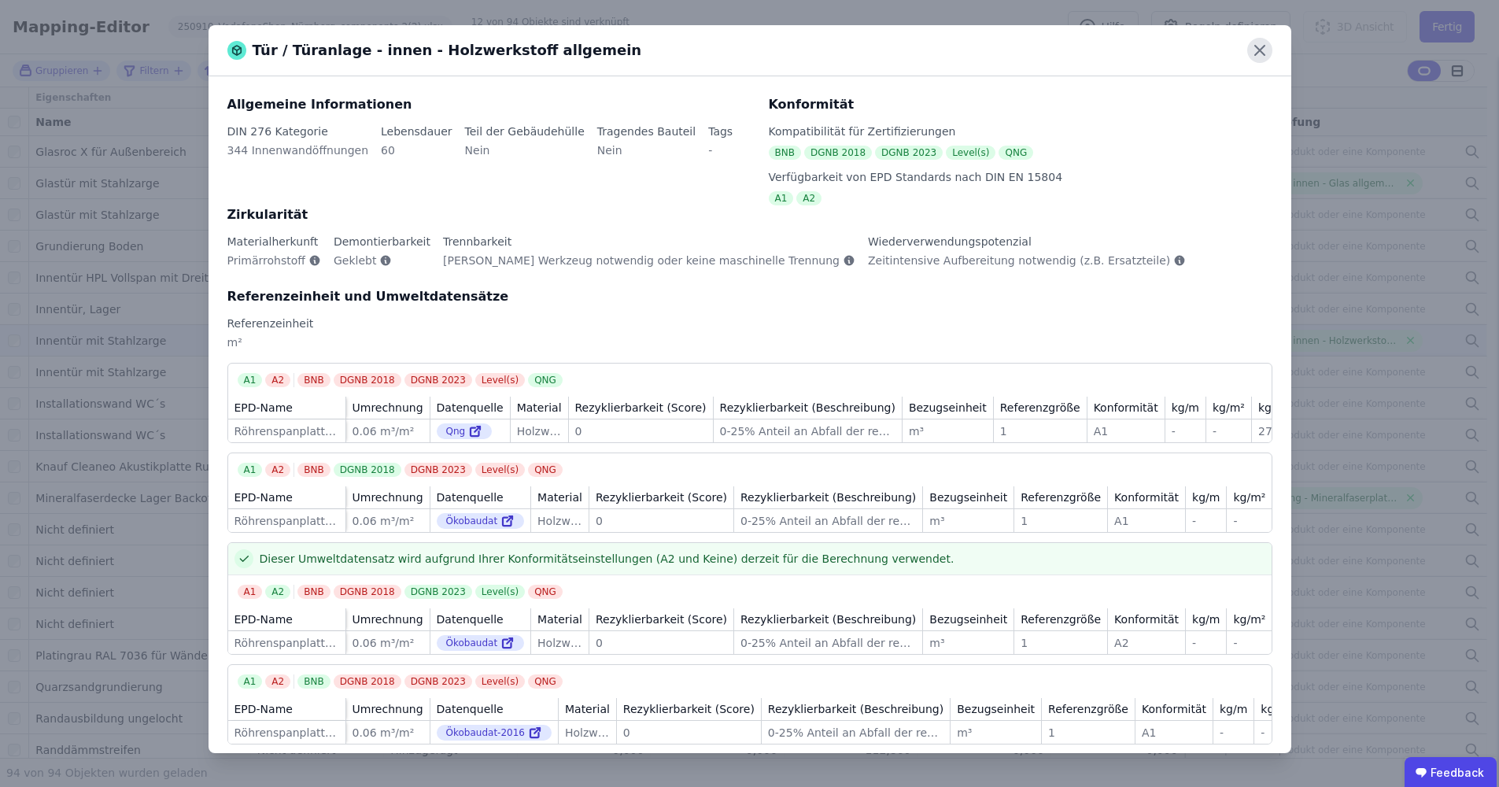
click at [1262, 54] on icon at bounding box center [1259, 50] width 25 height 25
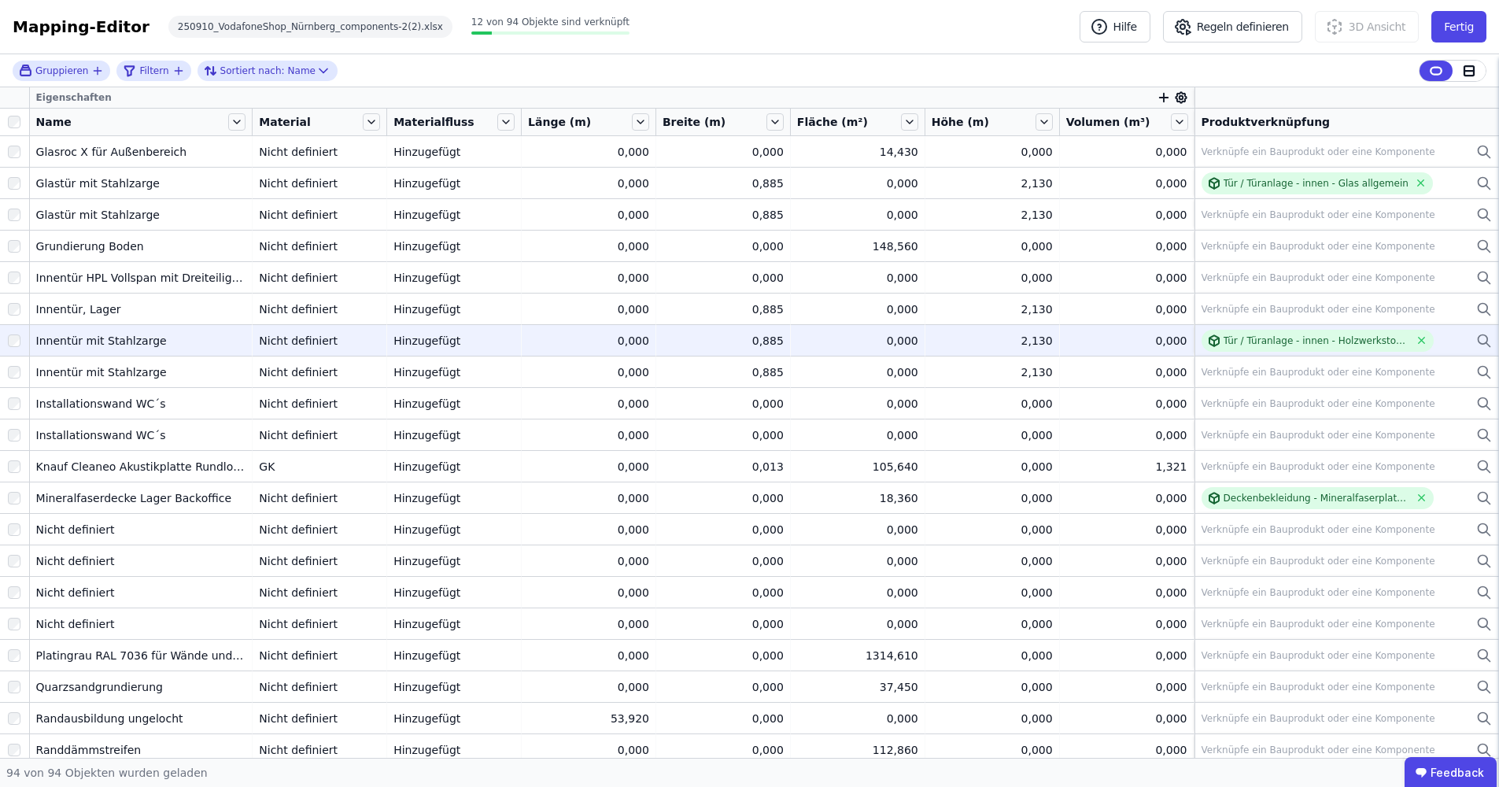
click at [1476, 339] on icon at bounding box center [1484, 340] width 16 height 19
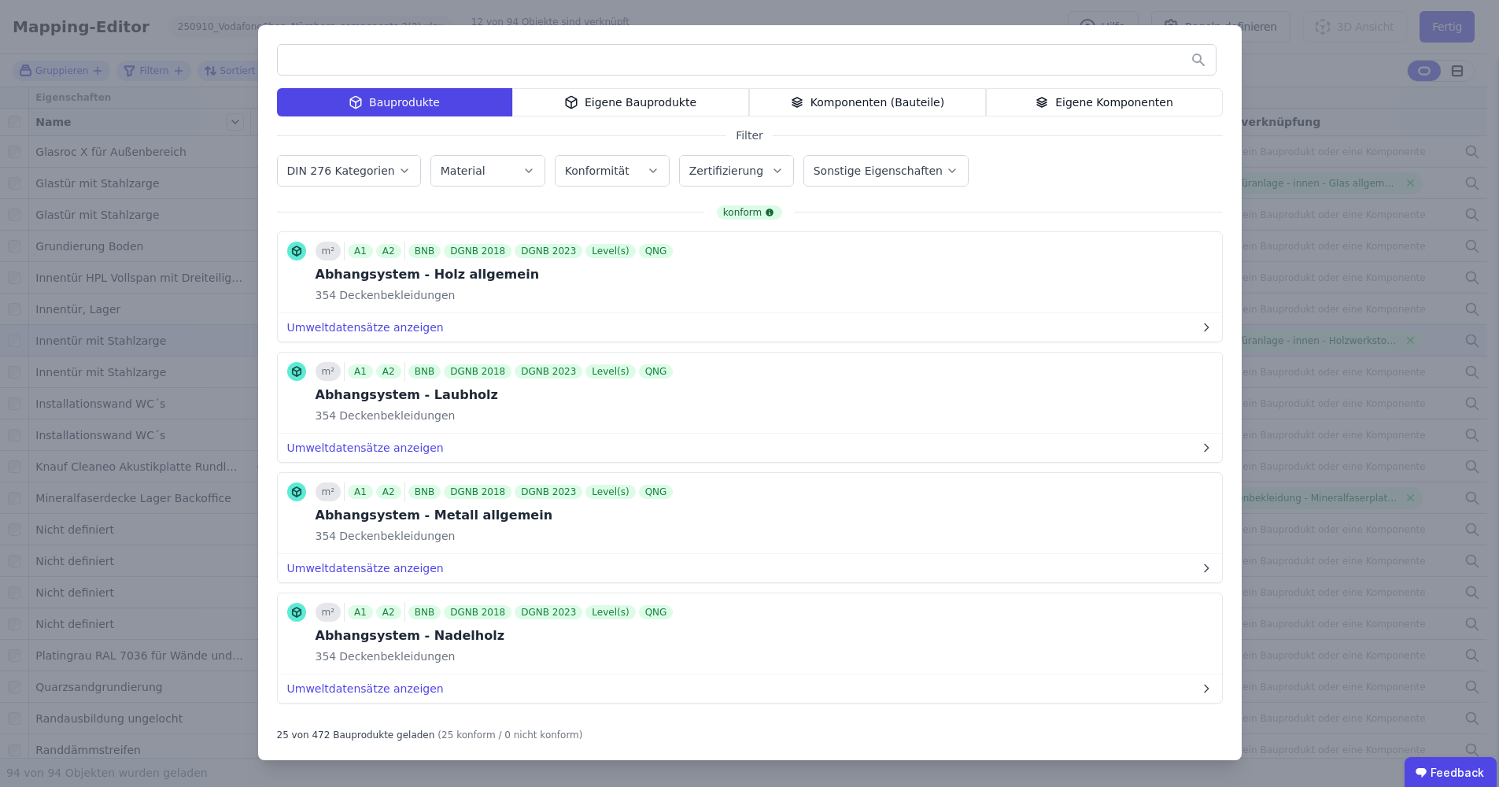
scroll to position [769, 0]
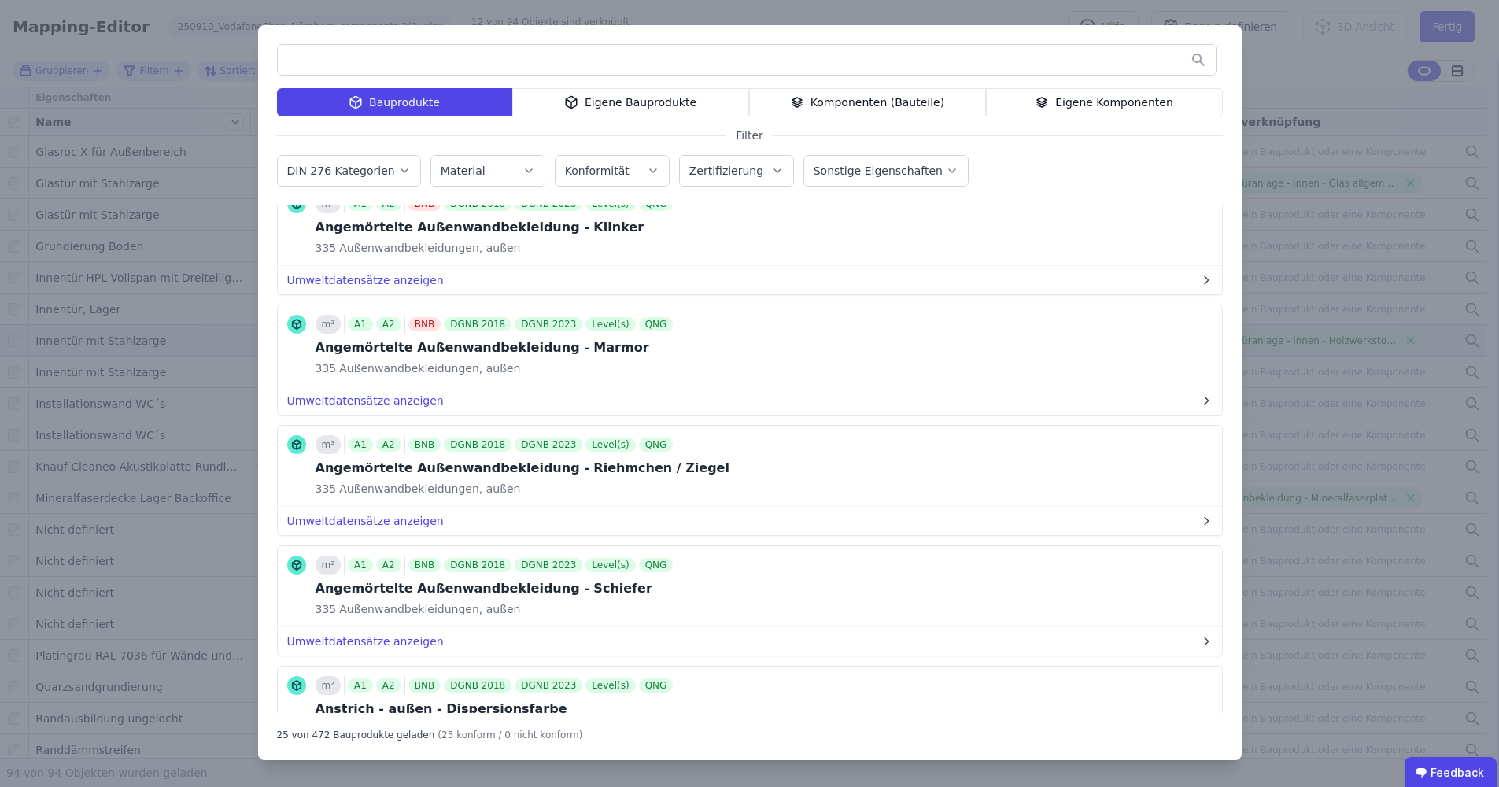
click at [1303, 74] on div "Bauprodukte Eigene Bauprodukte Komponenten (Bauteile) Eigene Komponenten Filter…" at bounding box center [749, 393] width 1499 height 787
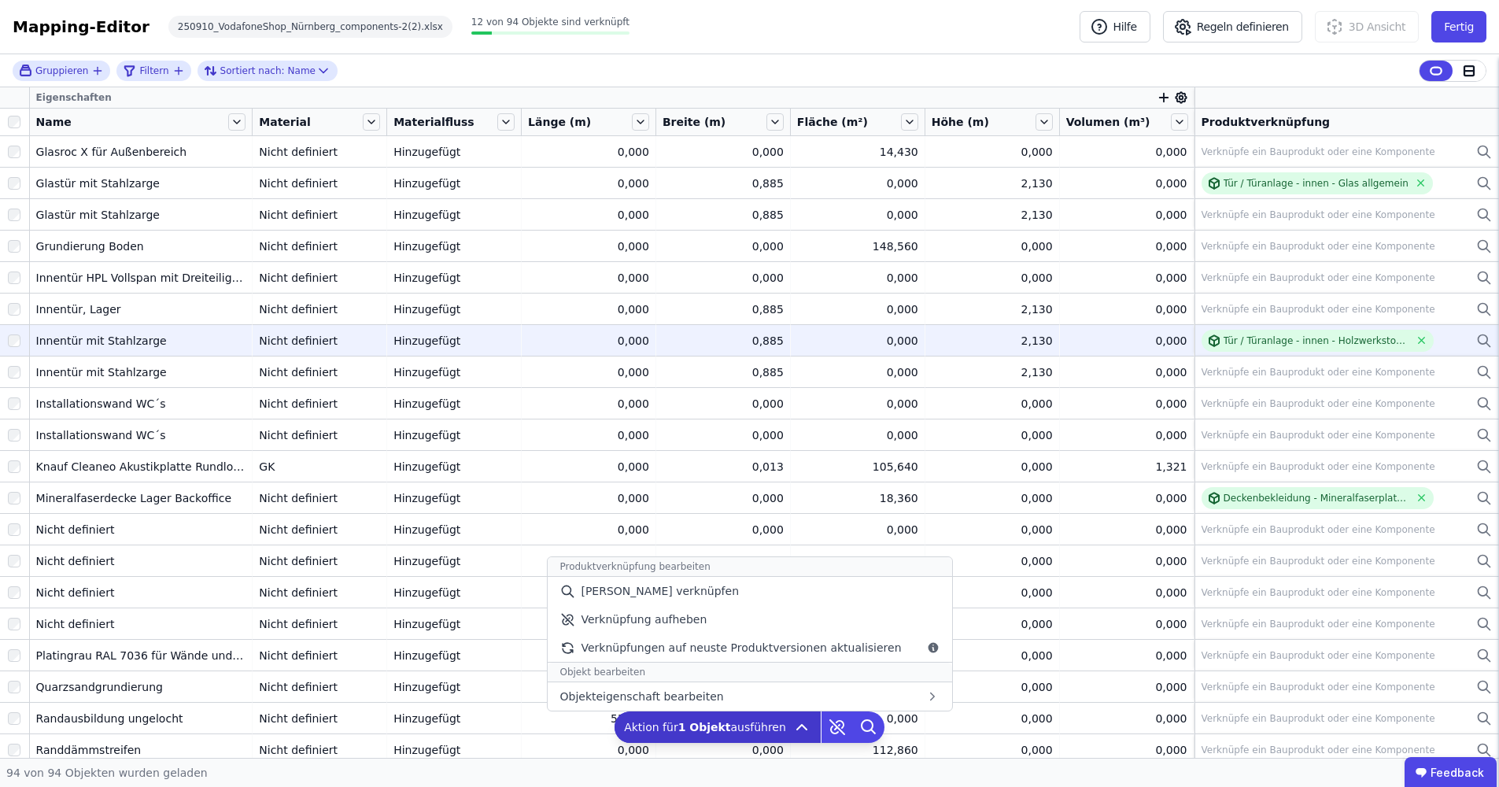
click at [762, 729] on span "Aktion für 1 Objekt ausführen" at bounding box center [705, 727] width 162 height 16
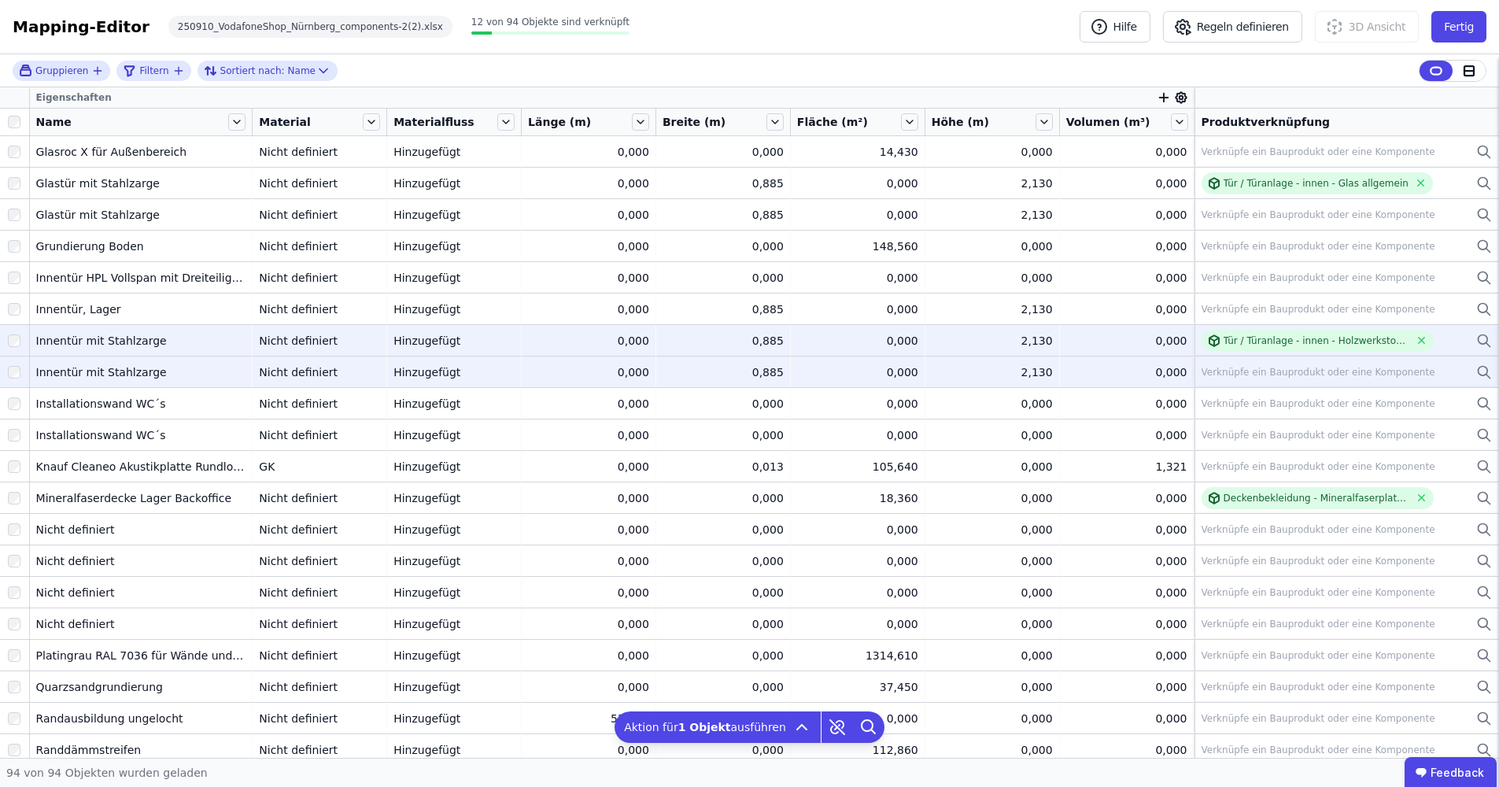
click at [1478, 368] on icon at bounding box center [1482, 370] width 9 height 9
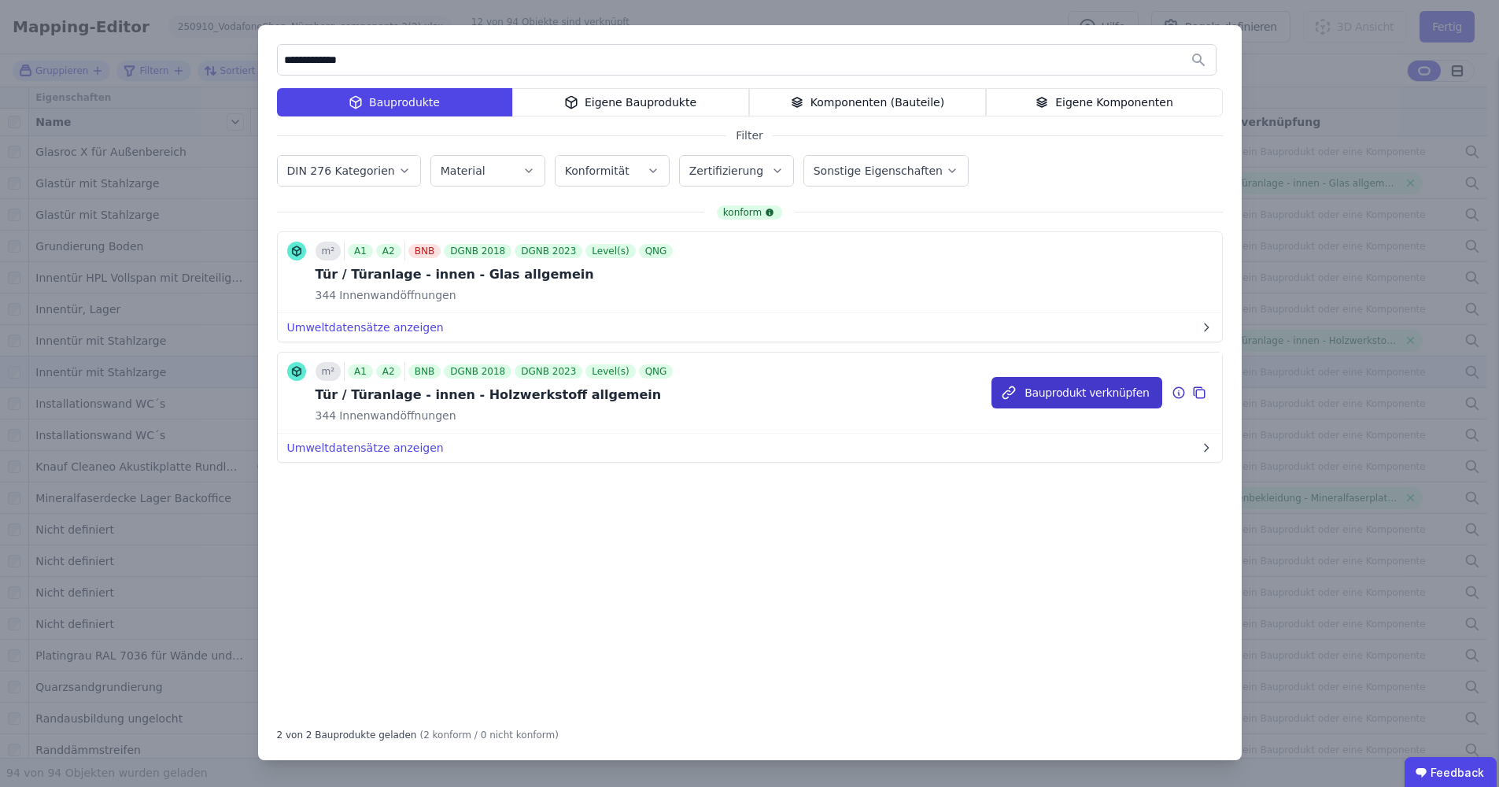
type input "**********"
click at [1087, 387] on button "Bauprodukt verknüpfen" at bounding box center [1076, 392] width 170 height 31
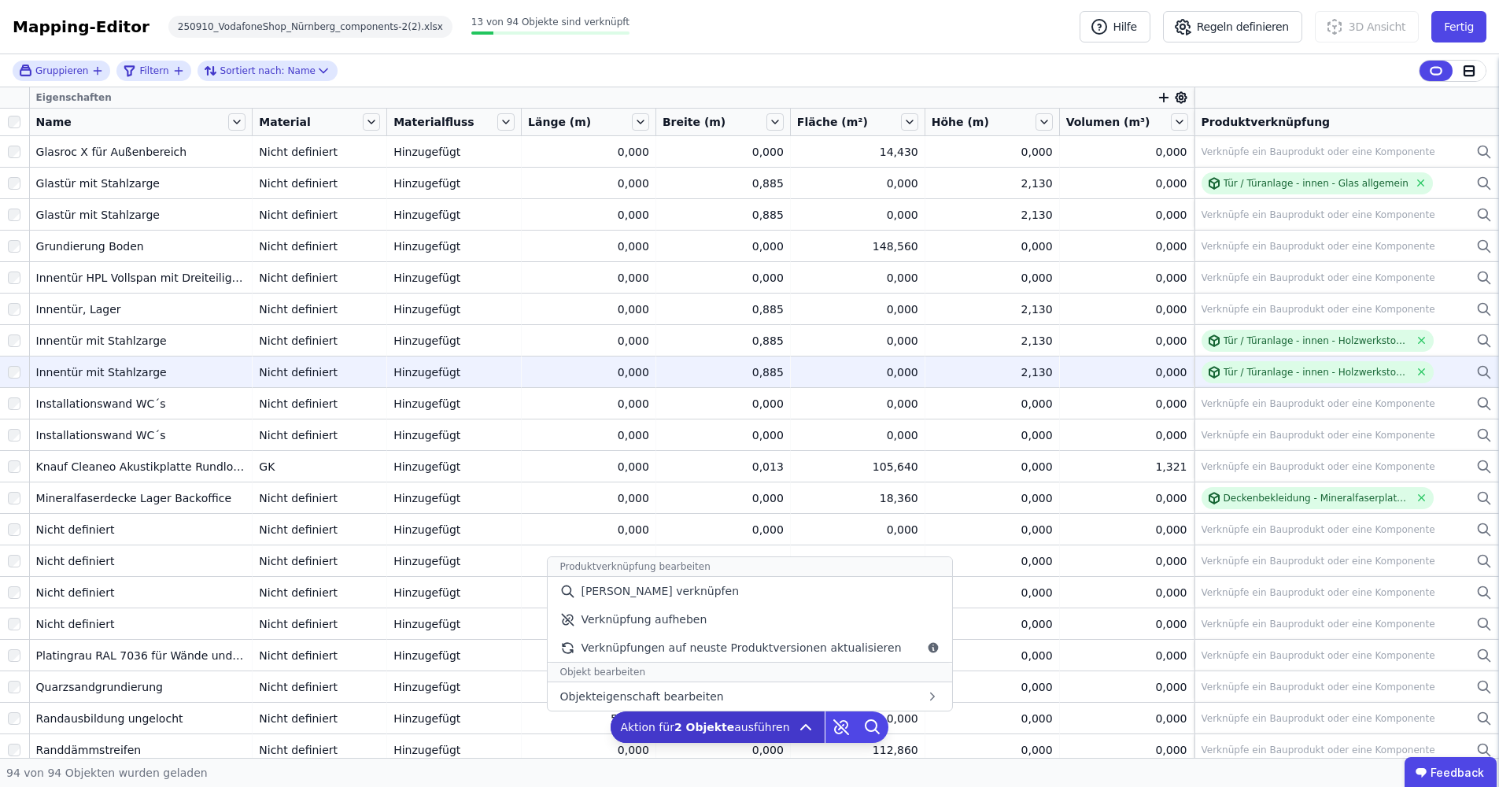
click at [805, 736] on icon at bounding box center [805, 727] width 19 height 19
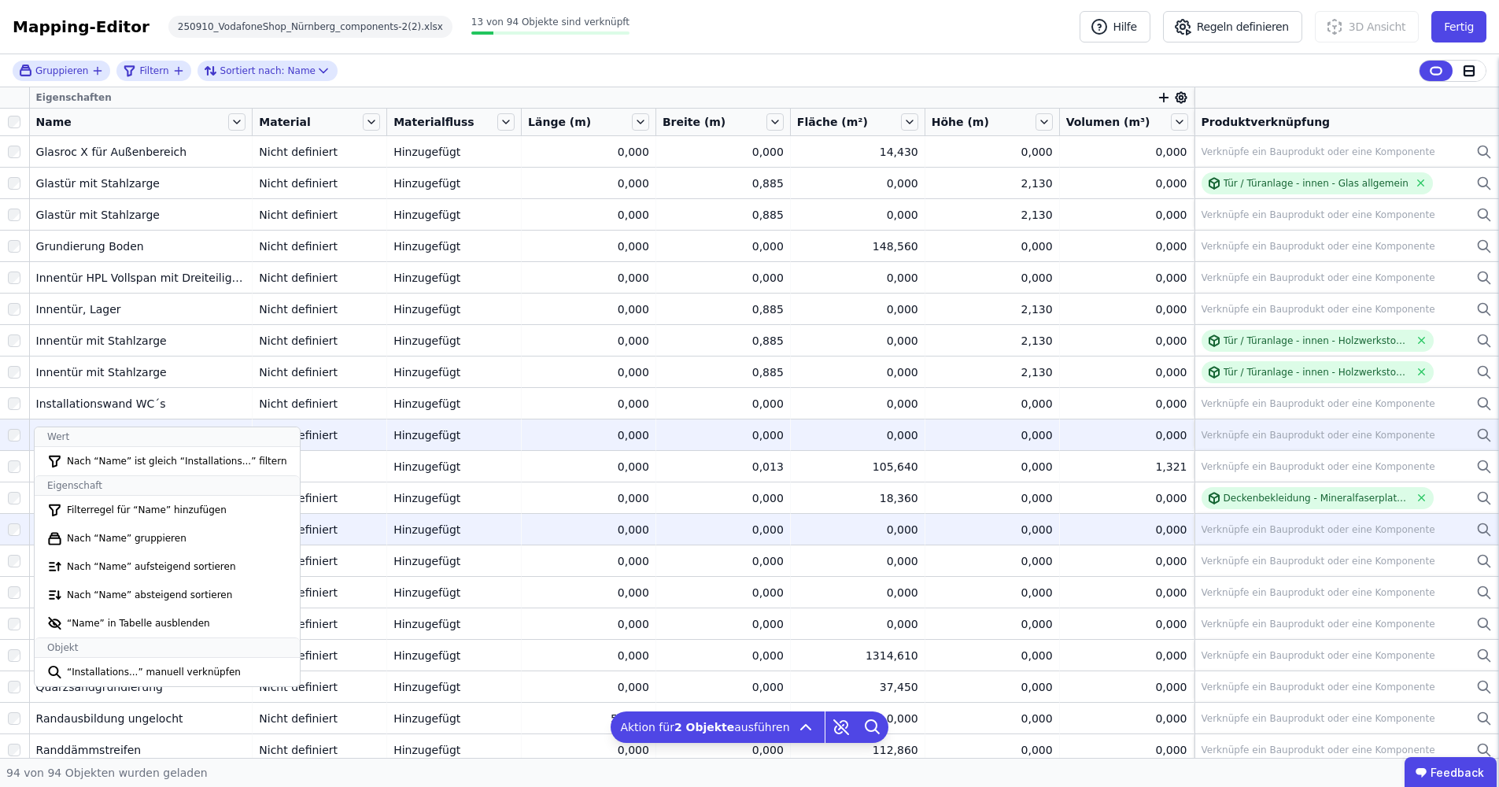
click at [342, 526] on div "Nicht definiert" at bounding box center [319, 530] width 121 height 16
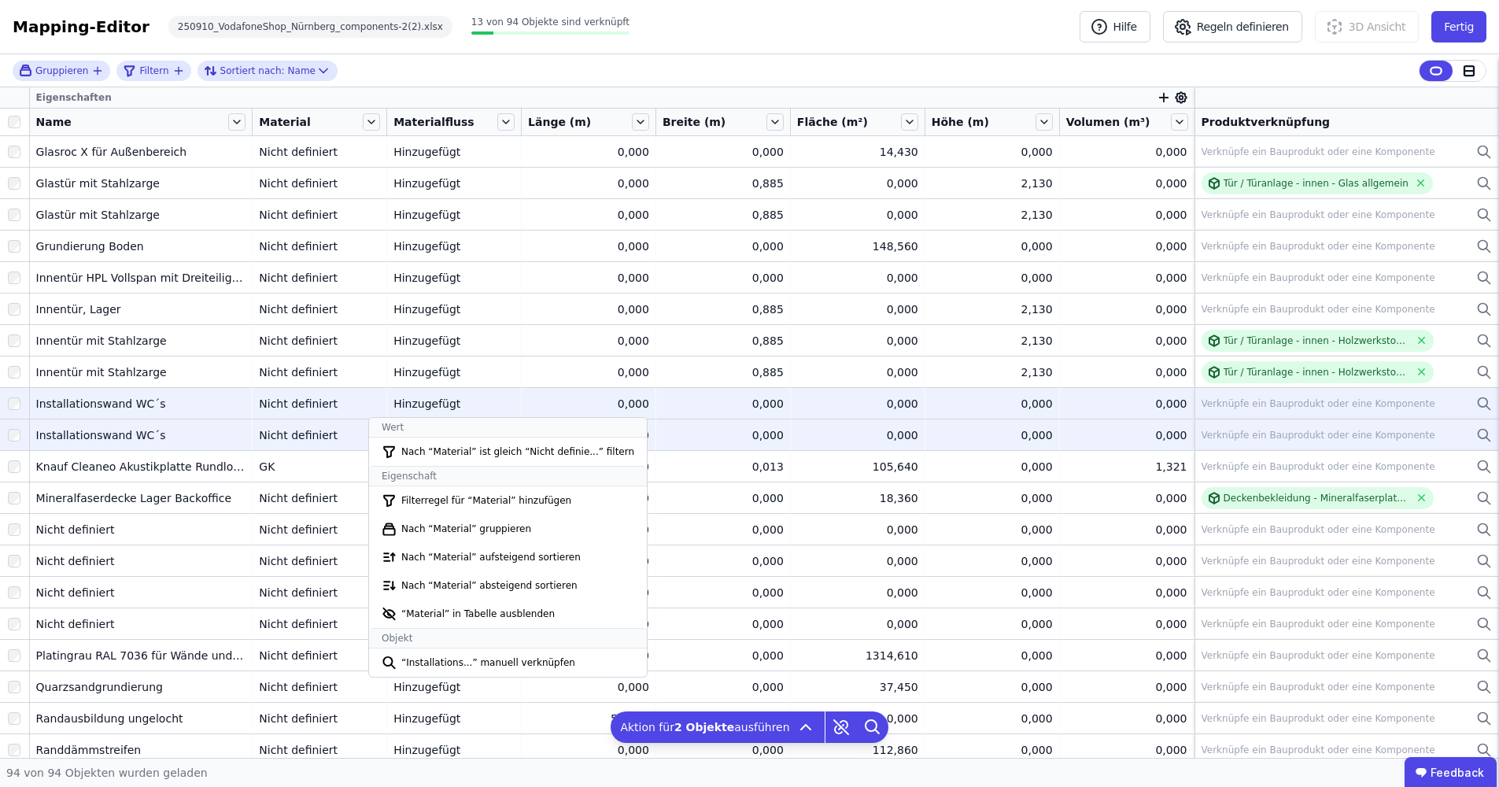
click at [253, 422] on td "Nicht definiert Nicht definiert" at bounding box center [320, 434] width 135 height 31
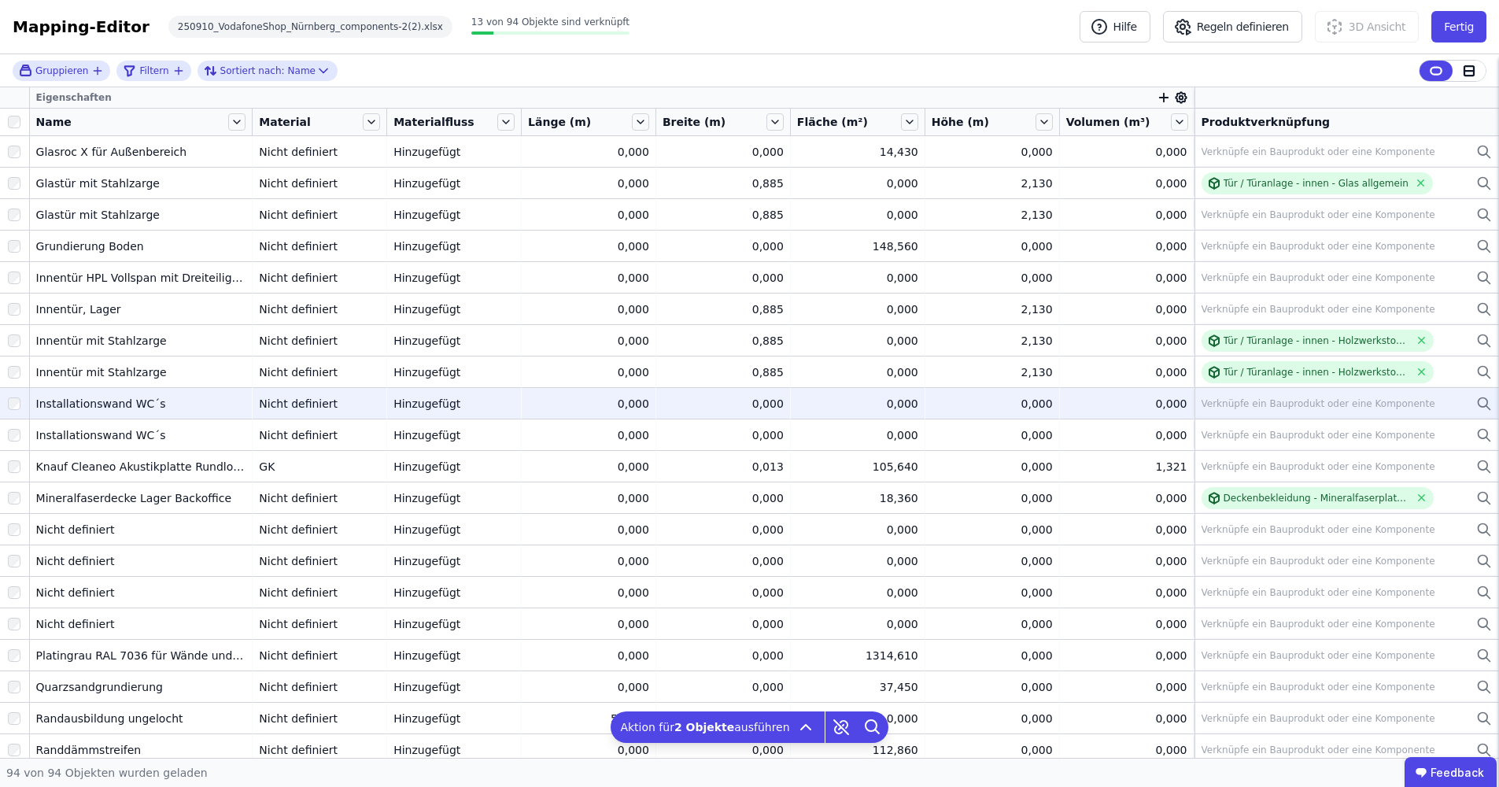
click at [657, 6] on div "Mapping-Editor Hilfe Regeln definieren 3D Ansicht Fertig 250910_VodafoneShop_Nü…" at bounding box center [749, 27] width 1499 height 54
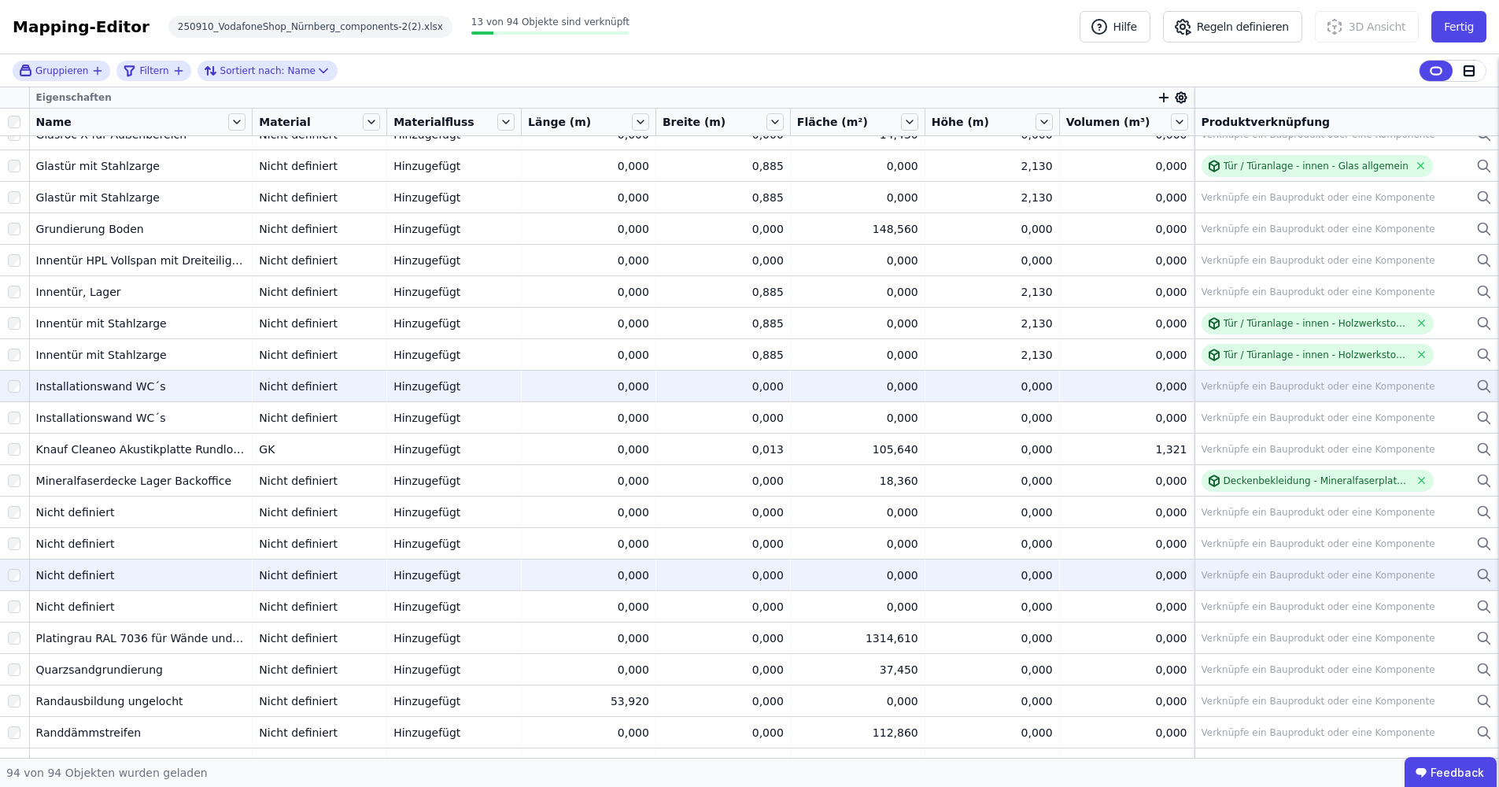
scroll to position [1654, 0]
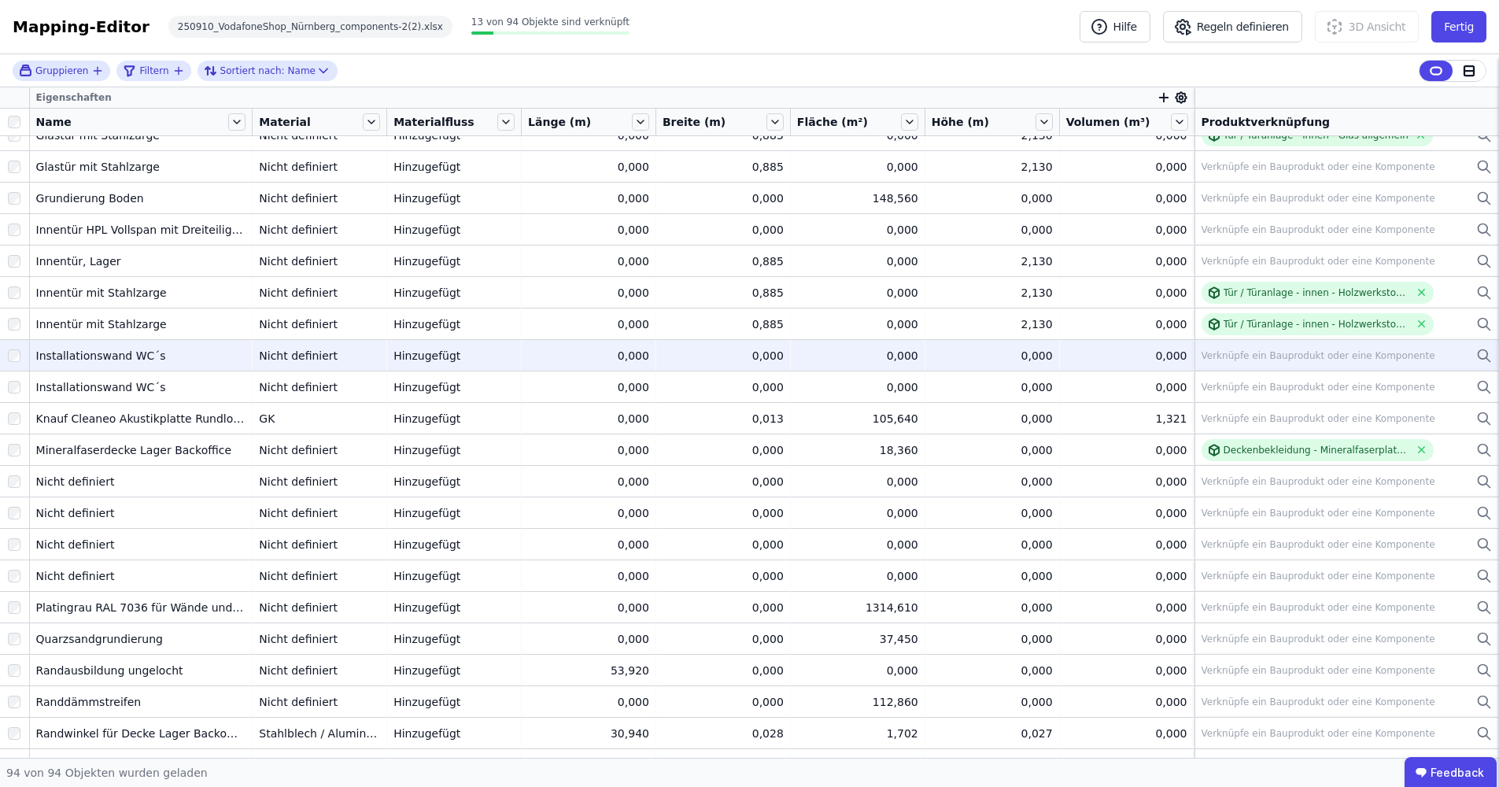
click at [1159, 98] on icon "button" at bounding box center [1163, 98] width 9 height 0
click at [1172, 181] on div "Concular Eigenschaften" at bounding box center [1235, 181] width 131 height 16
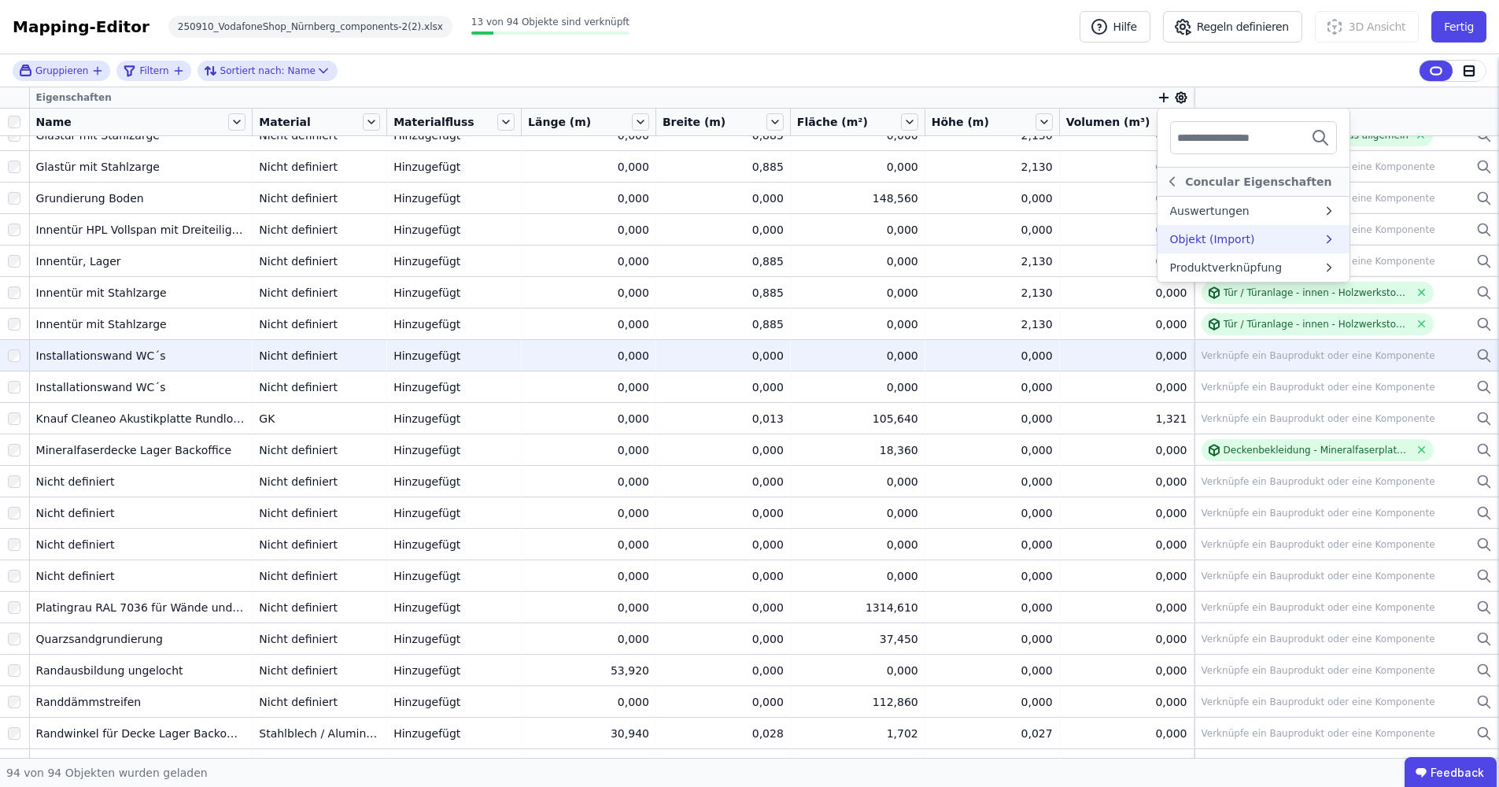
click at [1180, 242] on div "Objekt (Import)" at bounding box center [1212, 239] width 85 height 16
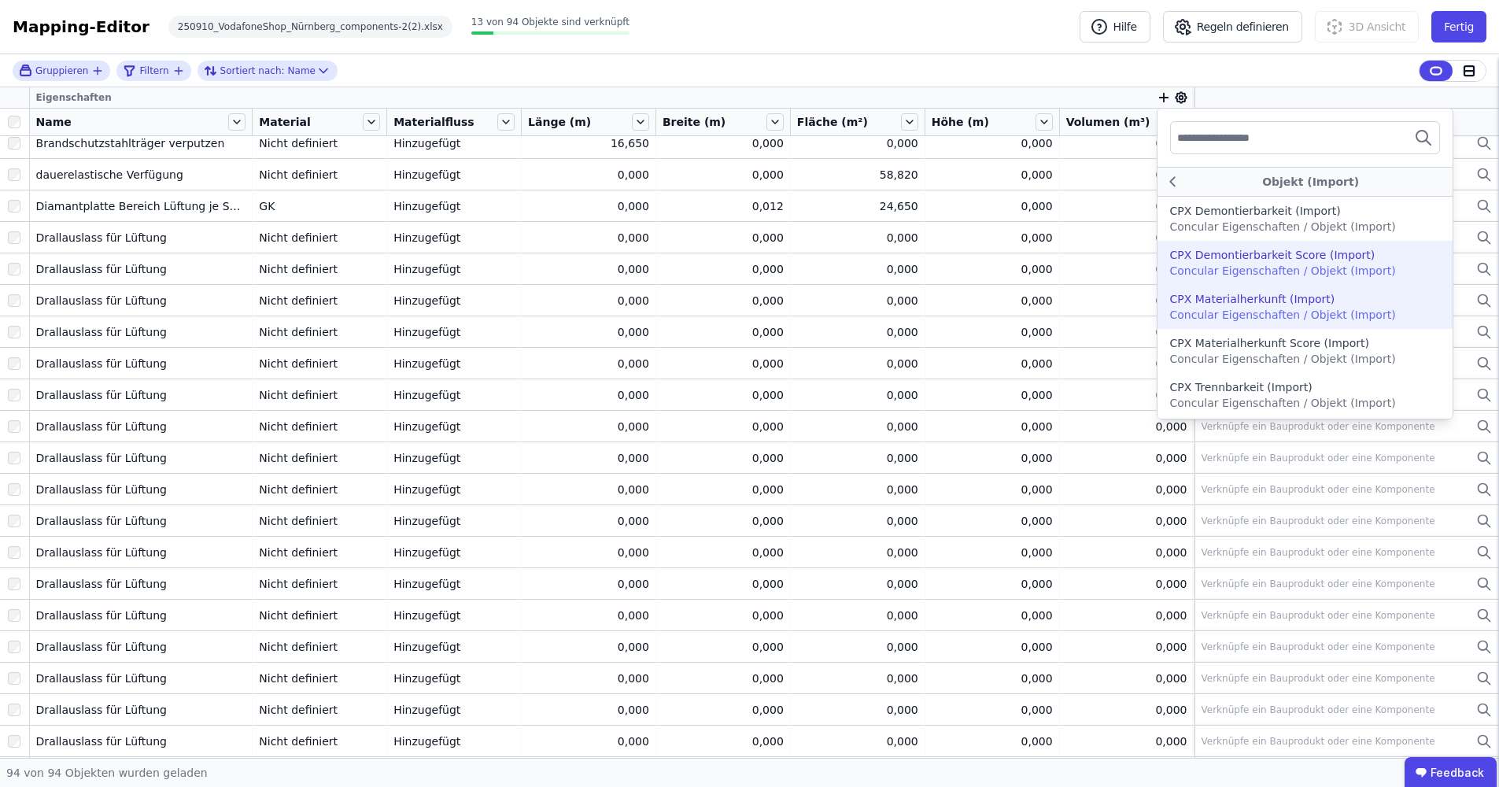
scroll to position [0, 0]
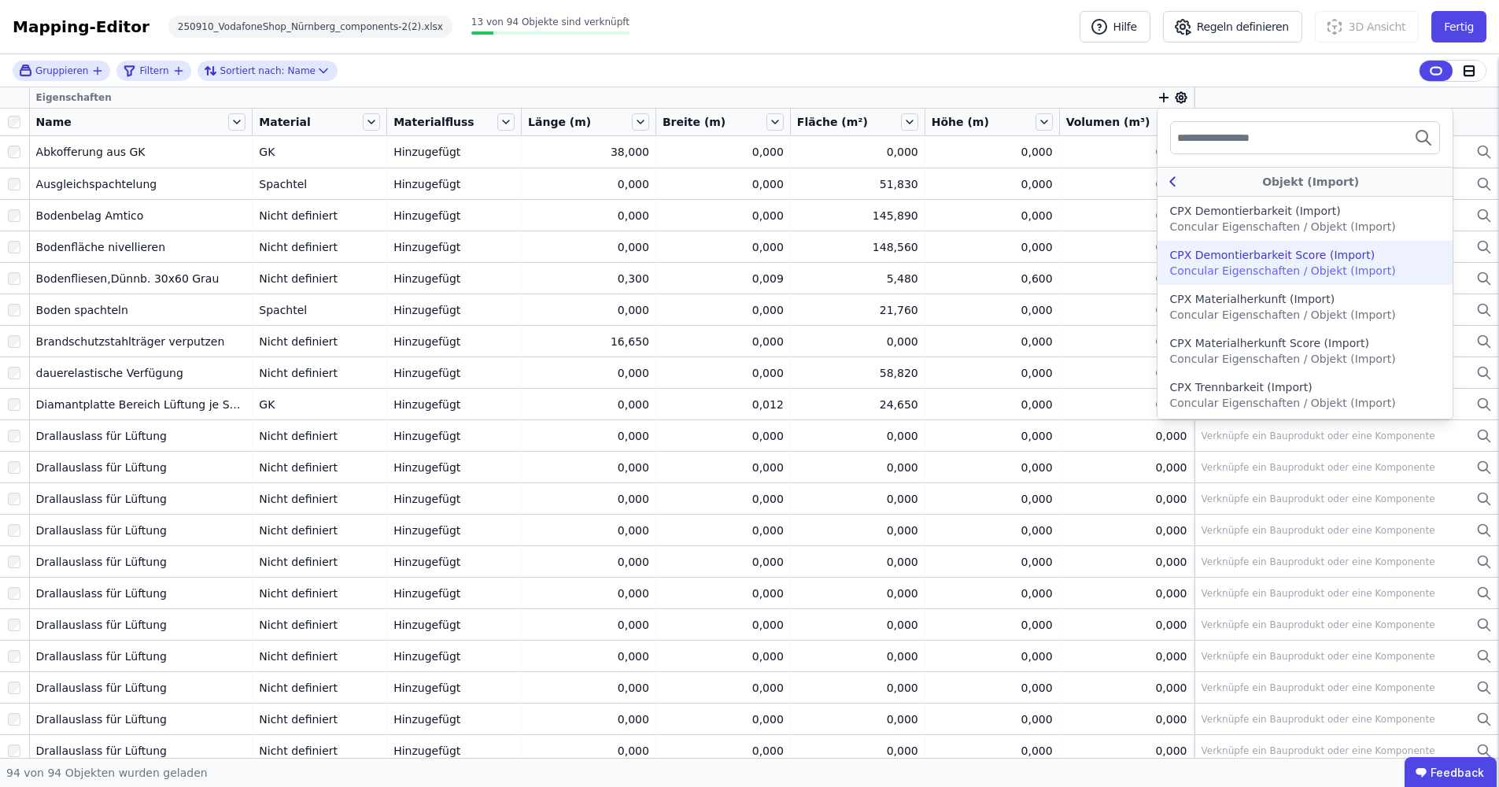
click at [1168, 180] on icon at bounding box center [1172, 181] width 17 height 19
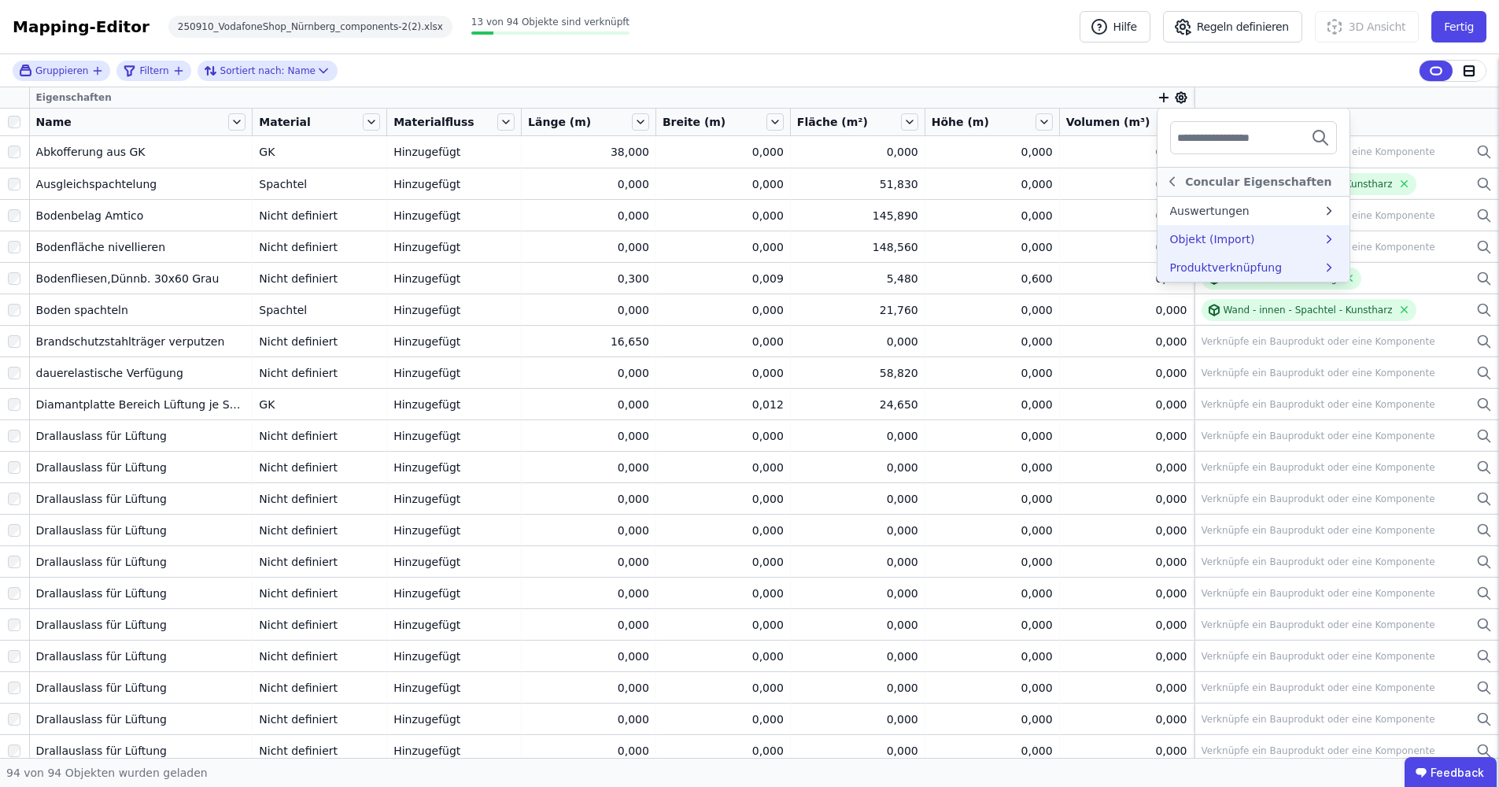
click at [1190, 264] on div "Produktverknüpfung" at bounding box center [1226, 268] width 113 height 16
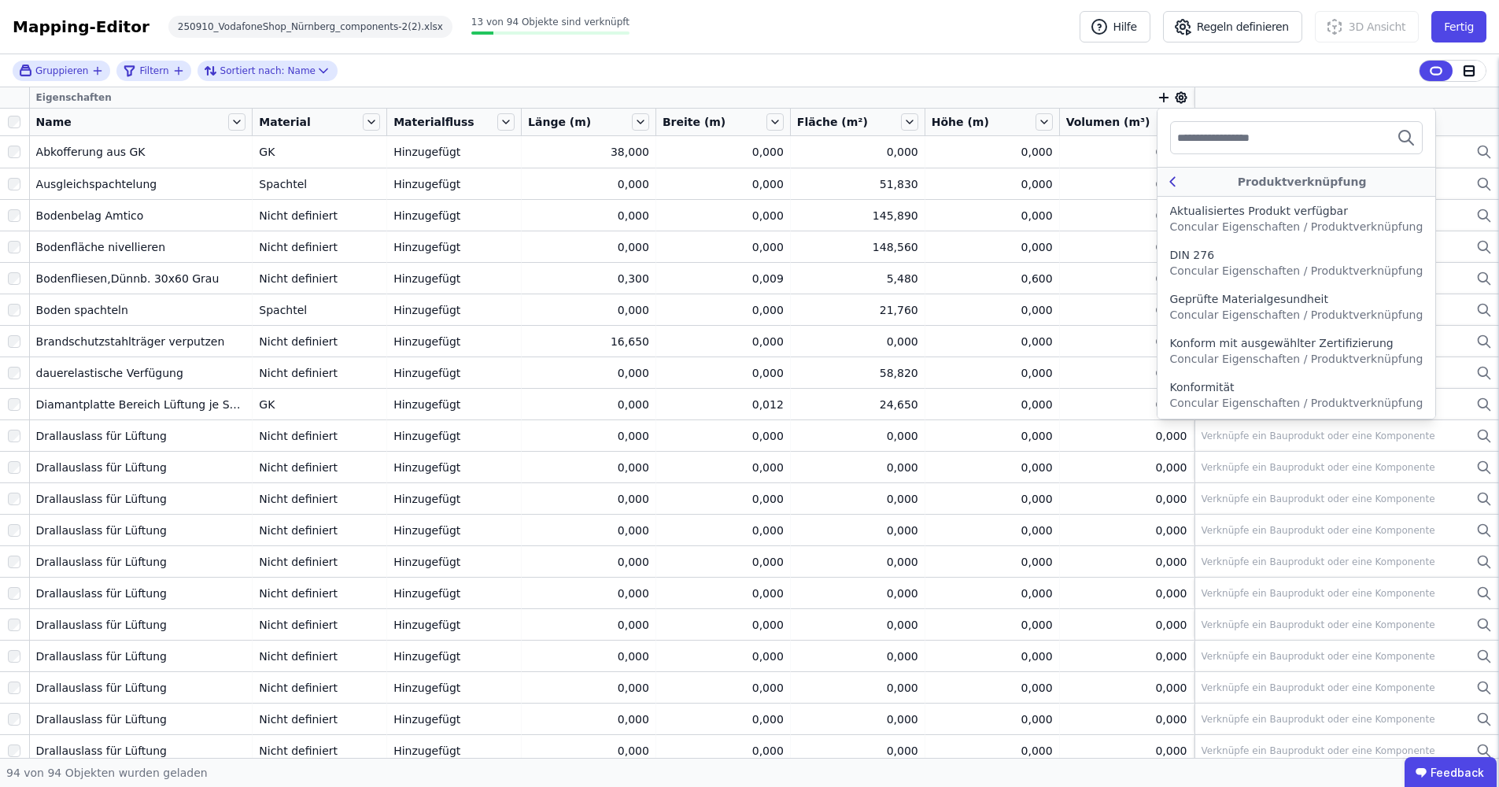
click at [1181, 182] on div "Produktverknüpfung" at bounding box center [1302, 182] width 242 height 16
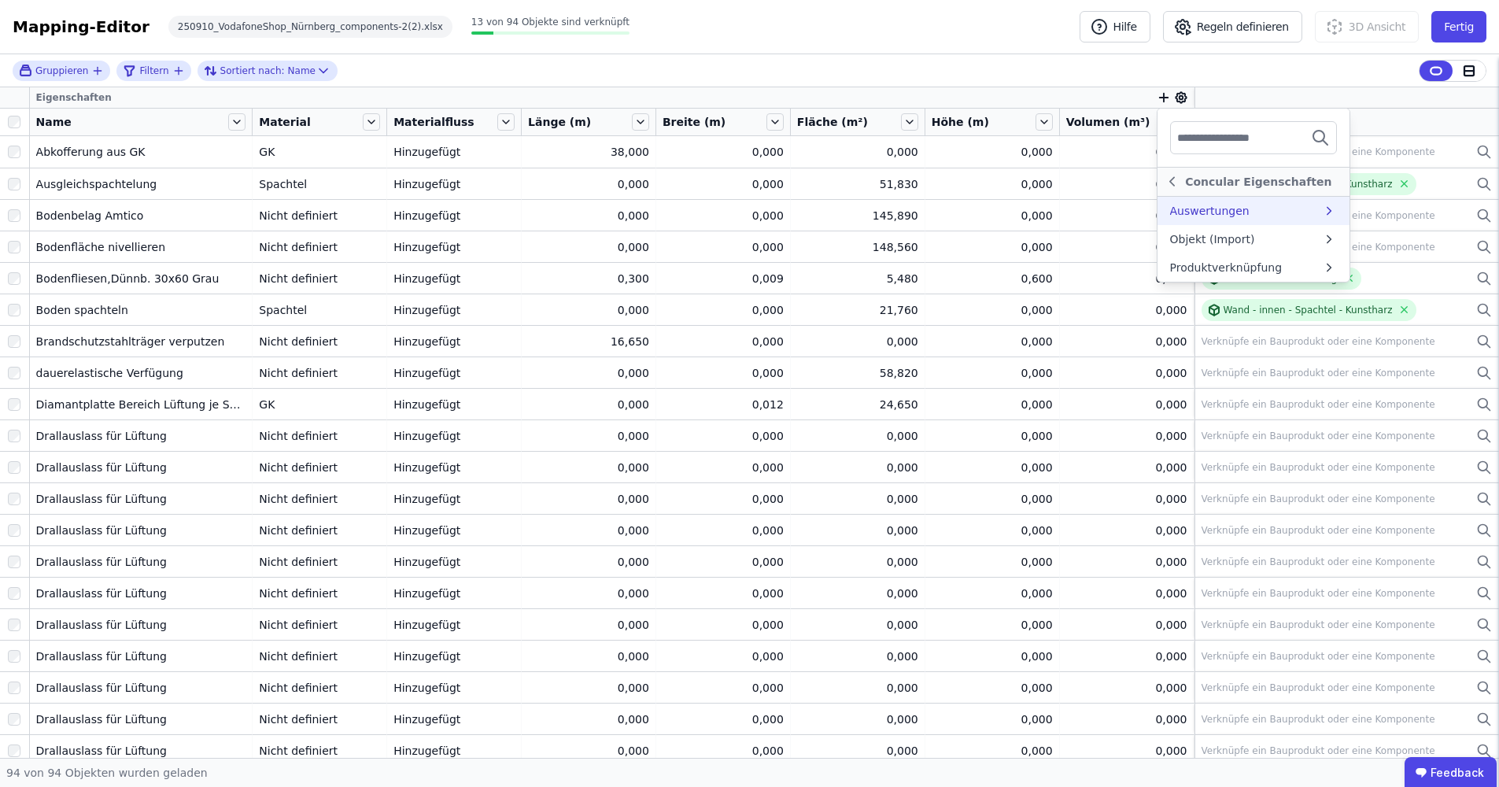
click at [1172, 205] on div "Auswertungen" at bounding box center [1209, 211] width 79 height 16
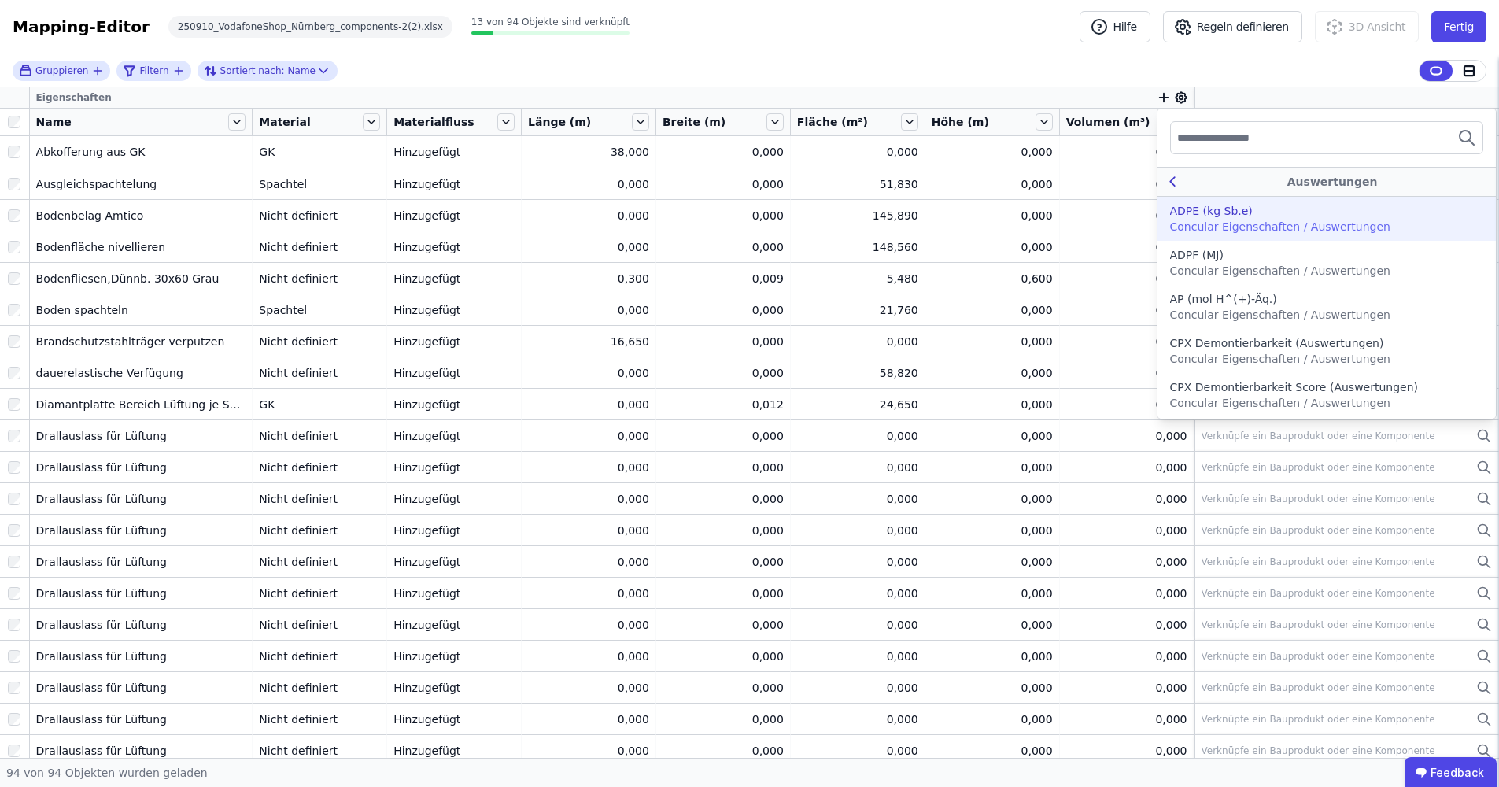
click at [1170, 179] on icon at bounding box center [1173, 181] width 18 height 19
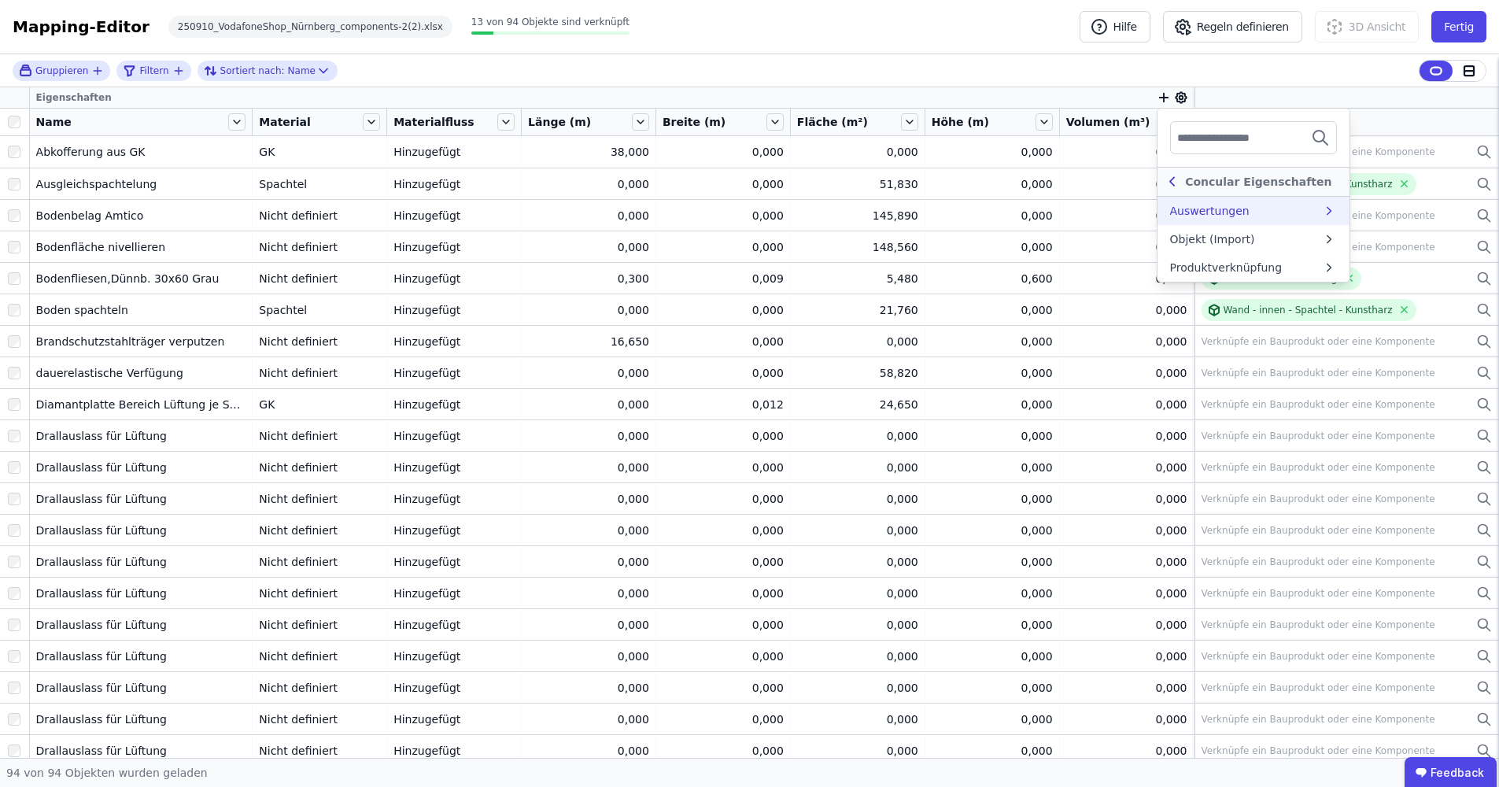
click at [1167, 180] on icon at bounding box center [1172, 181] width 17 height 19
click at [1177, 216] on div "Importierte Eigenschaften" at bounding box center [1242, 209] width 144 height 16
click at [1180, 212] on div "Extra" at bounding box center [1184, 211] width 29 height 16
click at [1116, 208] on div "Gruppieren Filtern Sortiert nach: Name Eigenschaften Extra PERIMETER Importiert…" at bounding box center [749, 405] width 1499 height 703
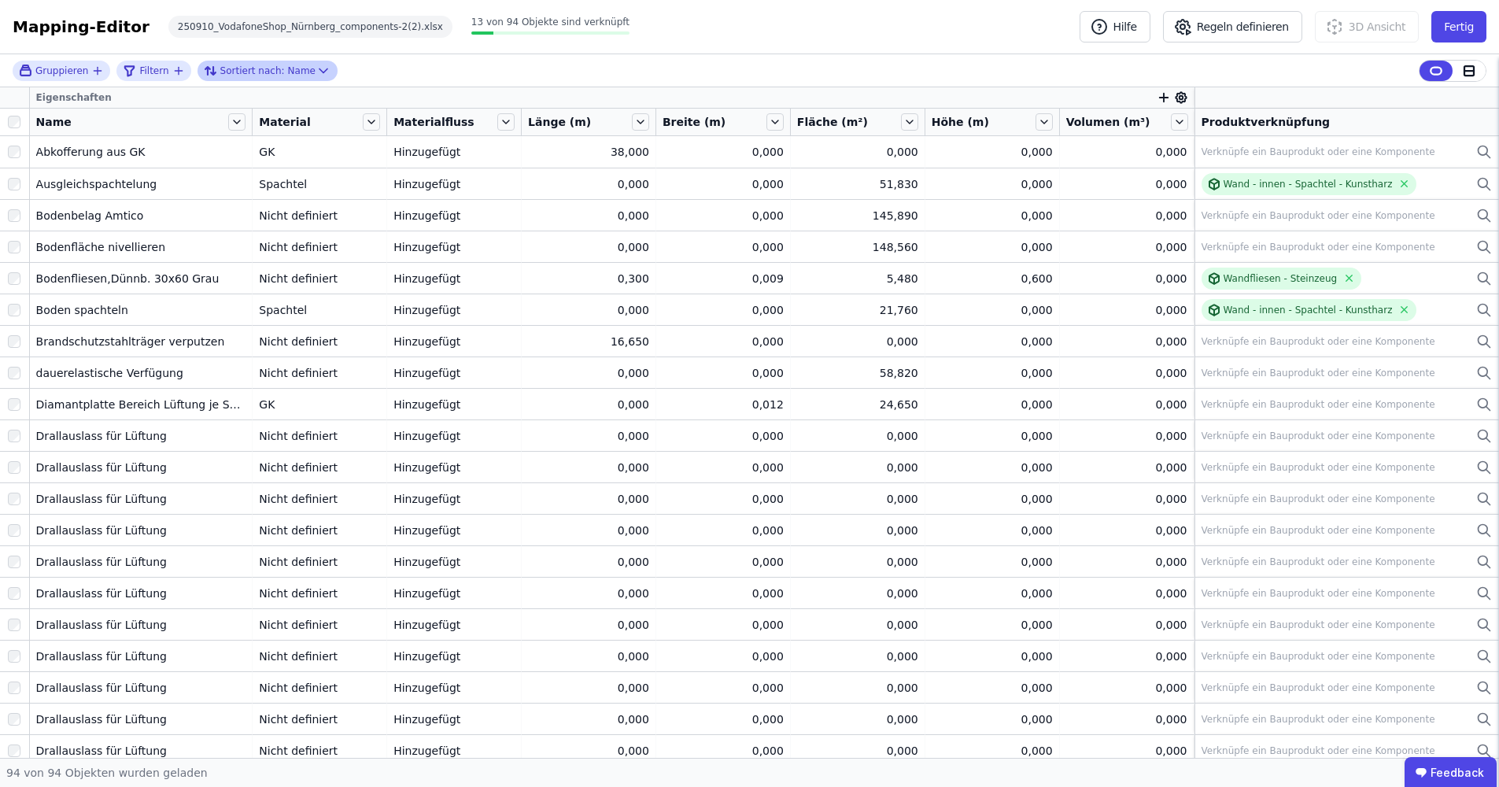
click at [282, 72] on div "Sortiert nach: Name" at bounding box center [260, 70] width 112 height 19
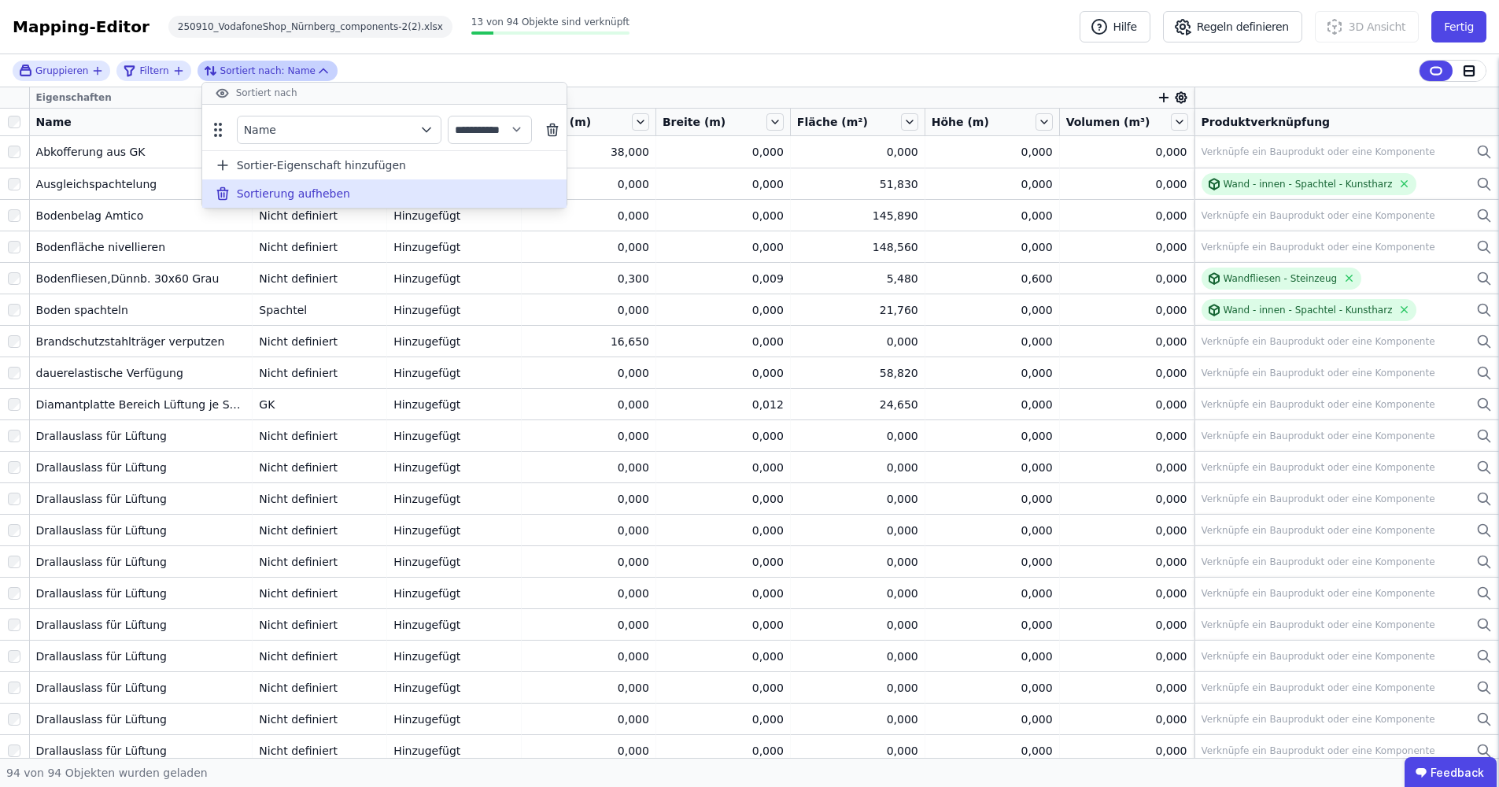
click at [243, 190] on span "Sortierung aufheben" at bounding box center [293, 194] width 113 height 16
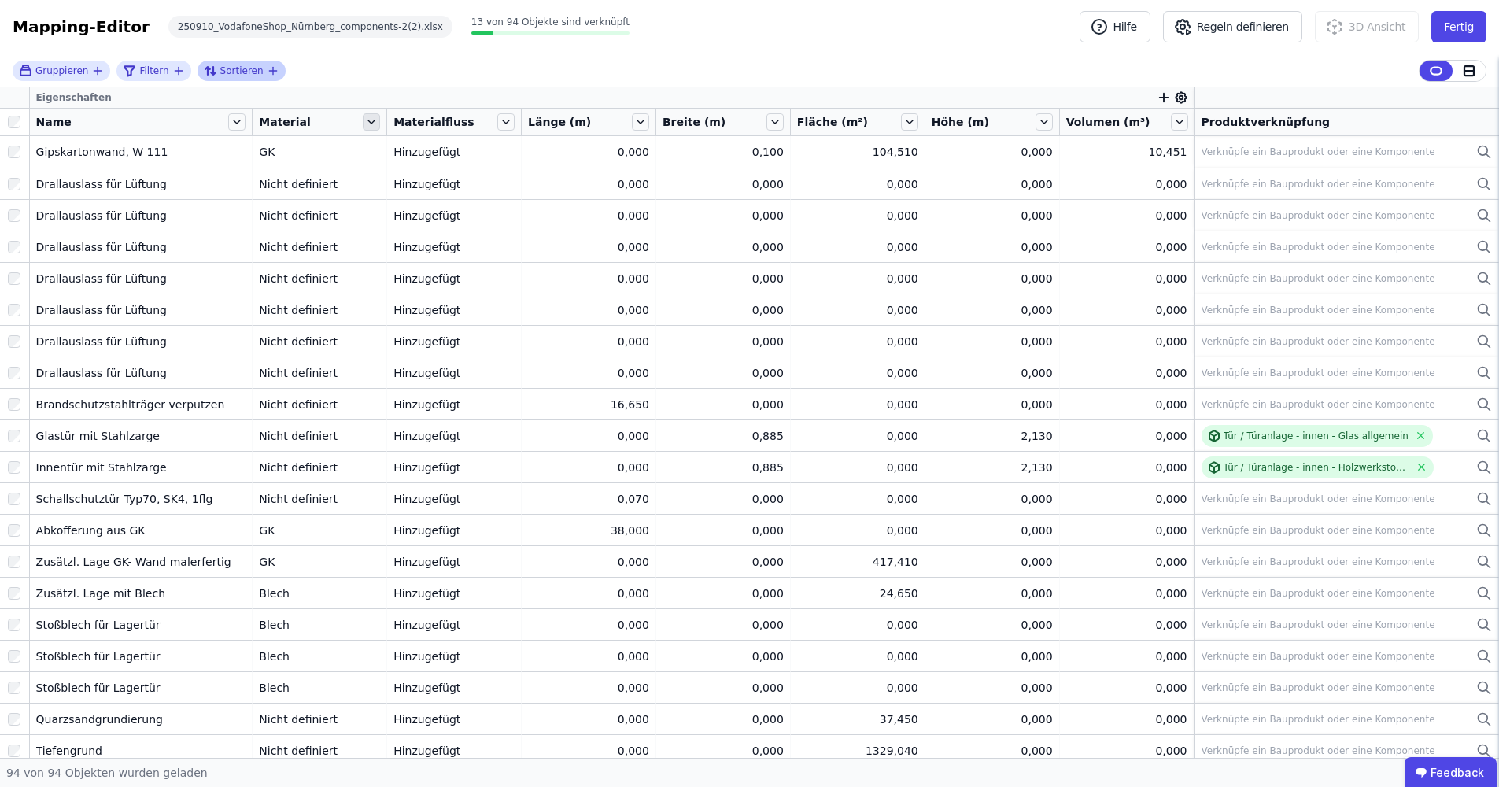
click at [368, 123] on icon at bounding box center [371, 121] width 6 height 3
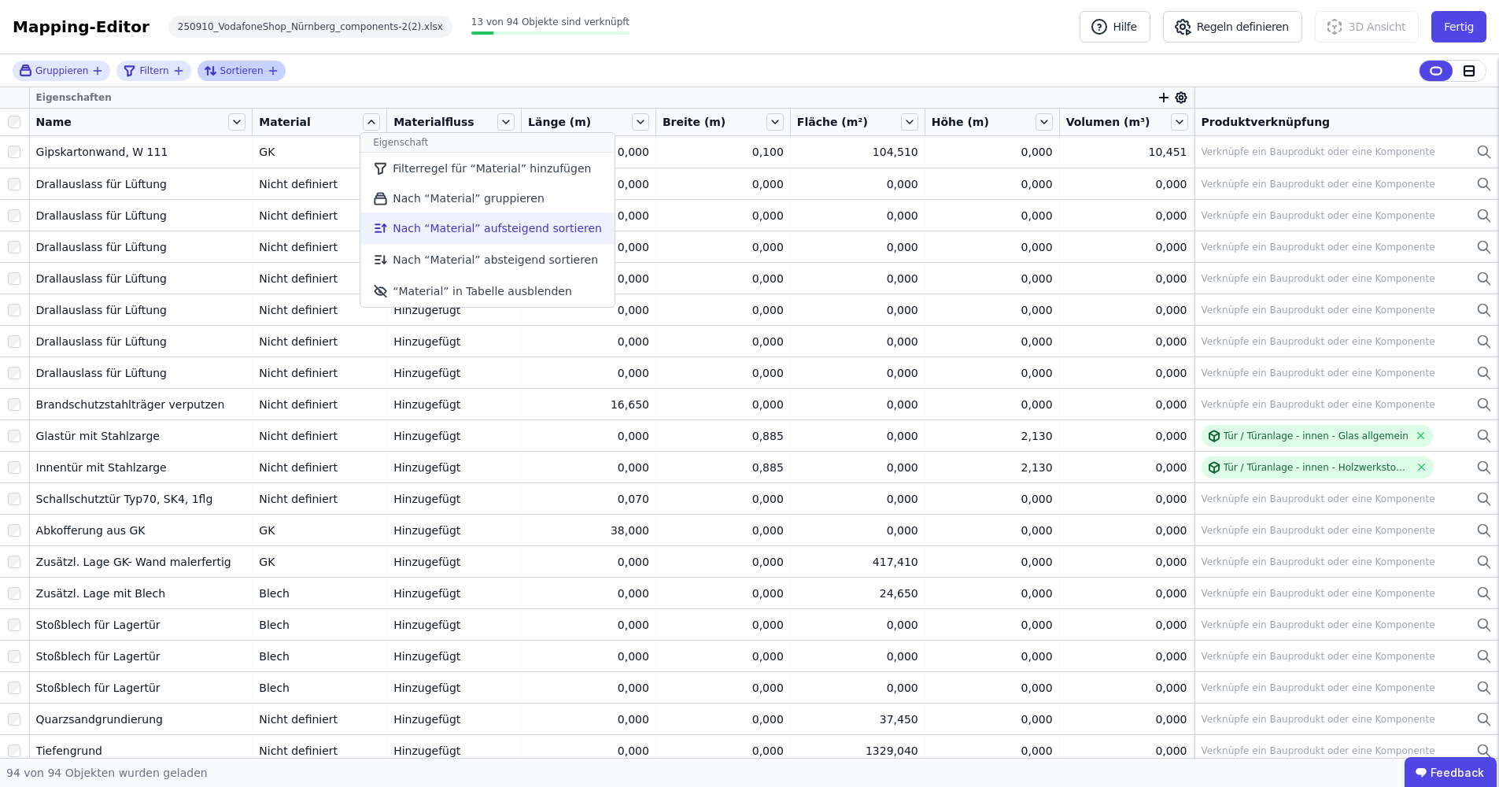
click at [437, 240] on li "Nach “Material” aufsteigend sortieren" at bounding box center [487, 227] width 254 height 31
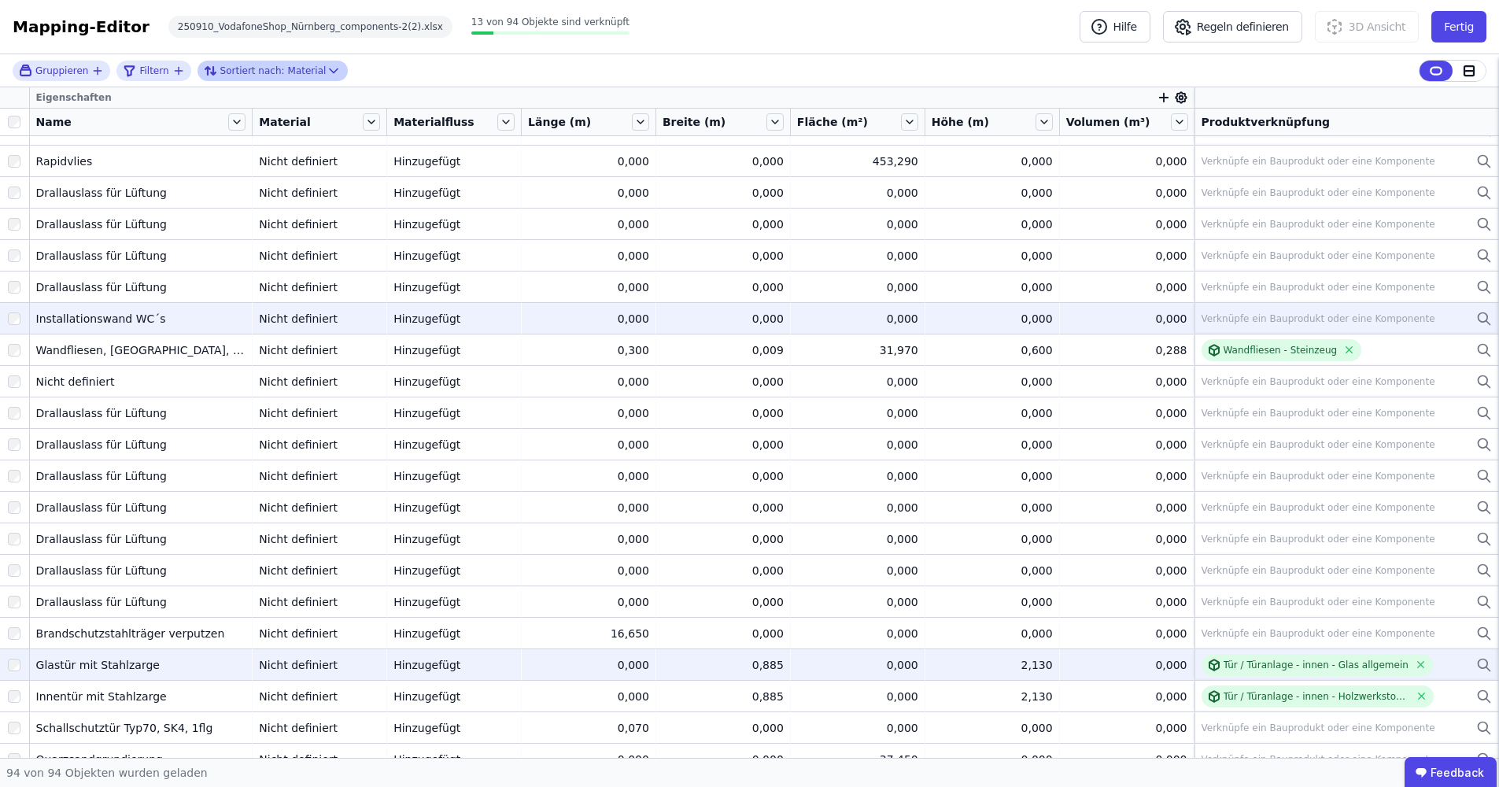
scroll to position [2338, 0]
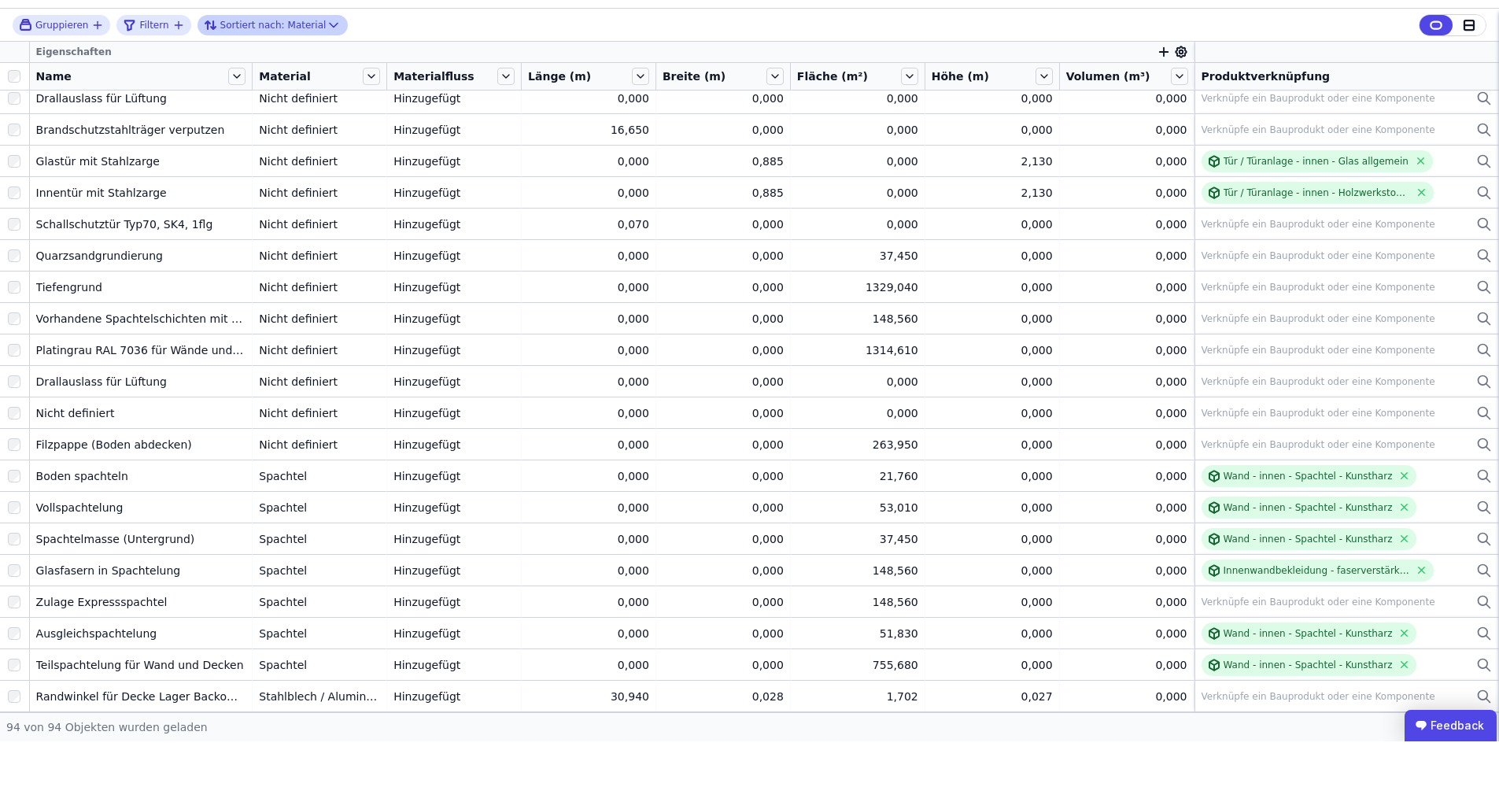
click at [1458, 755] on ubdiv "Feedback" at bounding box center [1450, 770] width 92 height 31
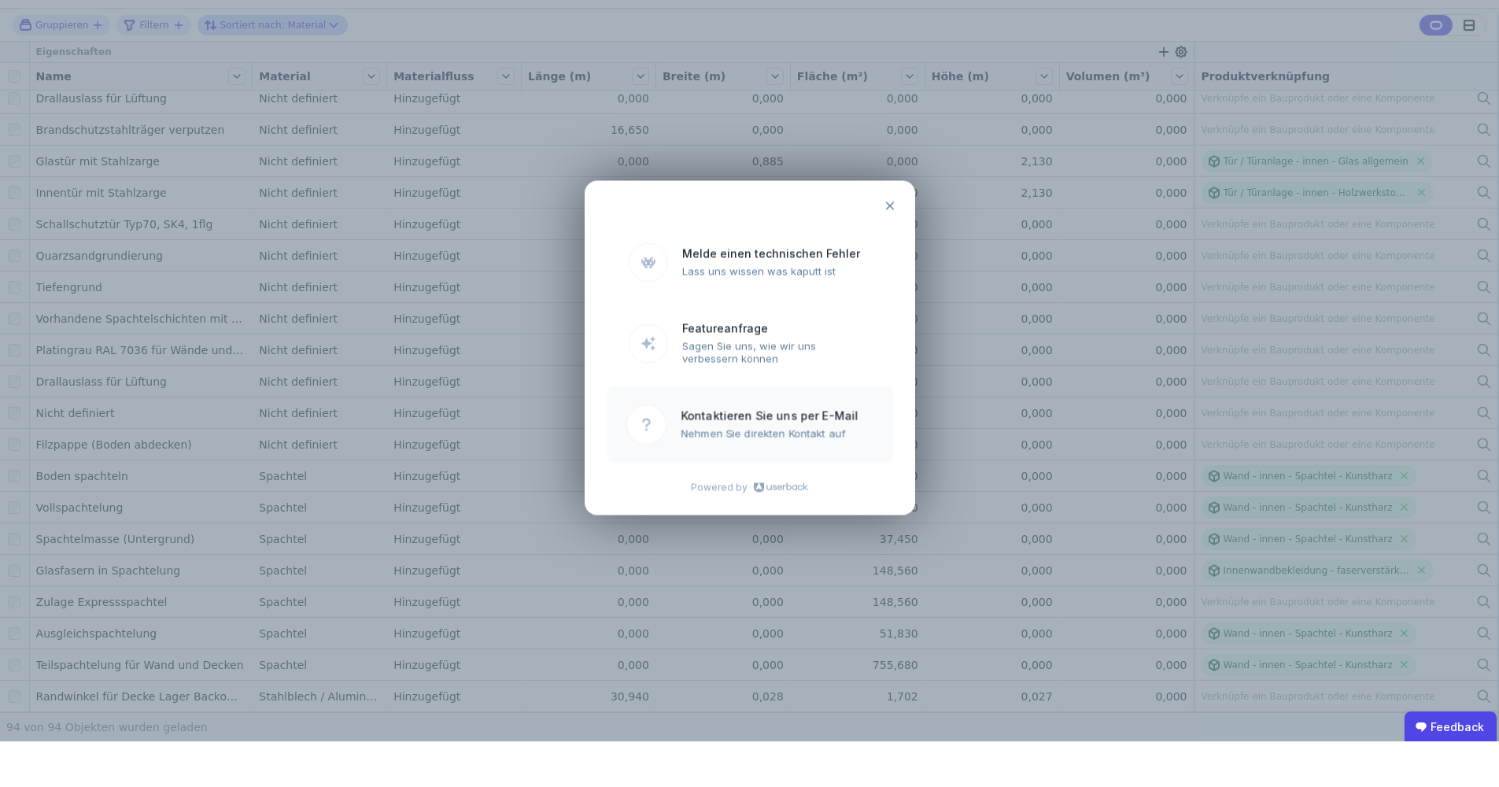
click at [806, 454] on ubdiv "Kontaktieren Sie uns per E-Mail" at bounding box center [777, 460] width 193 height 13
click at [792, 454] on ubdiv "Kontaktieren Sie uns per E-Mail" at bounding box center [777, 460] width 193 height 13
click at [479, 575] on ubdiv "Feedback Melde einen technischen Fehler Lass uns wissen was kaputt ist Featurea…" at bounding box center [749, 393] width 1499 height 787
click at [887, 236] on uclosel at bounding box center [889, 251] width 31 height 31
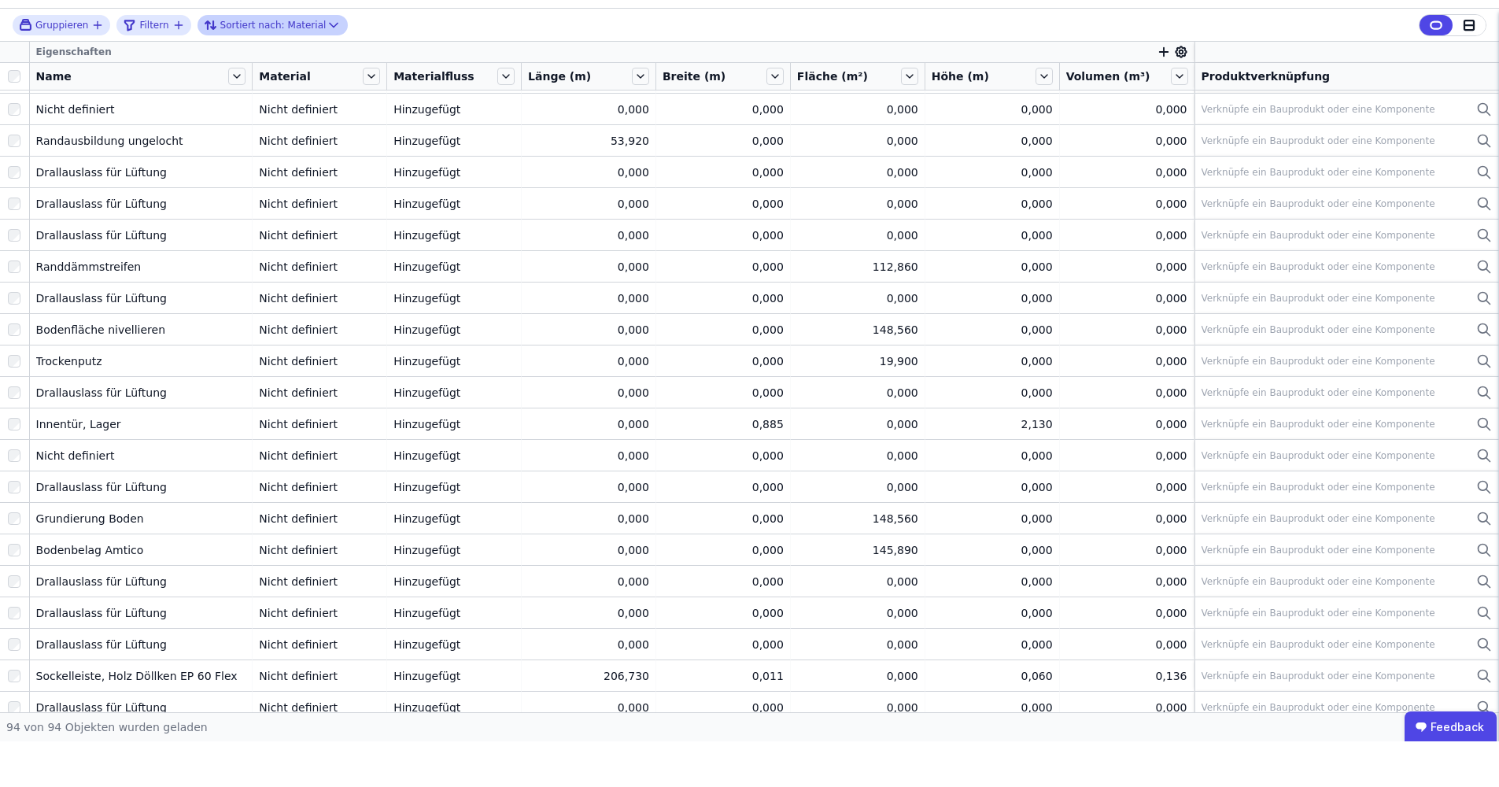
scroll to position [0, 0]
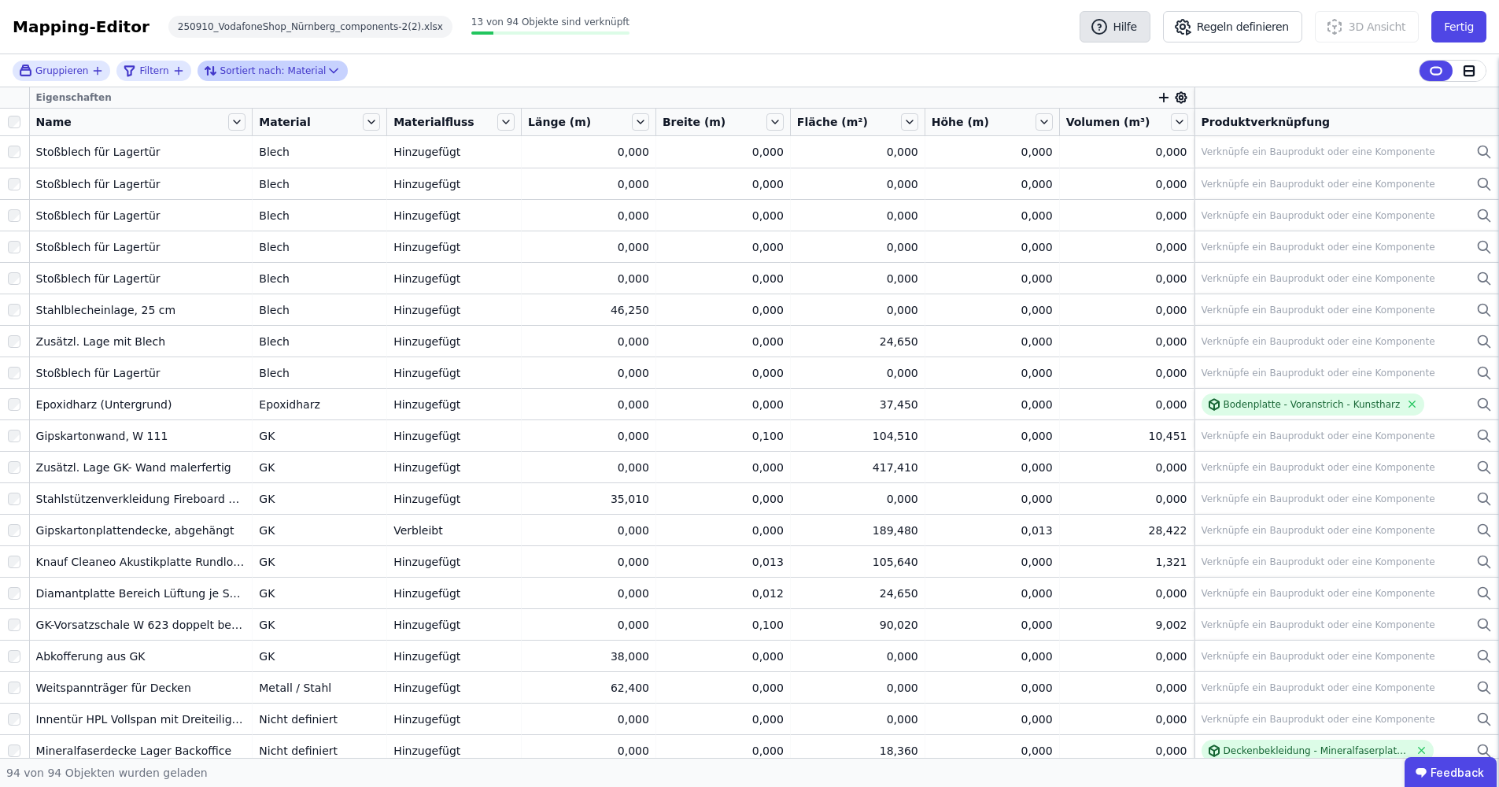
click at [1109, 30] on icon "button" at bounding box center [1099, 26] width 19 height 19
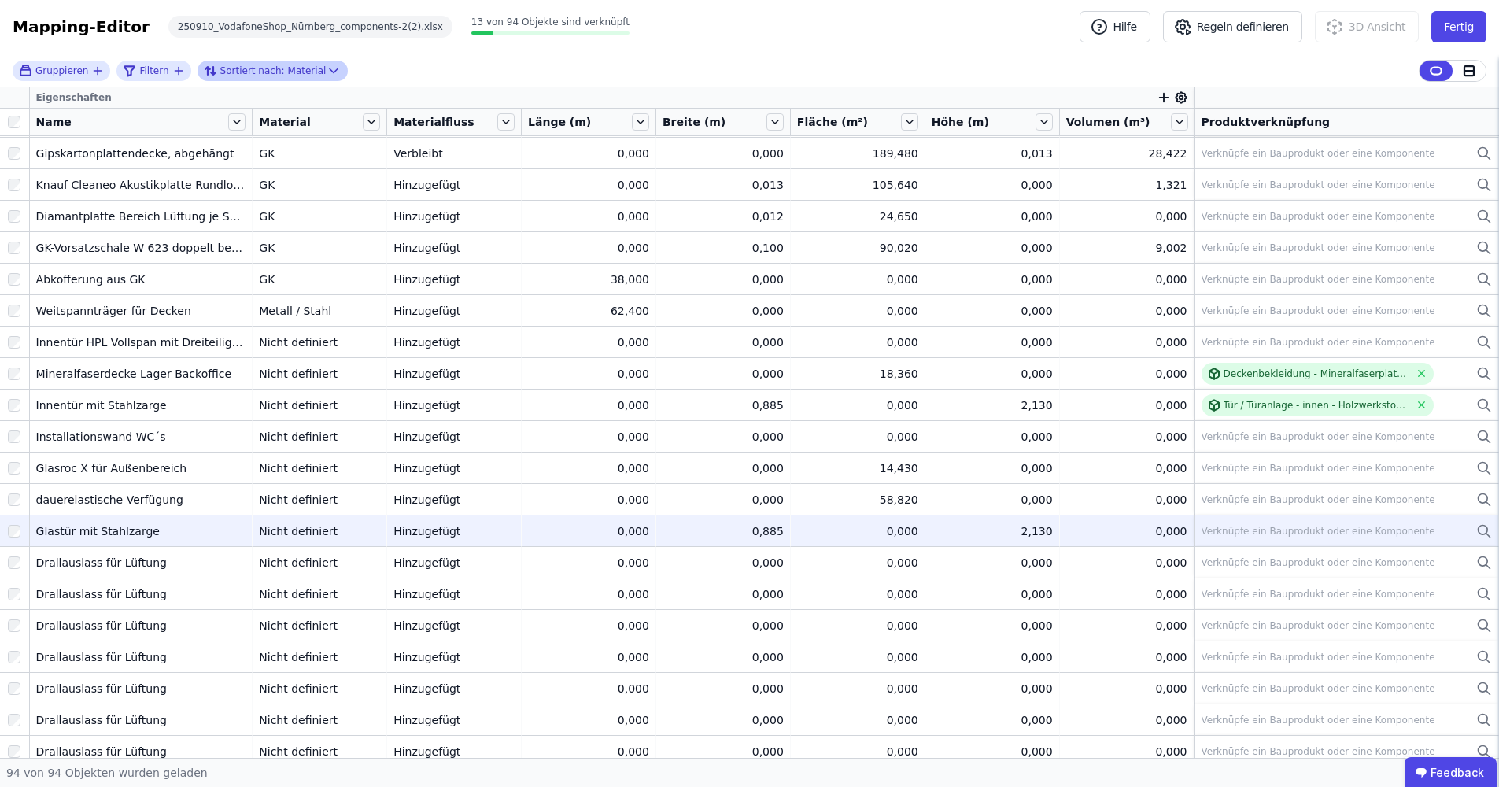
scroll to position [407, 0]
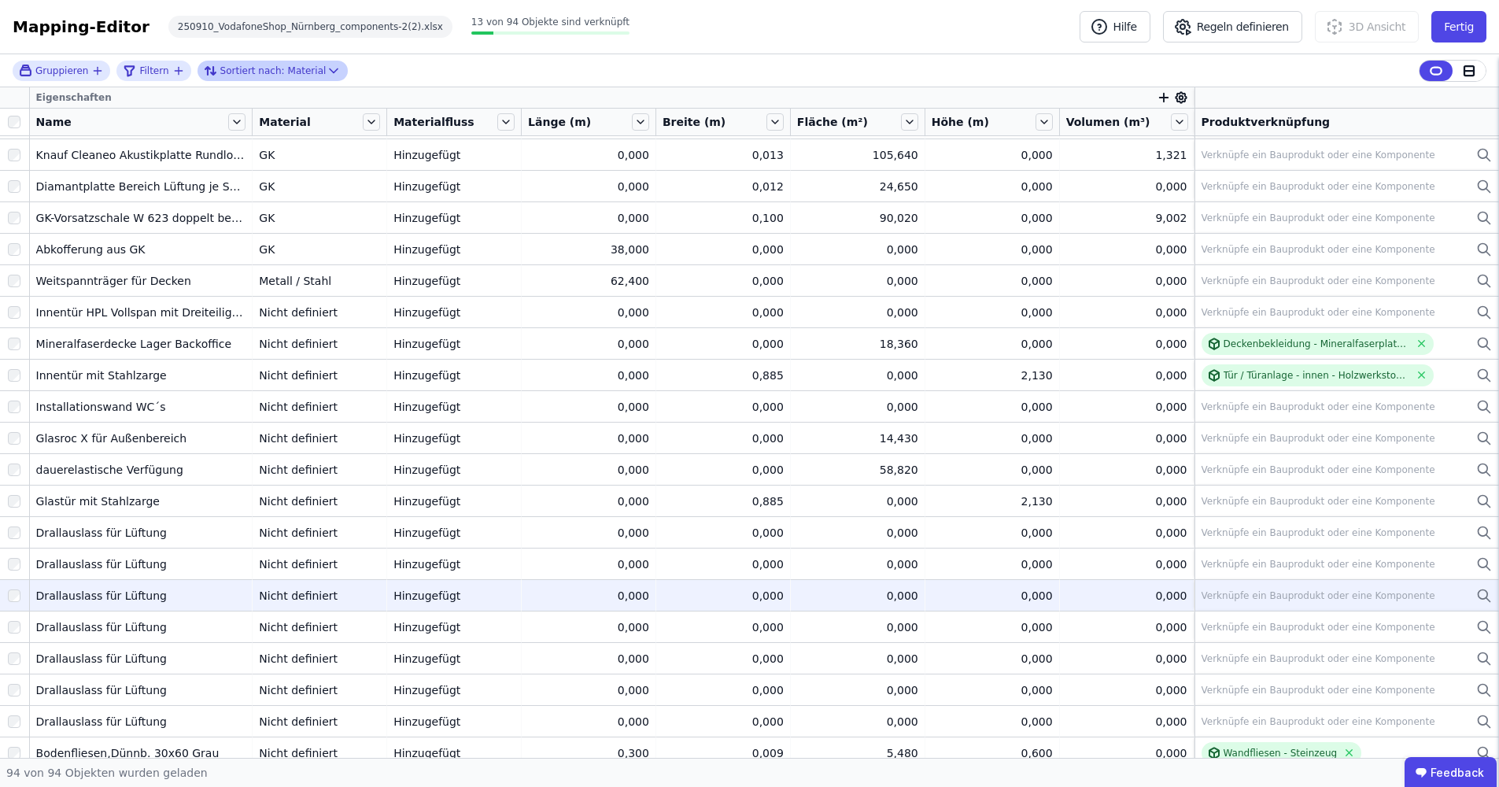
click at [1478, 594] on icon at bounding box center [1482, 593] width 9 height 9
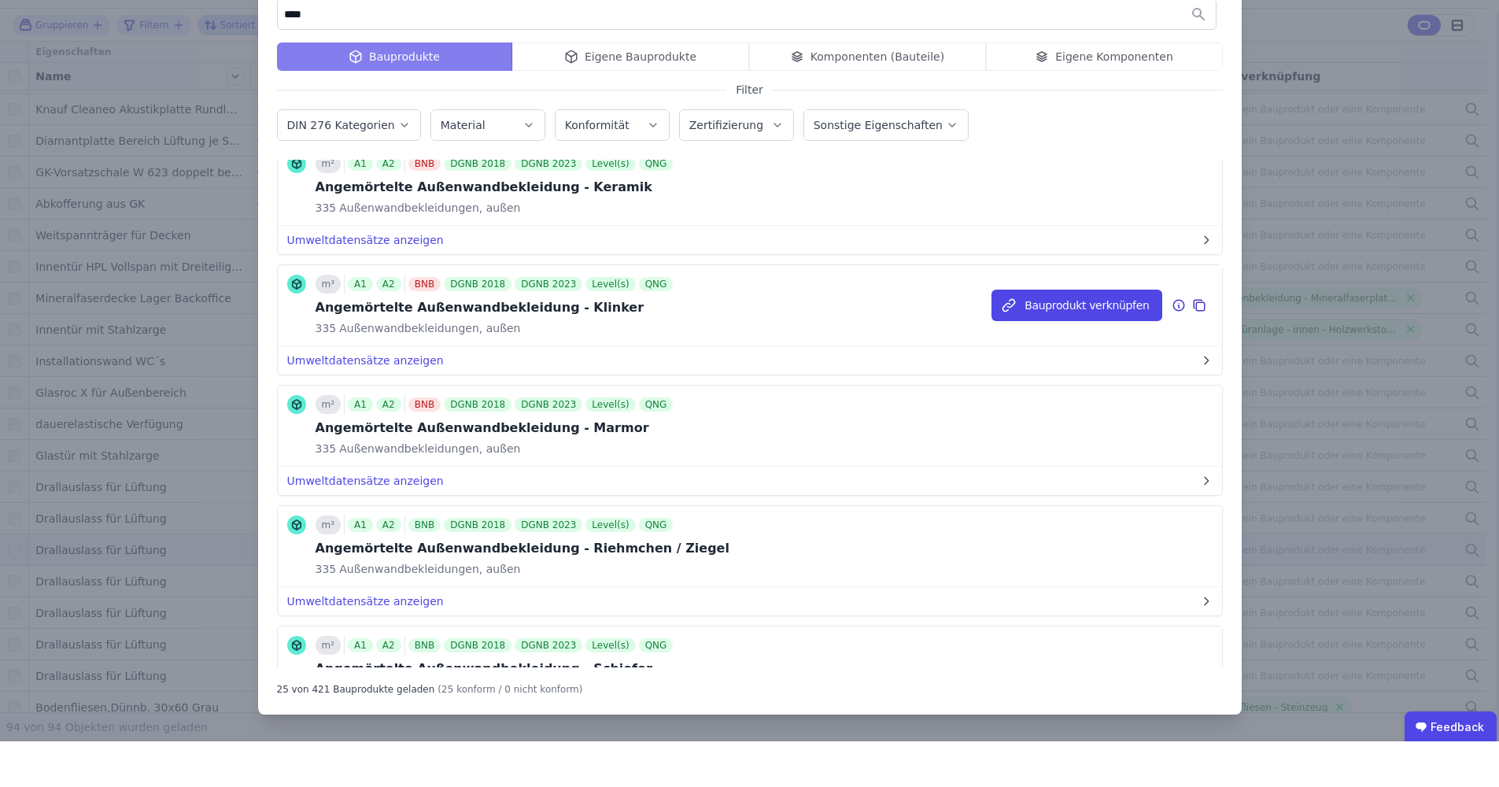
scroll to position [0, 0]
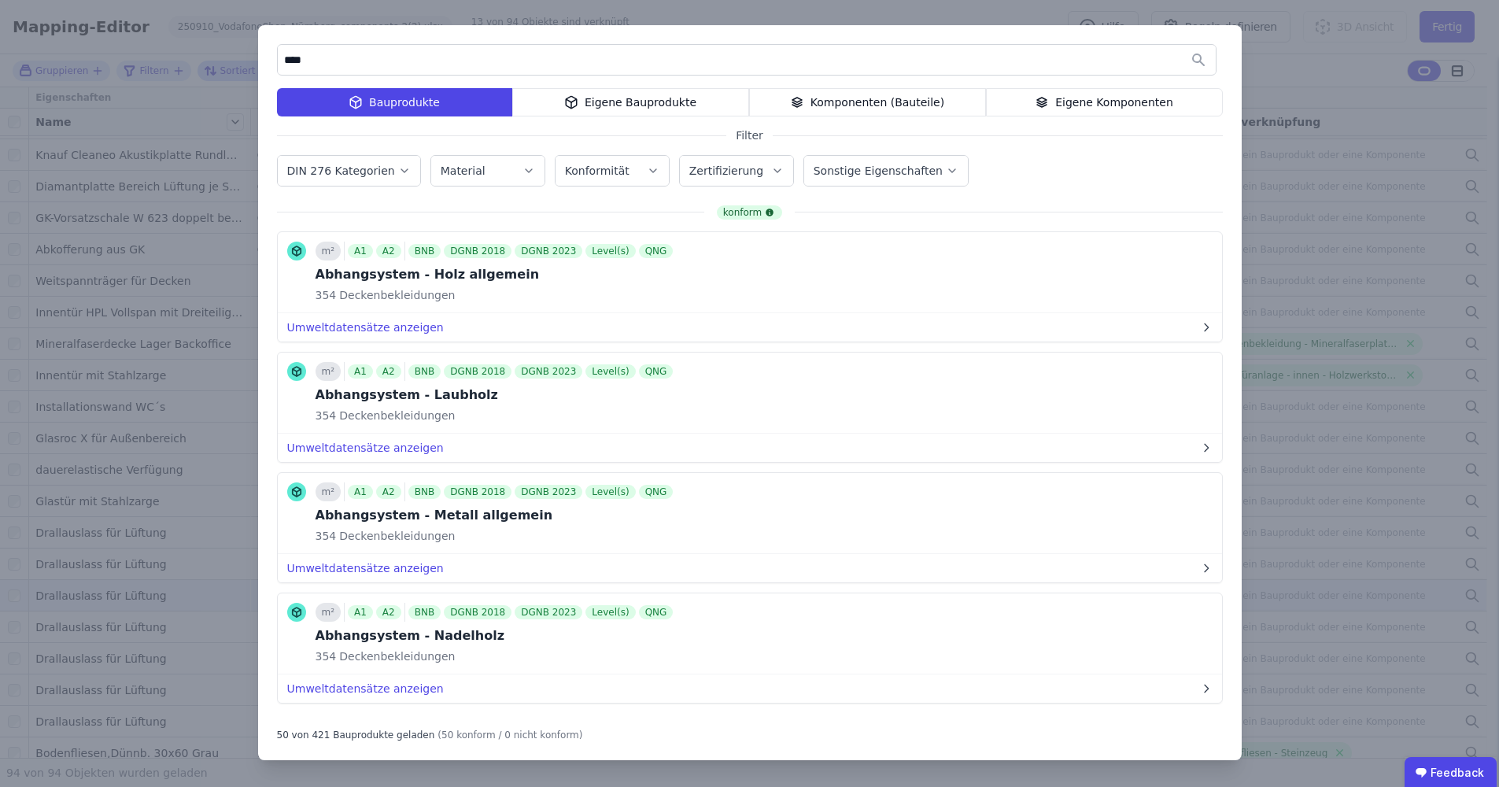
click at [313, 58] on input "****" at bounding box center [747, 60] width 938 height 28
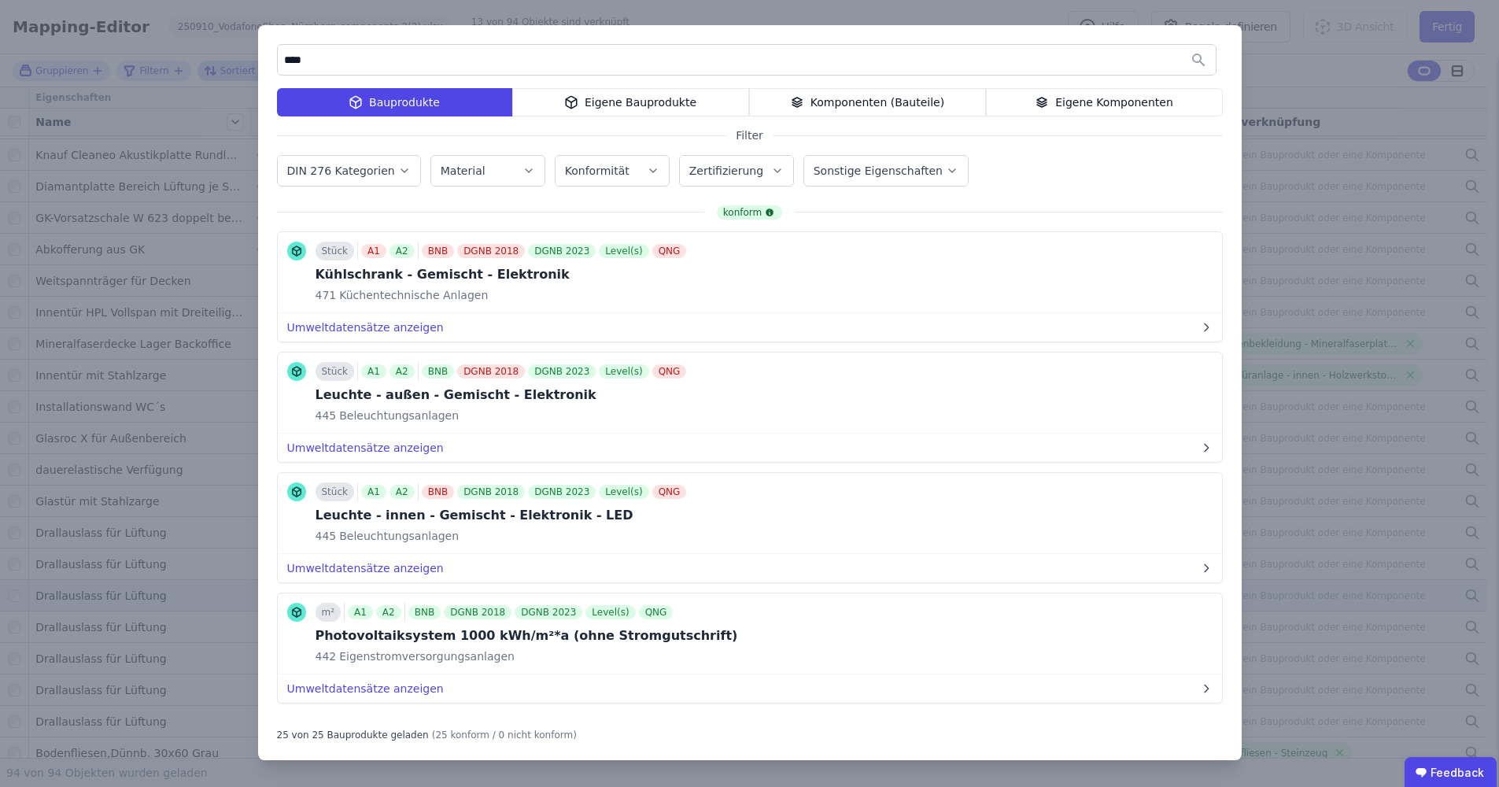
click at [367, 63] on input "****" at bounding box center [747, 60] width 938 height 28
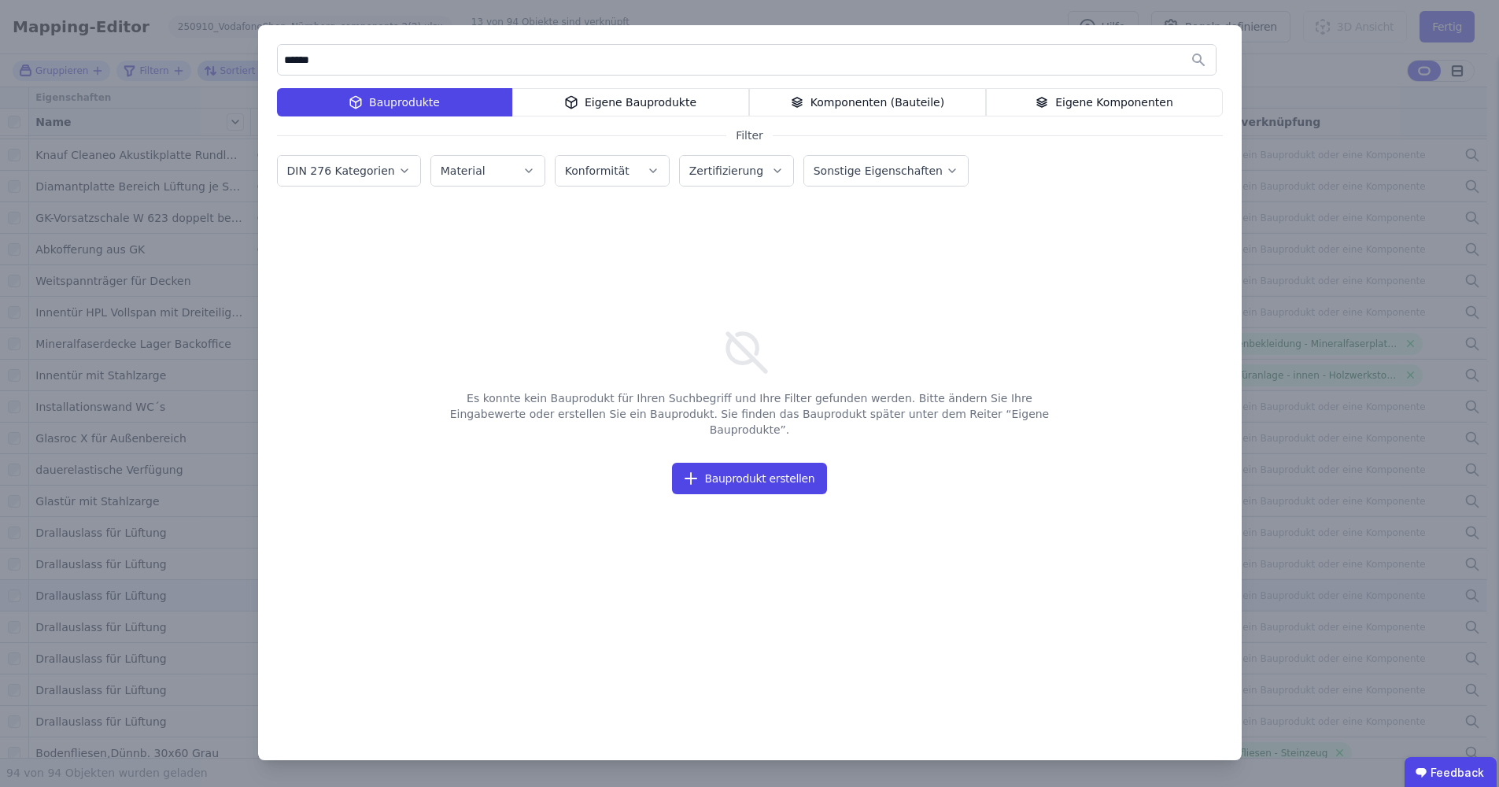
click at [399, 65] on input "******" at bounding box center [747, 60] width 938 height 28
click at [379, 57] on input "********" at bounding box center [747, 60] width 938 height 28
type input "*"
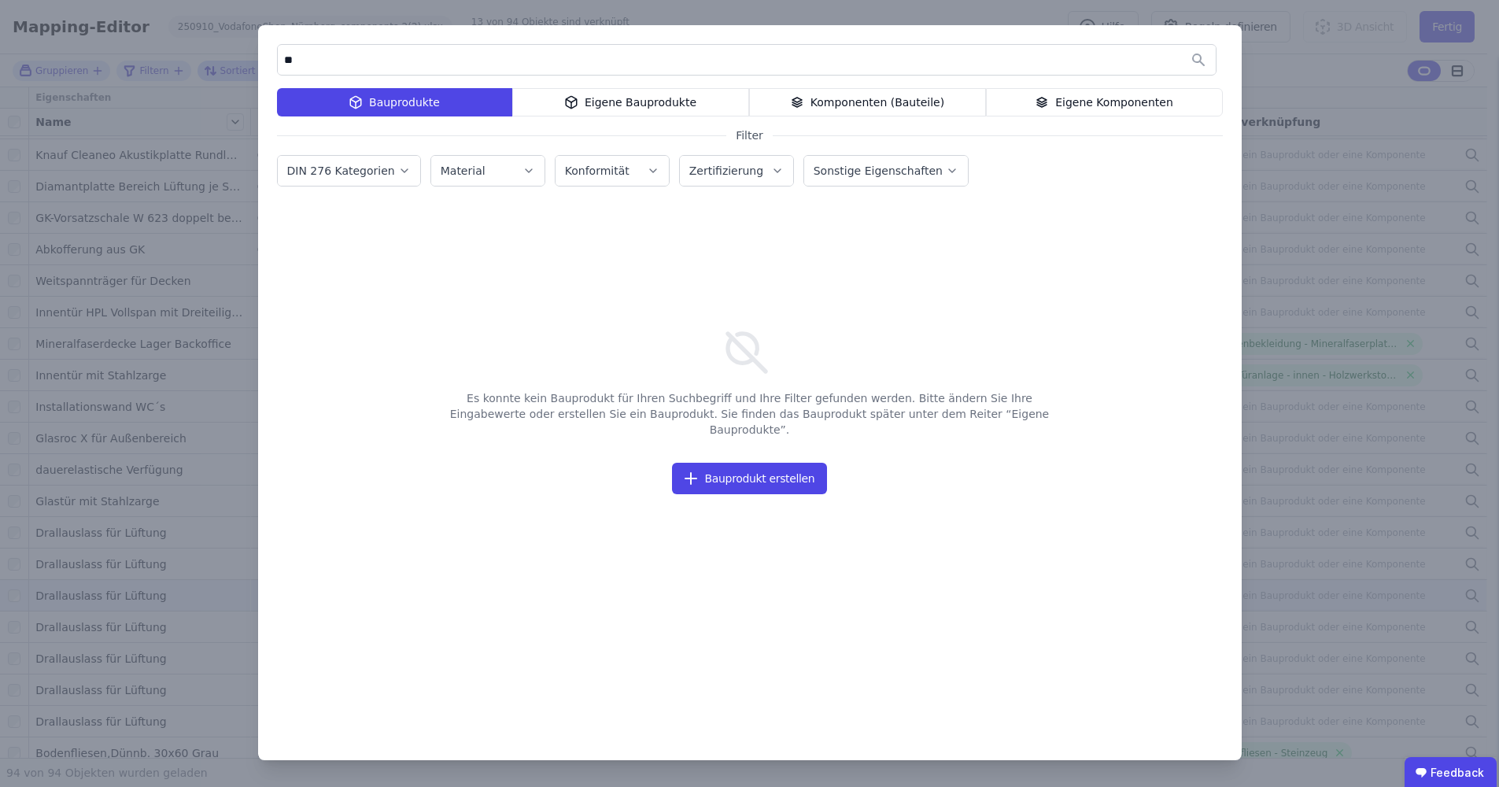
type input "*"
click at [847, 124] on div "**********" at bounding box center [749, 392] width 983 height 735
click at [855, 96] on div "Komponenten (Bauteile)" at bounding box center [867, 102] width 237 height 28
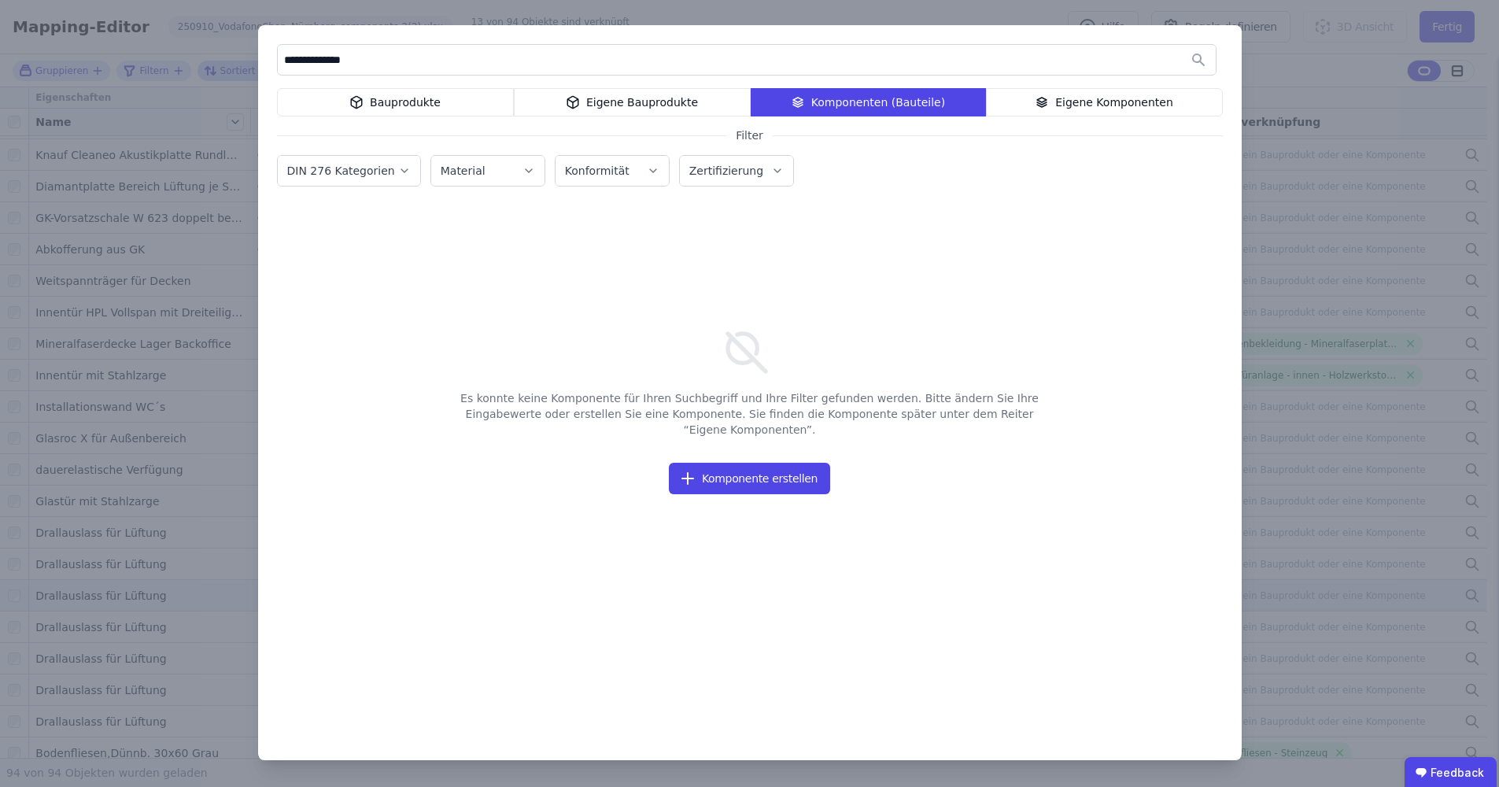
drag, startPoint x: 423, startPoint y: 61, endPoint x: 307, endPoint y: 62, distance: 115.7
click at [307, 62] on input "**********" at bounding box center [747, 60] width 938 height 28
click at [387, 53] on input "****" at bounding box center [747, 60] width 938 height 28
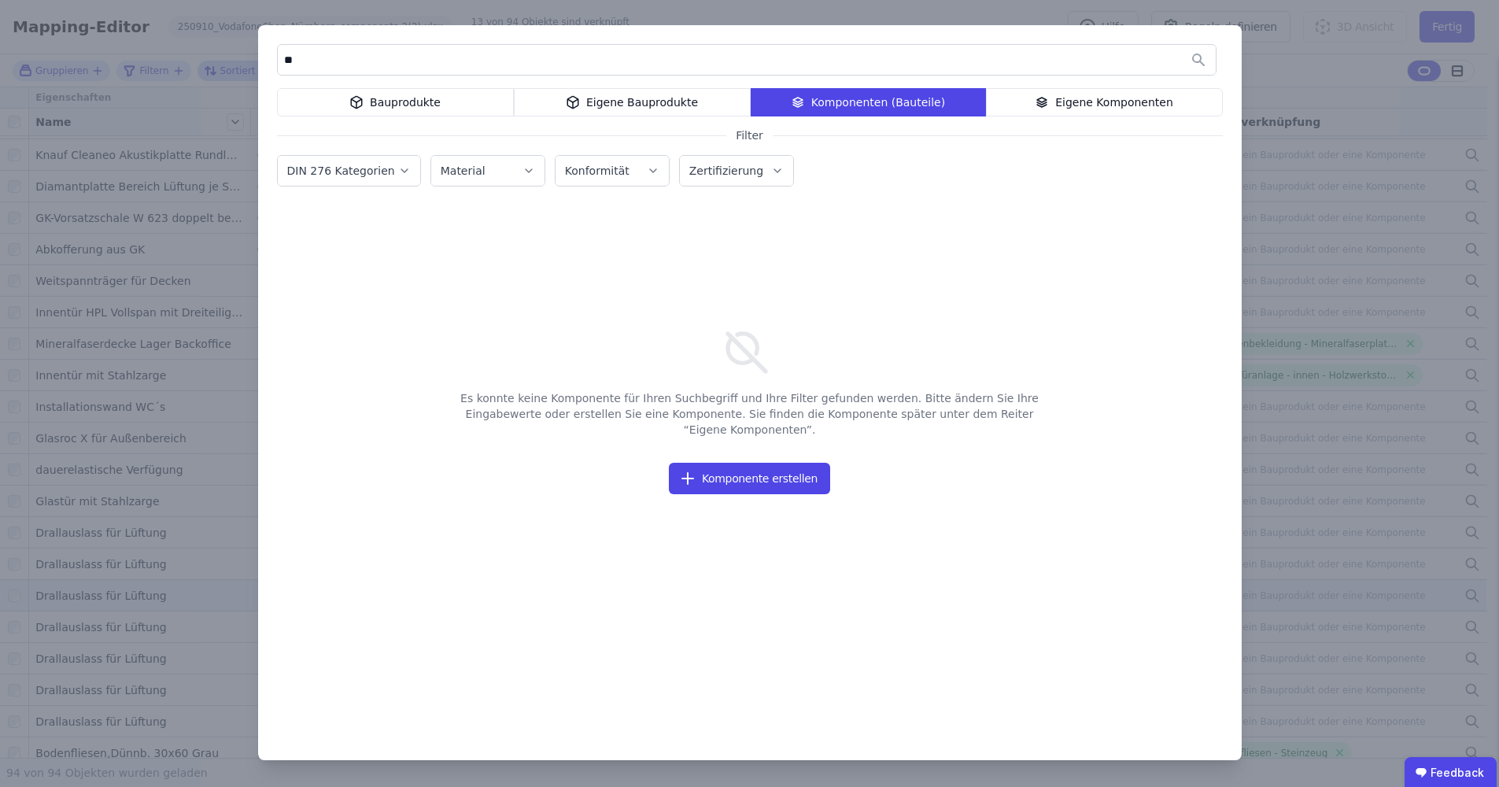
type input "*"
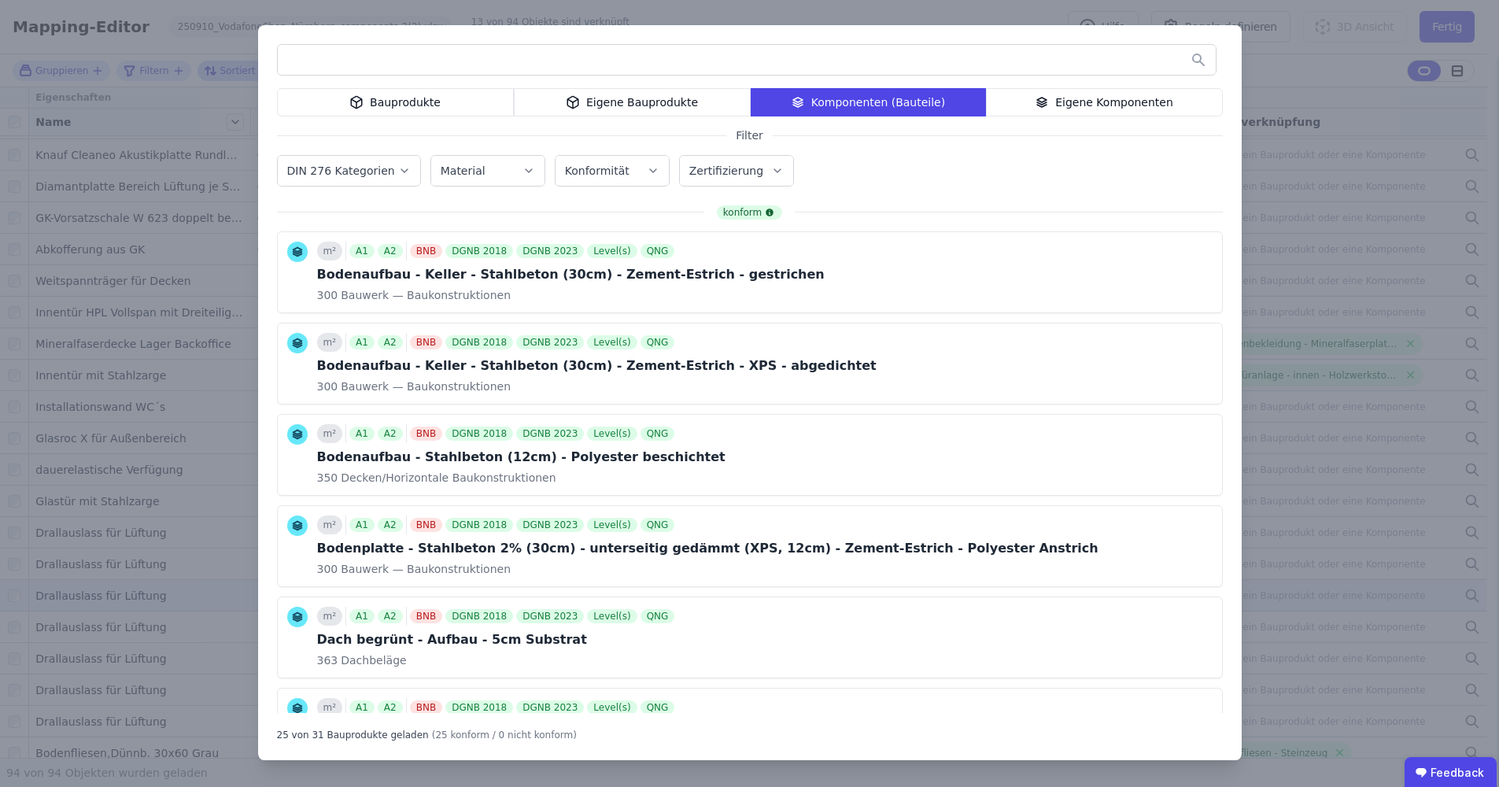
click at [448, 100] on div "Bauprodukte" at bounding box center [395, 102] width 237 height 28
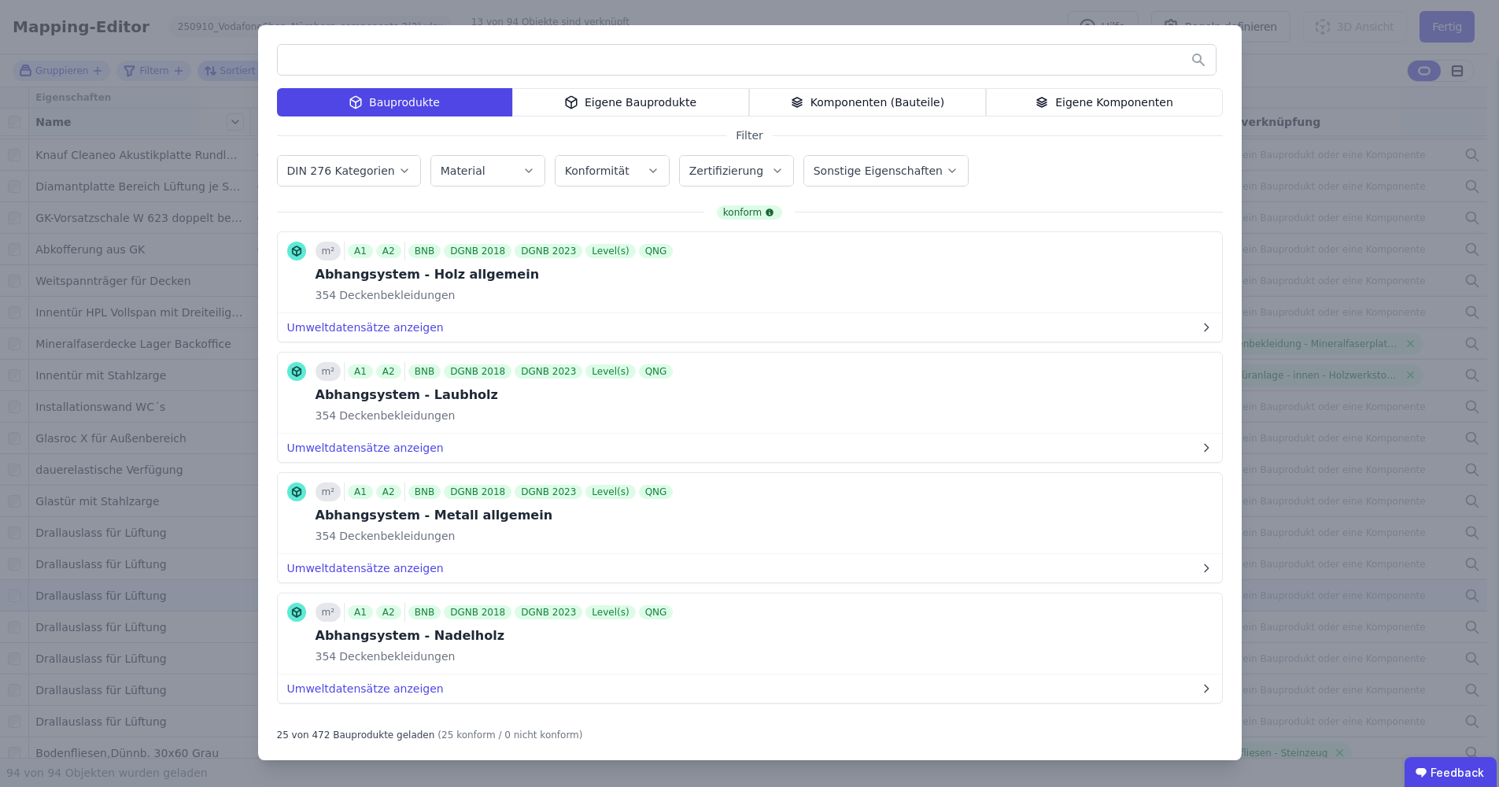
click at [457, 58] on input "text" at bounding box center [747, 60] width 938 height 28
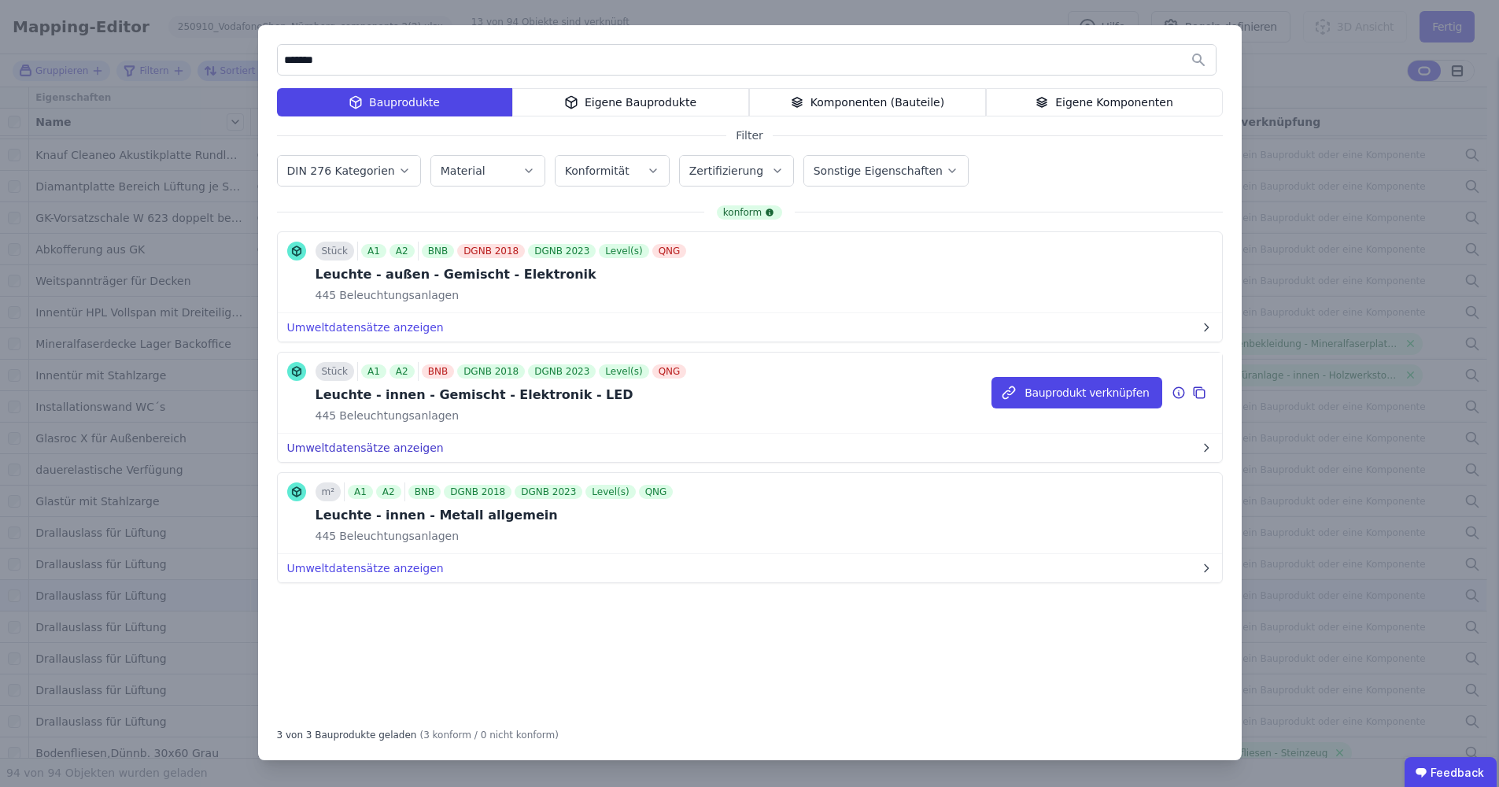
click at [366, 451] on button "Umweltdatensätze anzeigen" at bounding box center [750, 448] width 944 height 28
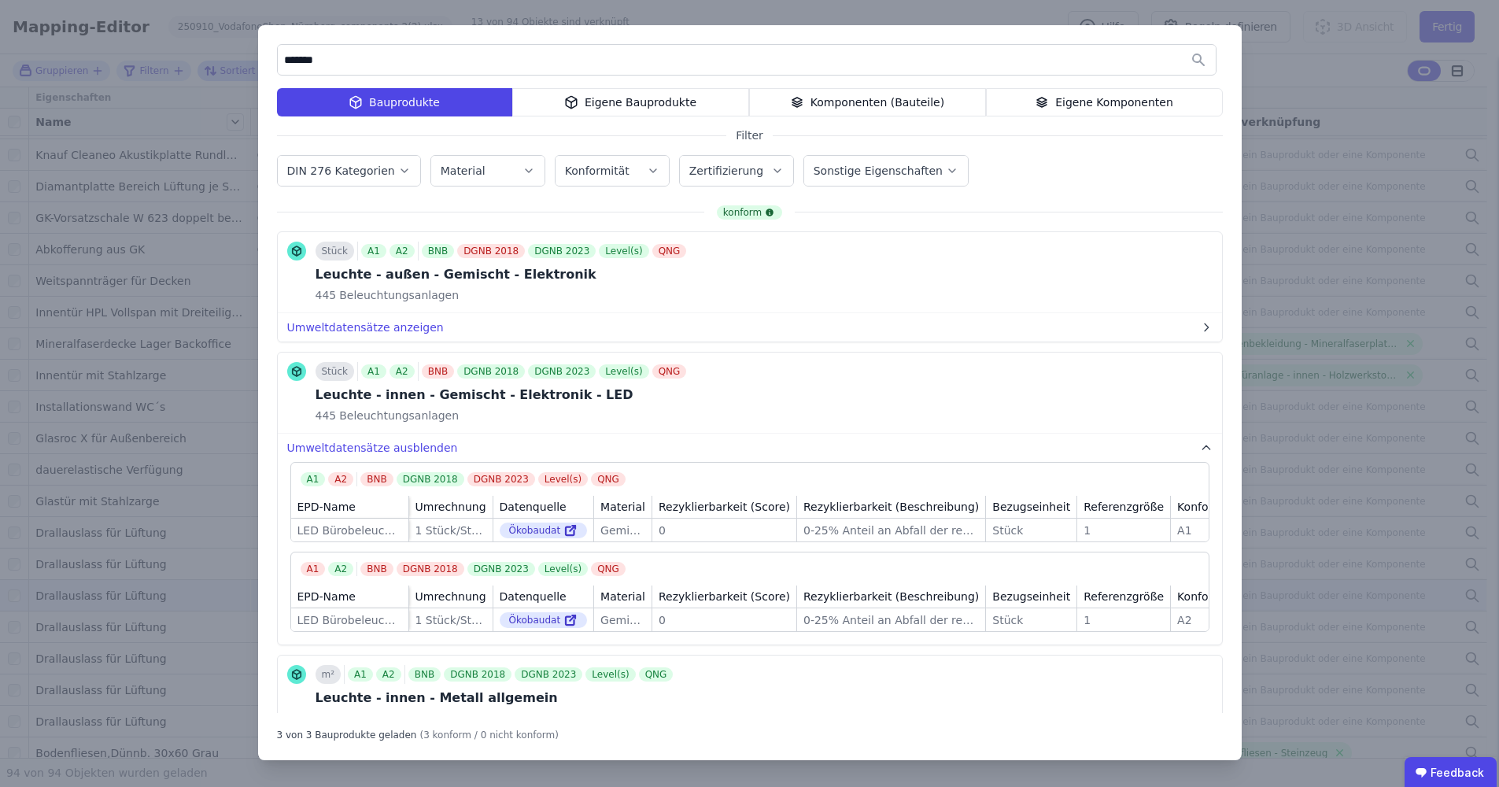
drag, startPoint x: 368, startPoint y: 61, endPoint x: 280, endPoint y: 60, distance: 88.1
click at [280, 60] on input "*******" at bounding box center [747, 60] width 938 height 28
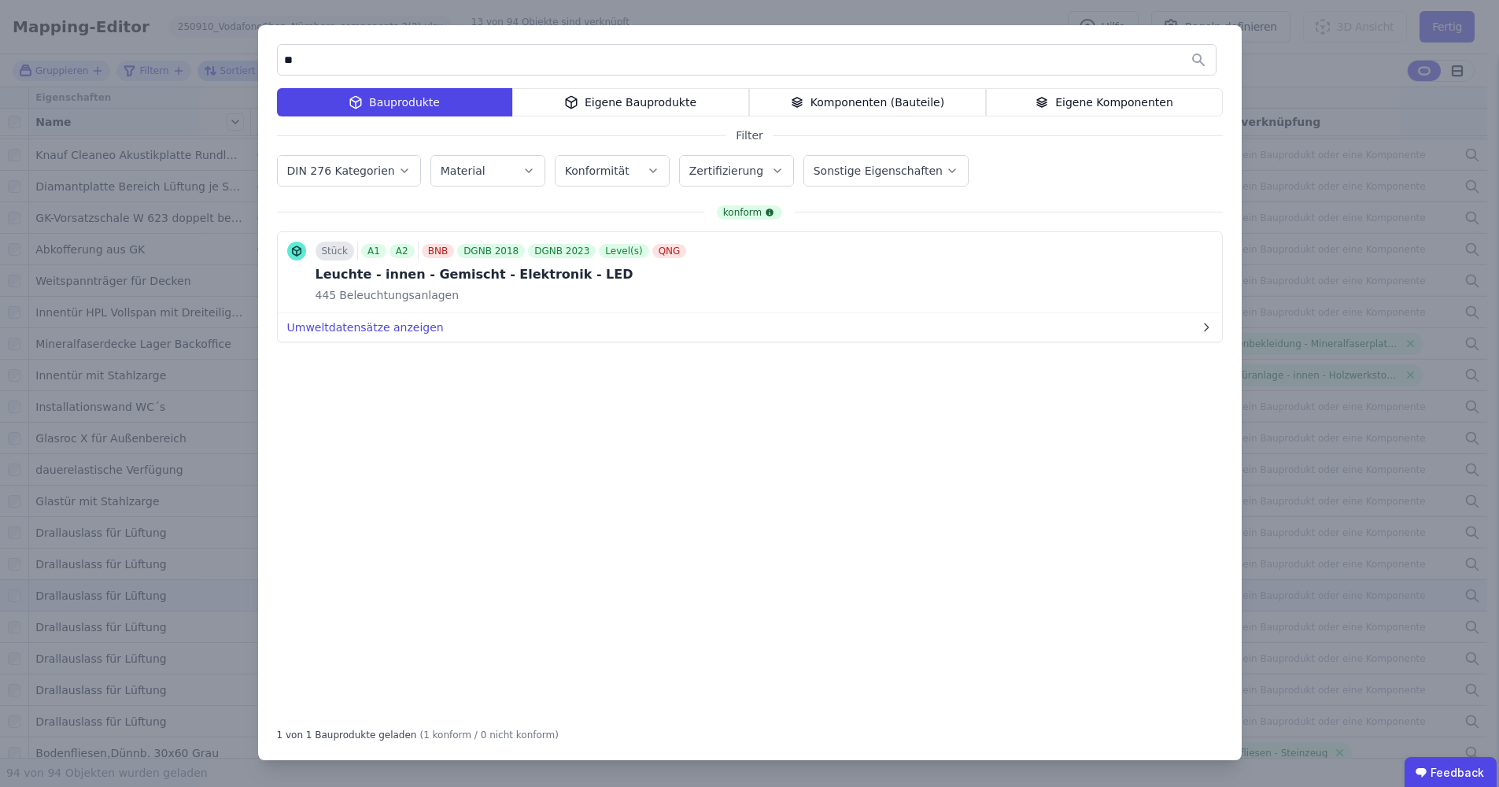
type input "*"
type input "***"
click at [811, 101] on div "Komponenten (Bauteile)" at bounding box center [867, 102] width 237 height 28
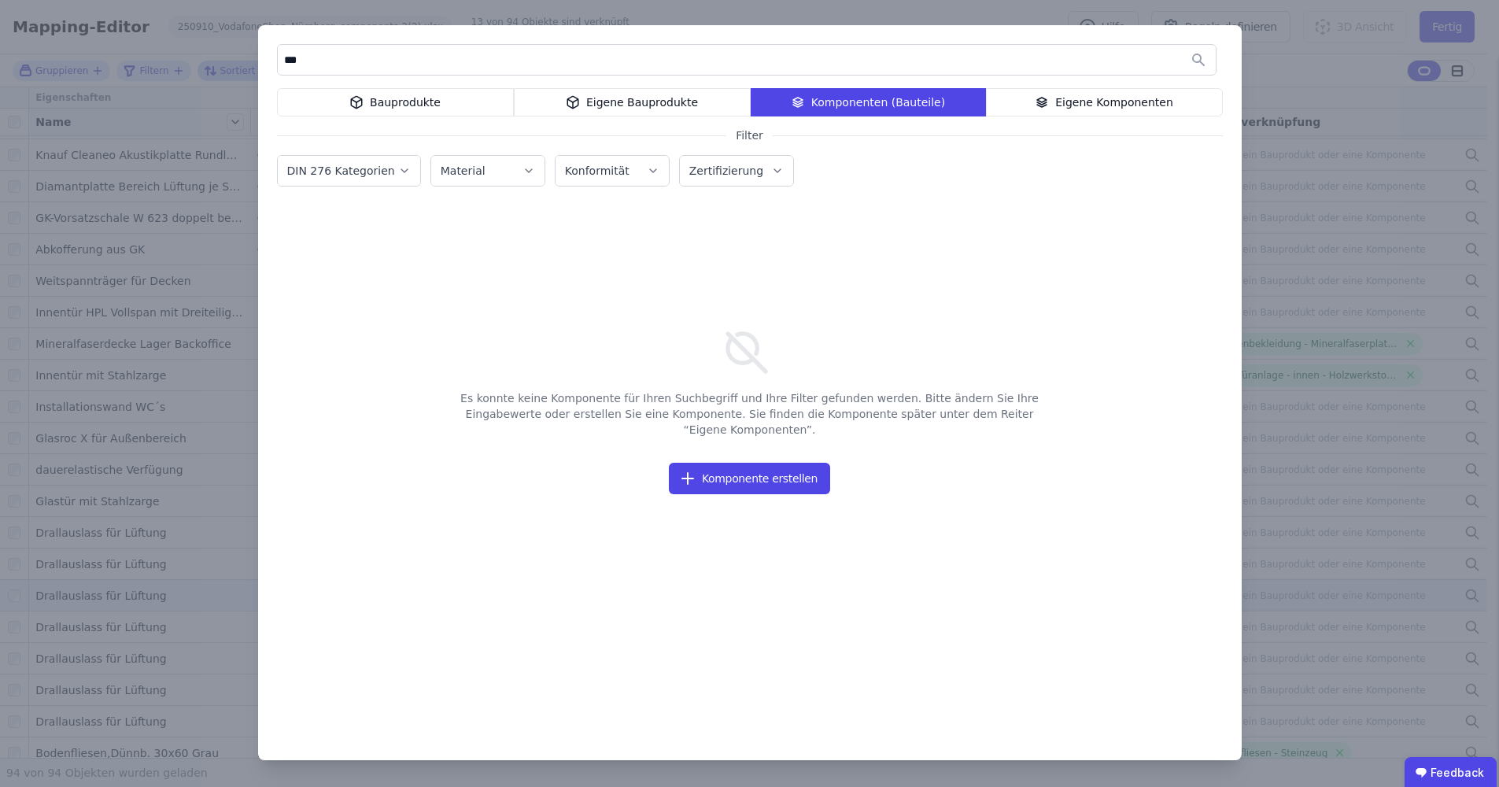
click at [400, 103] on div "Bauprodukte" at bounding box center [395, 102] width 237 height 28
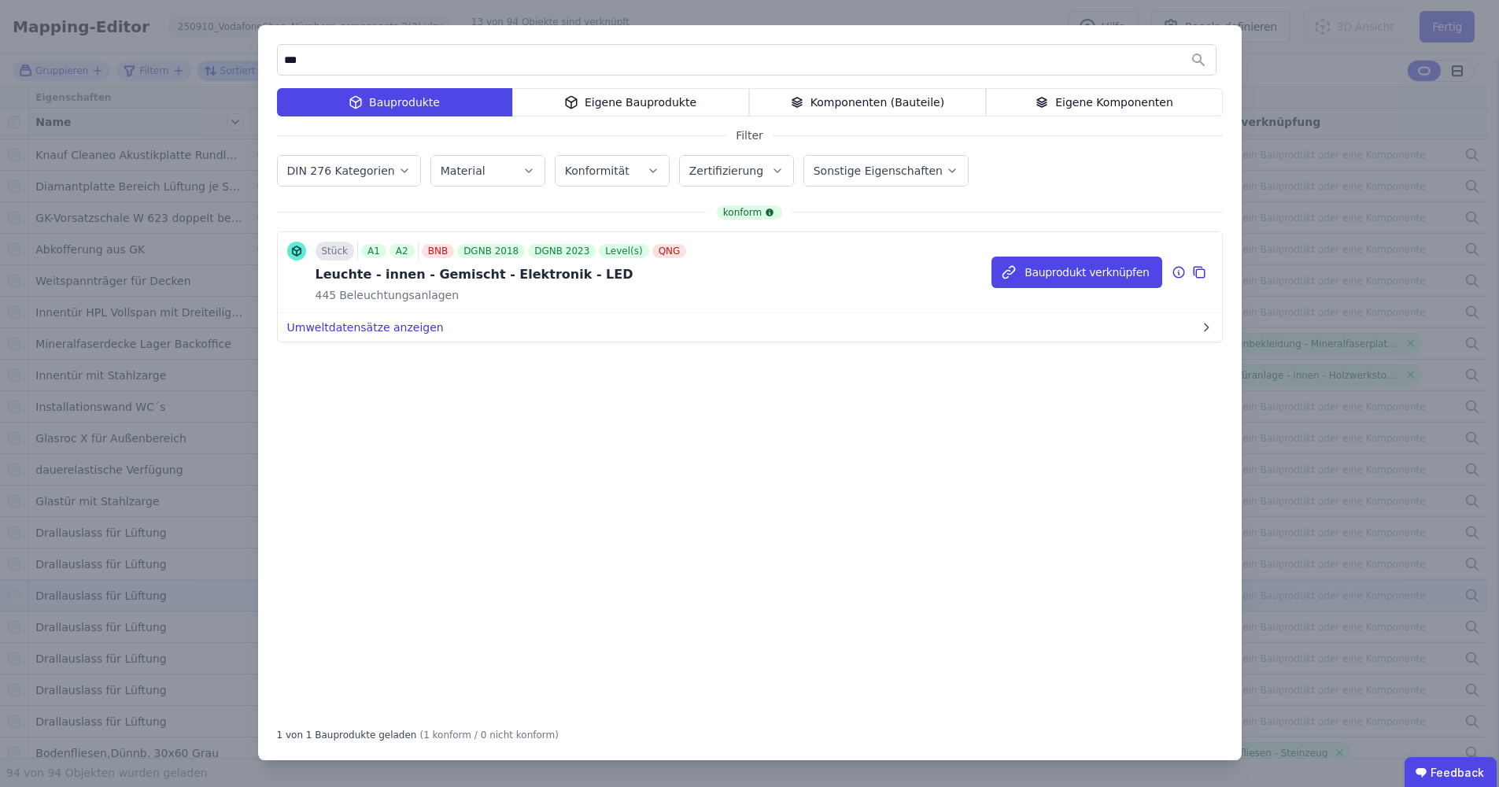
click at [352, 328] on button "Umweltdatensätze anzeigen" at bounding box center [750, 327] width 944 height 28
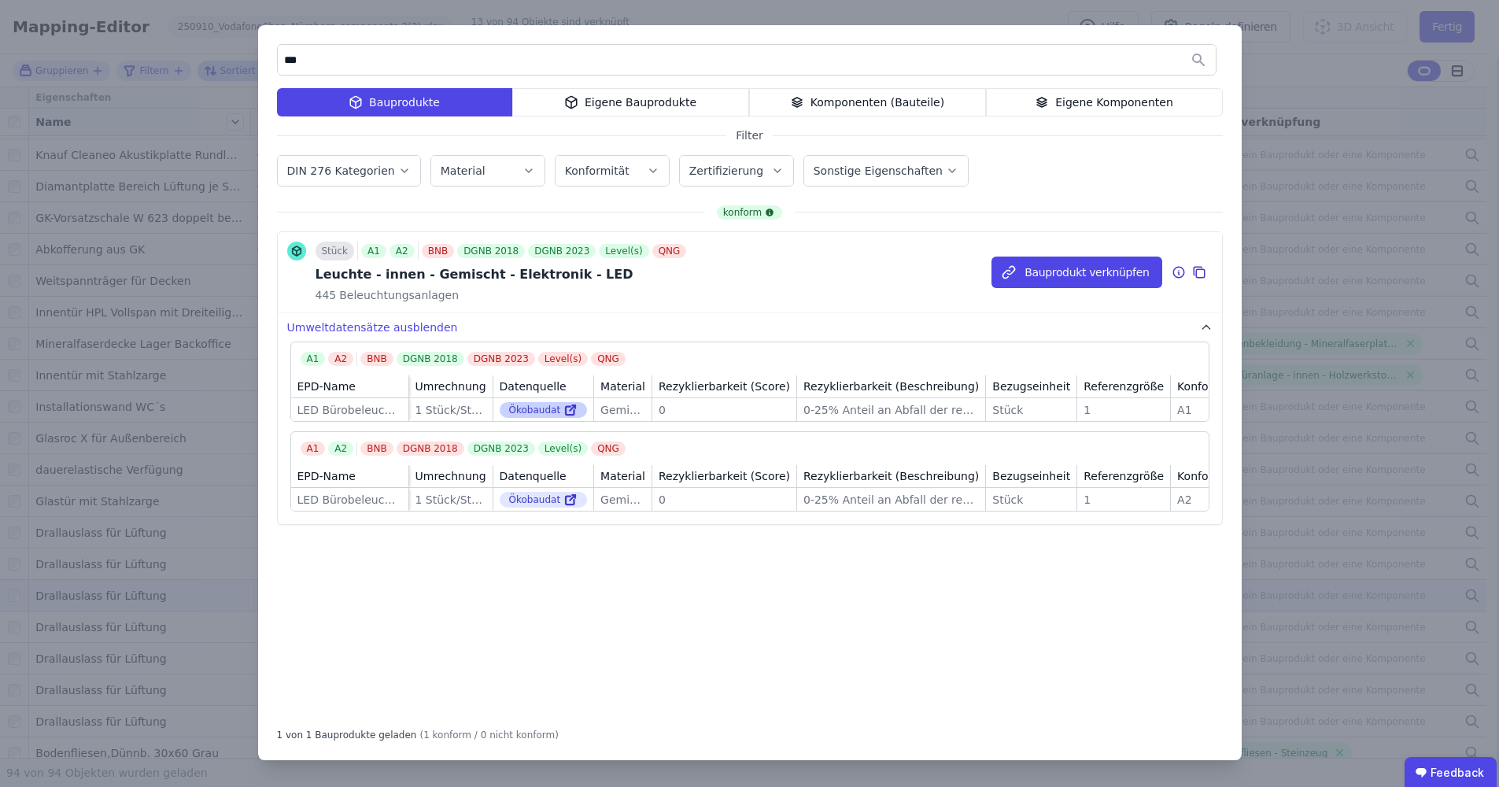
click at [566, 414] on icon at bounding box center [570, 411] width 9 height 9
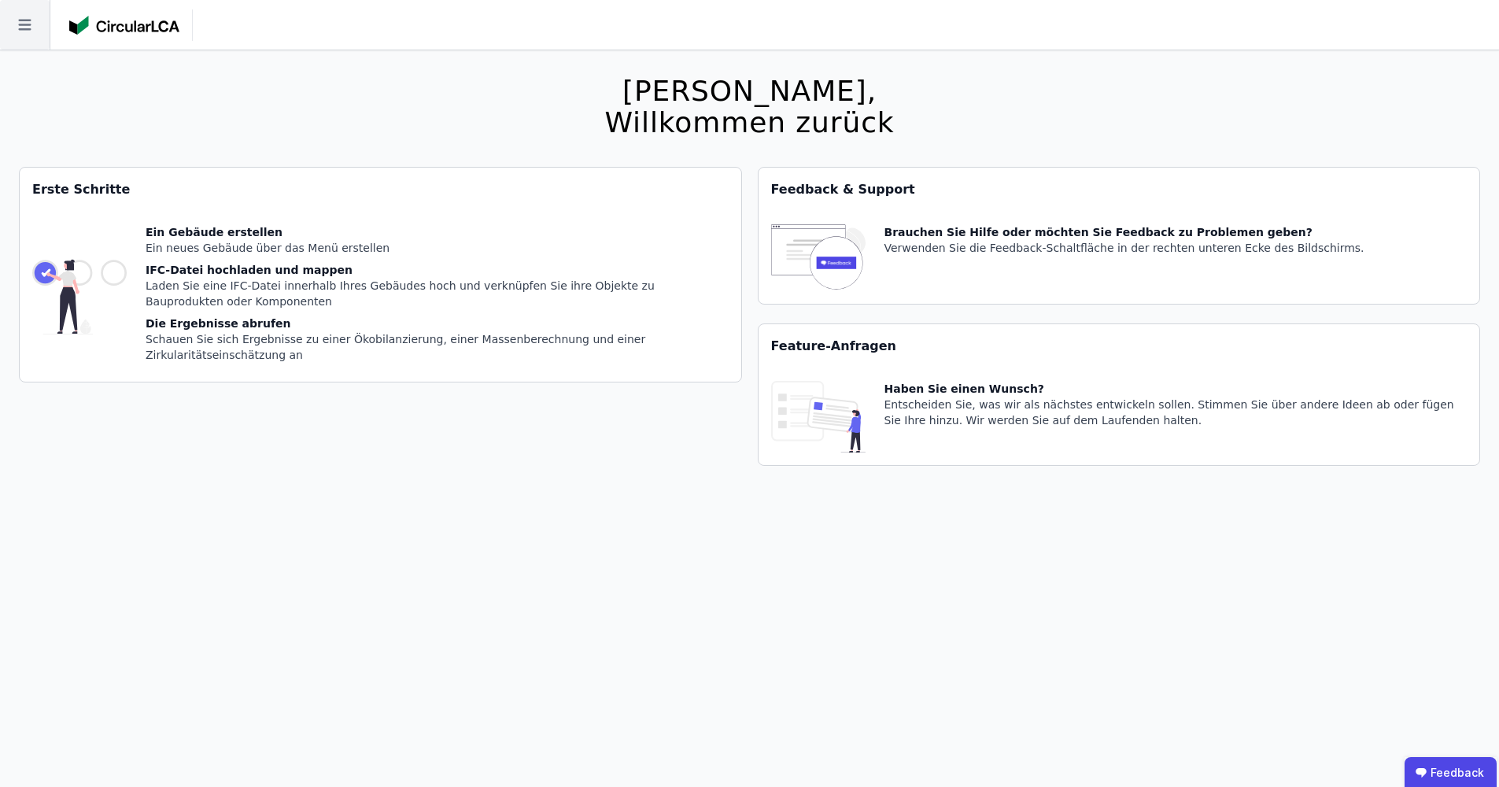
click at [31, 24] on icon at bounding box center [25, 25] width 50 height 50
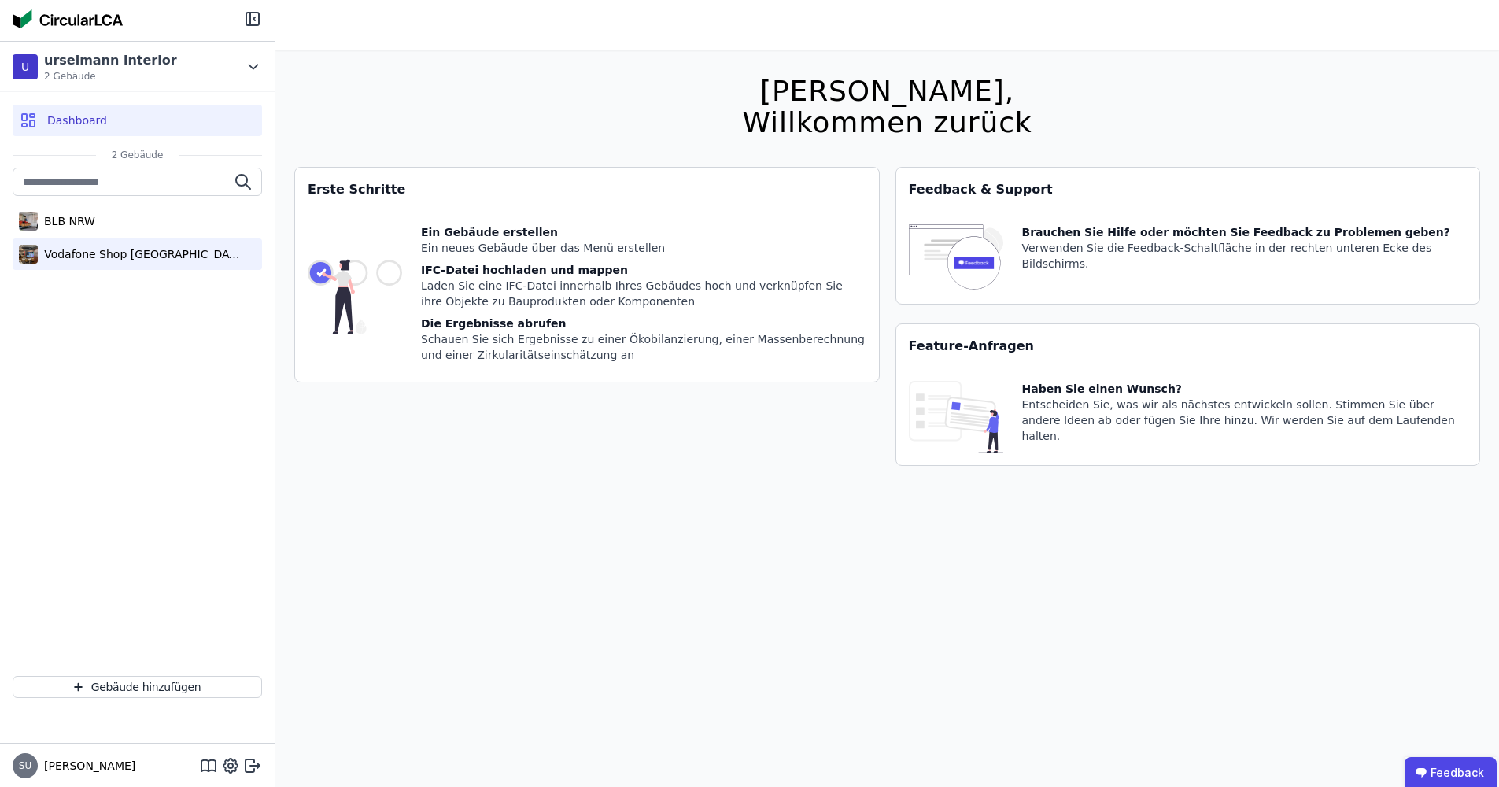
click at [90, 256] on div "Vodafone Shop [GEOGRAPHIC_DATA]" at bounding box center [140, 254] width 205 height 16
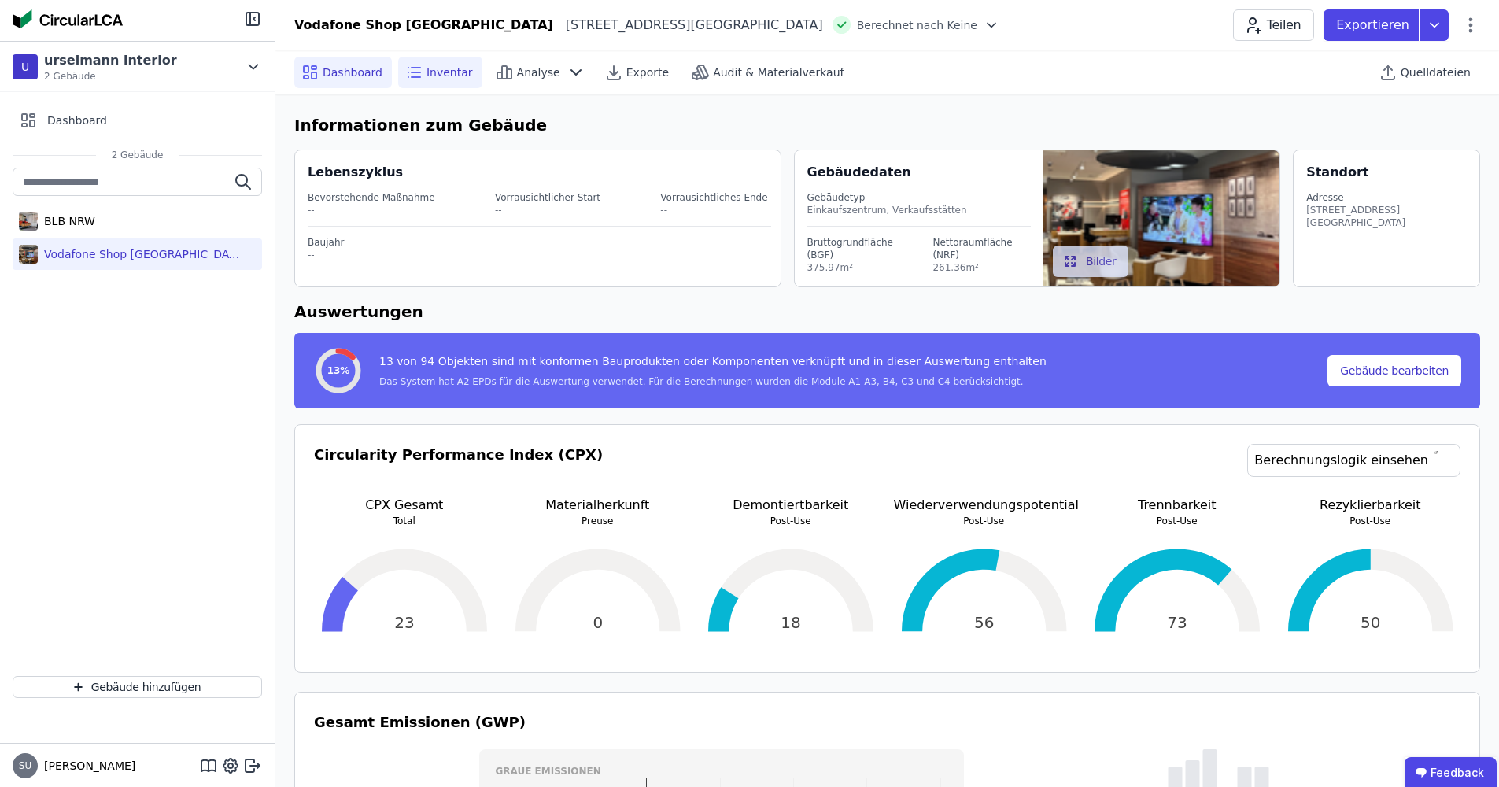
click at [450, 77] on span "Inventar" at bounding box center [449, 73] width 46 height 16
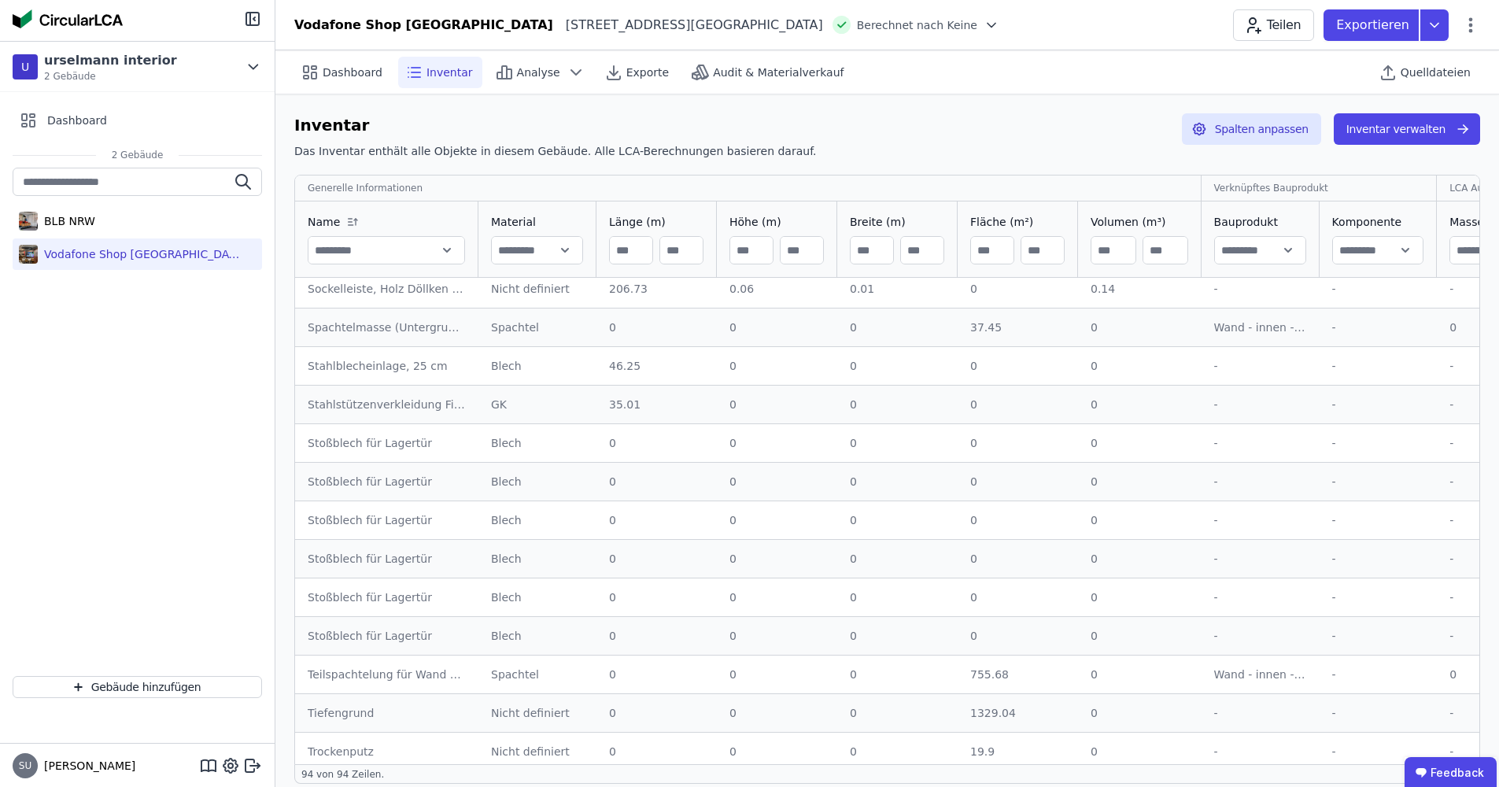
scroll to position [16, 0]
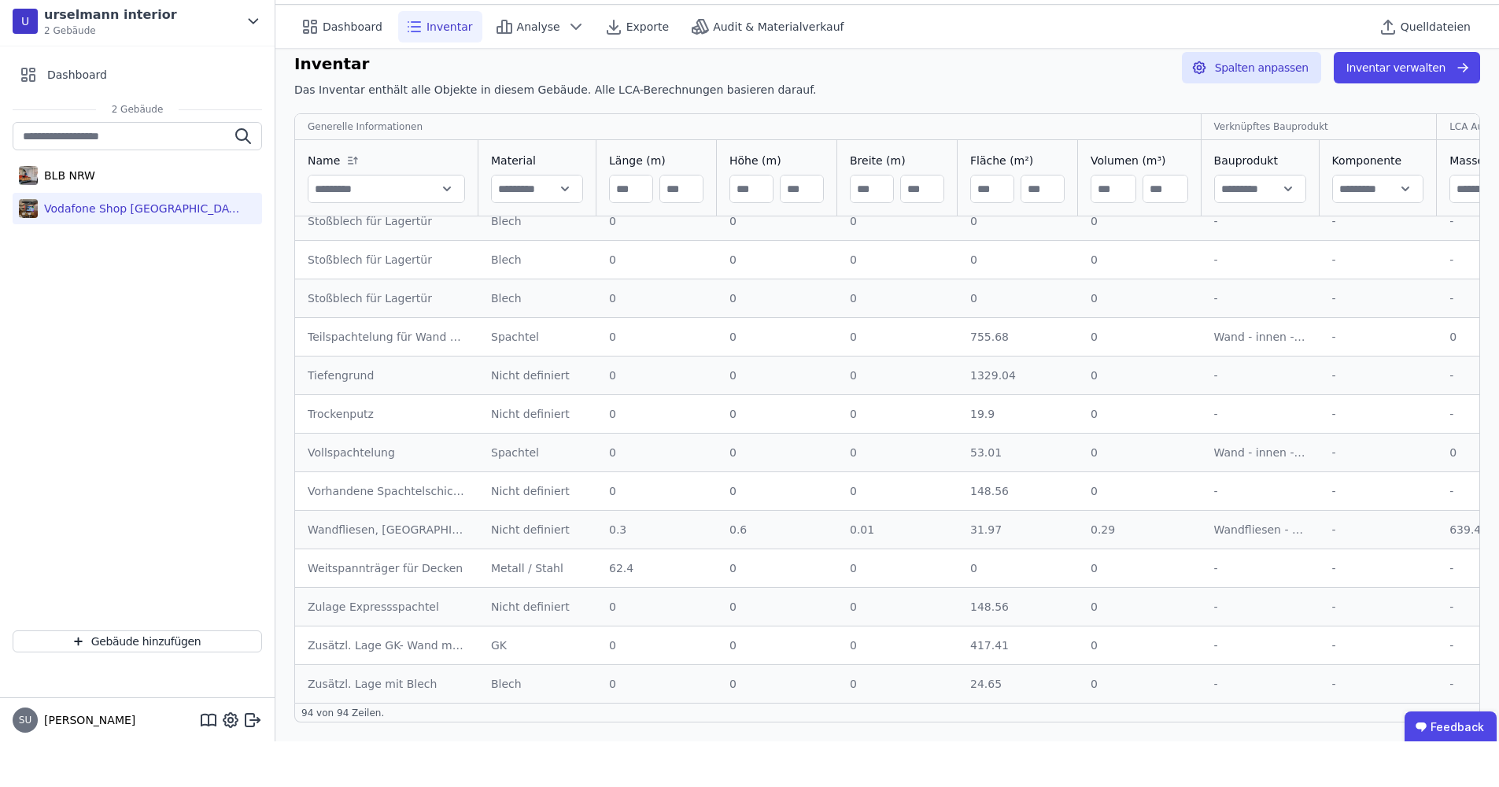
click at [331, 517] on td "Vorhandene Spachtelschichten mit spez. Vorhandene Spachtelschichten mit spez." at bounding box center [386, 536] width 183 height 39
click at [326, 529] on div "Vorhandene Spachtelschichten mit spez." at bounding box center [387, 537] width 158 height 16
click at [1230, 98] on button "Spalten anpassen" at bounding box center [1251, 113] width 139 height 31
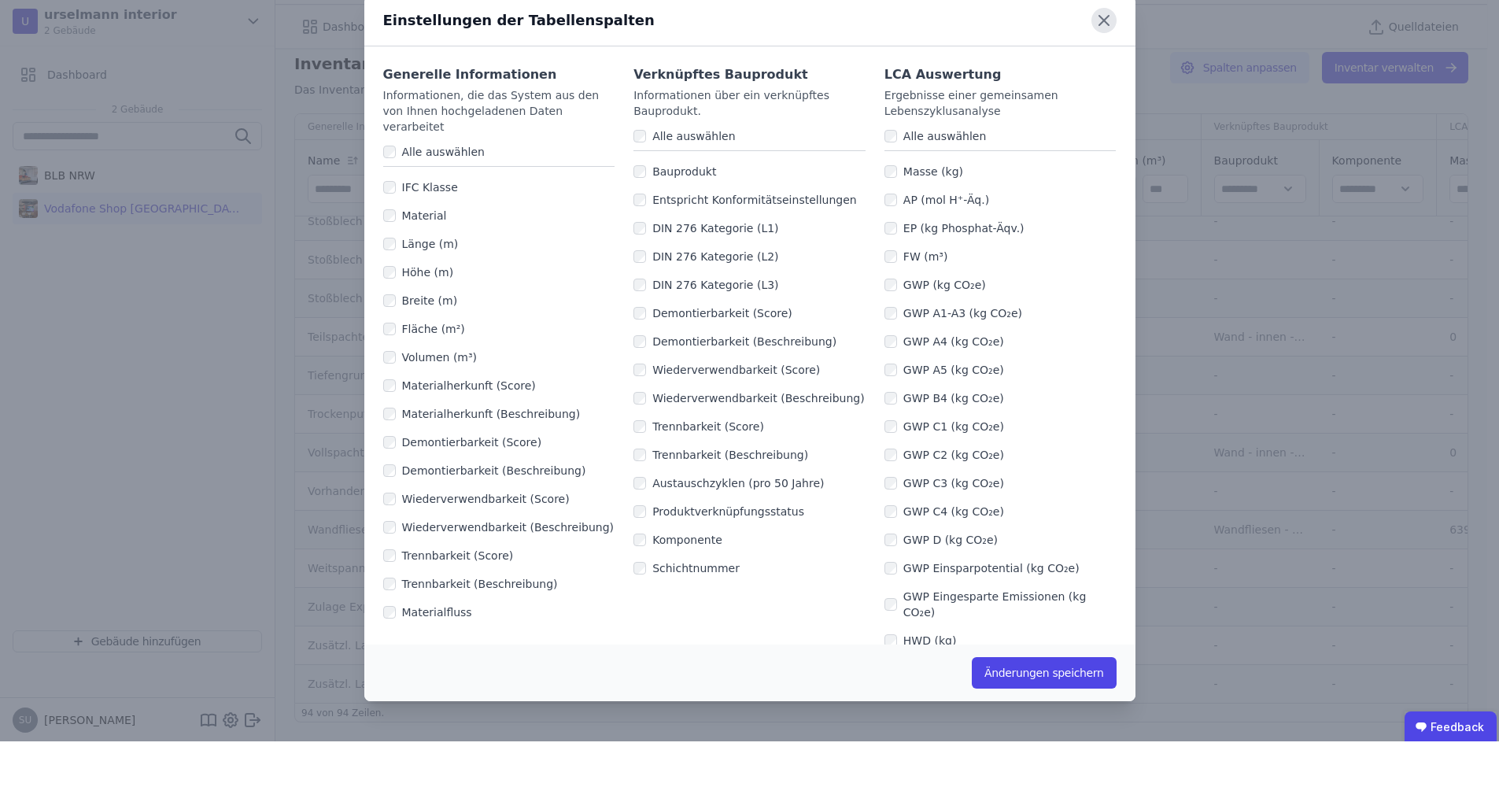
click at [1102, 54] on icon at bounding box center [1103, 66] width 25 height 25
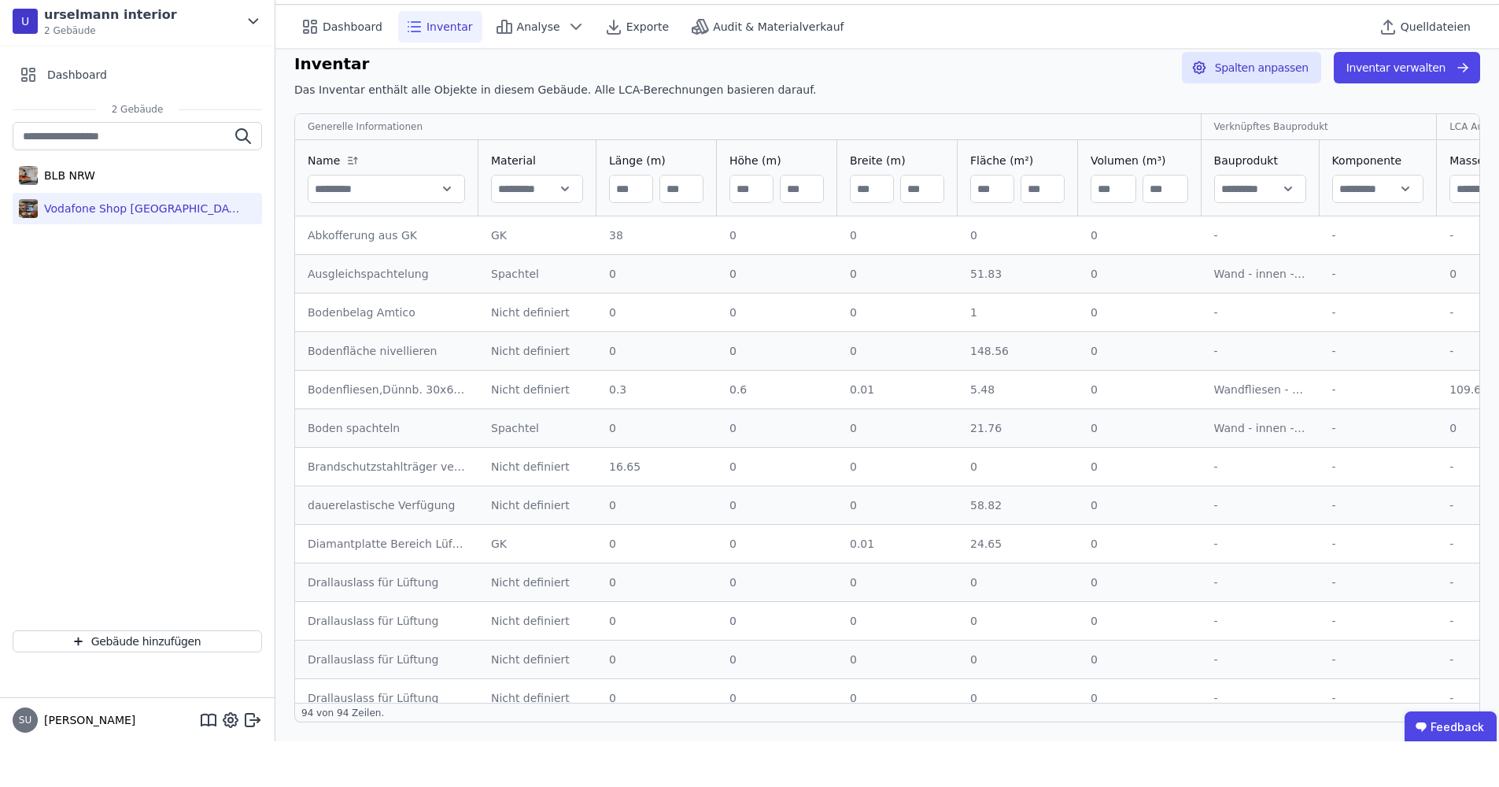
scroll to position [0, 0]
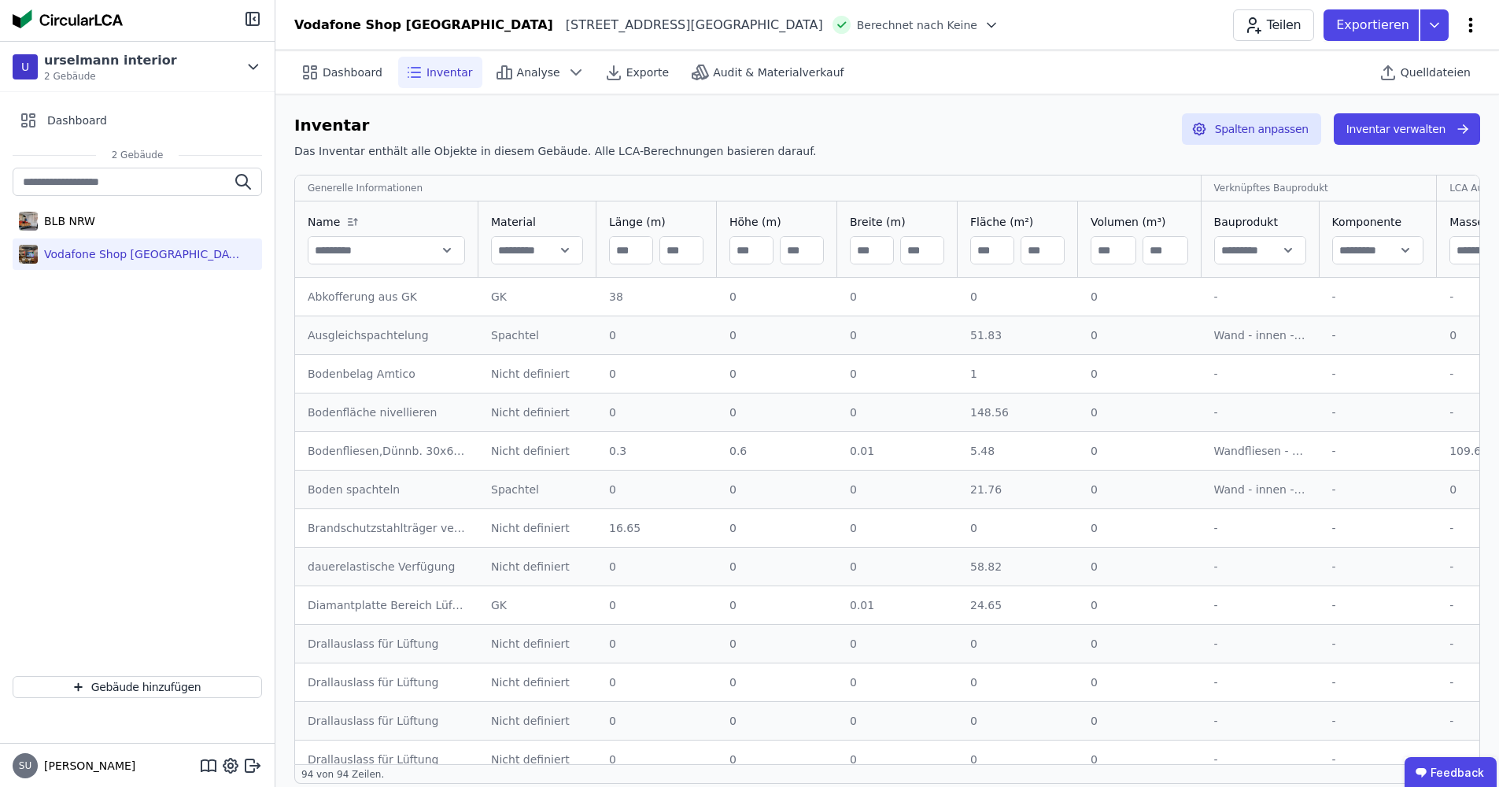
click at [1474, 24] on icon at bounding box center [1470, 25] width 19 height 19
